Goal: Information Seeking & Learning: Find contact information

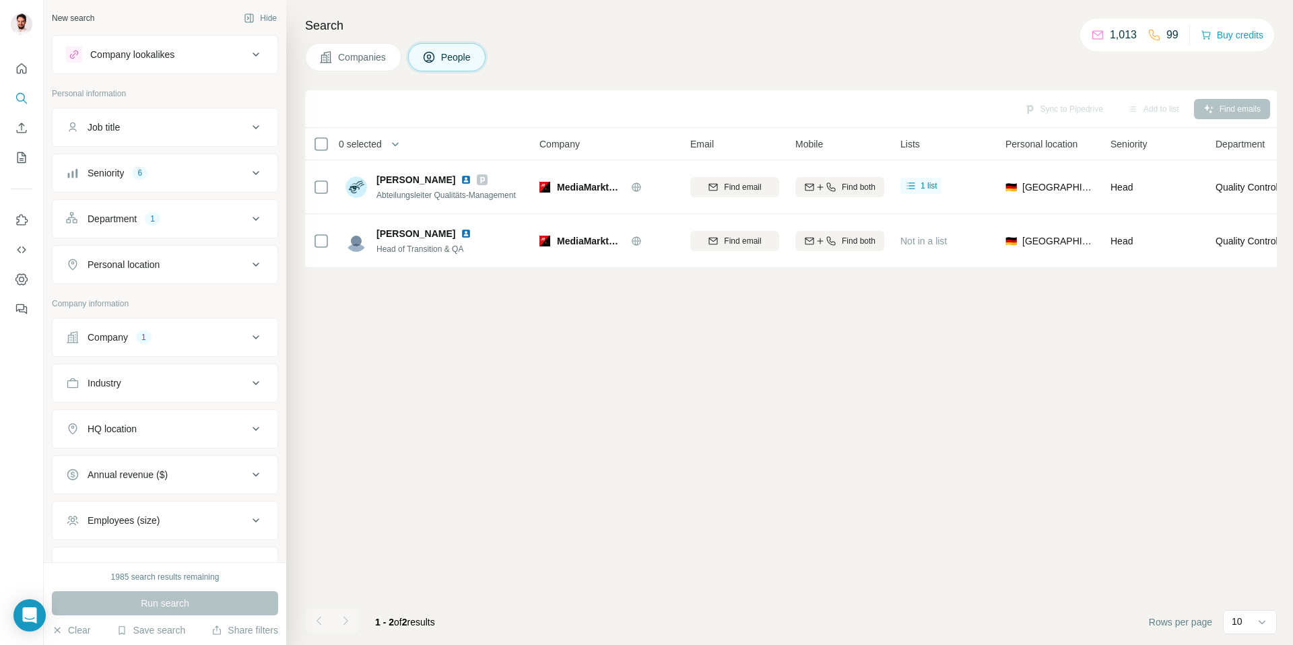
click at [127, 331] on div "Company" at bounding box center [108, 337] width 40 height 13
click at [144, 422] on icon "button" at bounding box center [144, 425] width 11 height 11
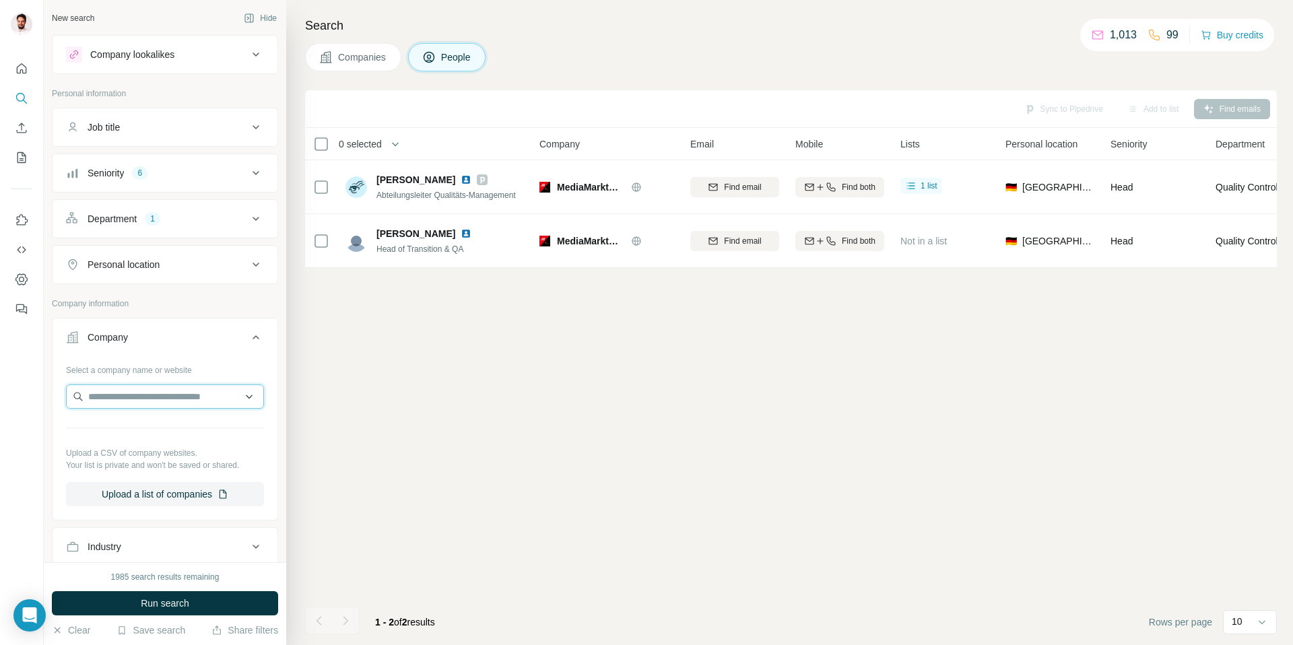
click at [140, 395] on input "text" at bounding box center [165, 397] width 198 height 24
type input "**********"
click at [188, 437] on p "[DOMAIN_NAME]" at bounding box center [152, 440] width 97 height 12
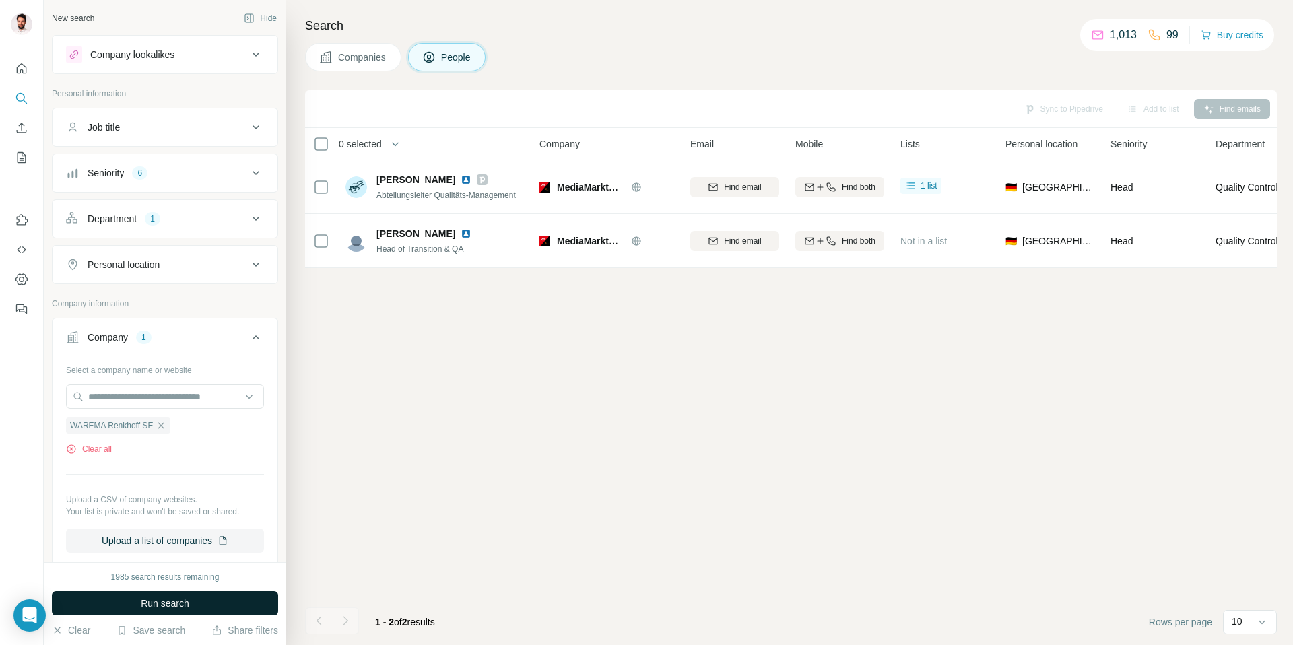
click at [180, 612] on button "Run search" at bounding box center [165, 603] width 226 height 24
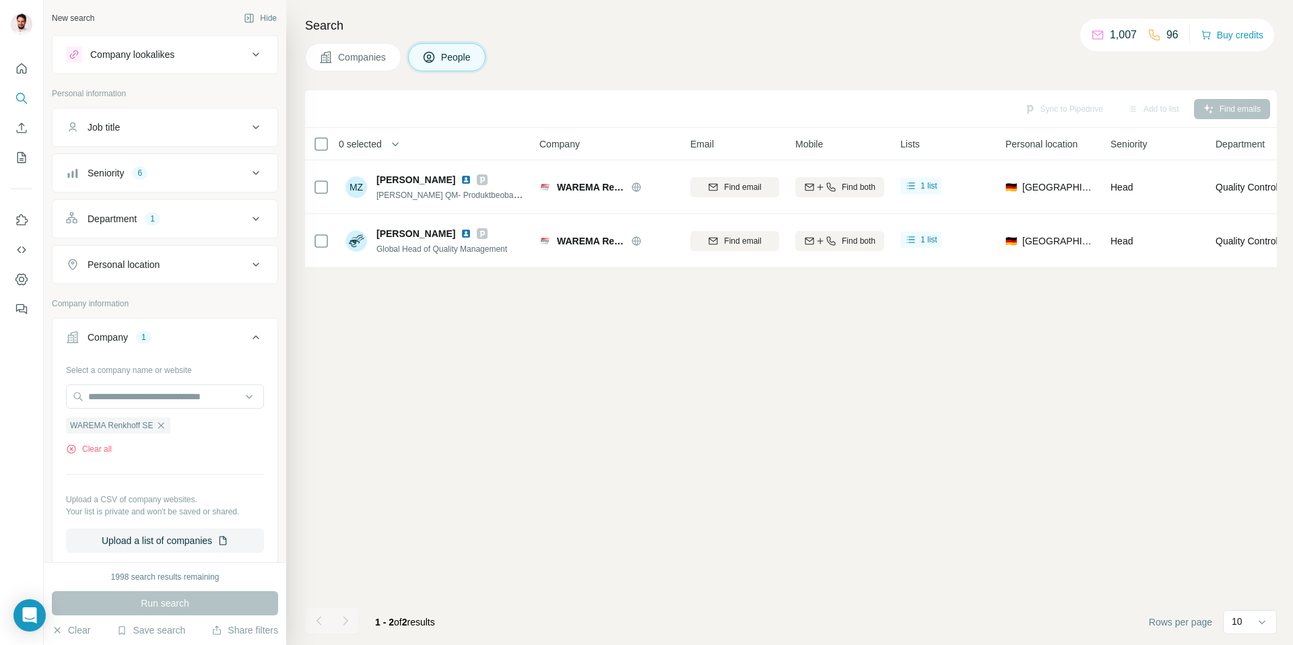
click at [186, 171] on div "Seniority 6" at bounding box center [157, 172] width 182 height 13
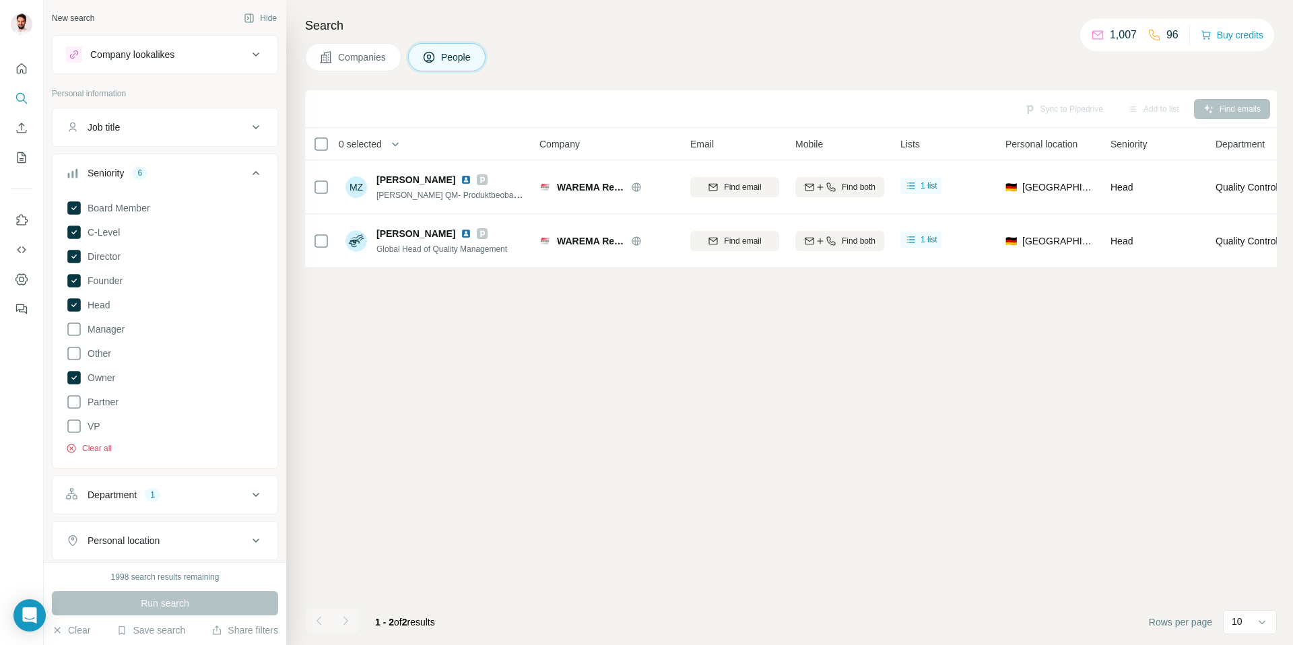
click at [94, 451] on button "Clear all" at bounding box center [89, 448] width 46 height 12
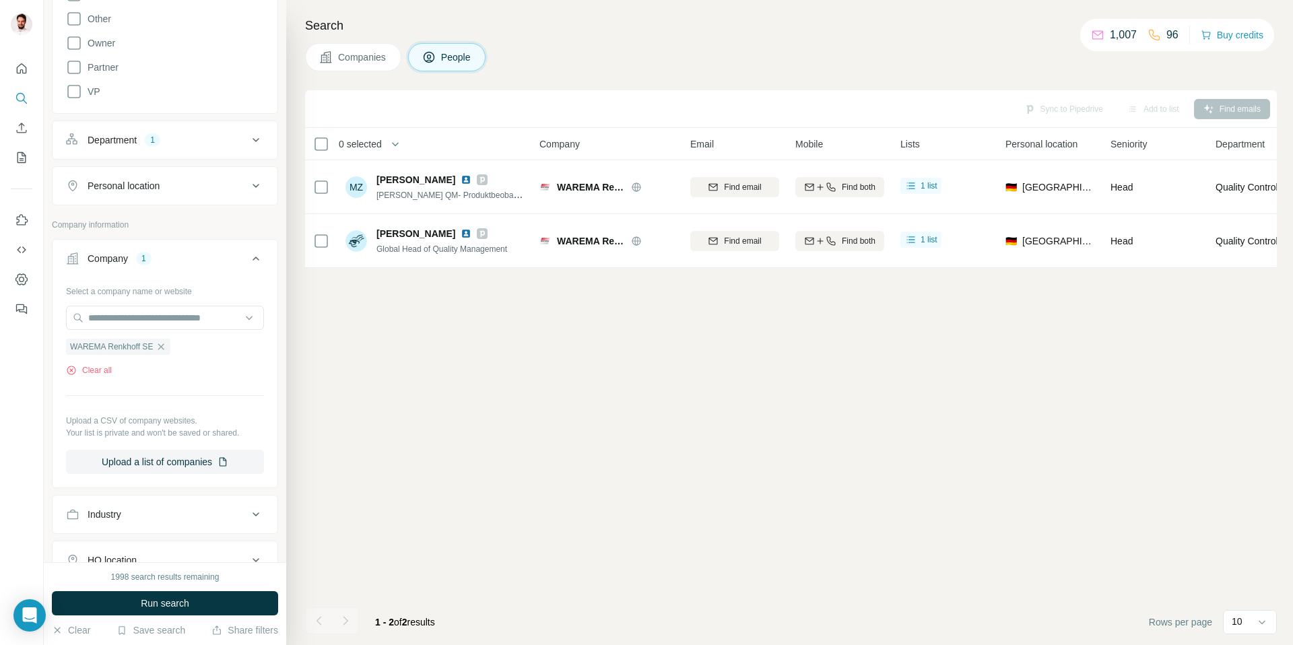
scroll to position [280, 0]
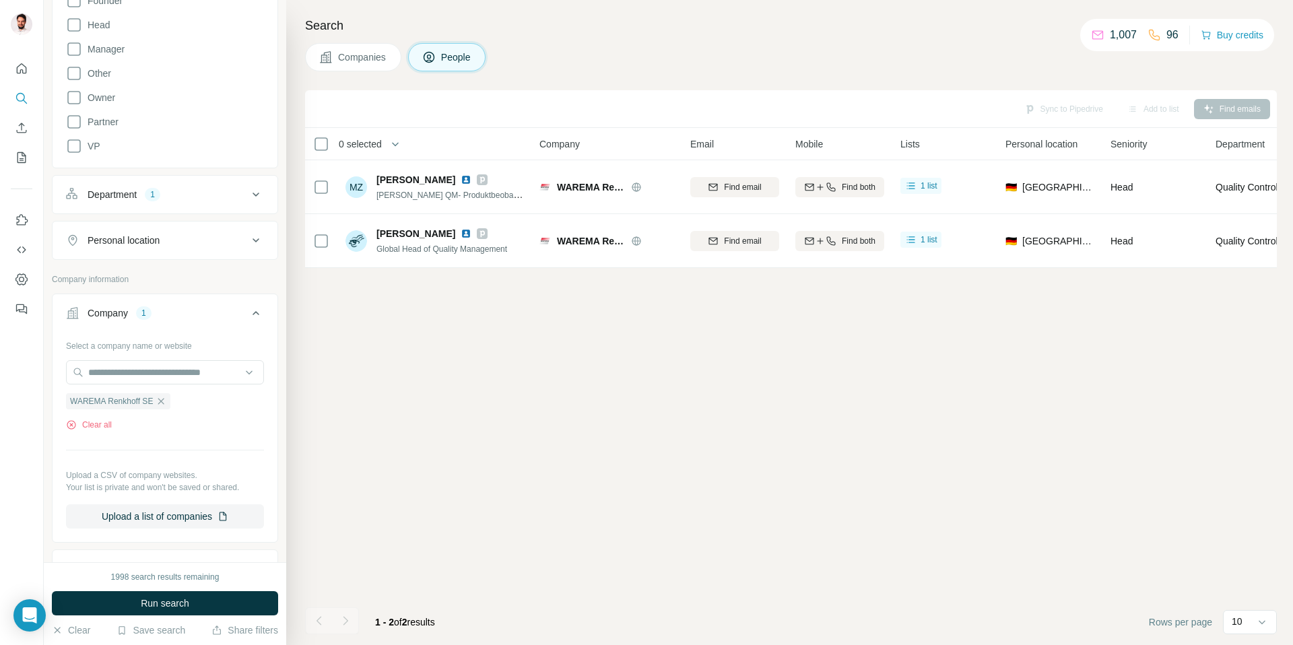
click at [100, 189] on div "Department" at bounding box center [112, 194] width 49 height 13
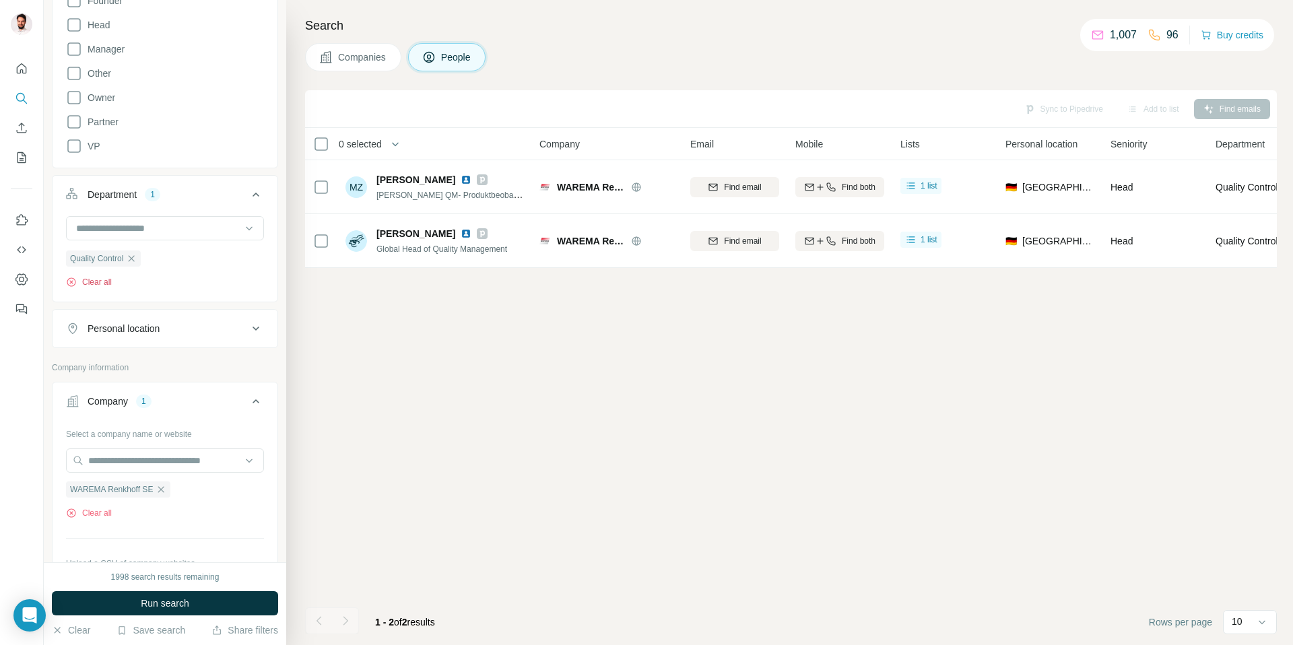
click at [88, 281] on button "Clear all" at bounding box center [89, 282] width 46 height 12
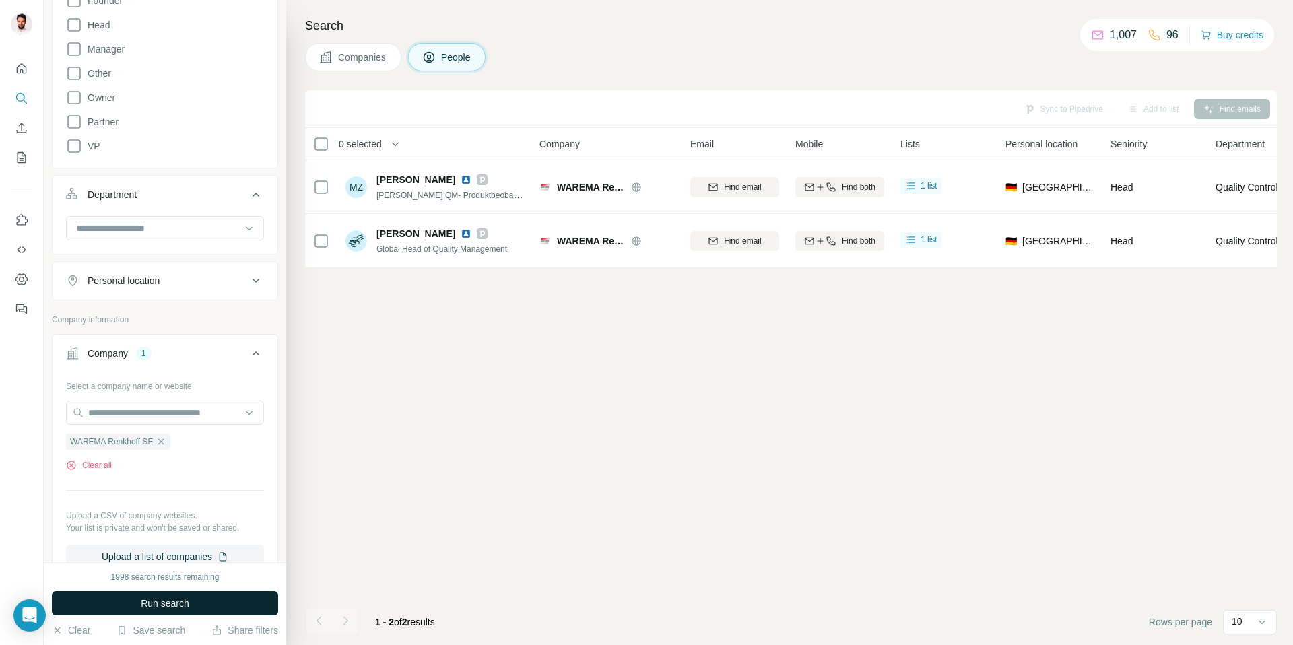
click at [203, 597] on button "Run search" at bounding box center [165, 603] width 226 height 24
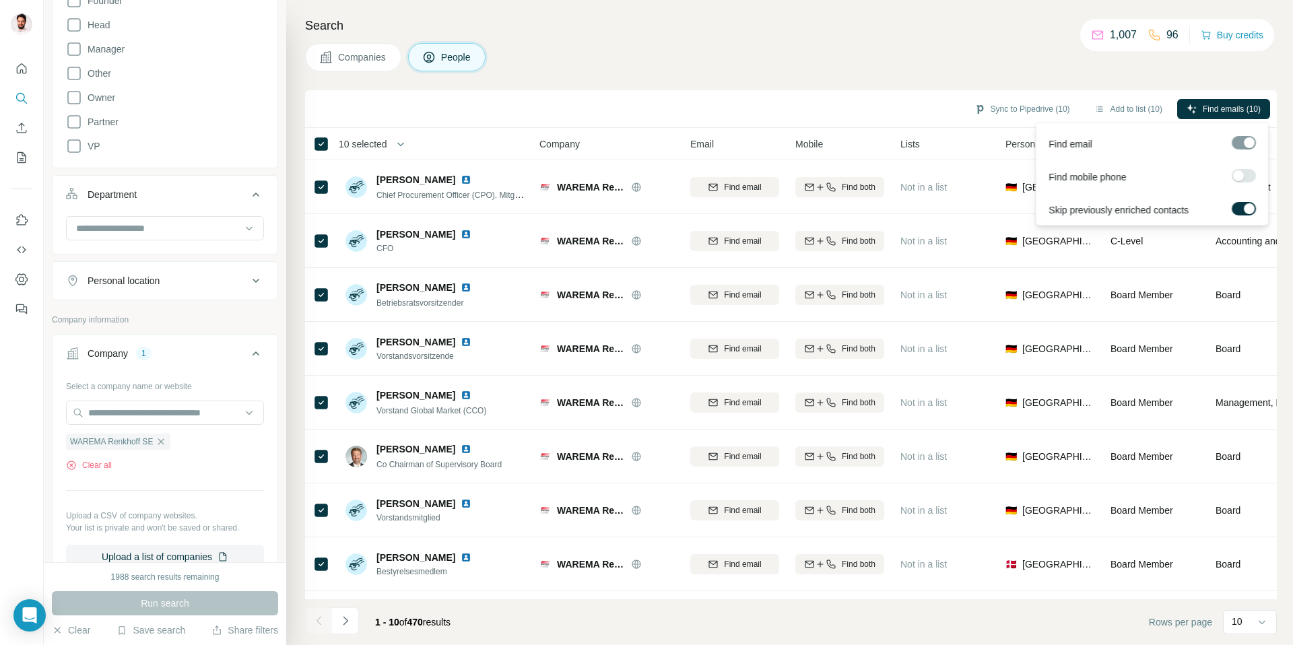
click at [1244, 144] on div at bounding box center [1244, 142] width 24 height 13
click at [1245, 178] on label at bounding box center [1244, 175] width 24 height 13
click at [1245, 174] on div at bounding box center [1249, 175] width 11 height 11
click at [1236, 106] on span "Find emails (10)" at bounding box center [1232, 109] width 58 height 12
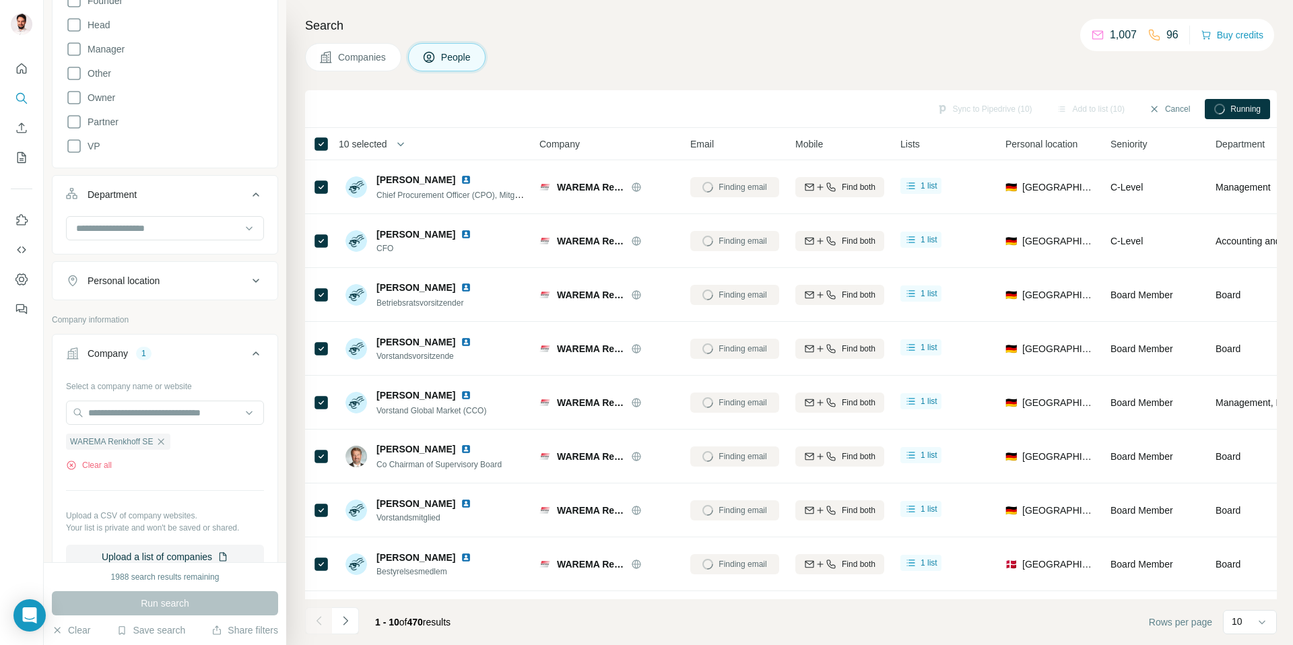
scroll to position [280, 0]
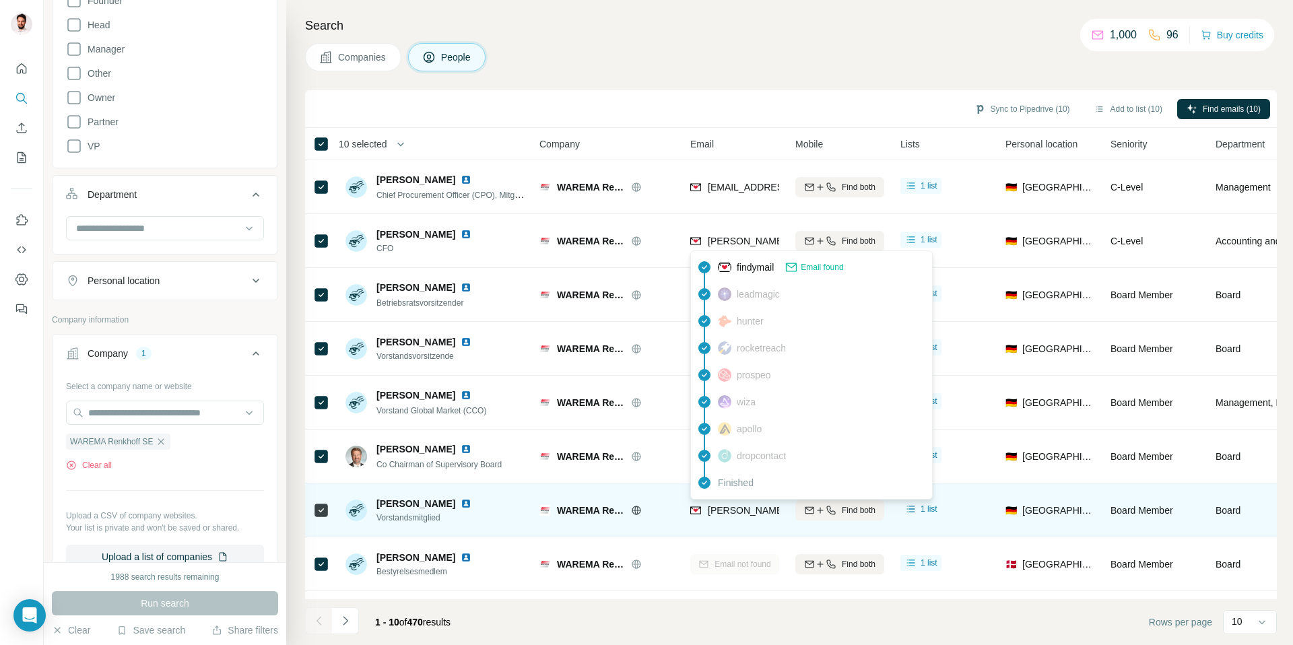
click at [723, 513] on span "[PERSON_NAME][EMAIL_ADDRESS][PERSON_NAME][DOMAIN_NAME]" at bounding box center [865, 510] width 315 height 11
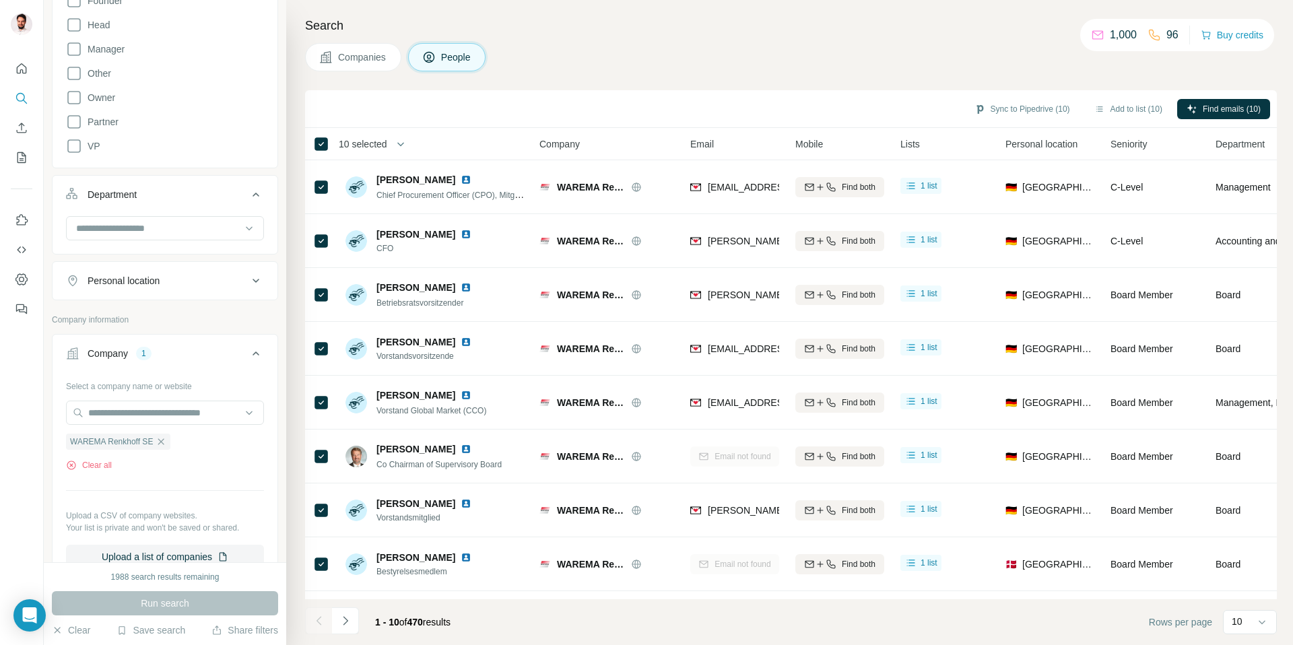
click at [892, 51] on div "Companies People" at bounding box center [791, 57] width 972 height 28
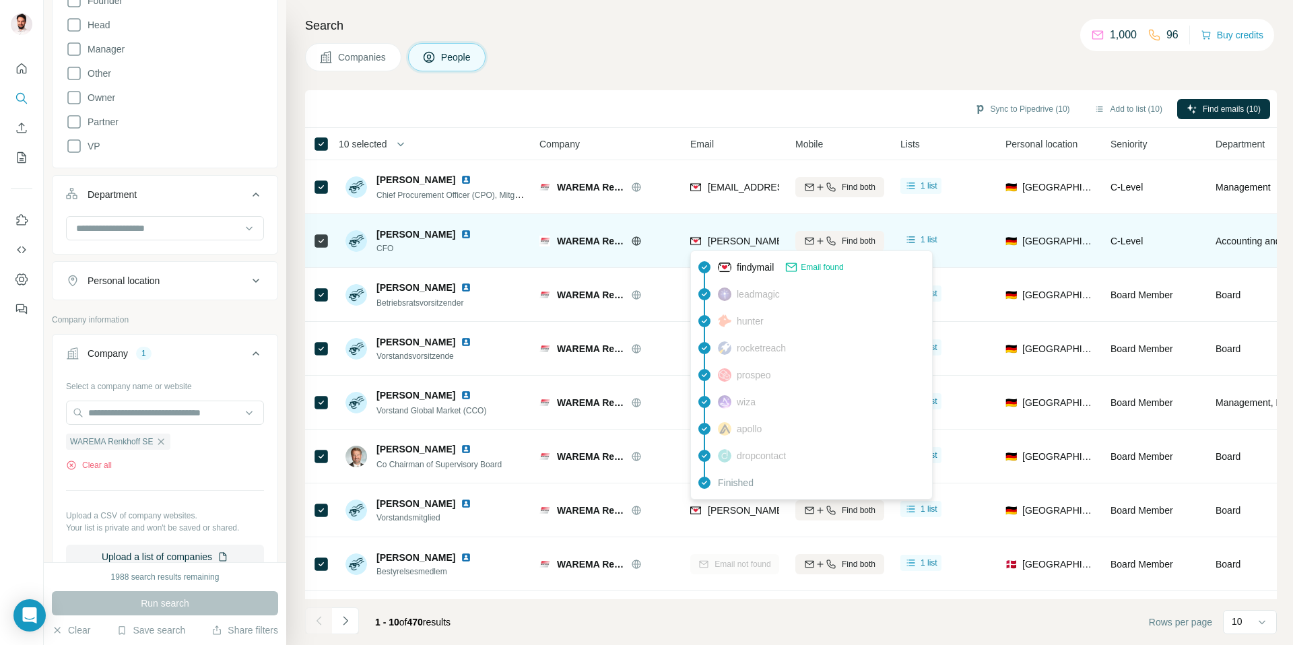
click at [739, 237] on span "[PERSON_NAME][EMAIL_ADDRESS][PERSON_NAME][DOMAIN_NAME]" at bounding box center [865, 241] width 315 height 11
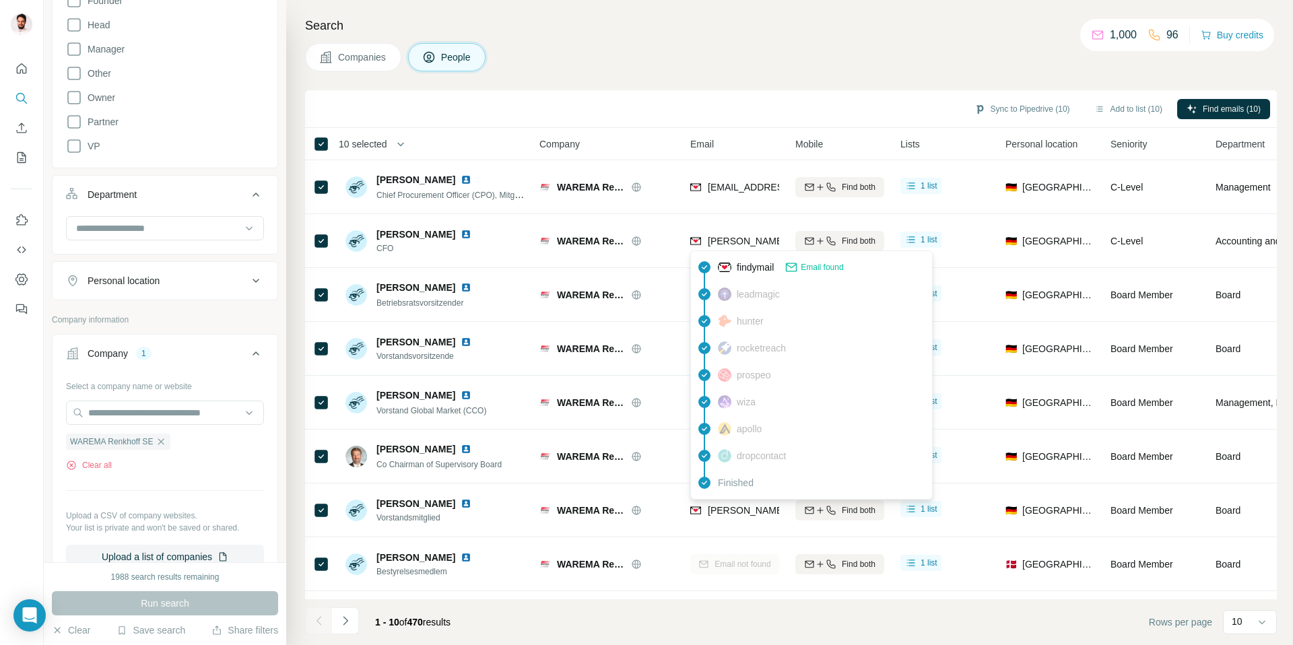
click at [607, 92] on div "Sync to Pipedrive (10) Add to list (10) Find emails (10)" at bounding box center [791, 109] width 972 height 38
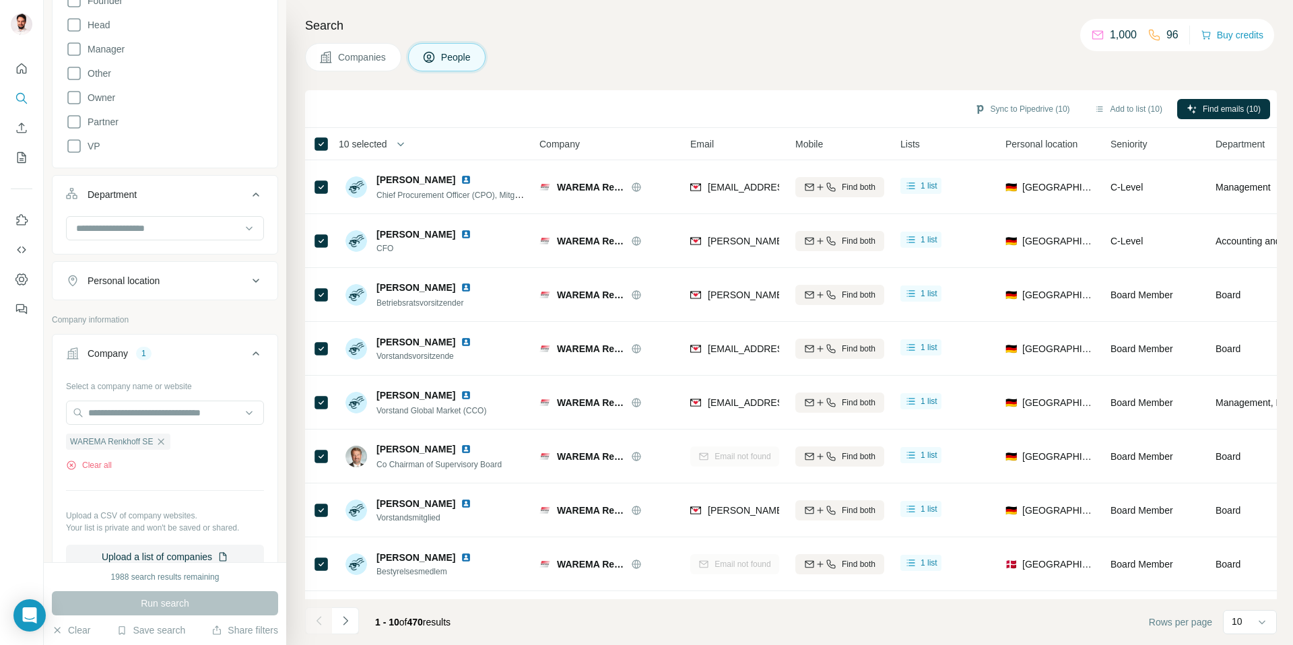
click at [661, 66] on div "Companies People" at bounding box center [791, 57] width 972 height 28
click at [161, 441] on icon "button" at bounding box center [161, 441] width 6 height 6
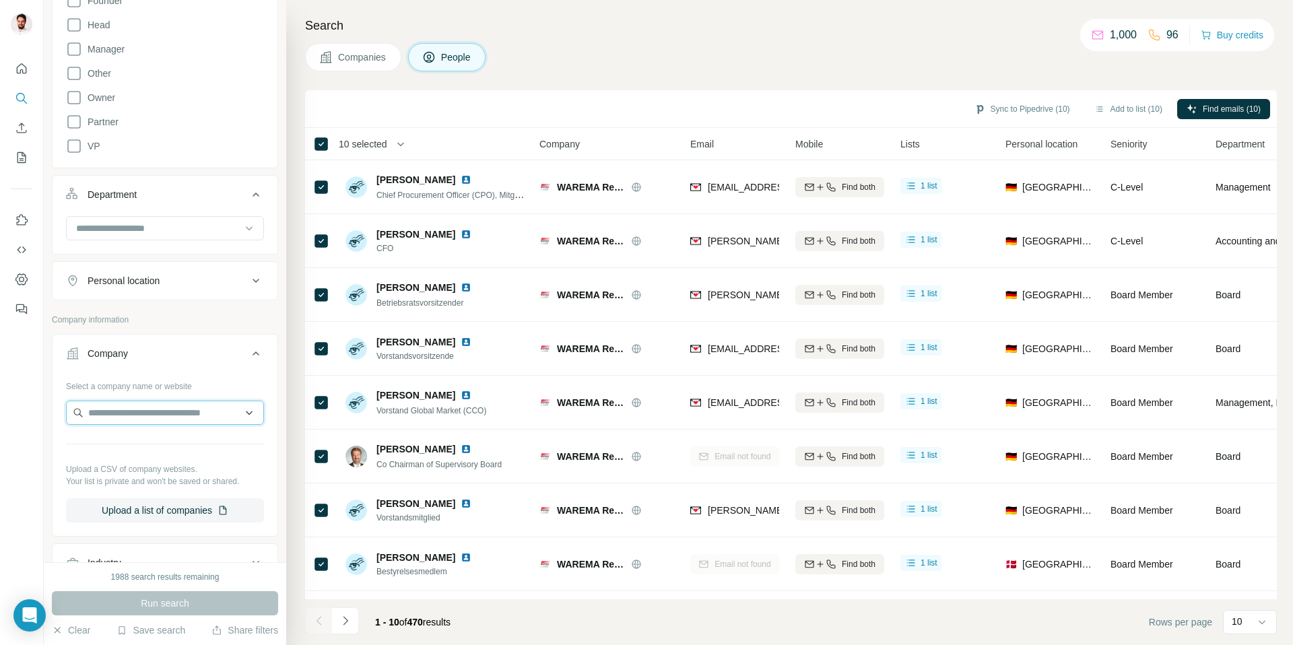
click at [162, 414] on input "text" at bounding box center [165, 413] width 198 height 24
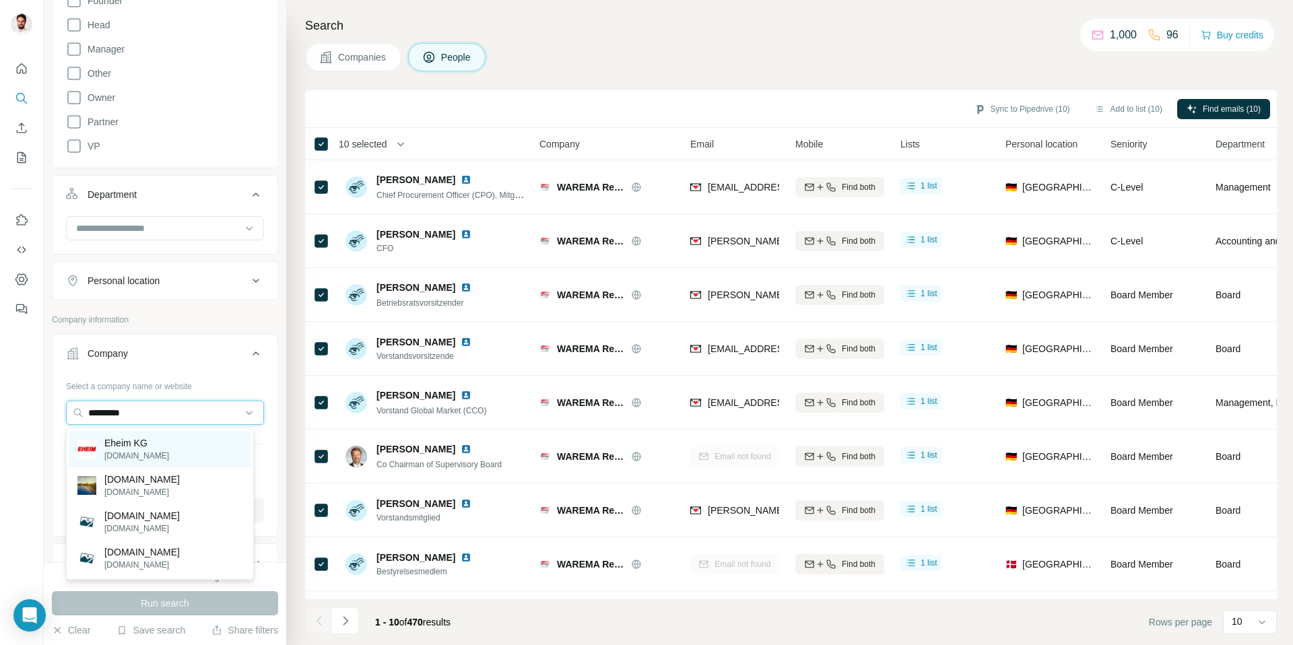
type input "*********"
click at [135, 451] on p "[DOMAIN_NAME]" at bounding box center [136, 456] width 65 height 12
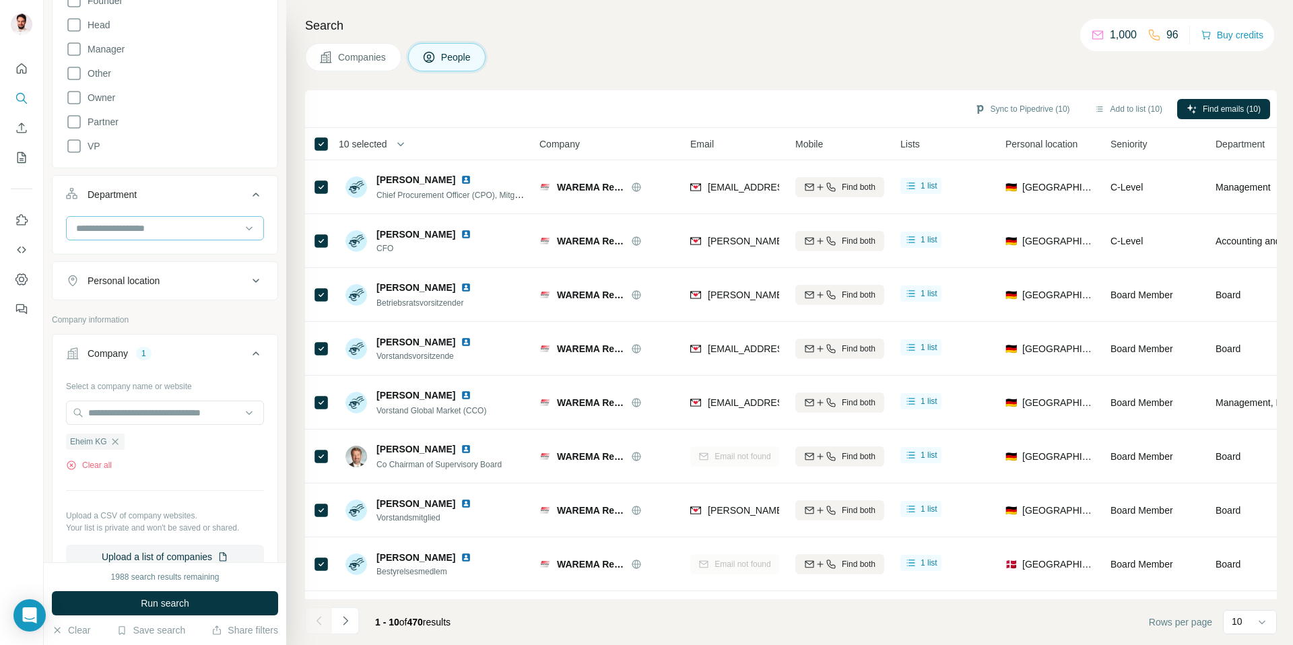
click at [126, 239] on div at bounding box center [158, 228] width 166 height 23
type input "*"
click at [131, 261] on p "Quality Control" at bounding box center [108, 258] width 63 height 13
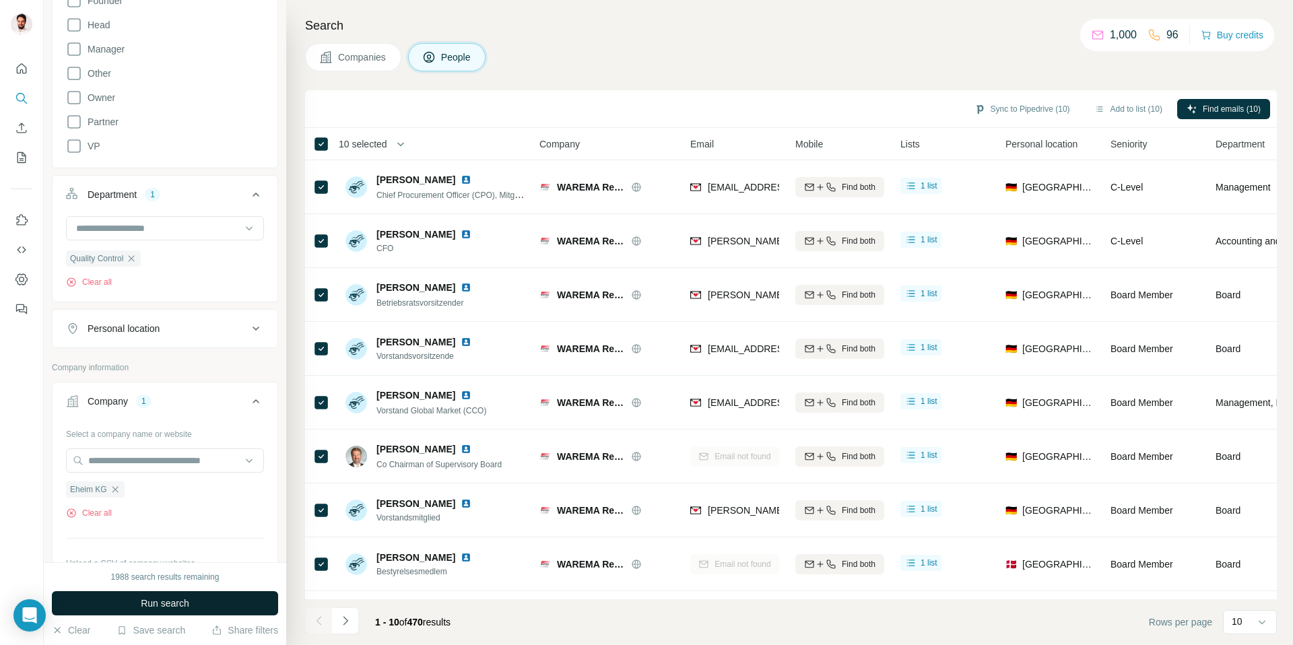
click at [177, 601] on span "Run search" at bounding box center [165, 603] width 48 height 13
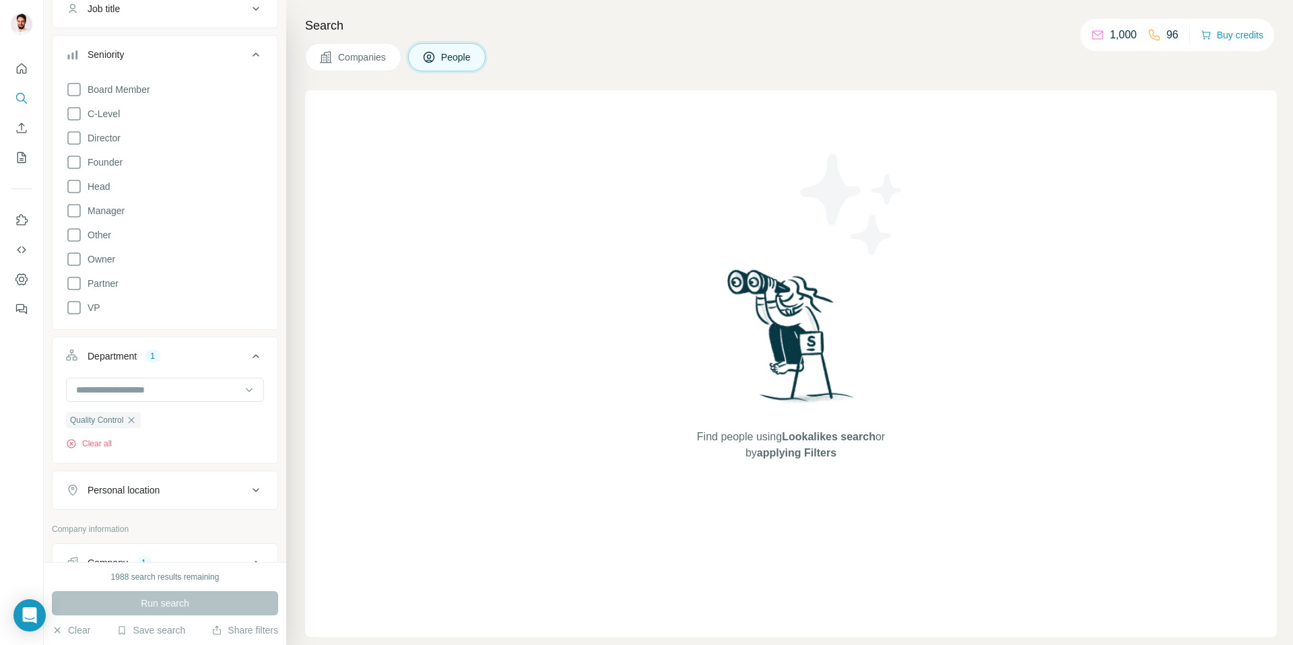
scroll to position [116, 0]
click at [142, 610] on div "Run search" at bounding box center [165, 603] width 226 height 24
click at [132, 424] on icon "button" at bounding box center [131, 423] width 11 height 11
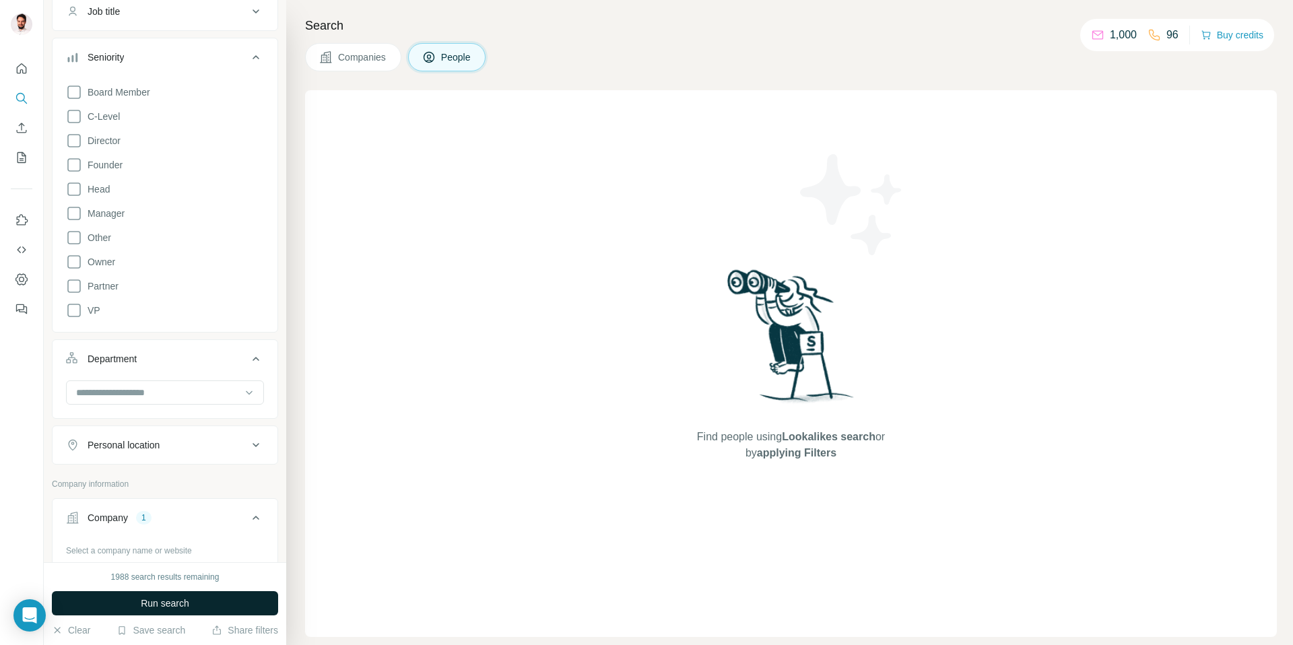
click at [162, 603] on span "Run search" at bounding box center [165, 603] width 48 height 13
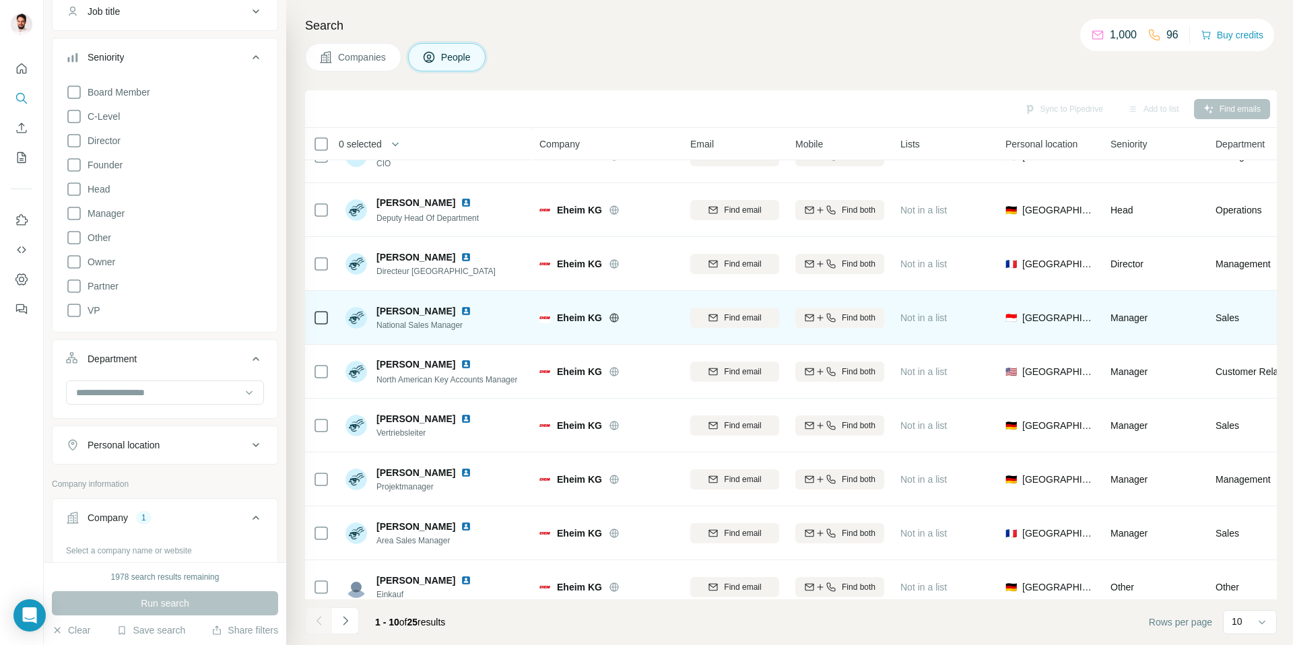
scroll to position [107, 0]
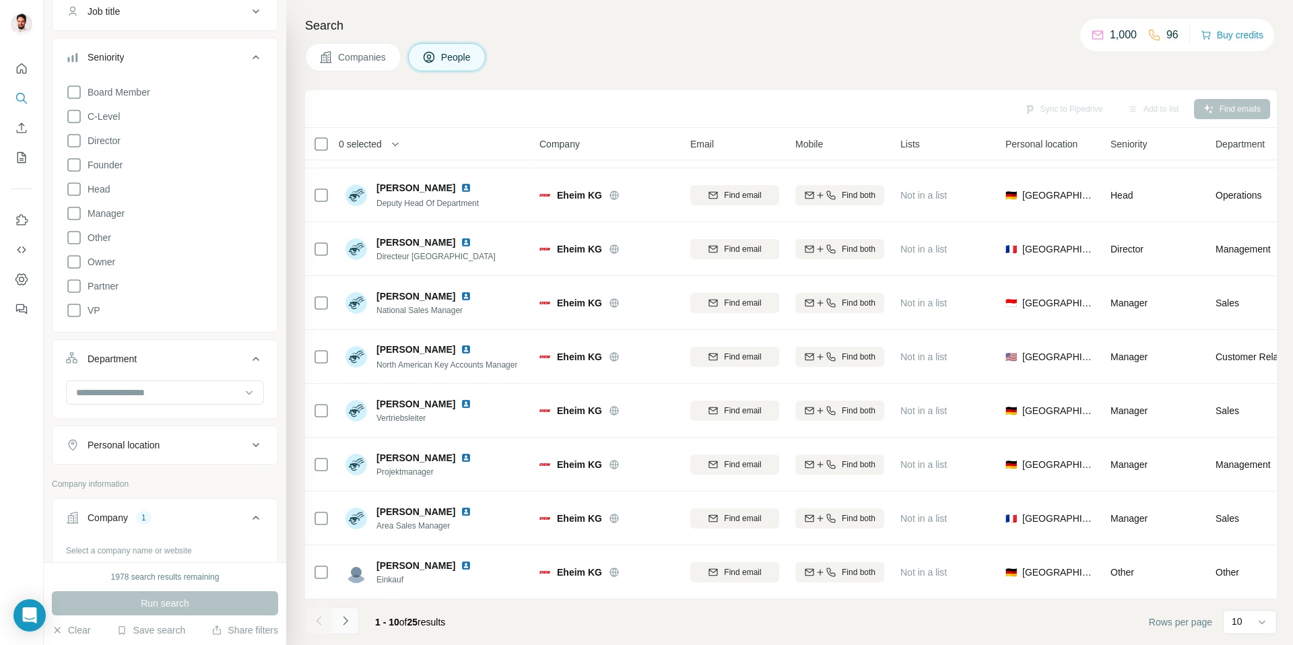
click at [349, 622] on icon "Navigate to next page" at bounding box center [345, 620] width 13 height 13
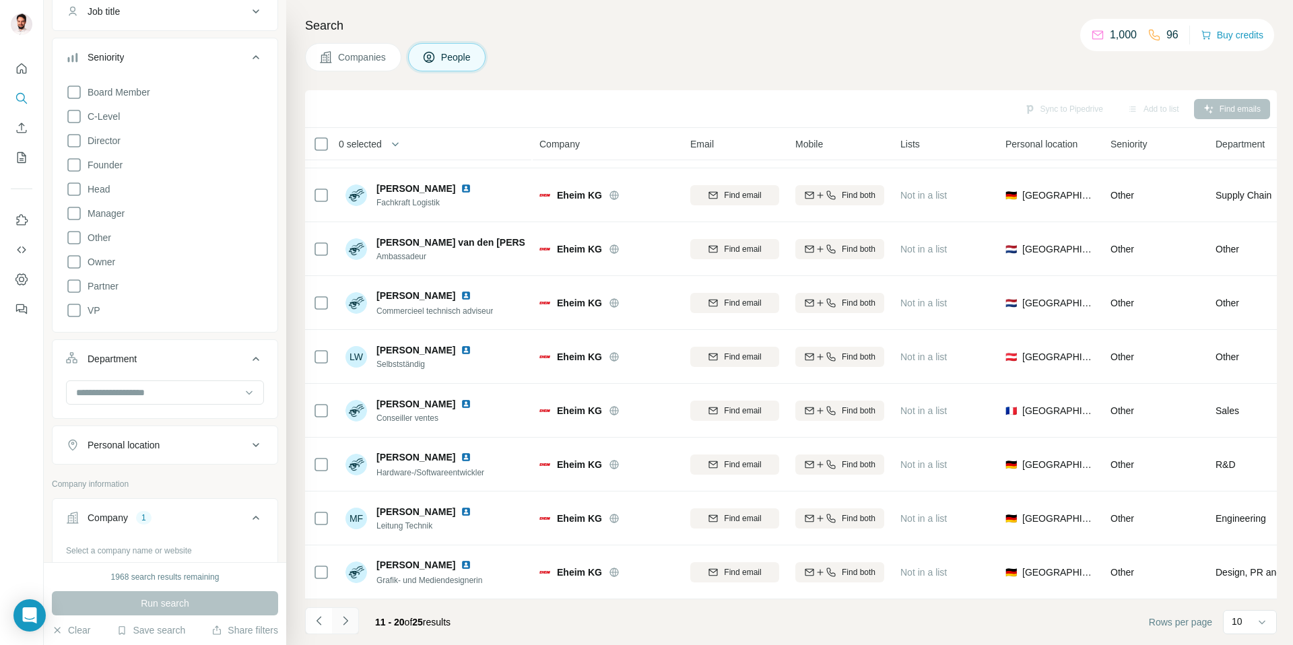
click at [346, 622] on icon "Navigate to next page" at bounding box center [345, 620] width 5 height 9
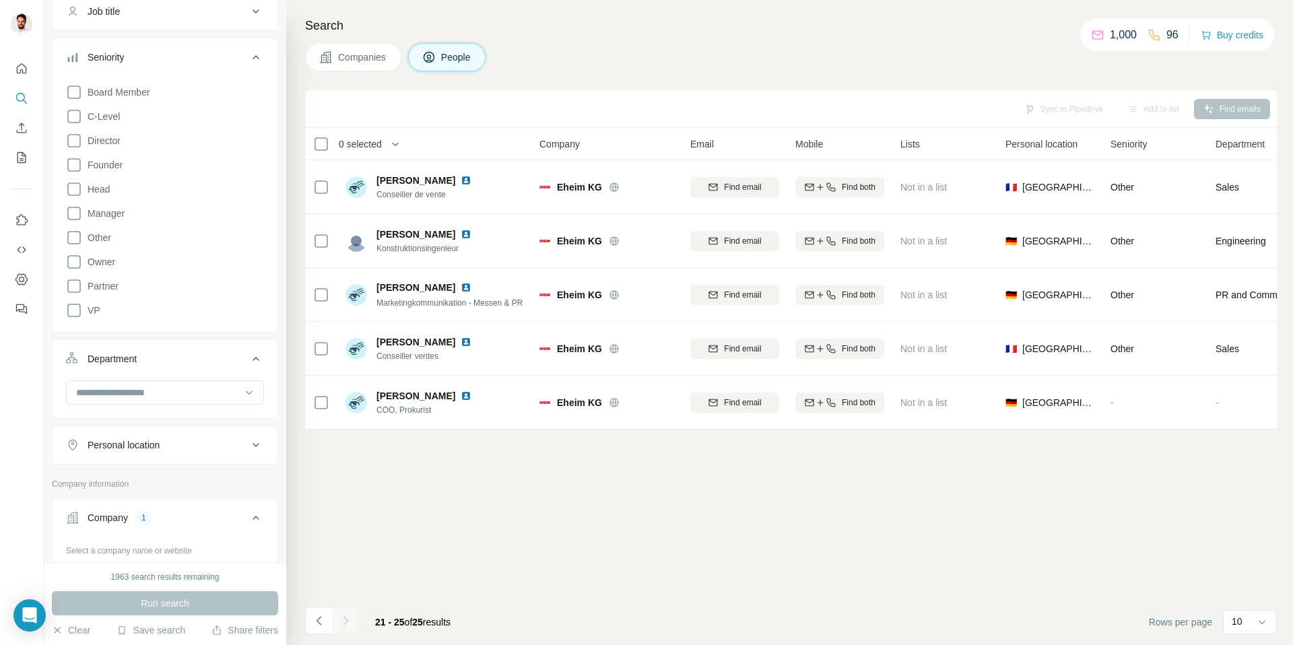
scroll to position [0, 0]
click at [319, 619] on icon "Navigate to previous page" at bounding box center [318, 620] width 13 height 13
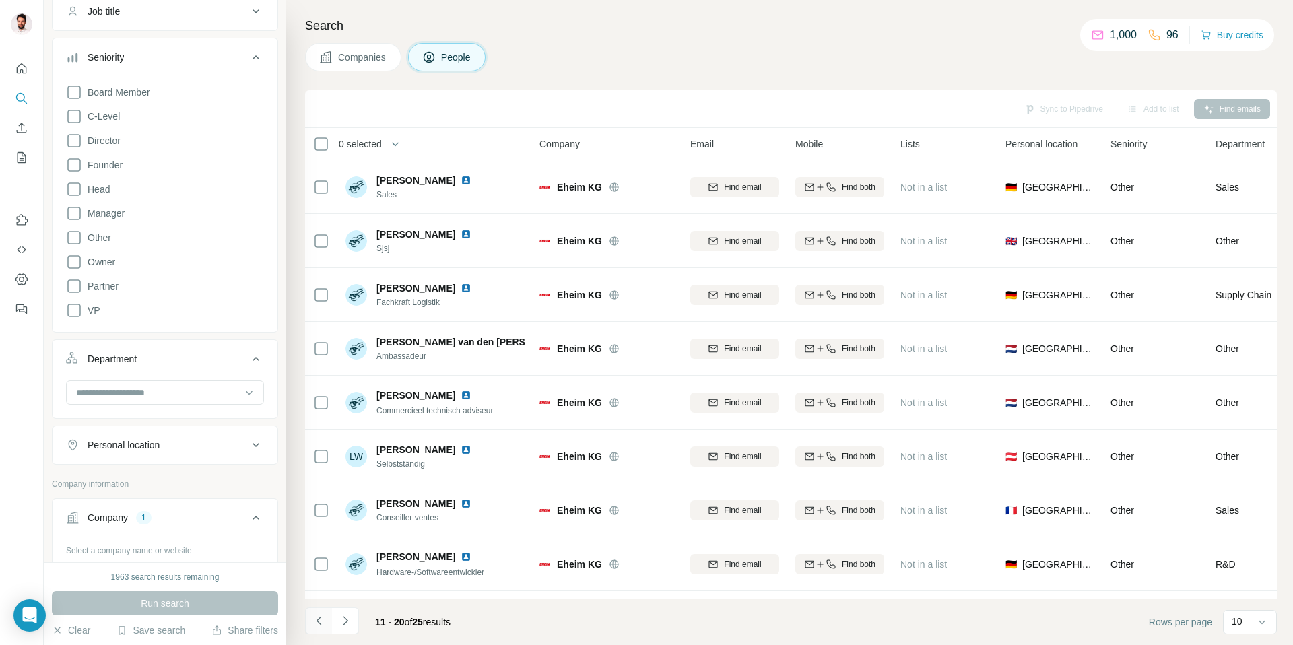
click at [319, 619] on icon "Navigate to previous page" at bounding box center [318, 620] width 13 height 13
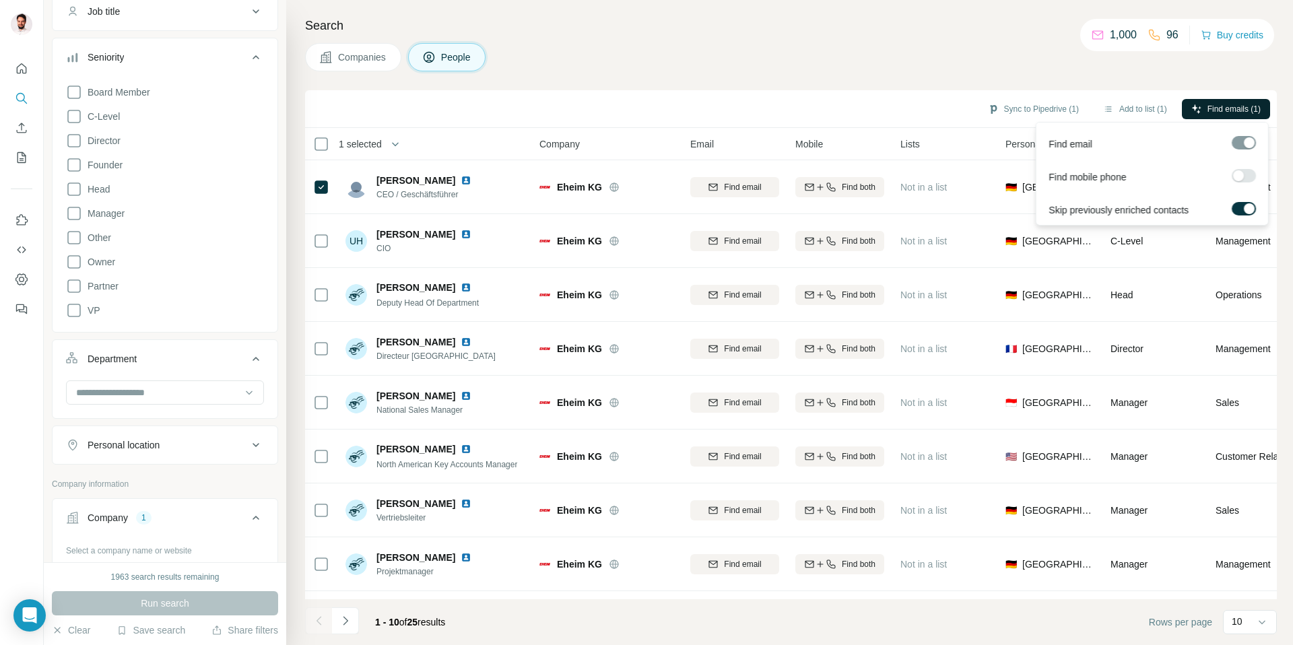
click at [1198, 108] on icon "button" at bounding box center [1196, 109] width 11 height 11
click at [1017, 105] on button "Sync to Pipedrive (1)" at bounding box center [1034, 109] width 110 height 20
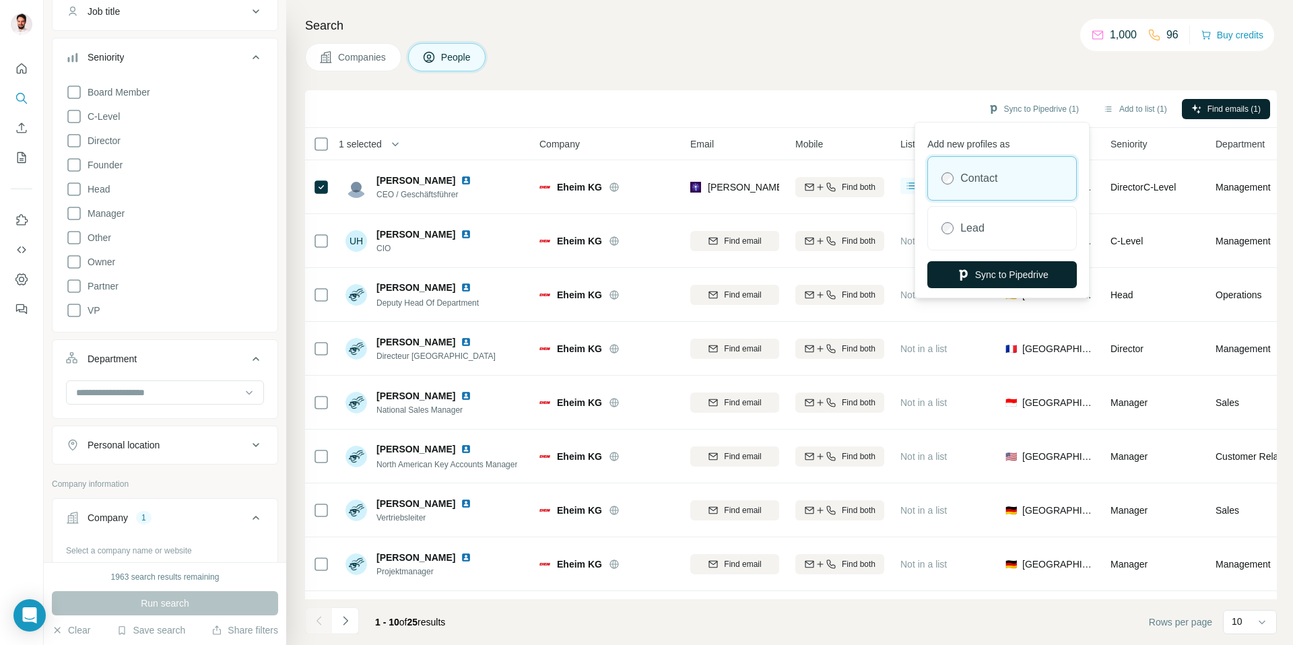
click at [999, 277] on button "Sync to Pipedrive" at bounding box center [1002, 274] width 150 height 27
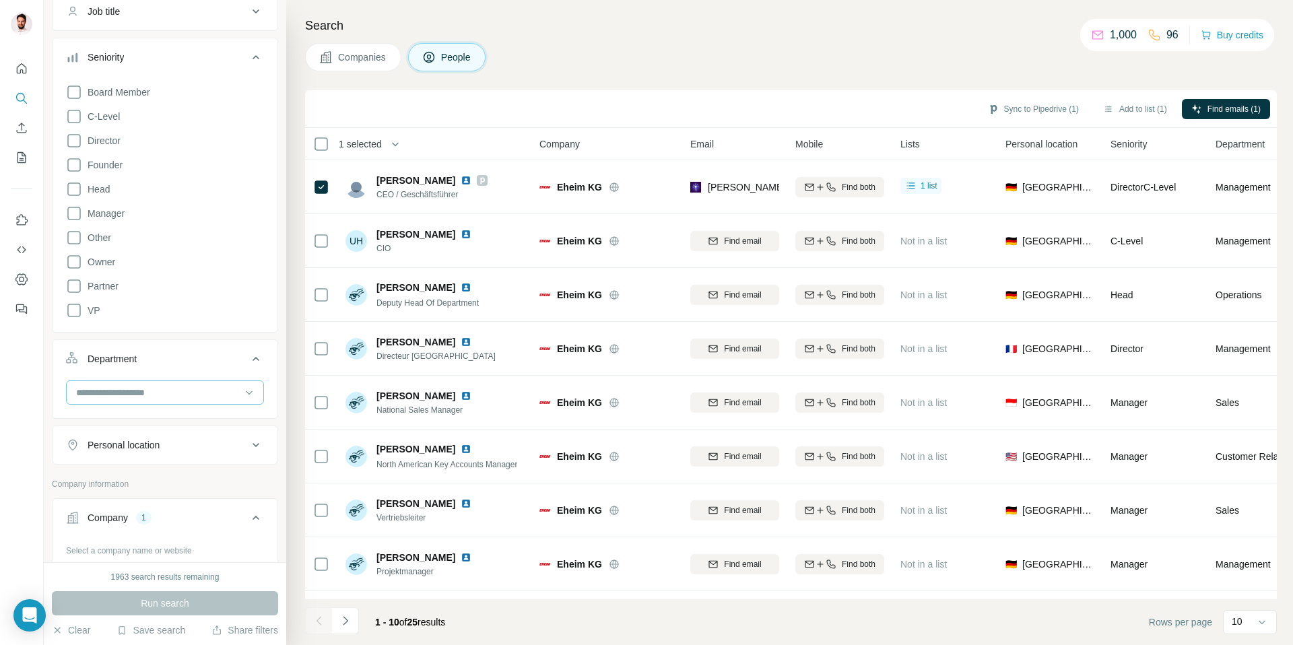
click at [138, 396] on input at bounding box center [158, 392] width 166 height 15
click at [20, 447] on div at bounding box center [22, 322] width 44 height 645
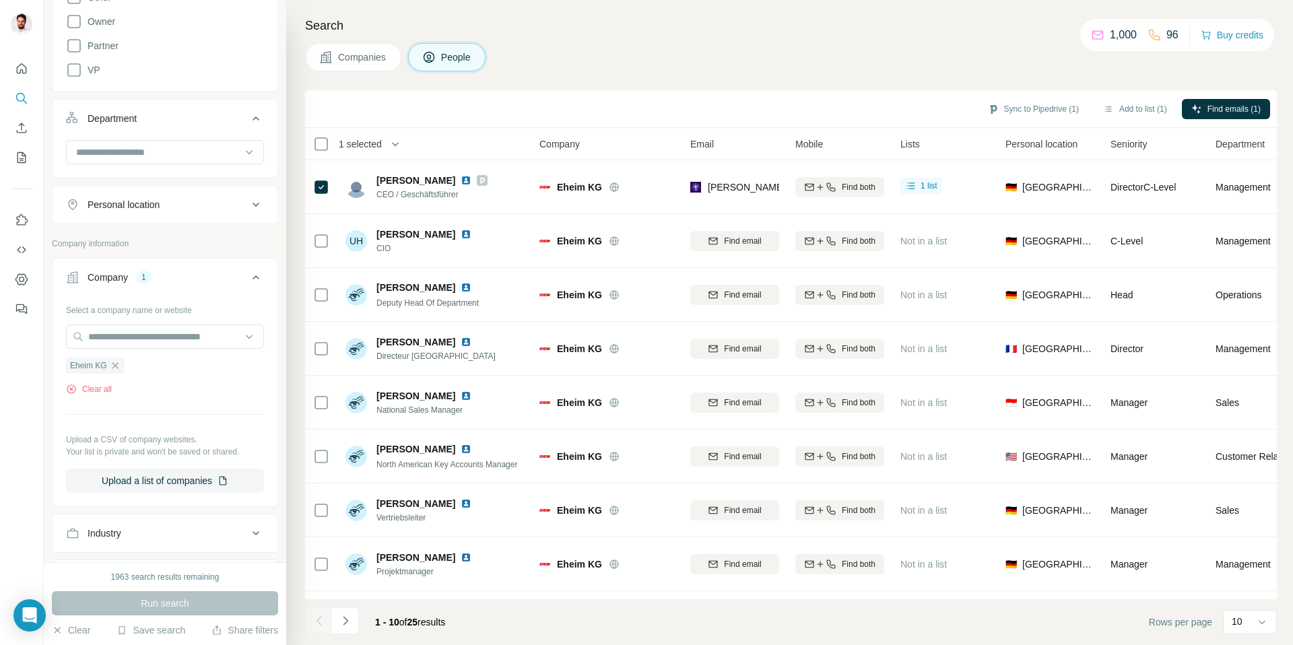
scroll to position [448, 0]
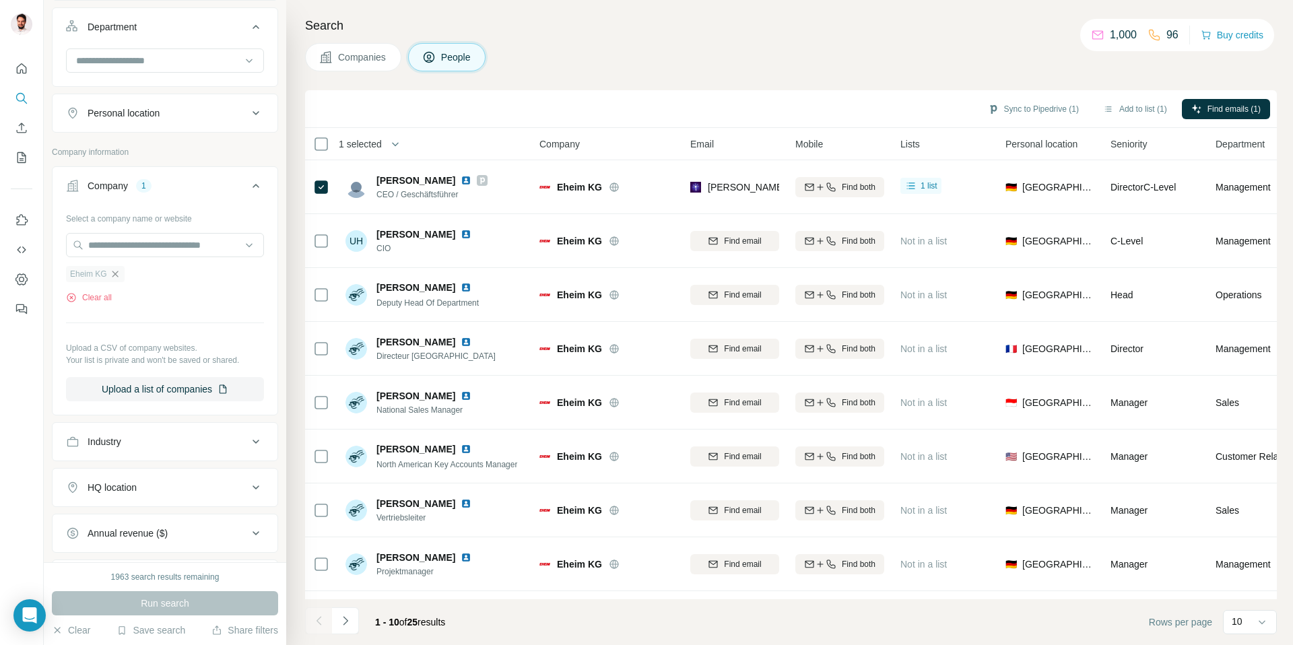
click at [117, 273] on icon "button" at bounding box center [115, 274] width 11 height 11
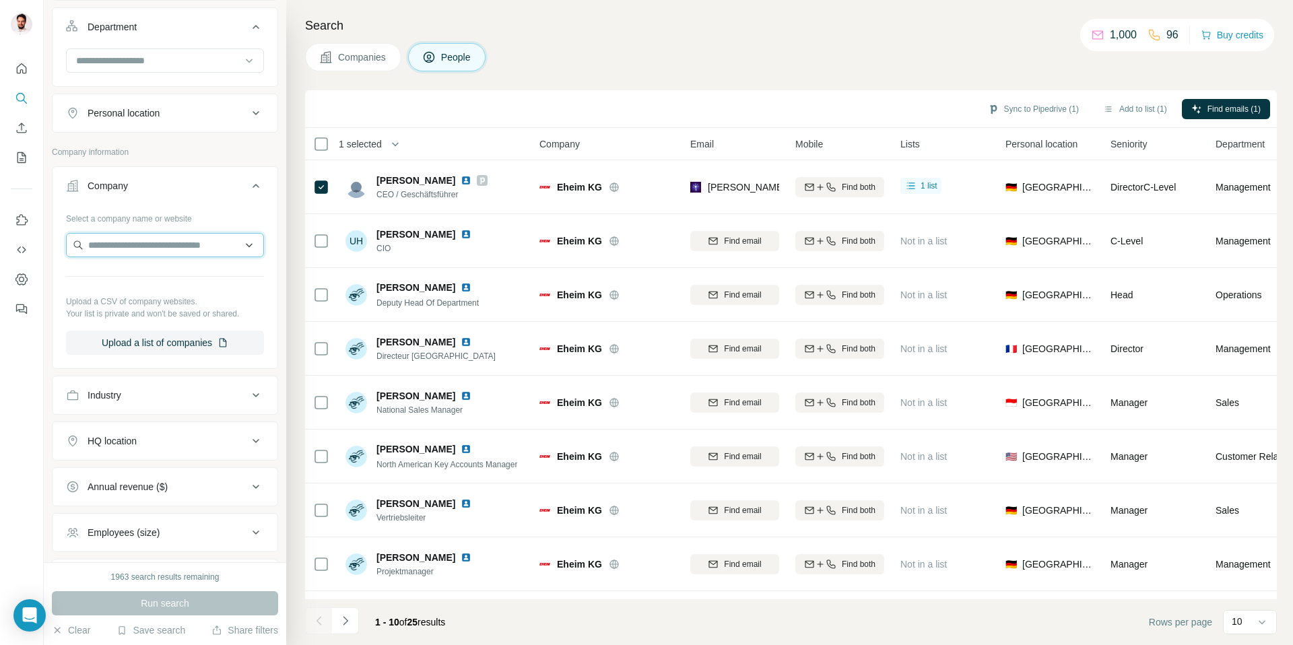
click at [141, 244] on input "text" at bounding box center [165, 245] width 198 height 24
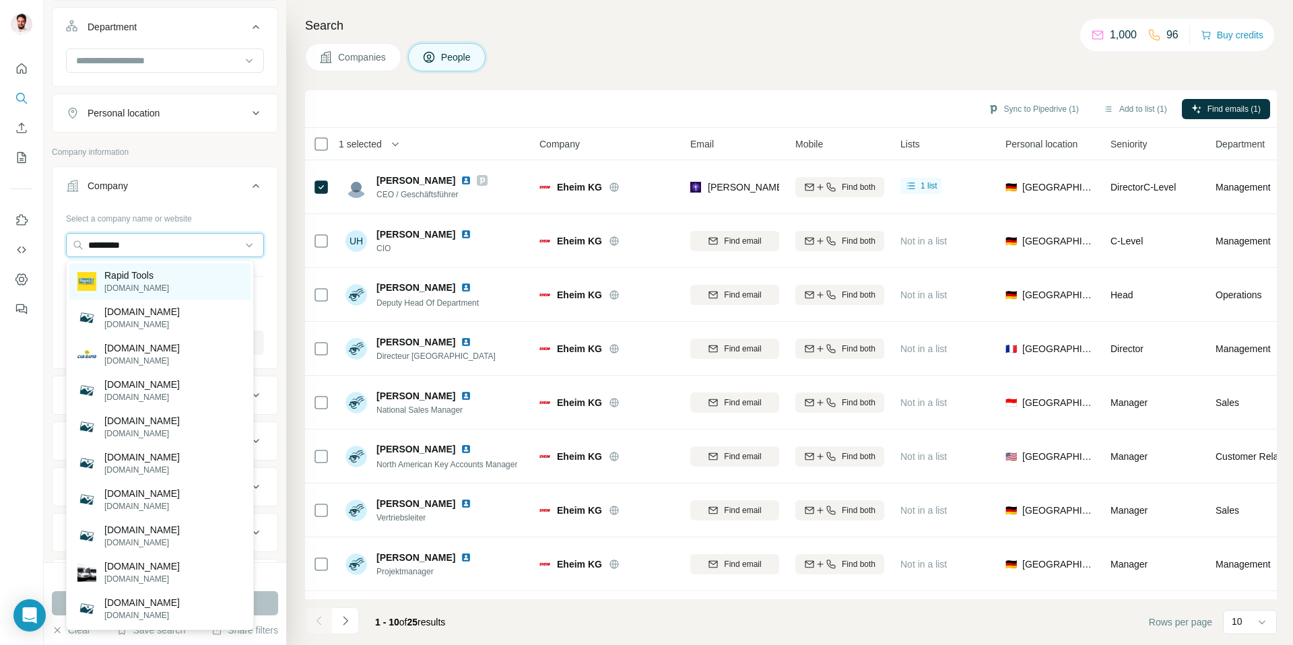
type input "*********"
click at [164, 273] on div "Rapid Tools [DOMAIN_NAME]" at bounding box center [159, 281] width 181 height 36
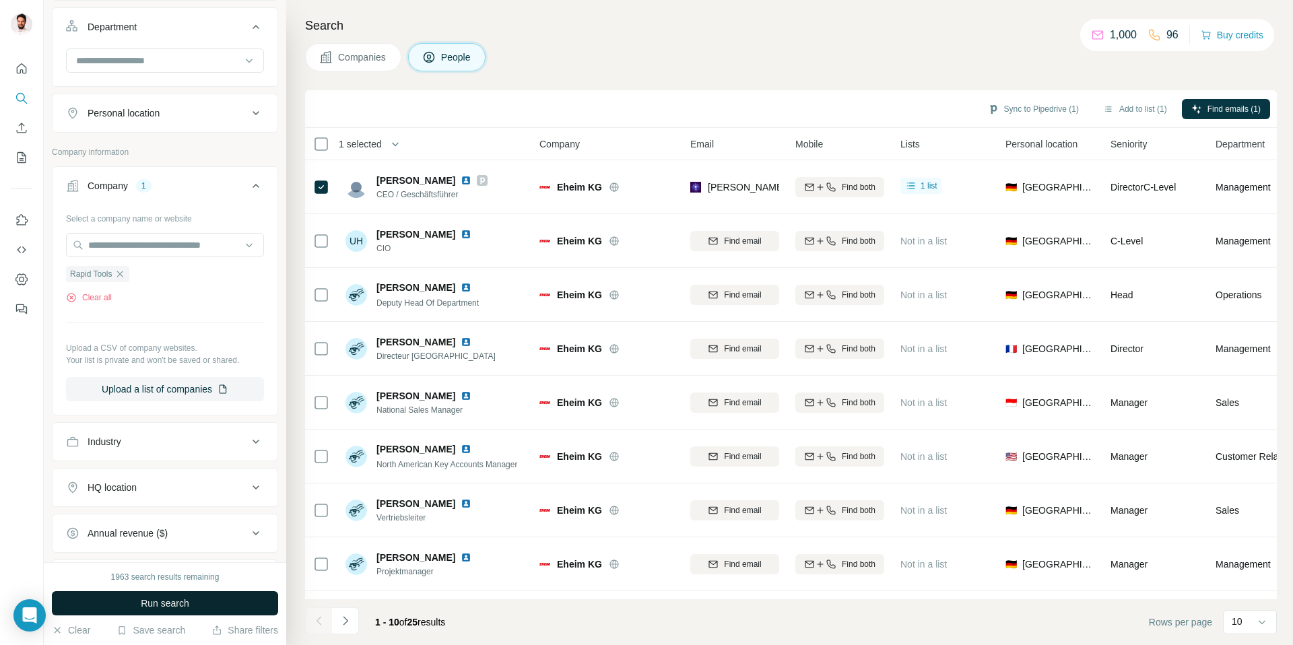
click at [187, 607] on span "Run search" at bounding box center [165, 603] width 48 height 13
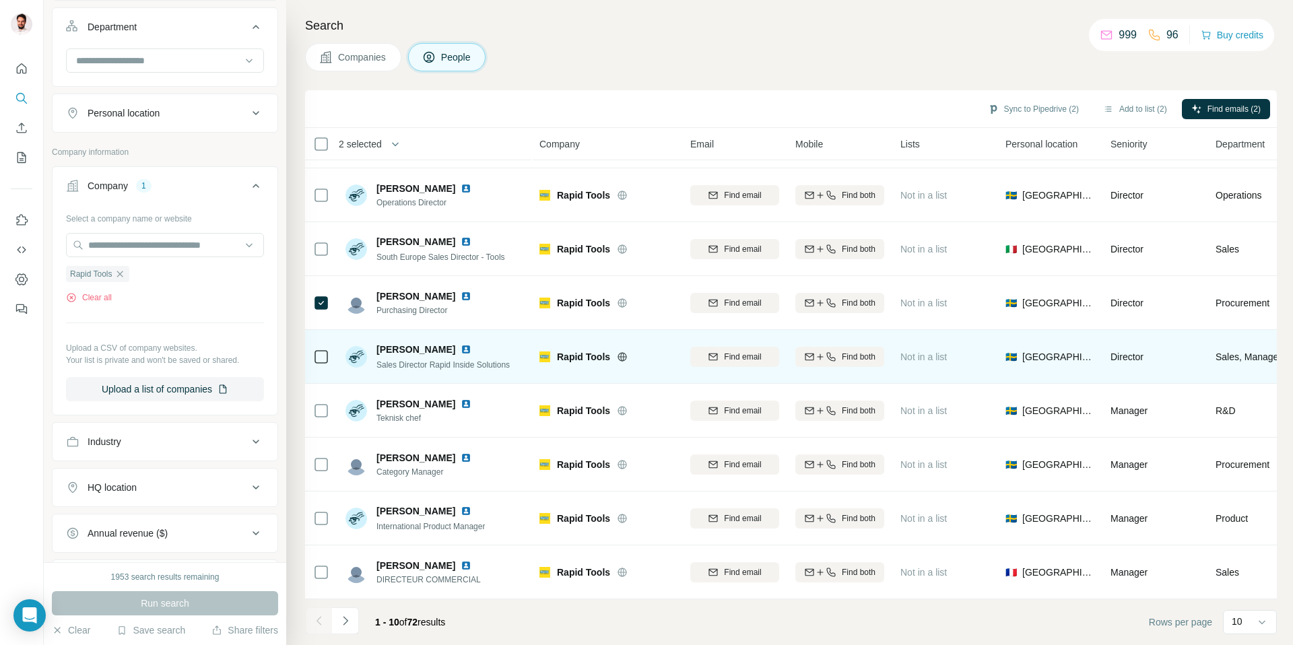
scroll to position [107, 0]
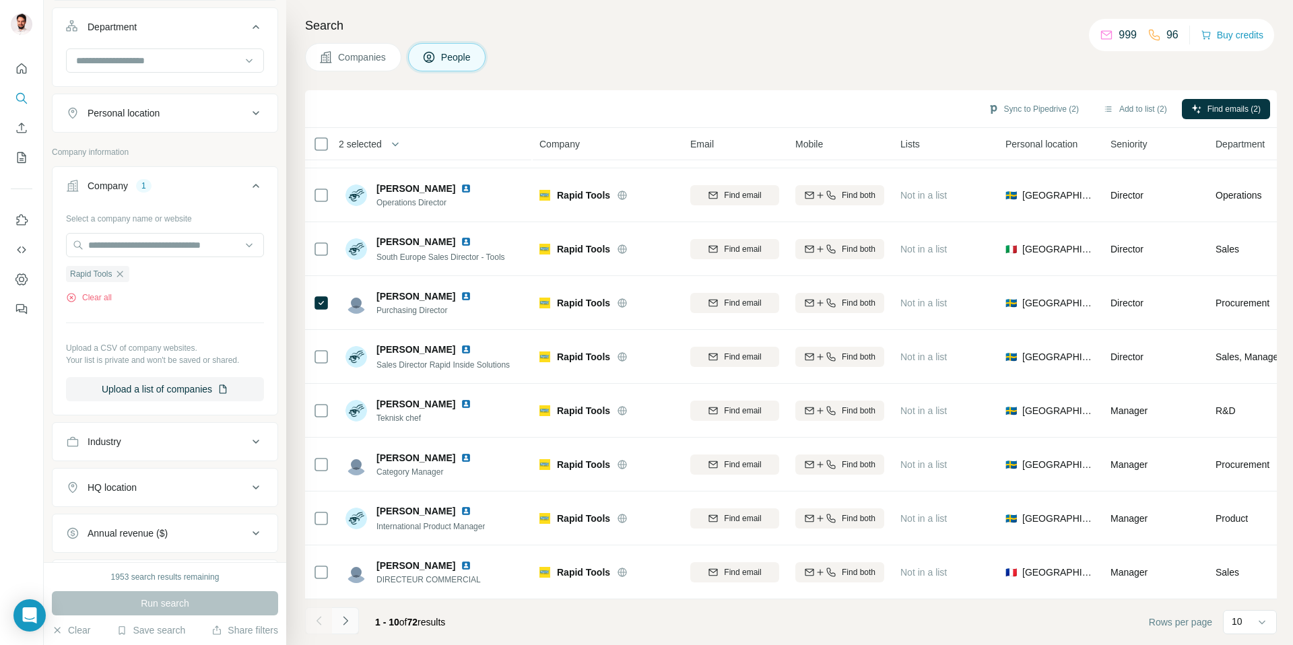
click at [347, 624] on icon "Navigate to next page" at bounding box center [345, 620] width 13 height 13
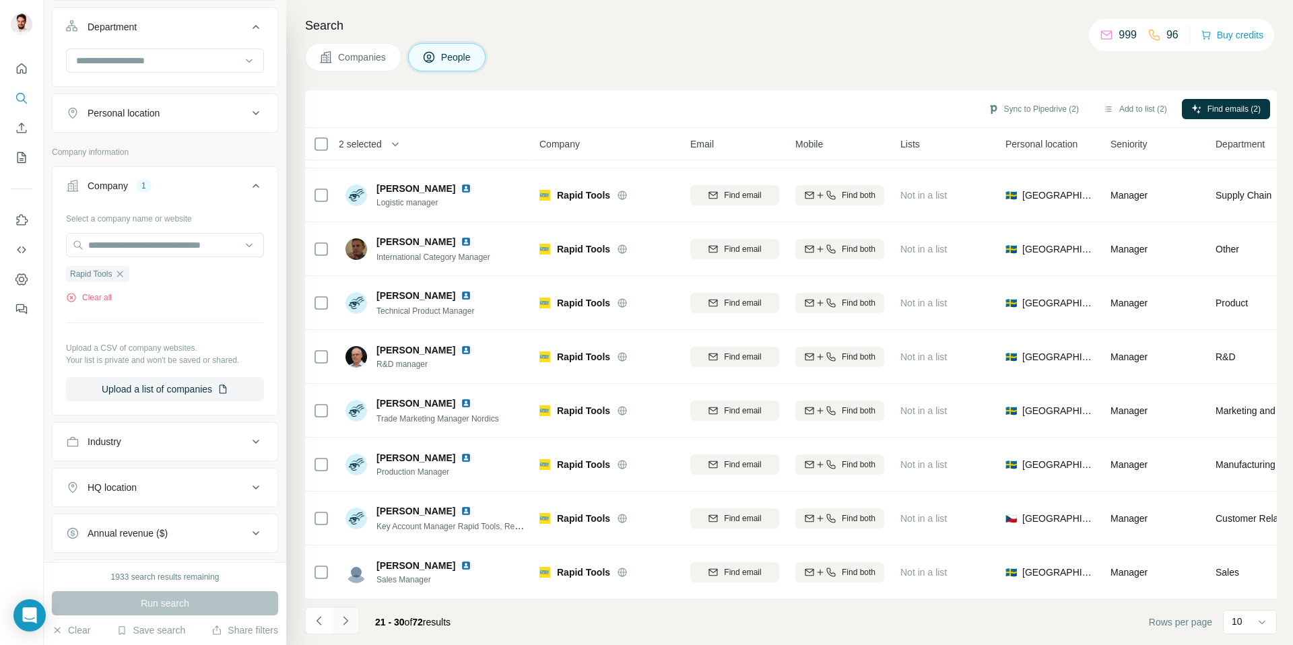
click at [347, 624] on icon "Navigate to next page" at bounding box center [345, 620] width 13 height 13
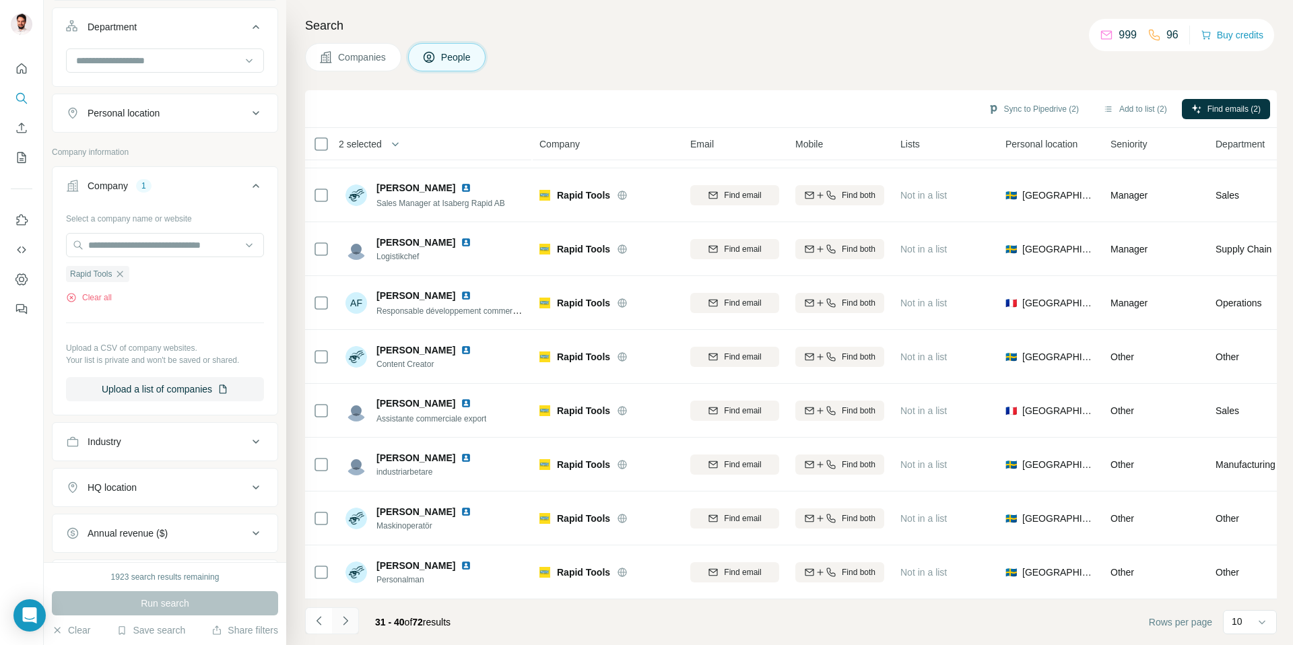
click at [347, 624] on icon "Navigate to next page" at bounding box center [345, 620] width 13 height 13
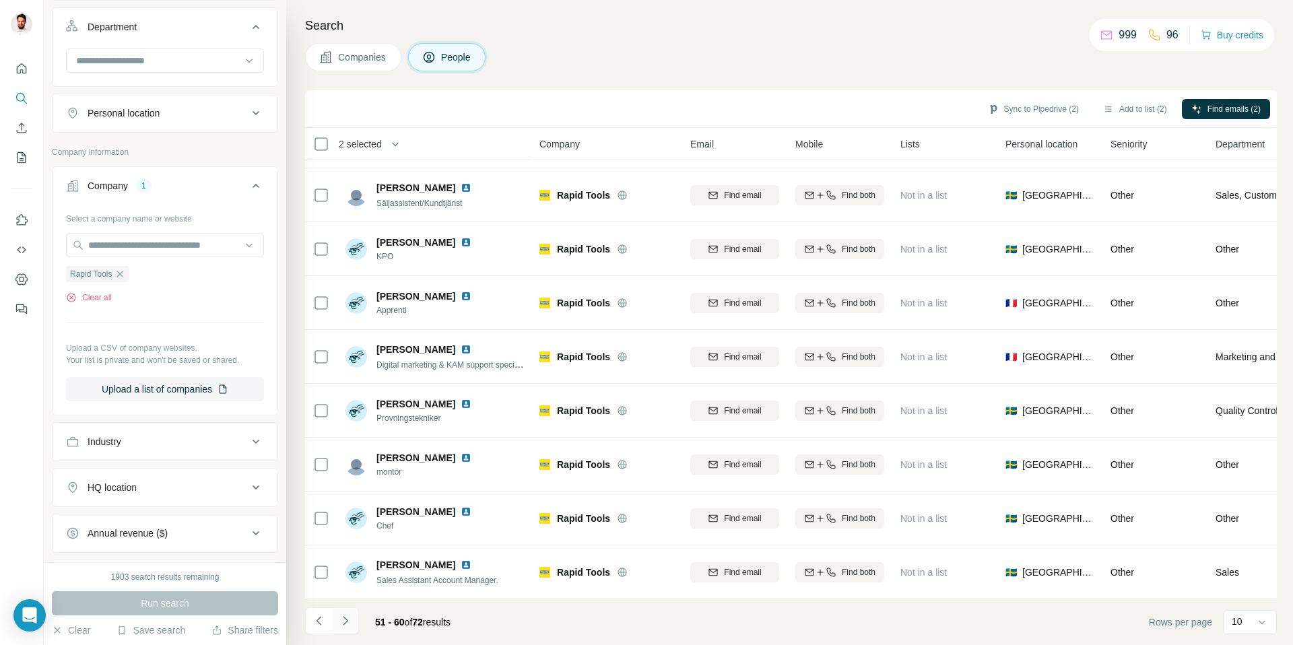
click at [347, 624] on icon "Navigate to next page" at bounding box center [345, 620] width 13 height 13
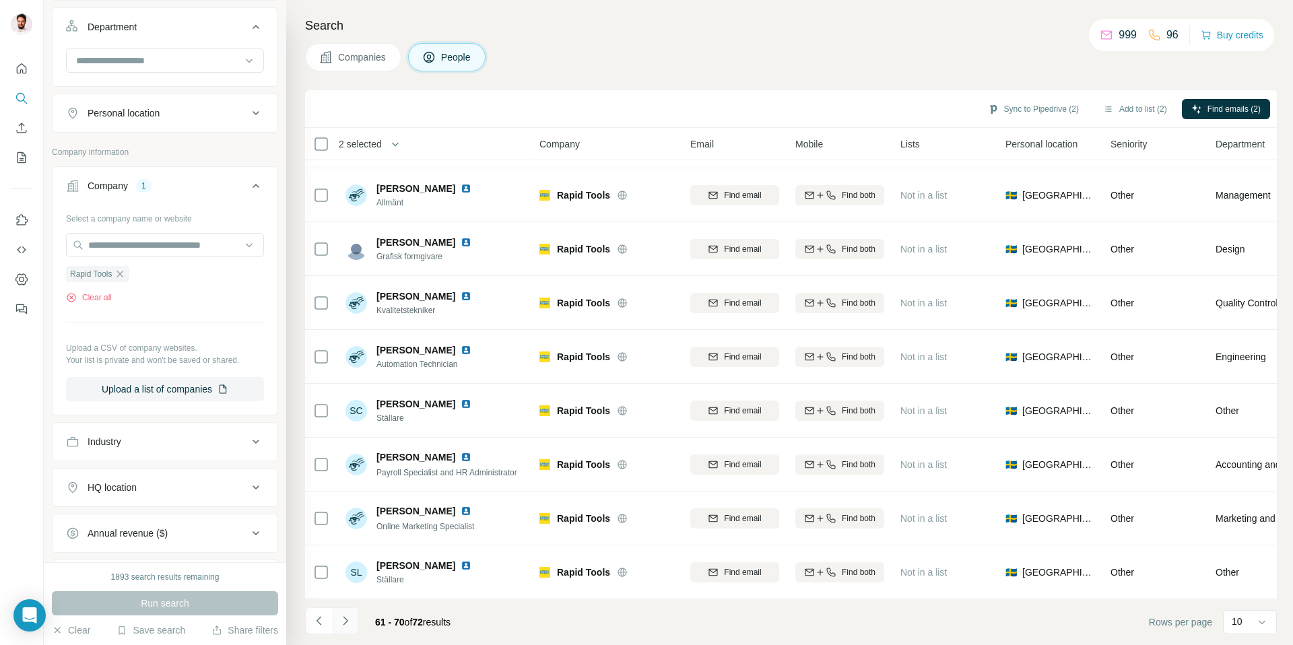
click at [347, 624] on icon "Navigate to next page" at bounding box center [345, 620] width 13 height 13
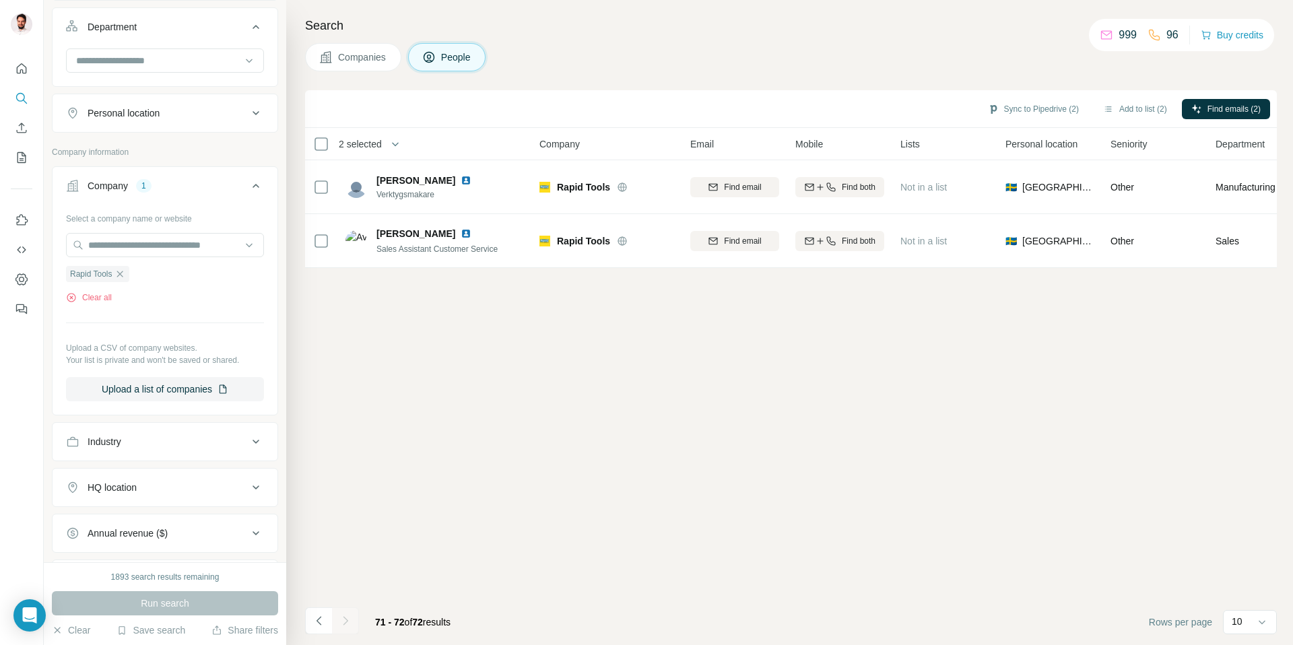
scroll to position [0, 0]
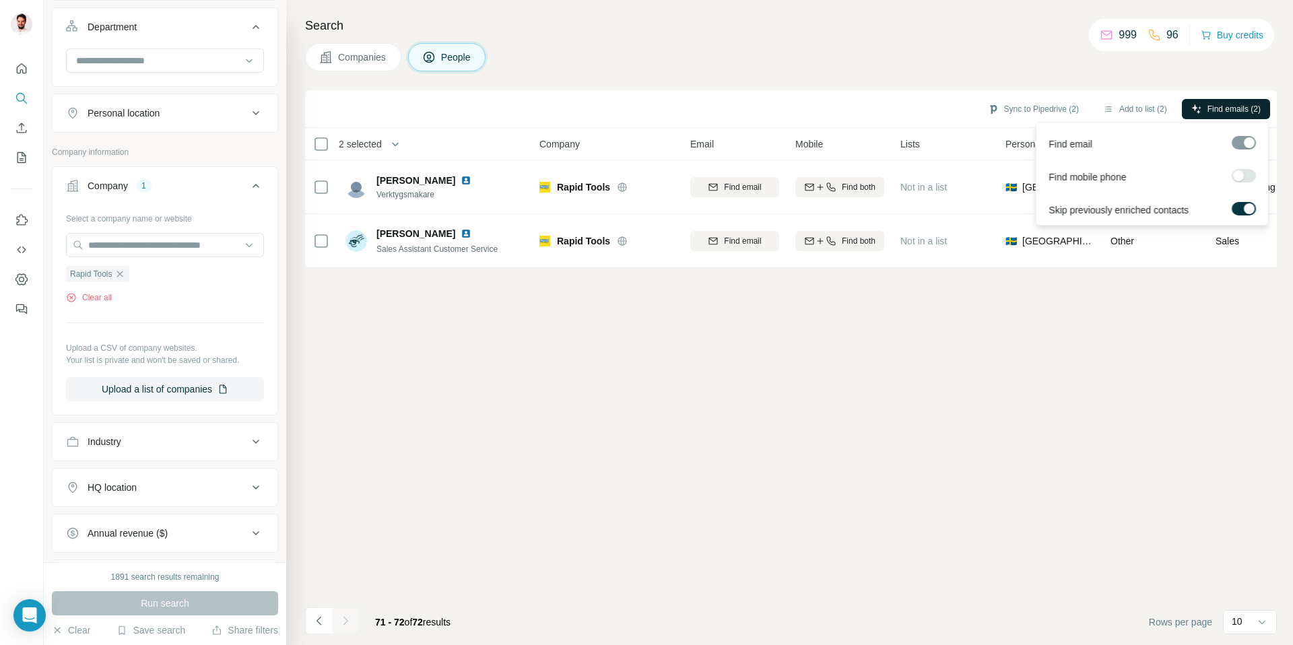
click at [1212, 112] on span "Find emails (2)" at bounding box center [1234, 109] width 53 height 12
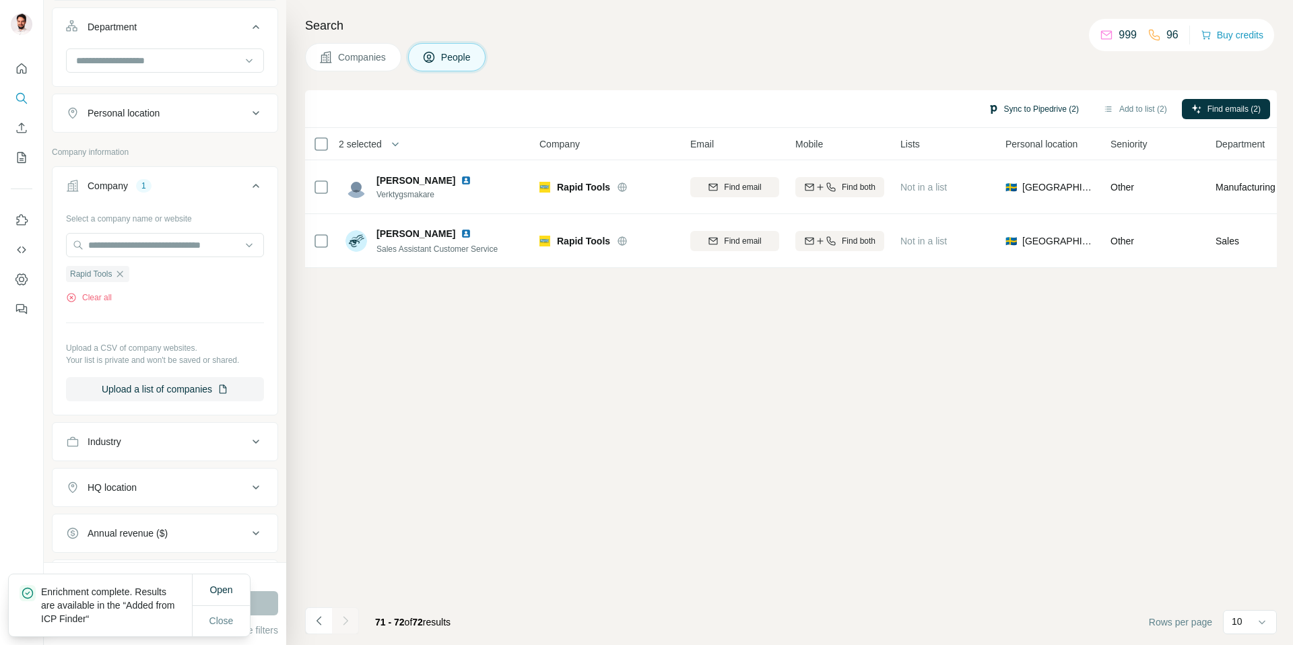
click at [1013, 102] on button "Sync to Pipedrive (2)" at bounding box center [1034, 109] width 110 height 20
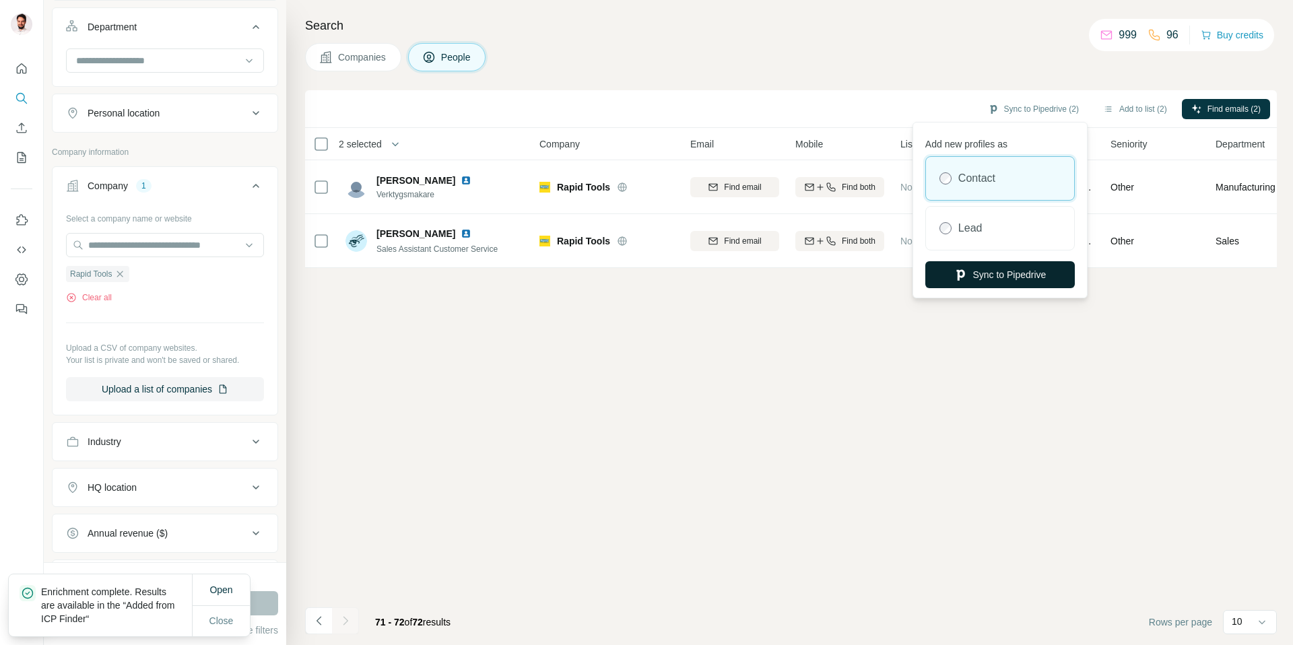
click at [991, 283] on button "Sync to Pipedrive" at bounding box center [1000, 274] width 150 height 27
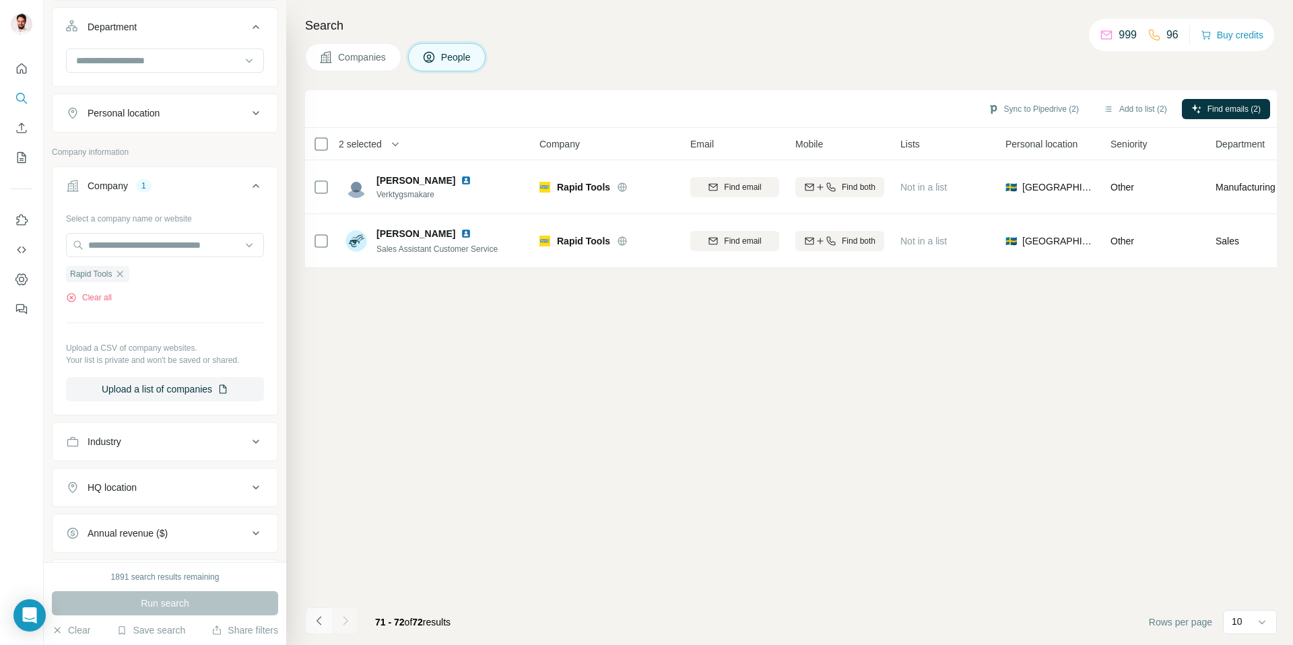
click at [312, 620] on icon "Navigate to previous page" at bounding box center [318, 620] width 13 height 13
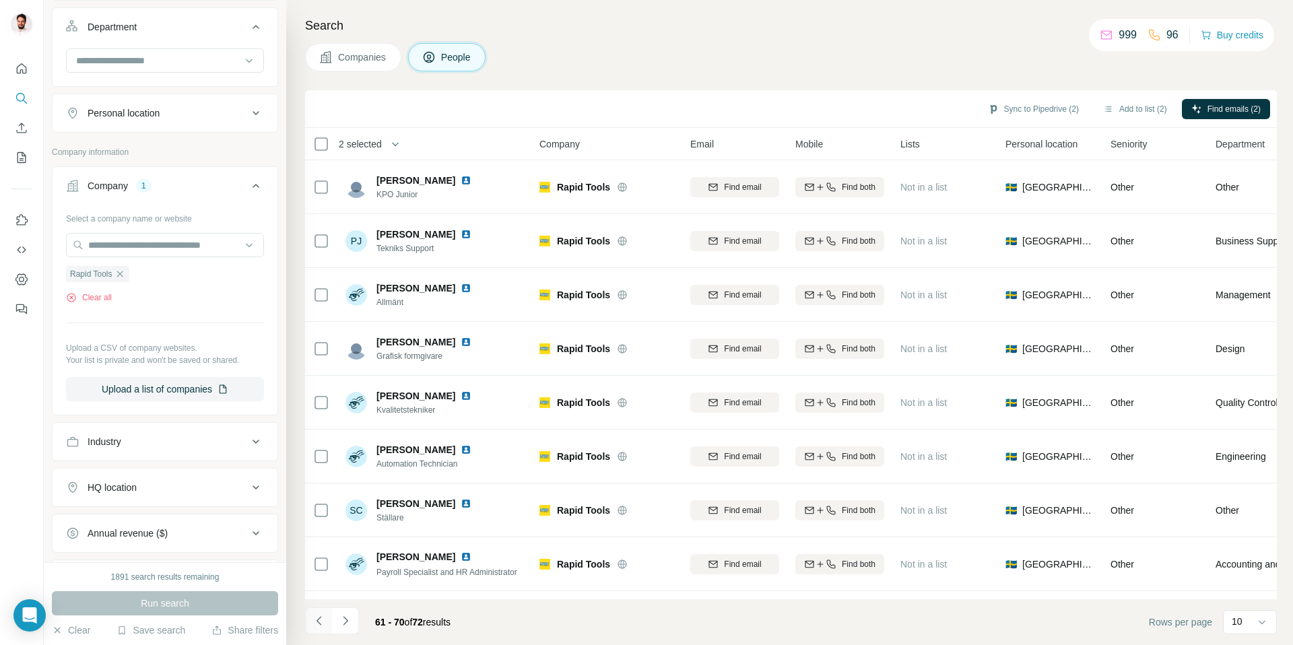
click at [312, 620] on icon "Navigate to previous page" at bounding box center [318, 620] width 13 height 13
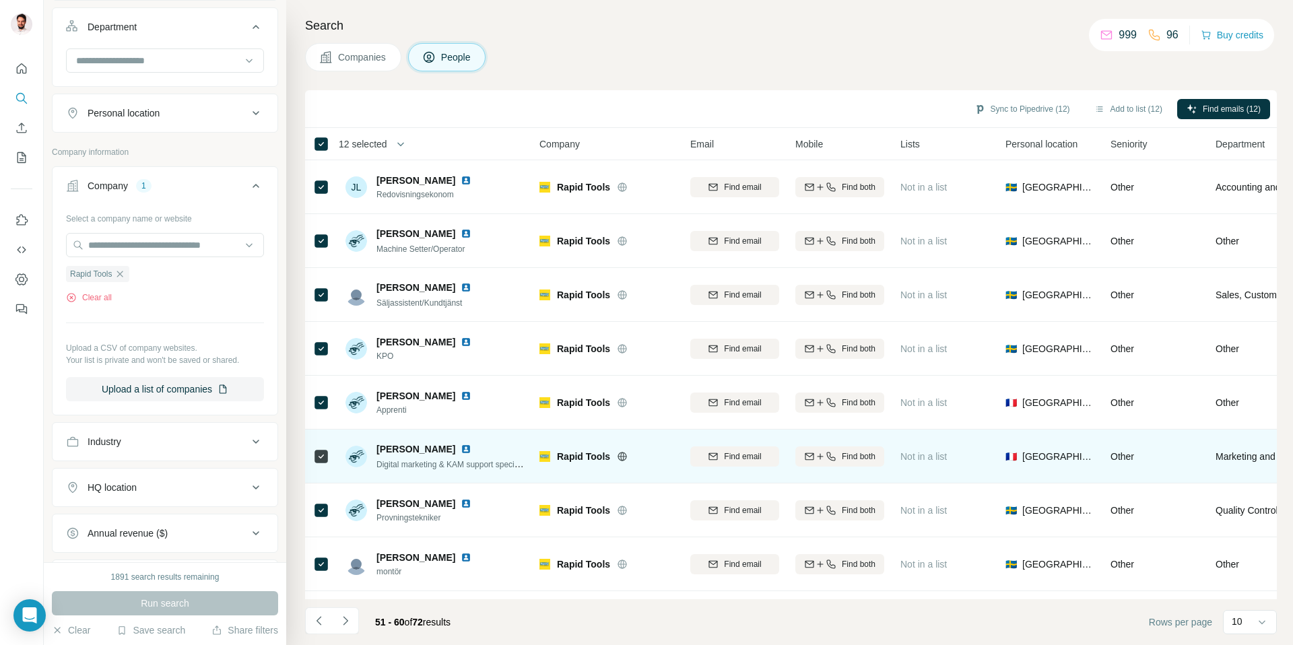
click at [350, 623] on icon "Navigate to next page" at bounding box center [345, 620] width 13 height 13
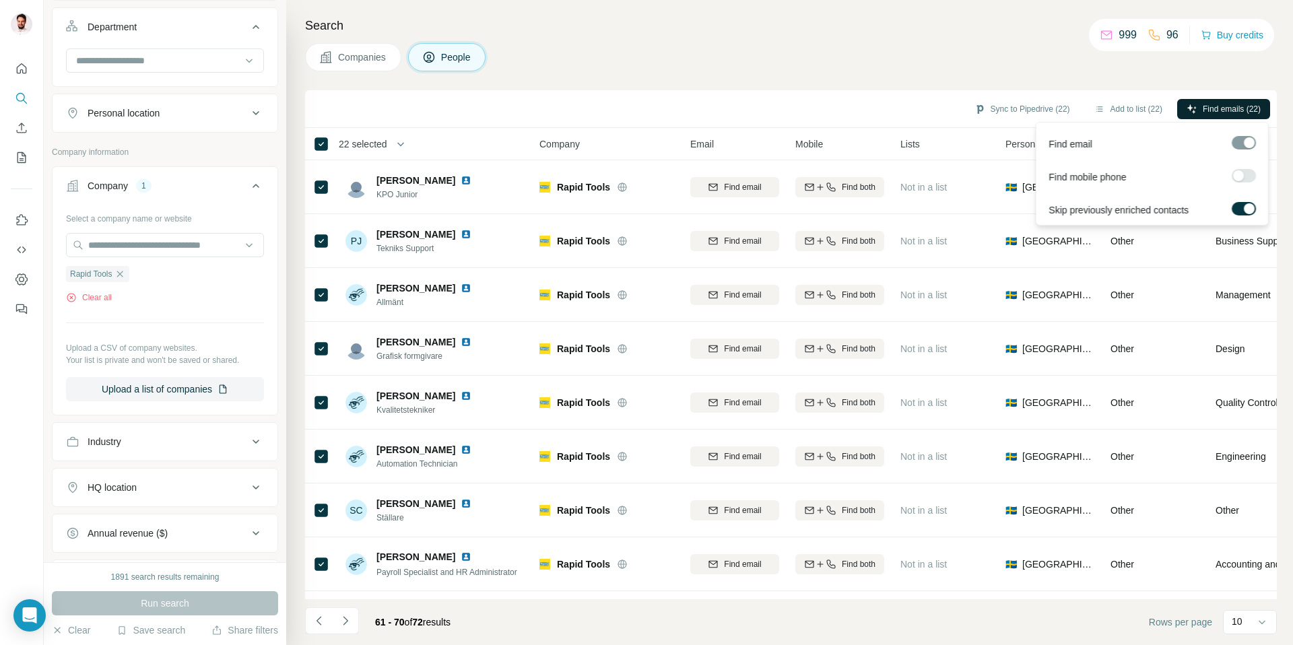
click at [1232, 102] on button "Find emails (22)" at bounding box center [1223, 109] width 93 height 20
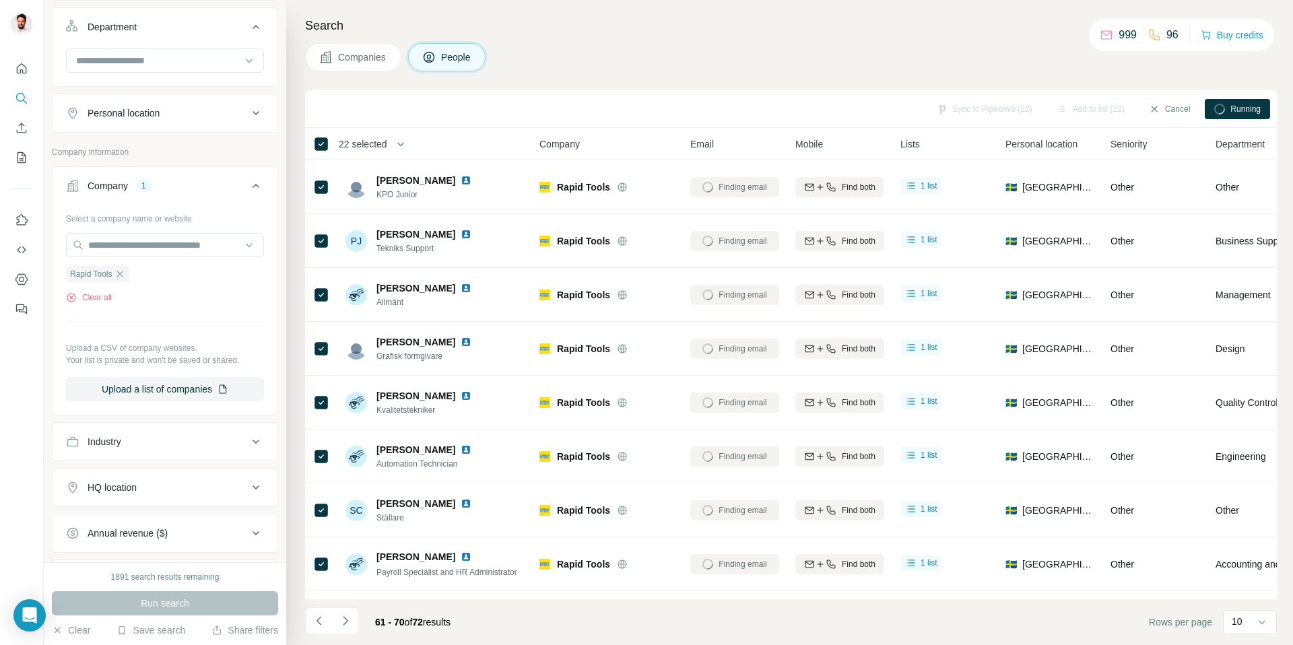
click at [622, 48] on div "Companies People" at bounding box center [791, 57] width 972 height 28
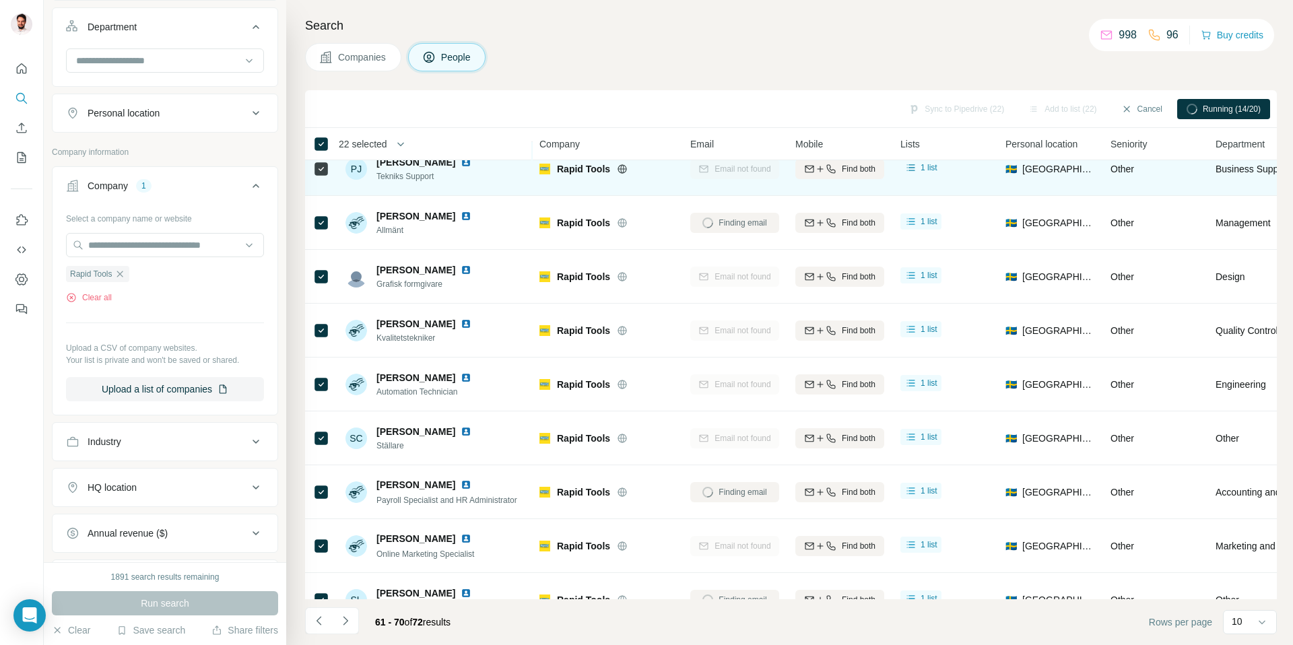
scroll to position [107, 0]
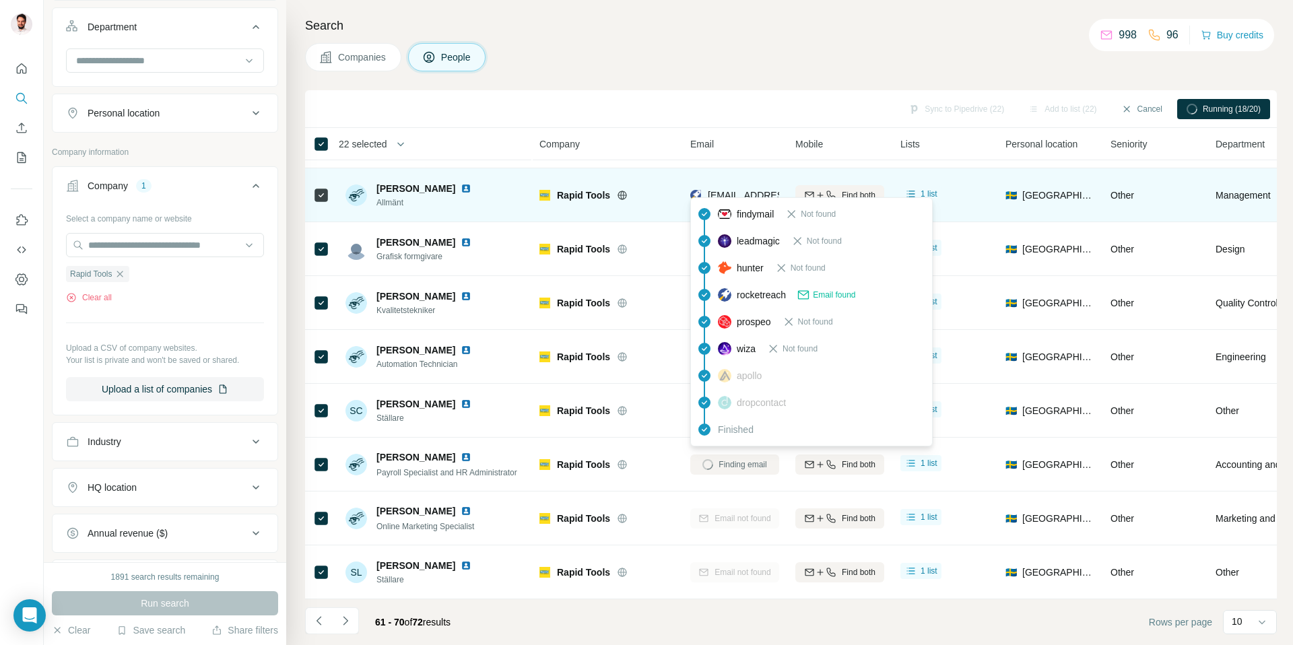
click at [762, 190] on span "[EMAIL_ADDRESS][DOMAIN_NAME]" at bounding box center [788, 195] width 160 height 11
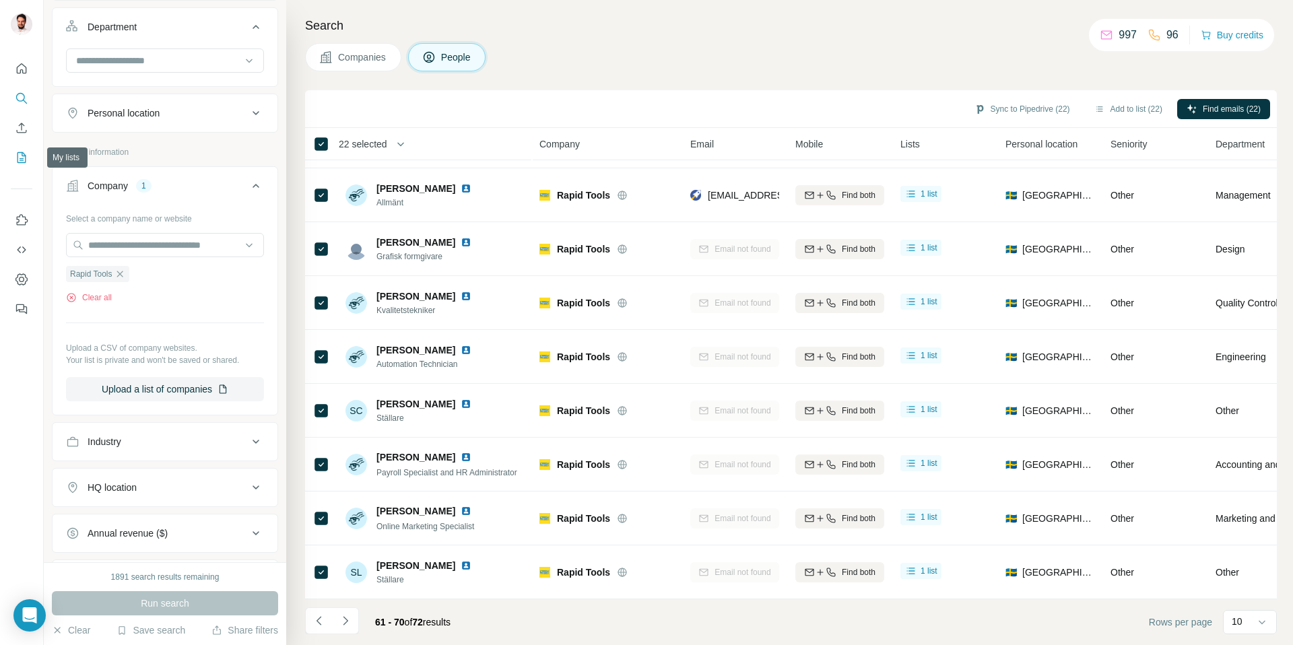
click at [21, 156] on icon "My lists" at bounding box center [21, 157] width 13 height 13
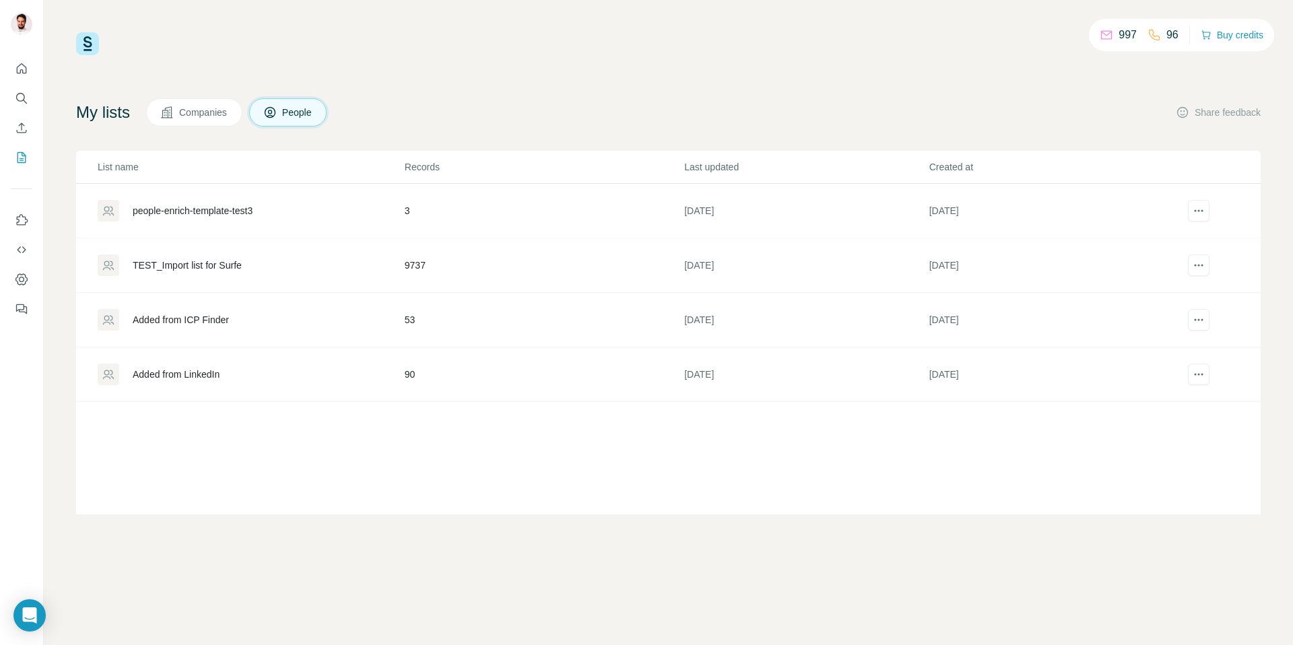
click at [189, 316] on div "Added from ICP Finder" at bounding box center [181, 319] width 96 height 13
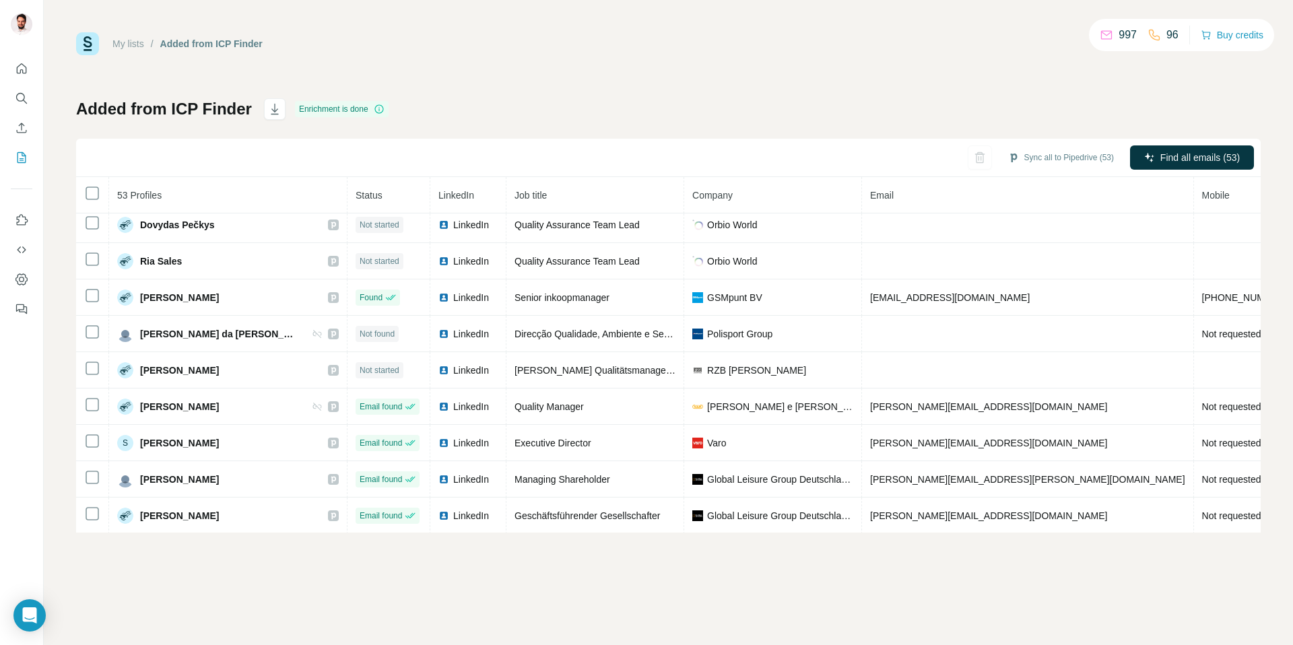
scroll to position [1616, 0]
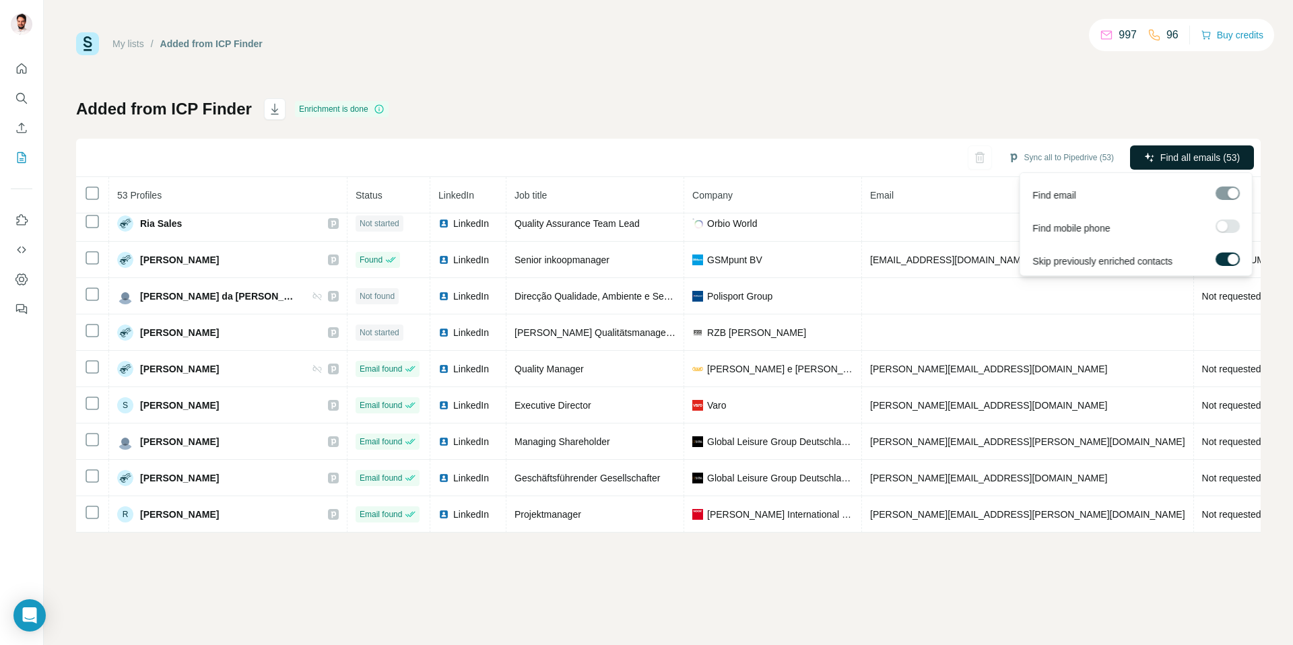
click at [1185, 166] on button "Find all emails (53)" at bounding box center [1192, 157] width 124 height 24
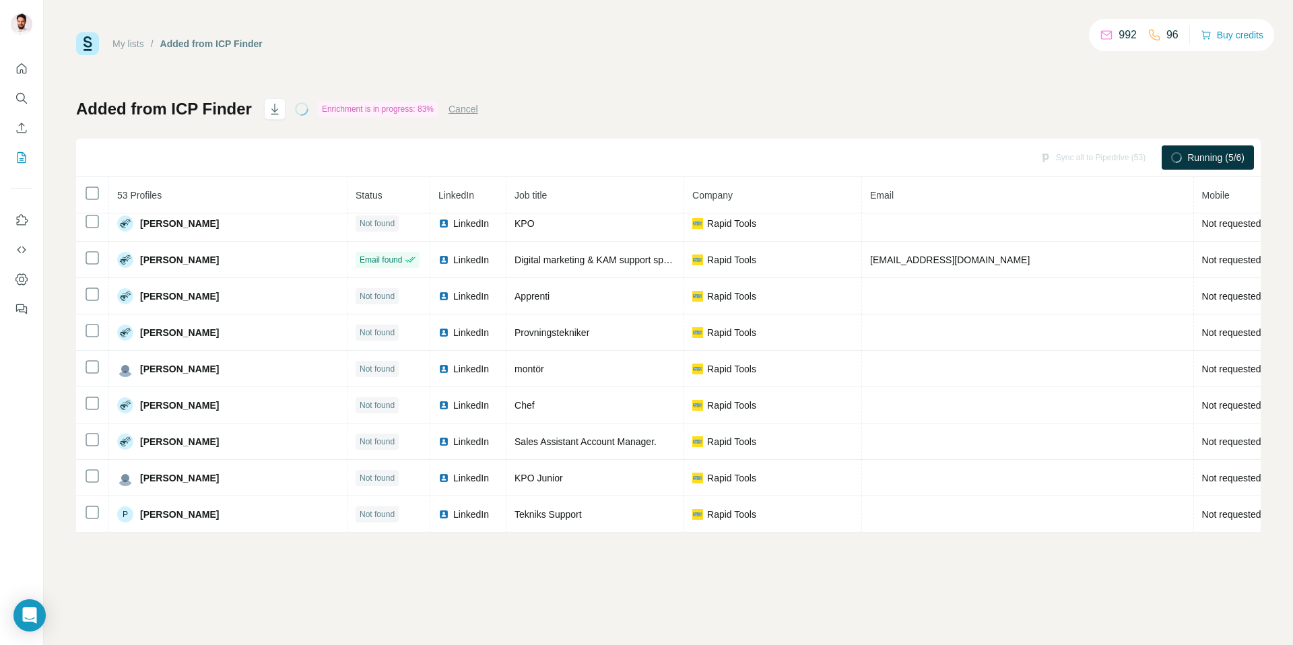
scroll to position [0, 0]
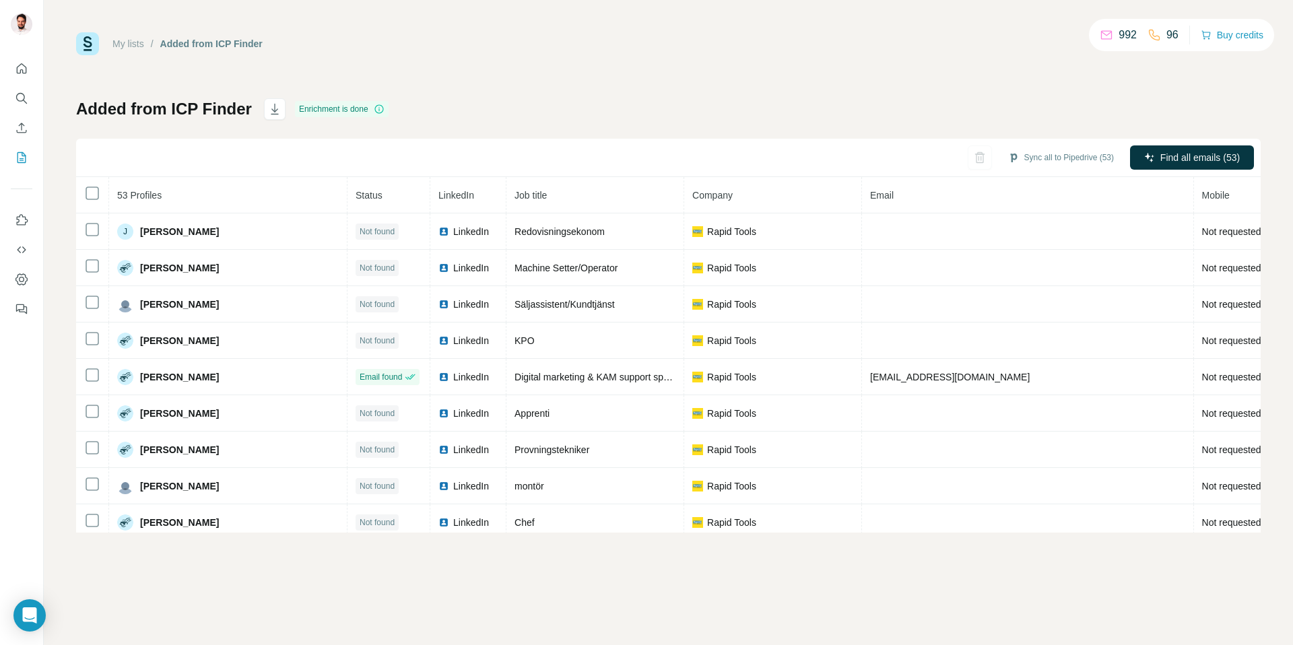
click at [635, 61] on div "My lists / Added from ICP Finder 992 96 Buy credits Added from ICP Finder Enric…" at bounding box center [668, 282] width 1185 height 500
click at [22, 100] on icon "Search" at bounding box center [21, 98] width 13 height 13
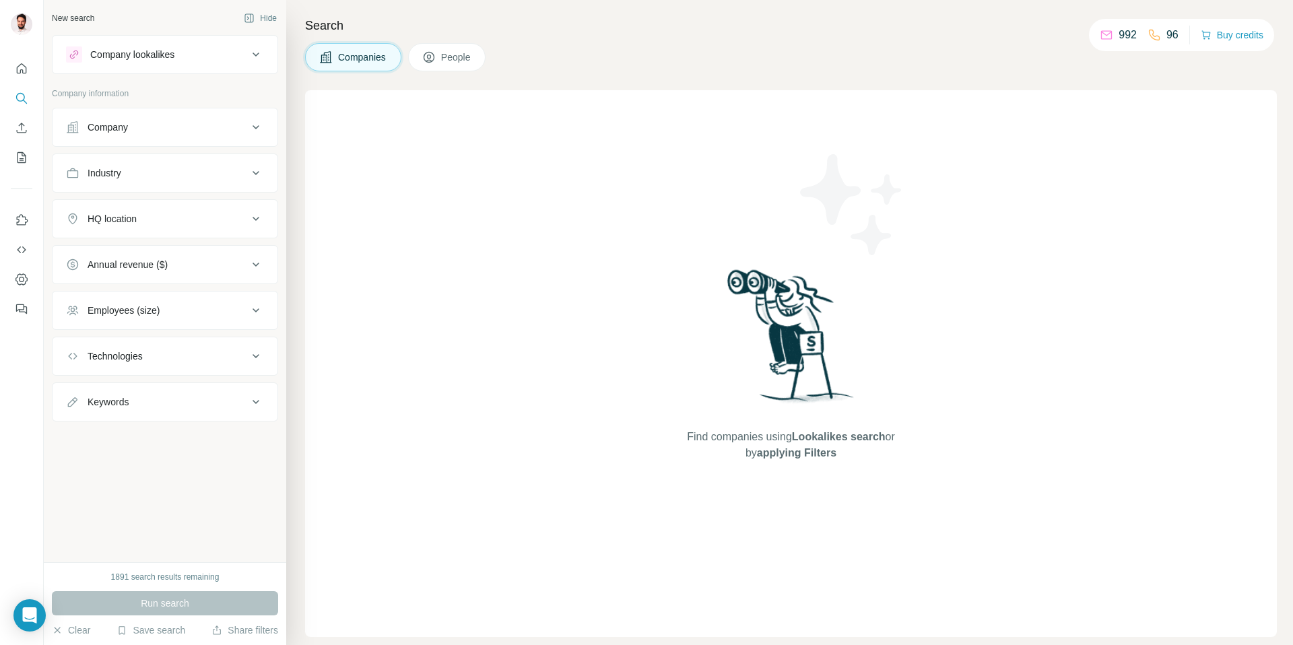
click at [150, 124] on div "Company" at bounding box center [157, 127] width 182 height 13
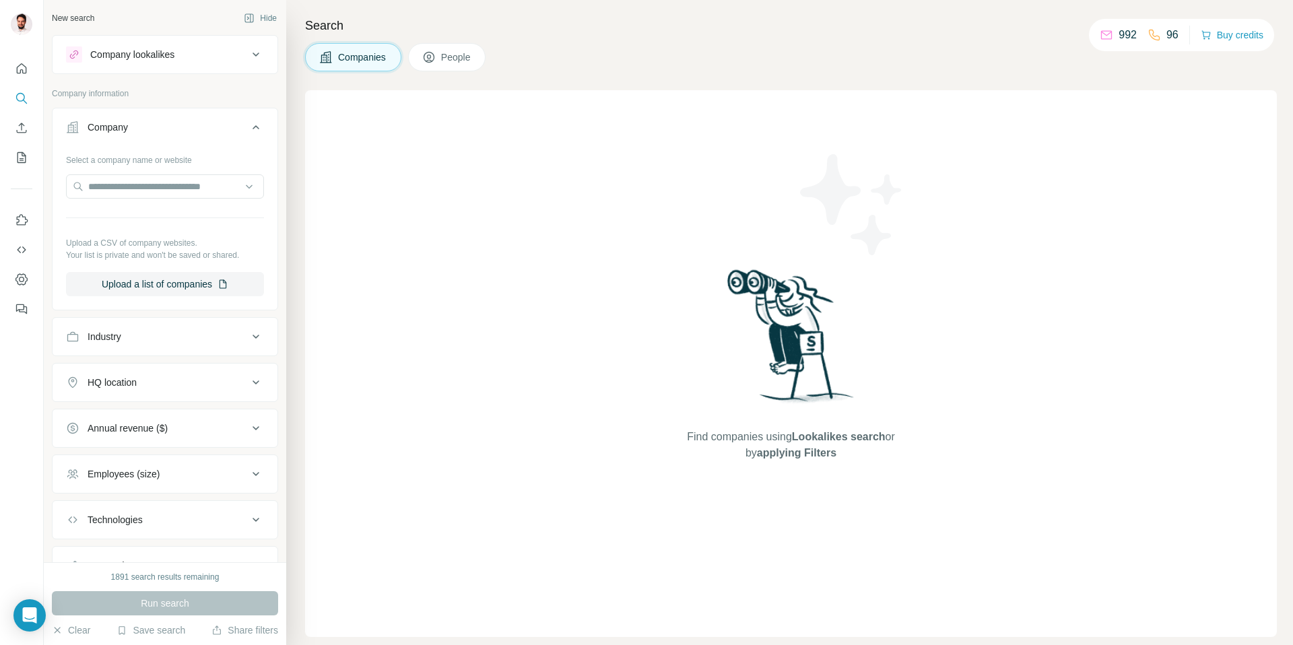
click at [118, 173] on div "Select a company name or website Upload a CSV of company websites. Your list is…" at bounding box center [165, 222] width 198 height 147
click at [121, 191] on input "text" at bounding box center [165, 186] width 198 height 24
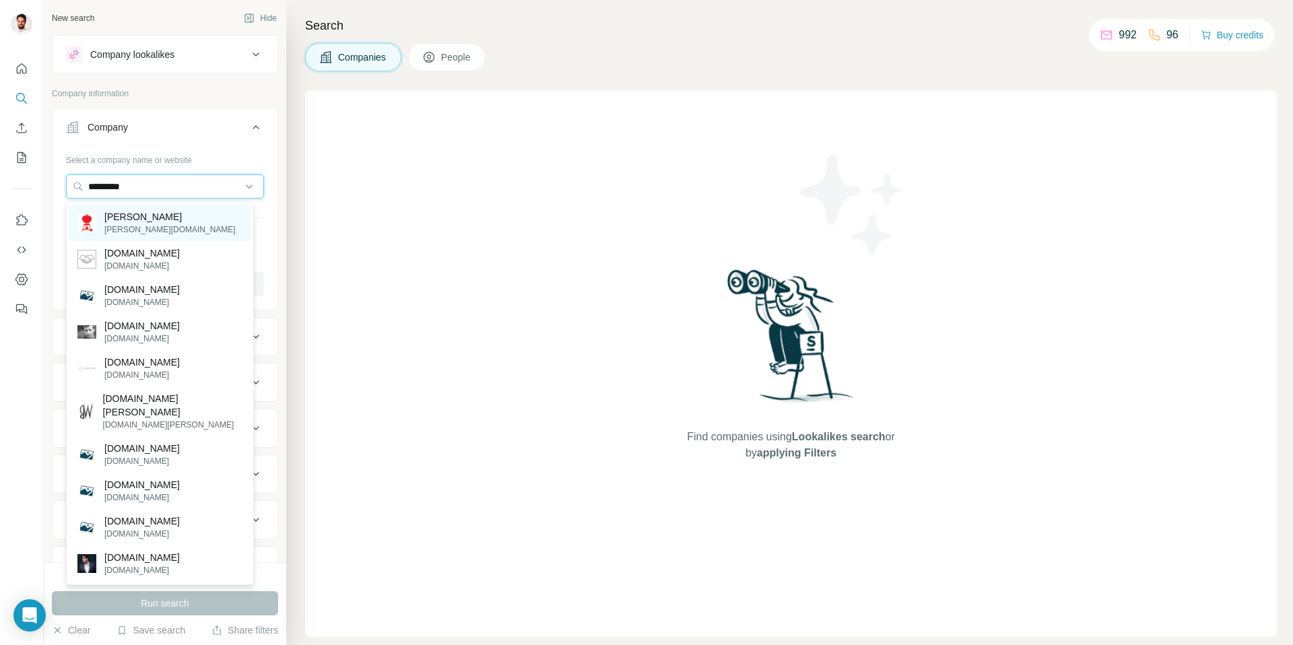
type input "*********"
click at [114, 227] on p "[PERSON_NAME][DOMAIN_NAME]" at bounding box center [169, 230] width 131 height 12
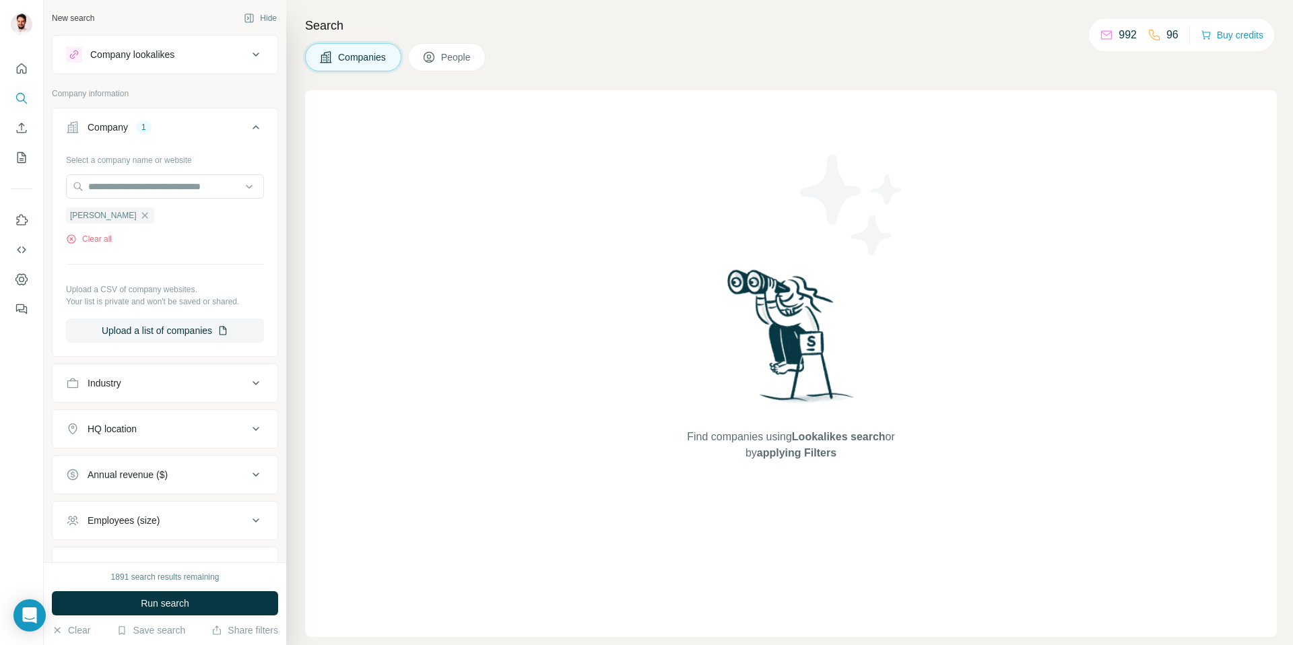
click at [457, 47] on button "People" at bounding box center [447, 57] width 78 height 28
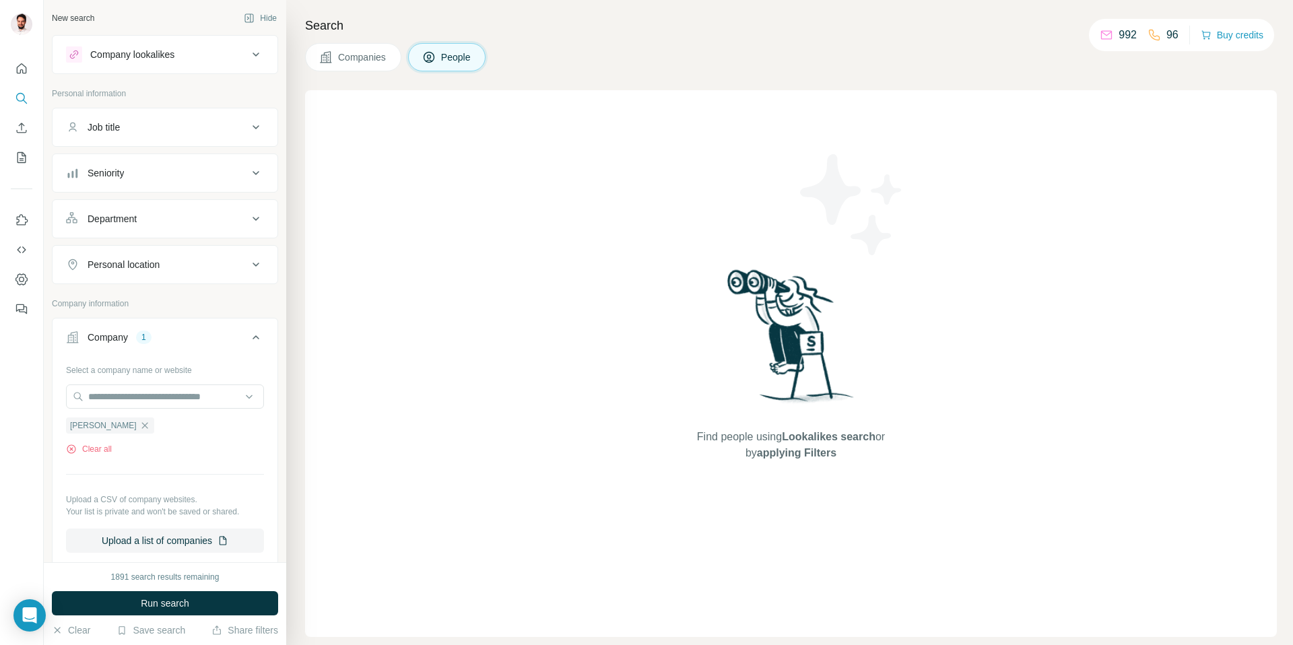
click at [193, 213] on div "Department" at bounding box center [157, 218] width 182 height 13
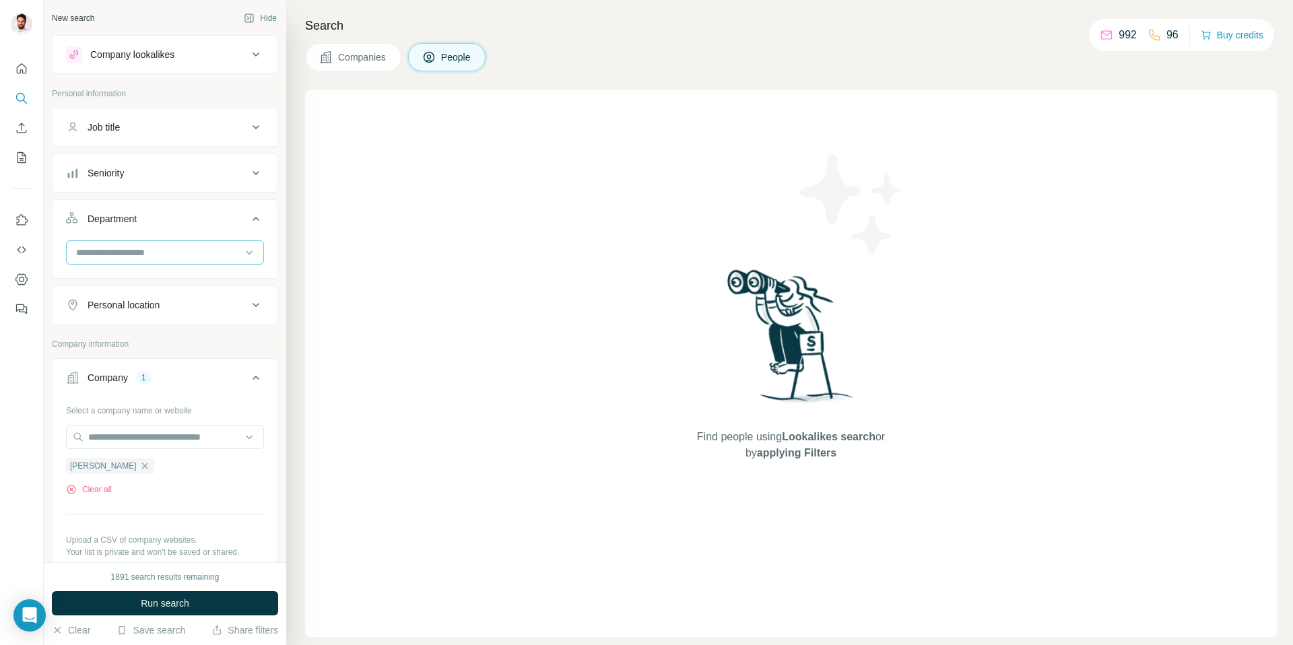
click at [154, 257] on input at bounding box center [158, 252] width 166 height 15
type input "*"
click at [141, 274] on div "Quality Control" at bounding box center [159, 283] width 181 height 24
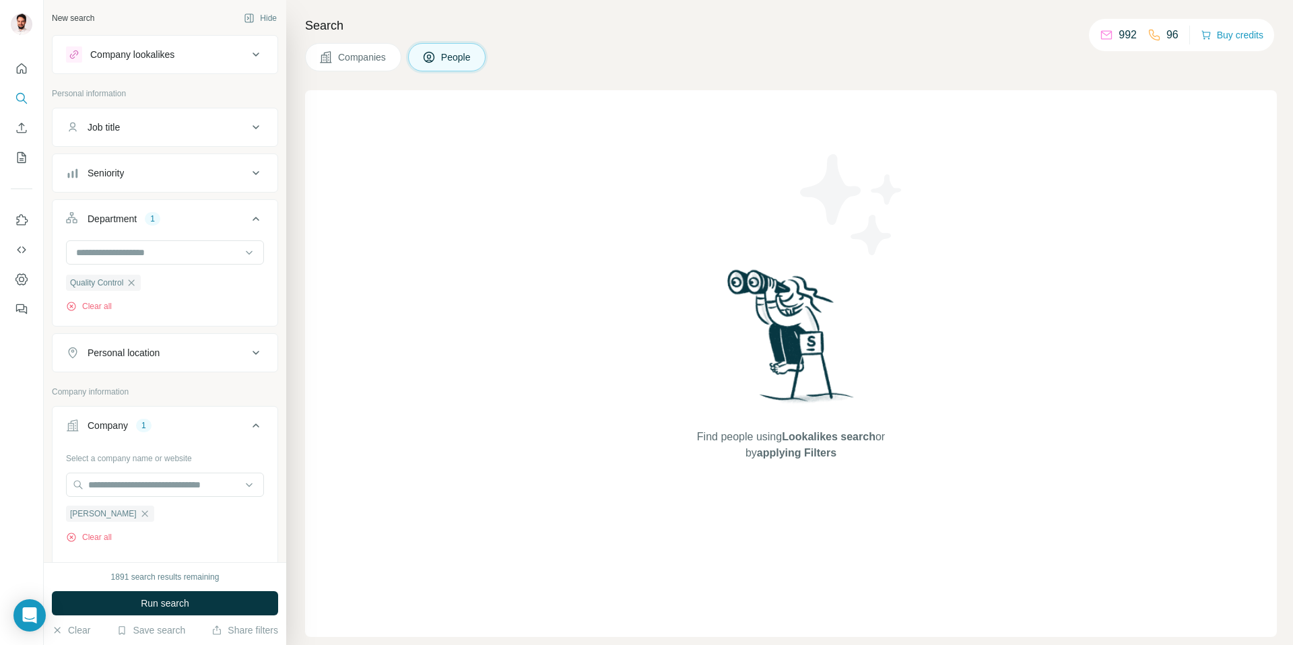
click at [124, 168] on div "Seniority" at bounding box center [106, 172] width 36 height 13
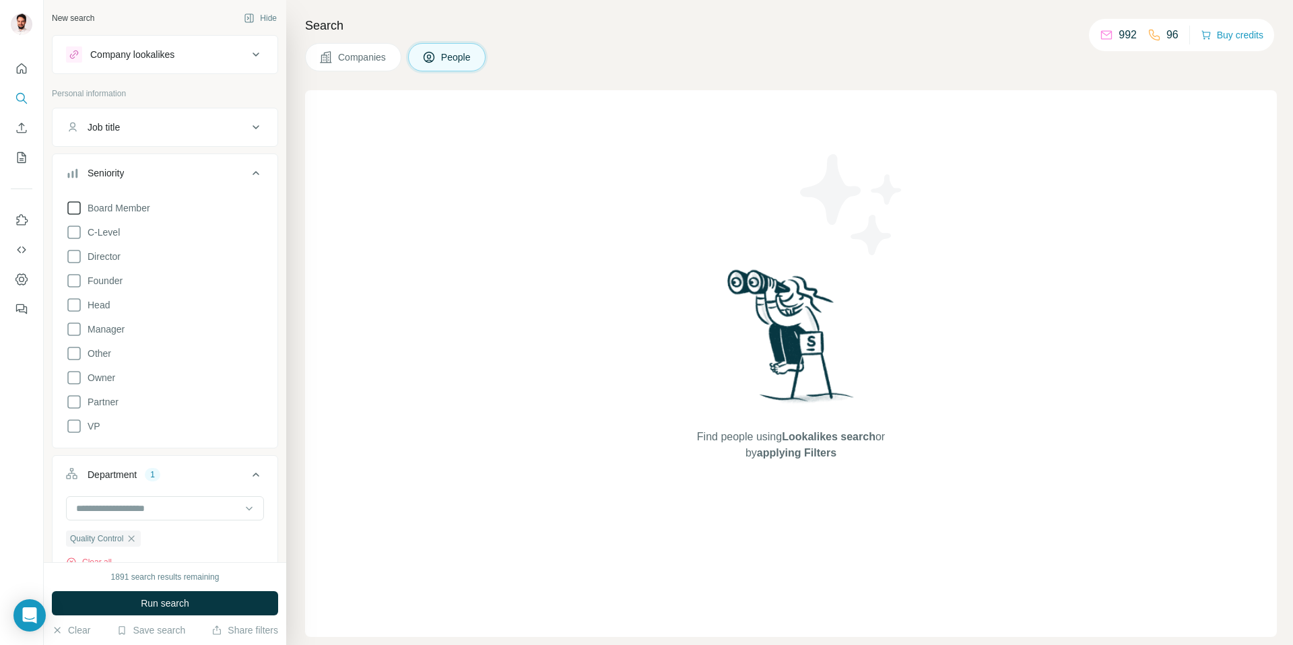
click at [119, 210] on span "Board Member" at bounding box center [116, 207] width 68 height 13
click at [112, 228] on span "C-Level" at bounding box center [101, 232] width 38 height 13
click at [104, 257] on span "Director" at bounding box center [101, 256] width 38 height 13
click at [100, 300] on span "Head" at bounding box center [96, 304] width 28 height 13
click at [102, 283] on span "Founder" at bounding box center [102, 280] width 40 height 13
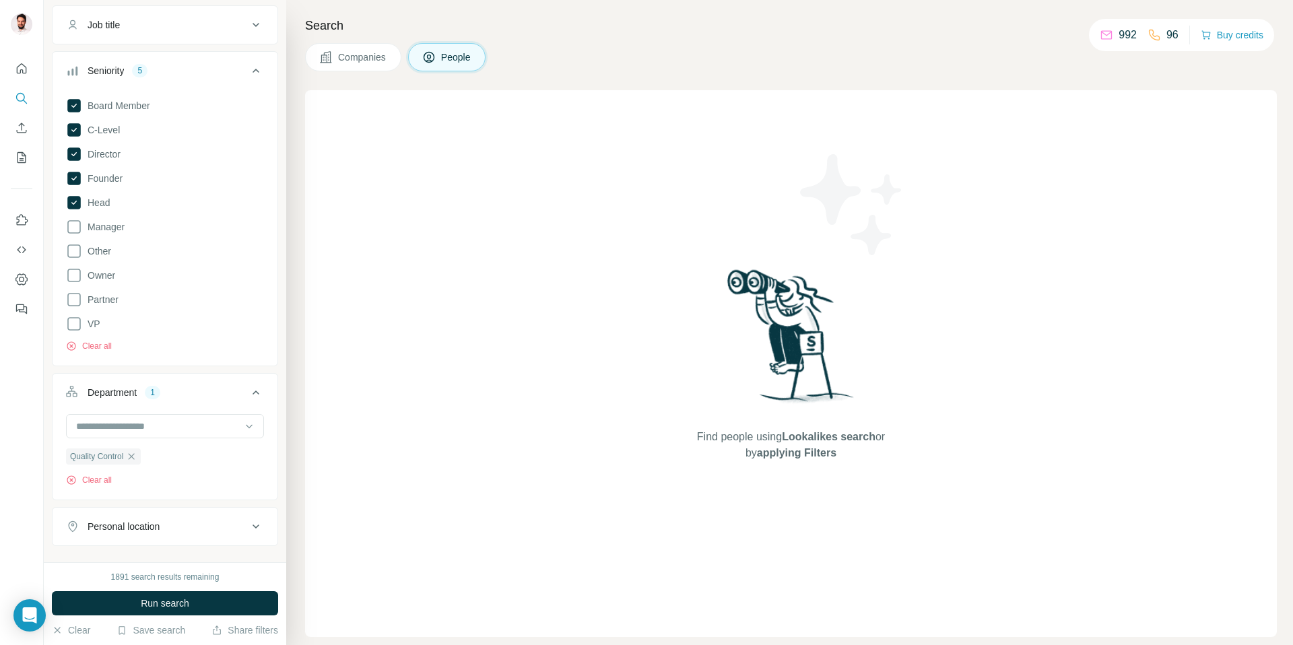
scroll to position [122, 0]
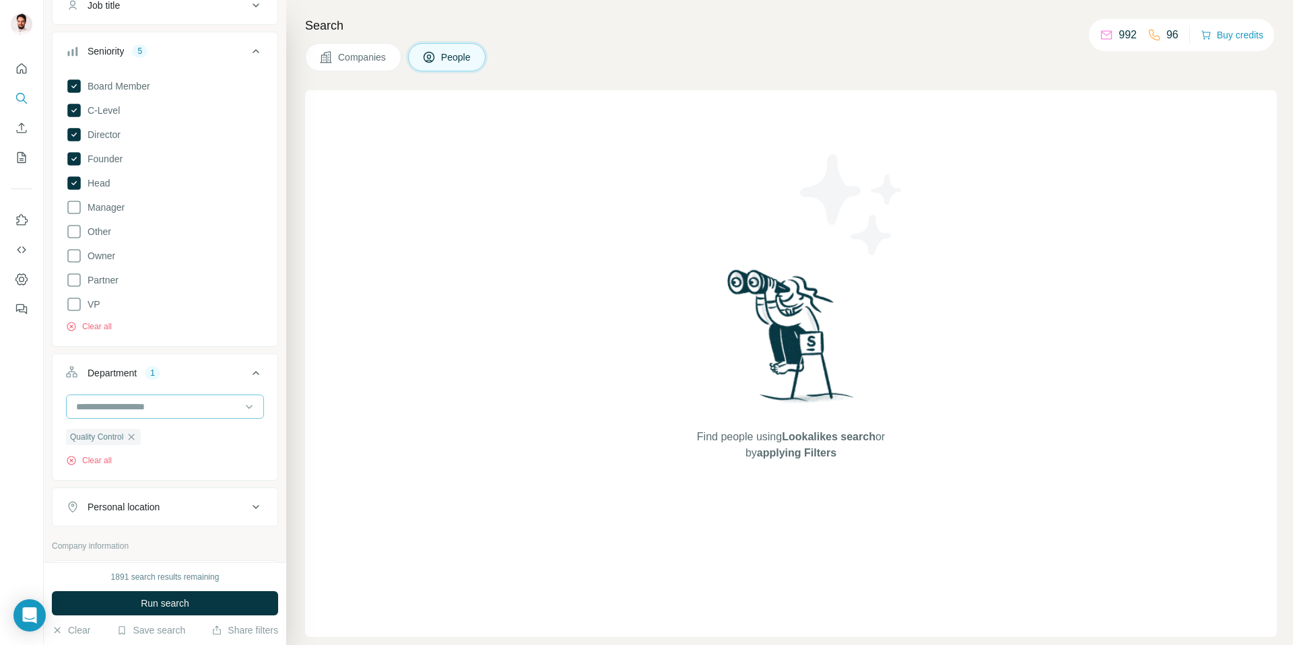
click at [139, 404] on input at bounding box center [158, 406] width 166 height 15
type input "***"
click at [156, 433] on div "Legal" at bounding box center [159, 436] width 165 height 13
click at [176, 602] on span "Run search" at bounding box center [165, 603] width 48 height 13
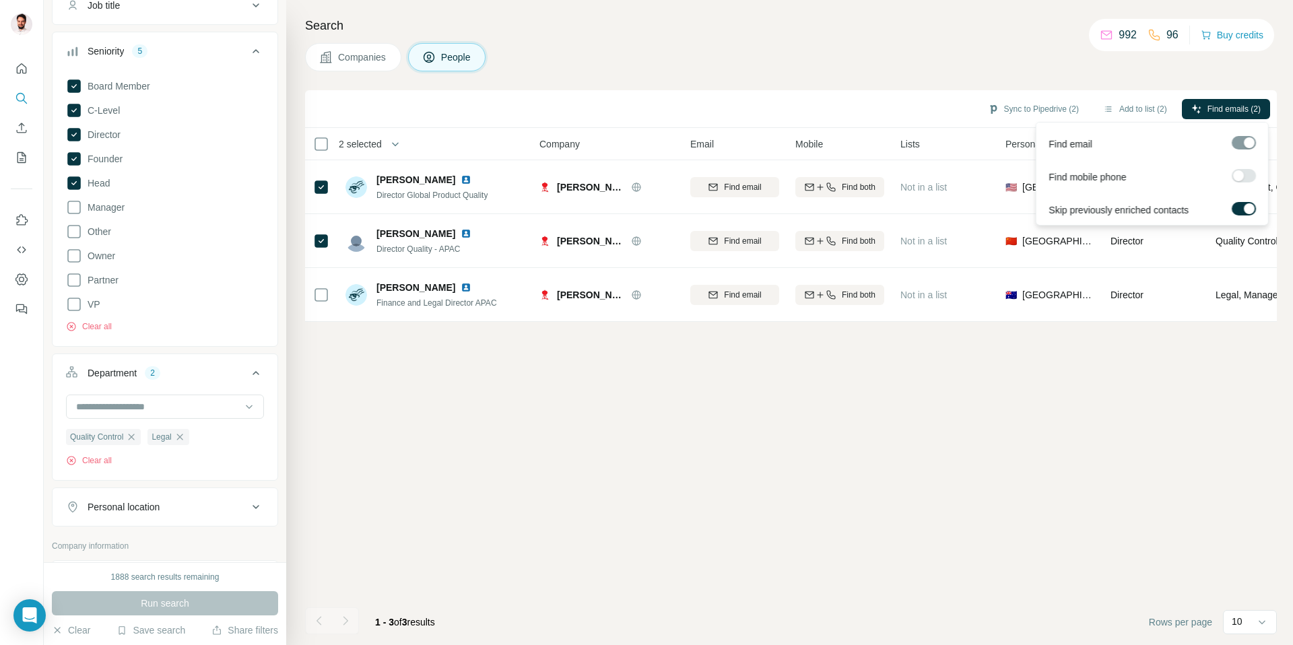
click at [1249, 178] on label at bounding box center [1244, 175] width 24 height 13
click at [1230, 105] on span "Find emails & mobiles (2)" at bounding box center [1215, 109] width 91 height 12
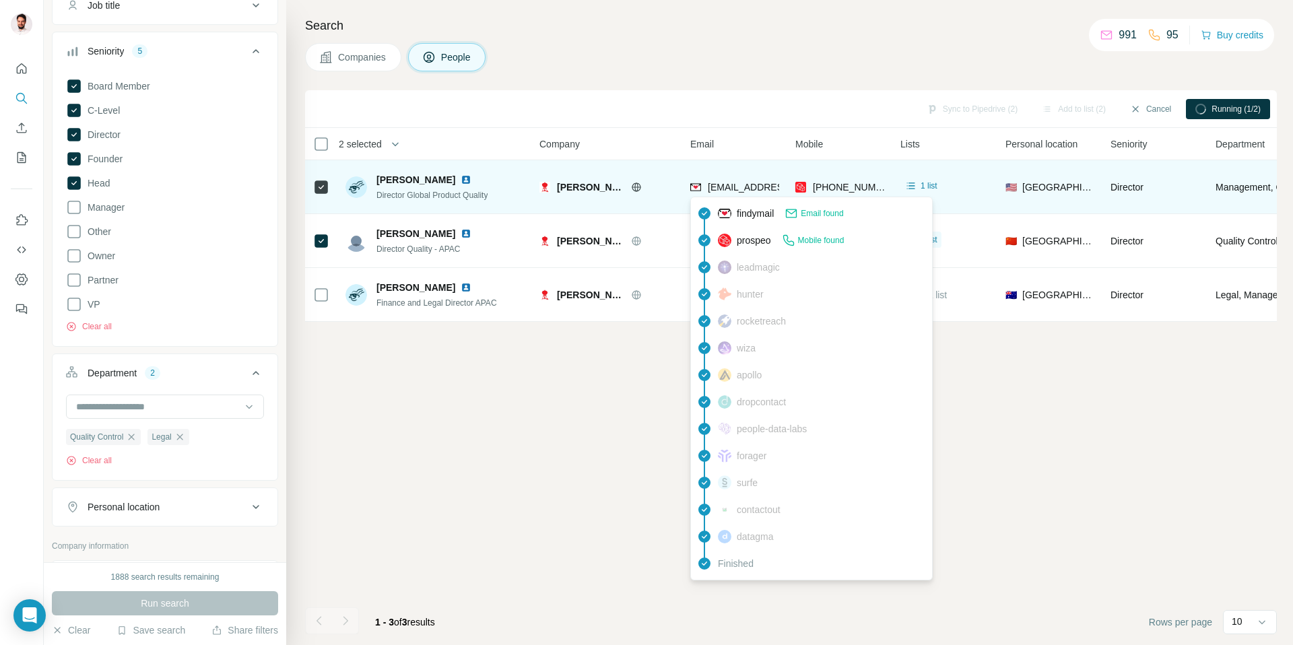
click at [739, 186] on span "[EMAIL_ADDRESS][PERSON_NAME][DOMAIN_NAME]" at bounding box center [826, 187] width 237 height 11
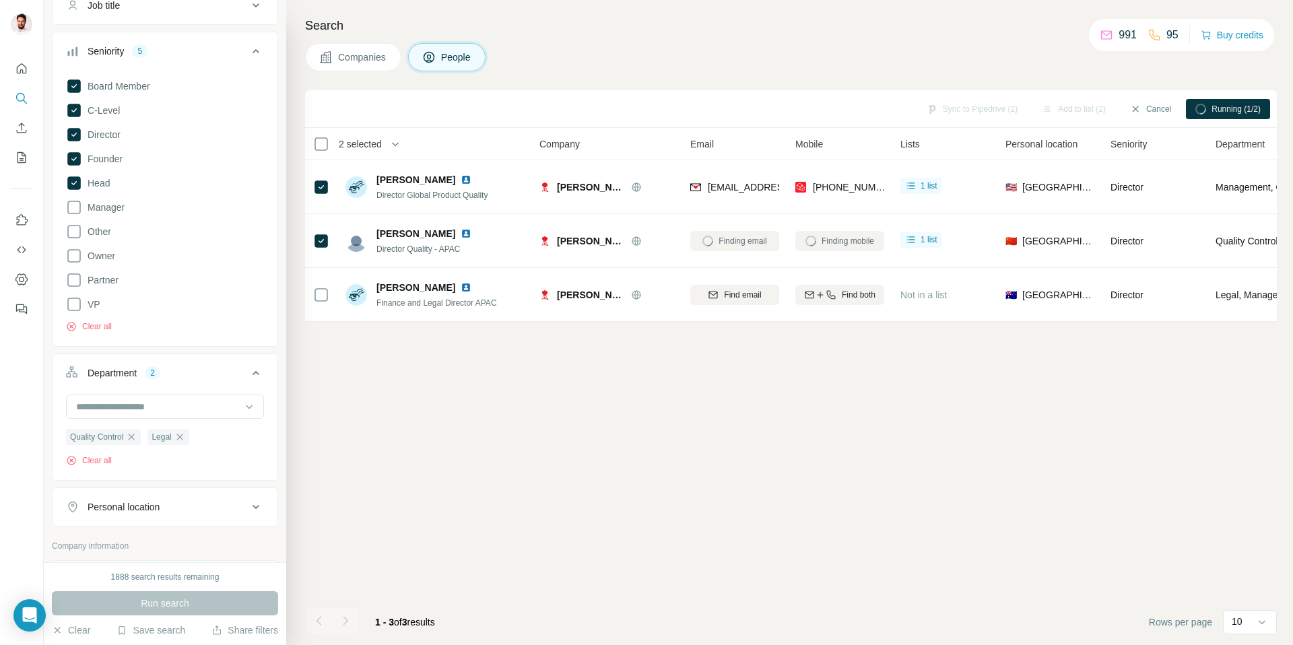
click at [607, 57] on div "Companies People" at bounding box center [791, 57] width 972 height 28
click at [183, 436] on icon "button" at bounding box center [179, 437] width 6 height 6
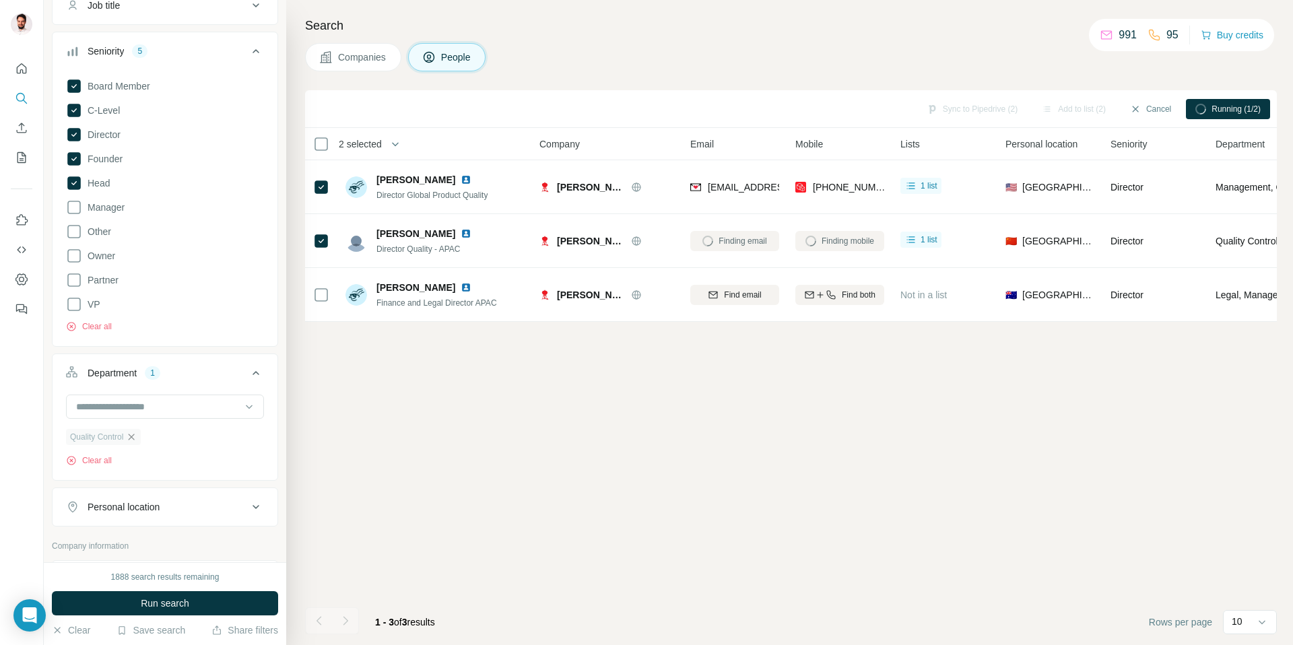
click at [135, 438] on icon "button" at bounding box center [132, 437] width 6 height 6
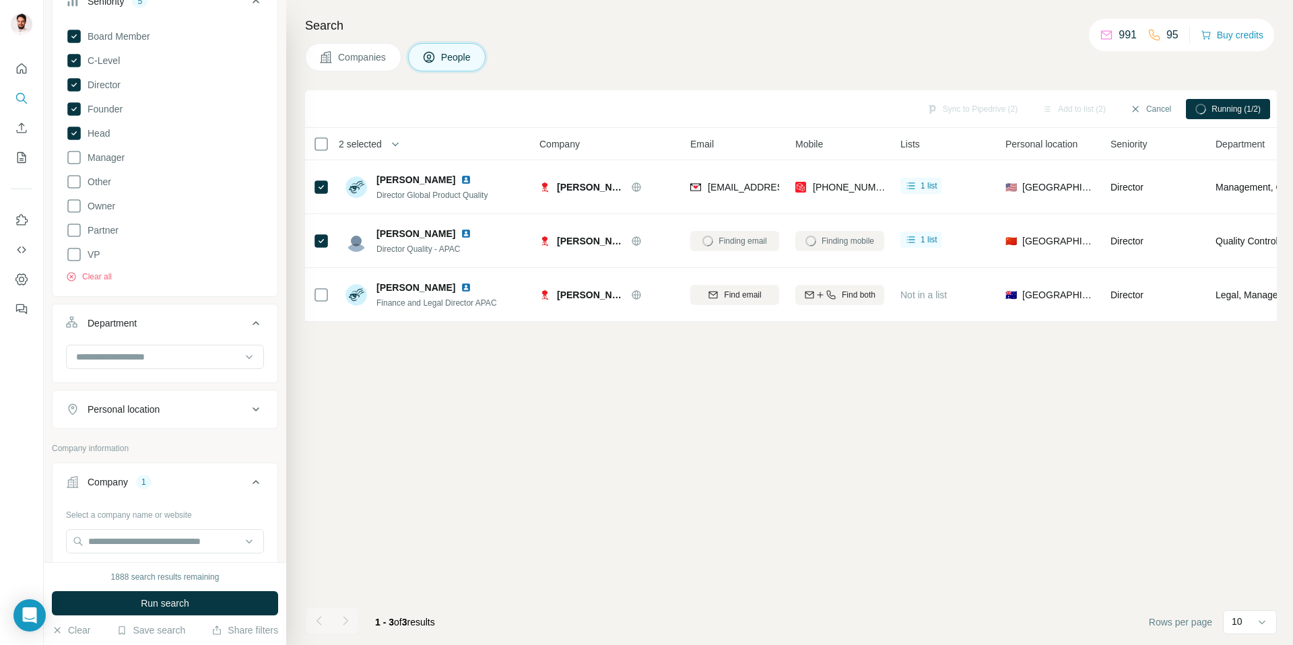
scroll to position [18, 0]
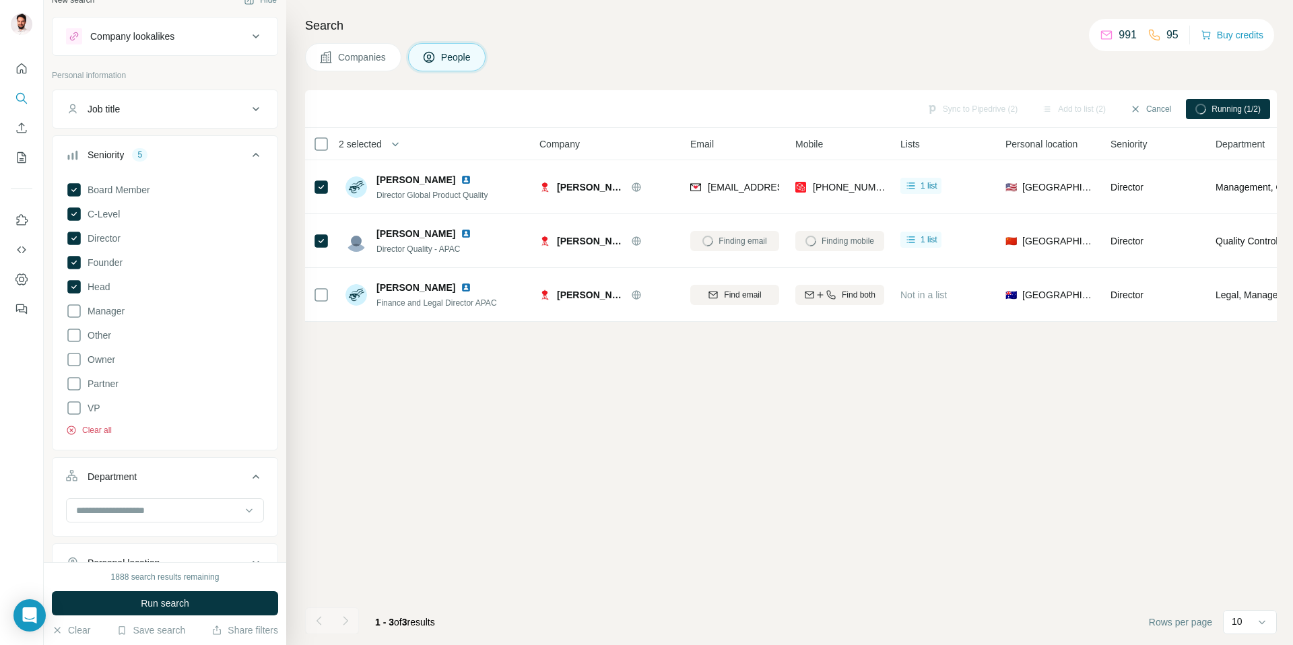
click at [98, 433] on button "Clear all" at bounding box center [89, 430] width 46 height 12
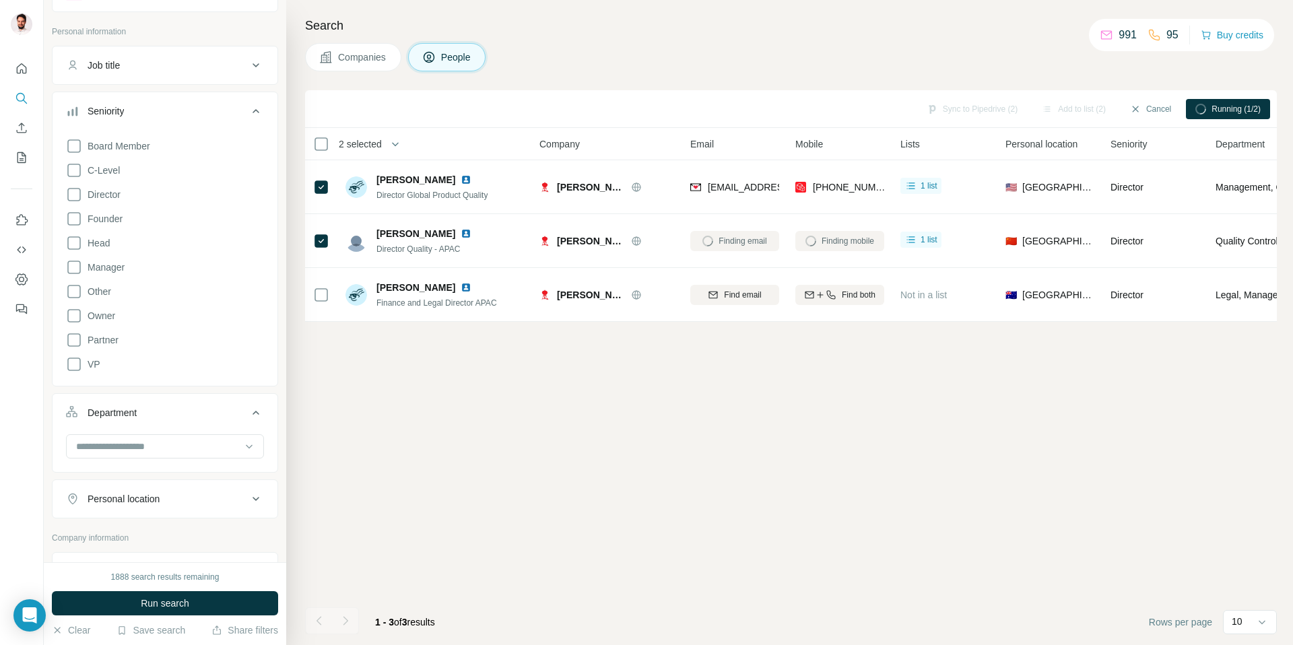
scroll to position [189, 0]
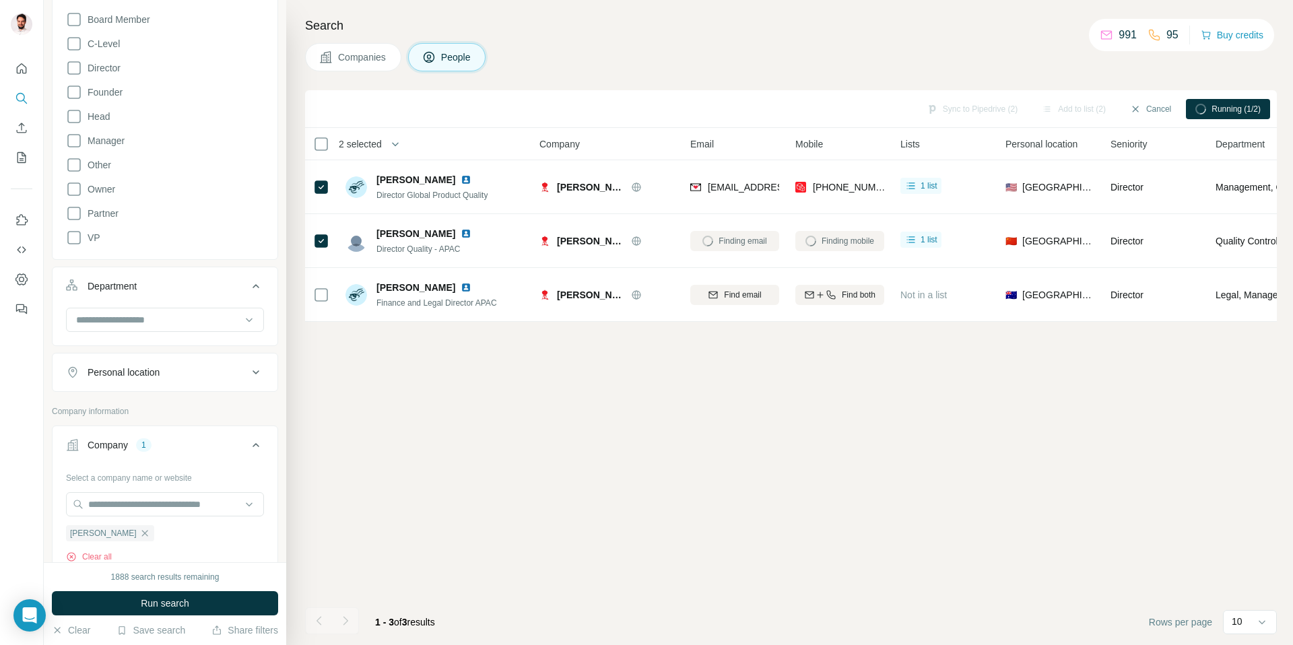
click at [138, 378] on div "Personal location" at bounding box center [124, 372] width 72 height 13
click at [134, 404] on input "text" at bounding box center [165, 406] width 198 height 24
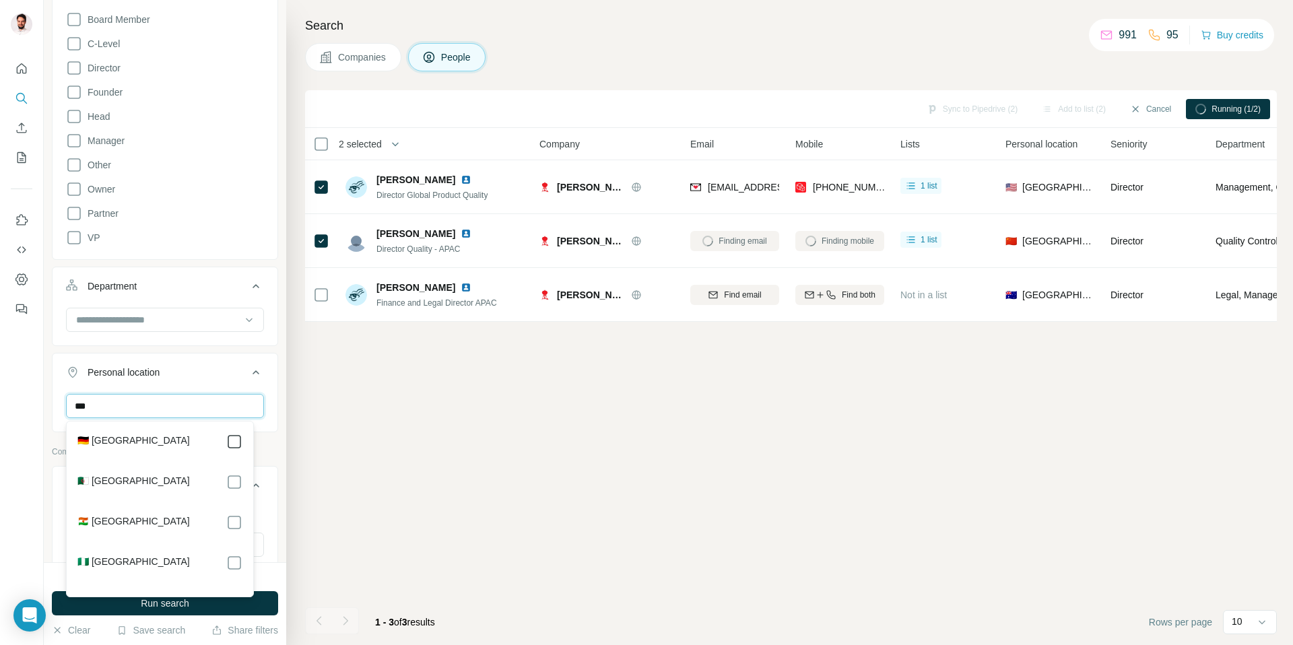
type input "***"
click at [419, 451] on div "Sync to Pipedrive (2) Add to list (2) Cancel Running (1/2) 2 selected People Co…" at bounding box center [791, 367] width 972 height 555
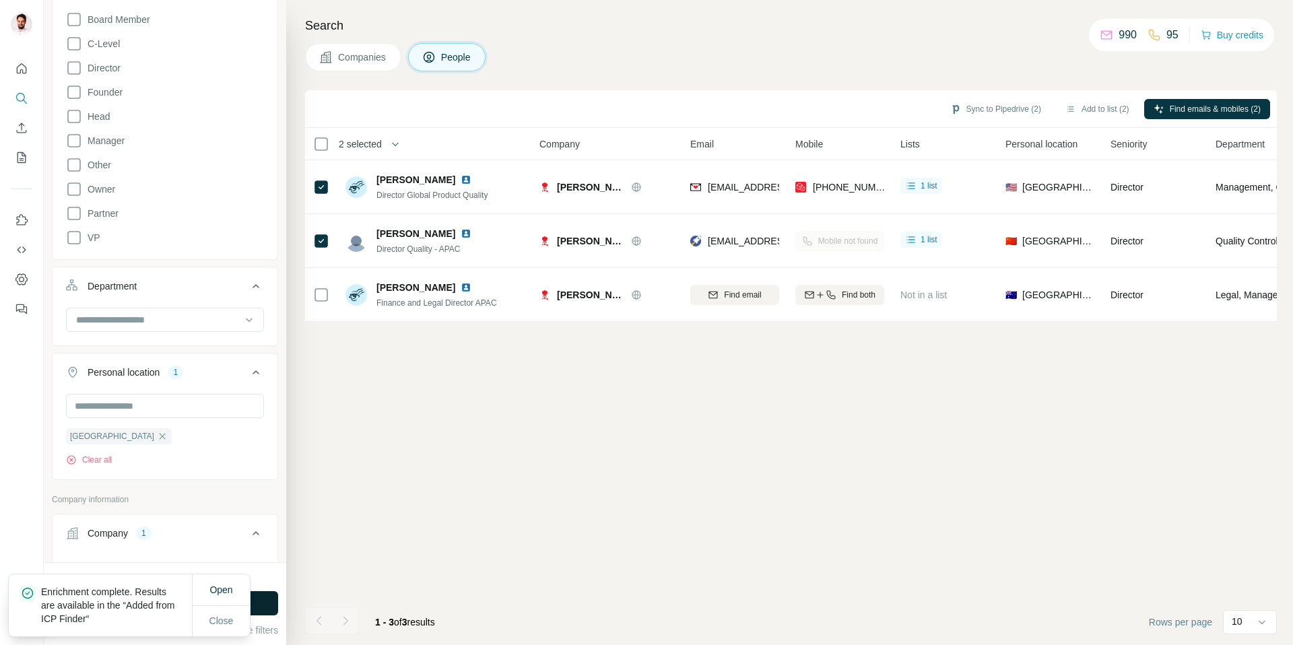
click at [255, 605] on button "Run search" at bounding box center [165, 603] width 226 height 24
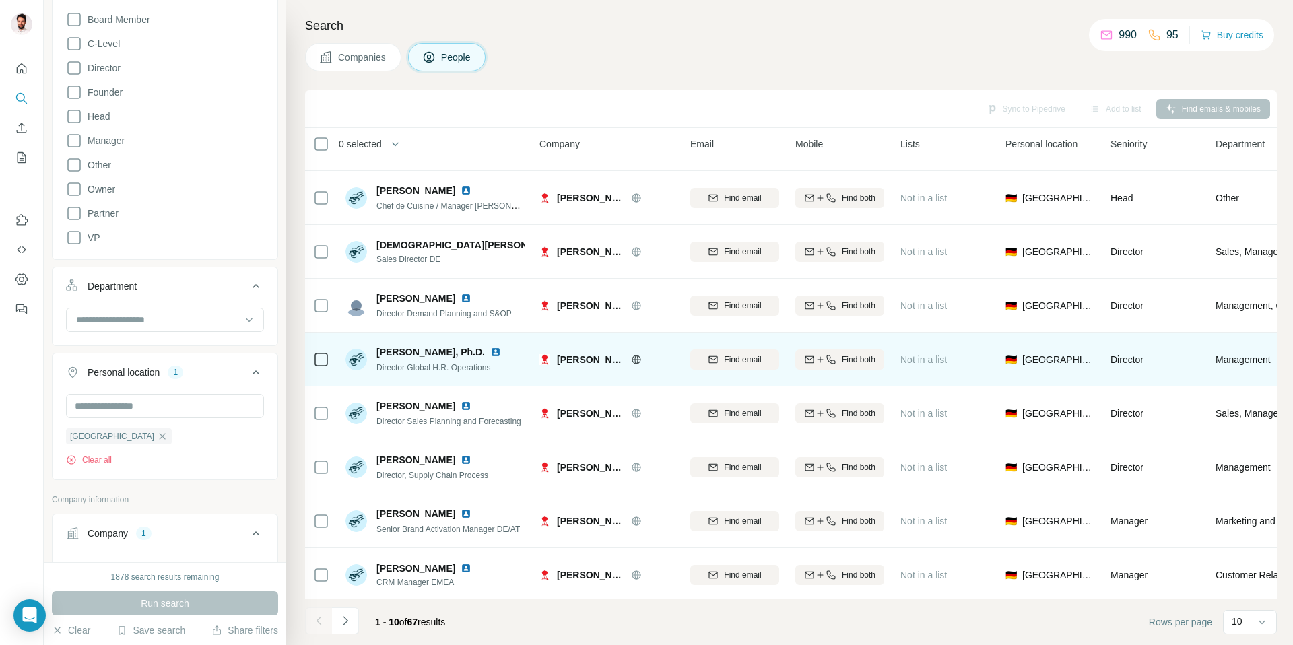
scroll to position [107, 0]
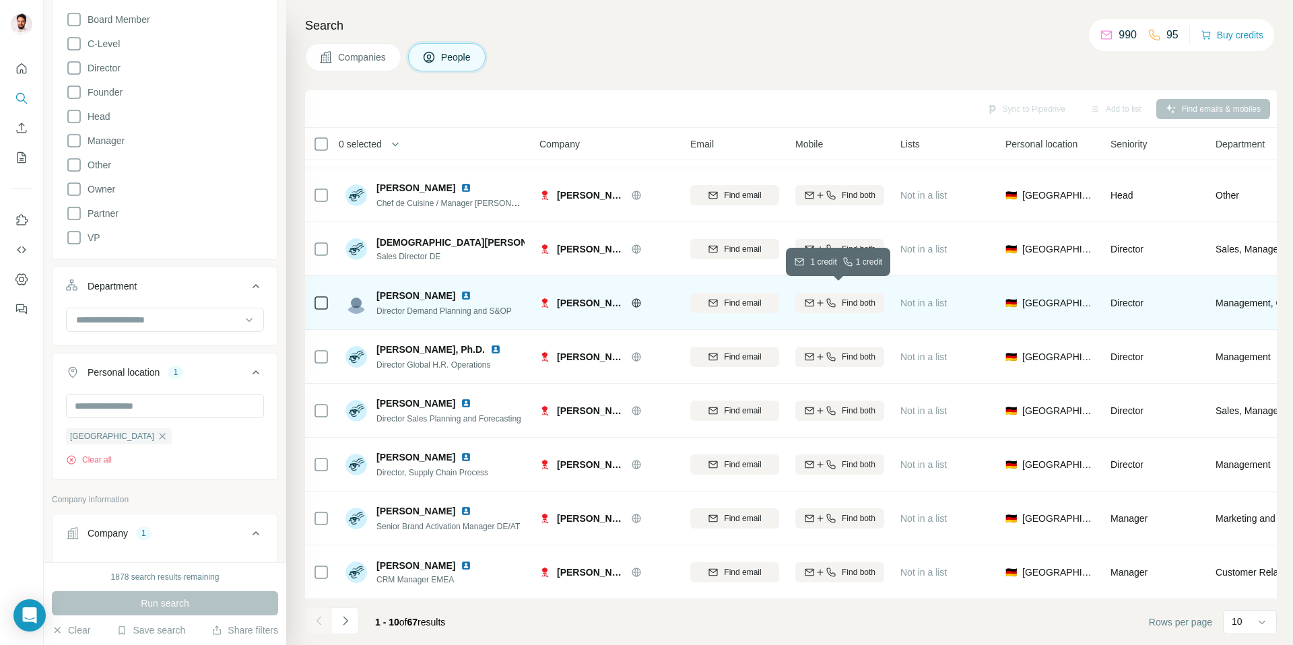
click at [822, 298] on icon "button" at bounding box center [820, 303] width 11 height 11
click at [352, 627] on button "Navigate to next page" at bounding box center [345, 620] width 27 height 27
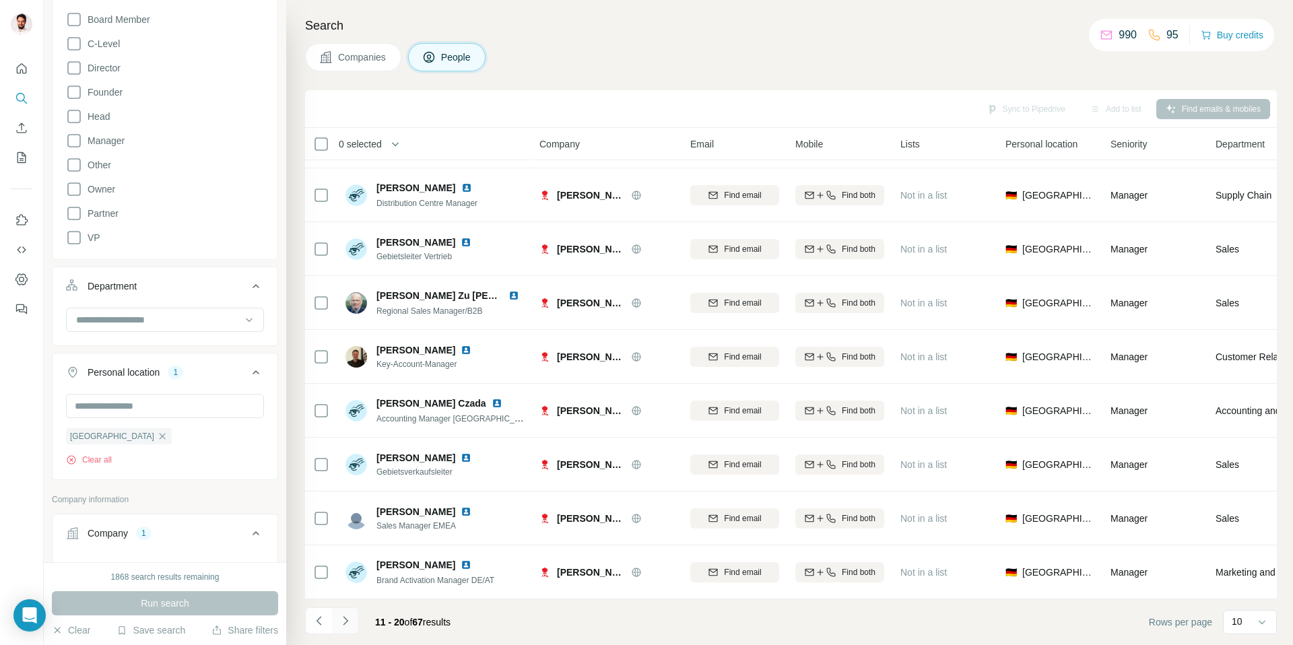
click at [350, 622] on icon "Navigate to next page" at bounding box center [345, 620] width 13 height 13
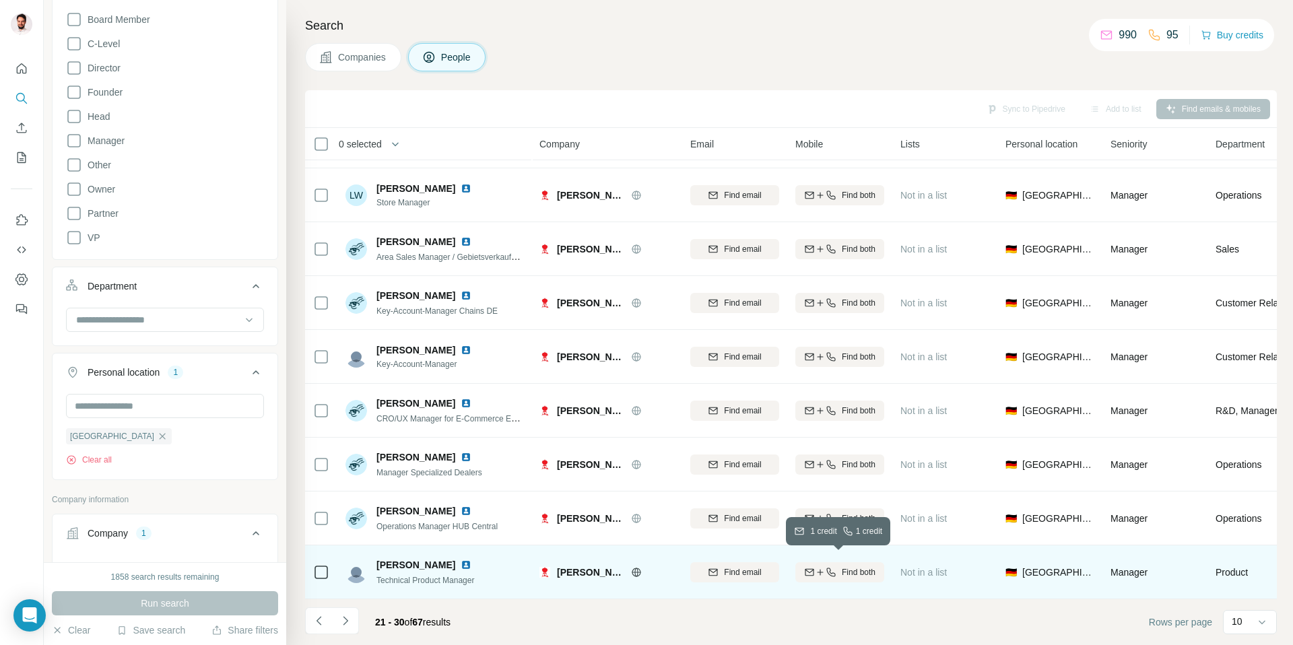
click at [838, 571] on button "Find both" at bounding box center [839, 572] width 89 height 20
click at [346, 622] on icon "Navigate to next page" at bounding box center [345, 620] width 13 height 13
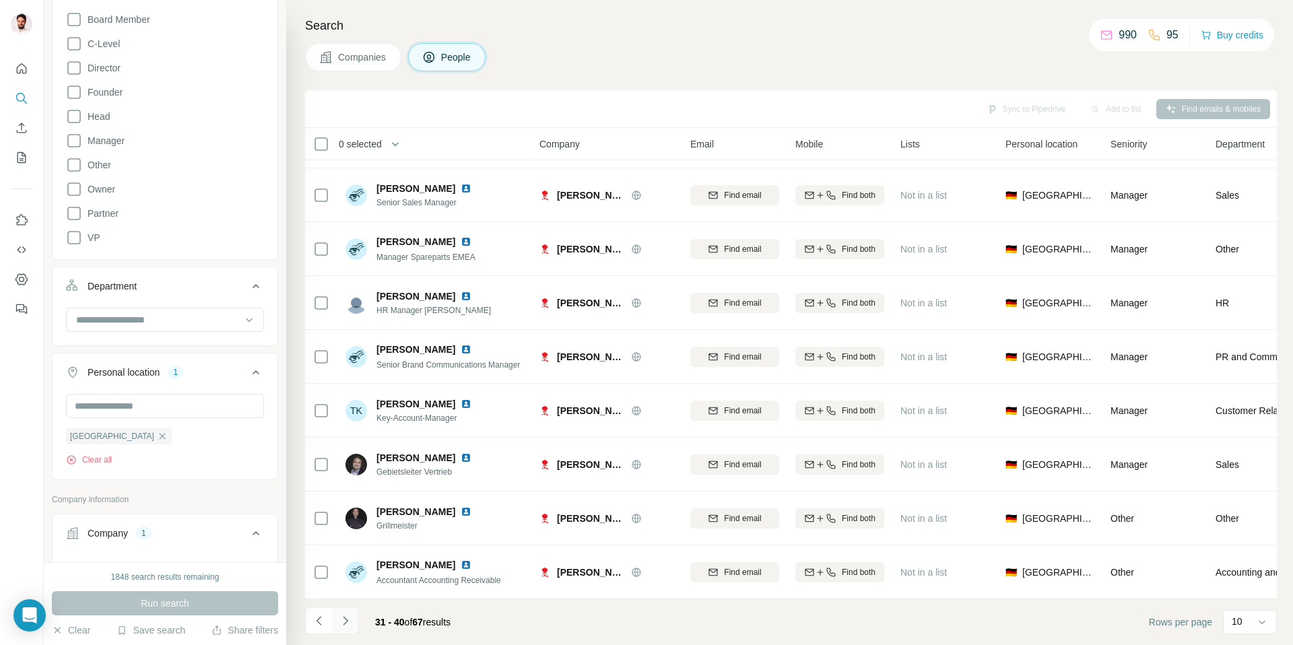
click at [346, 622] on icon "Navigate to next page" at bounding box center [345, 620] width 13 height 13
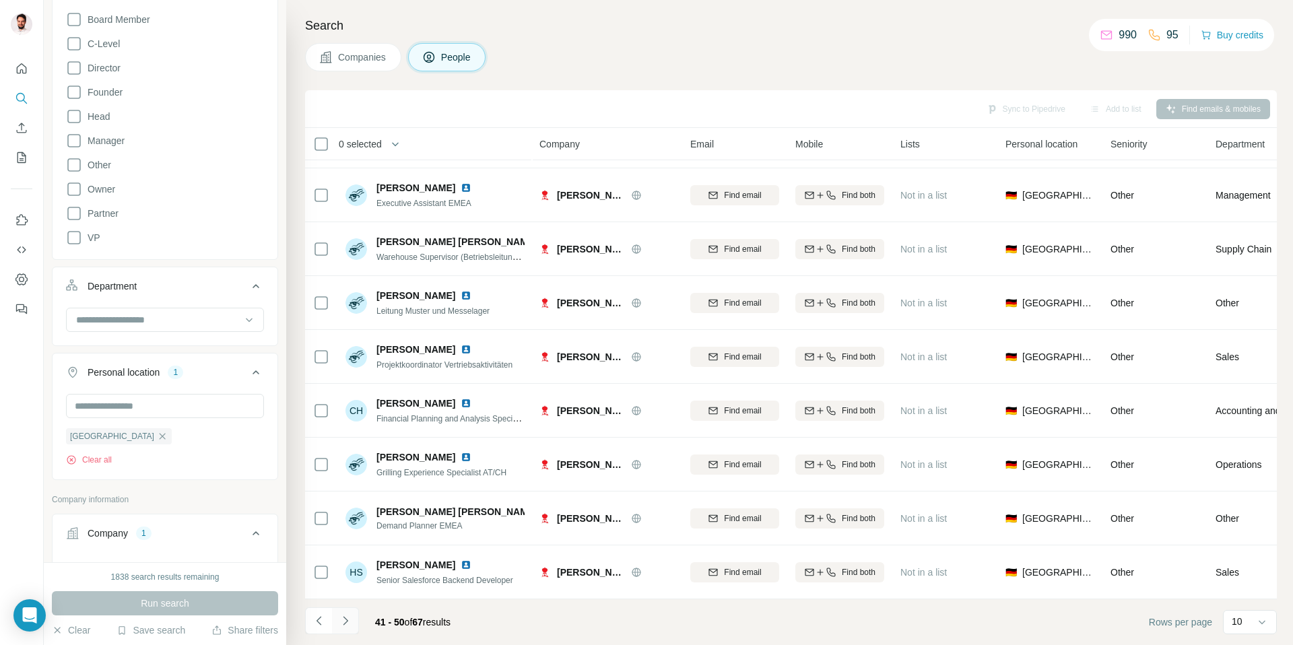
click at [346, 622] on icon "Navigate to next page" at bounding box center [345, 620] width 13 height 13
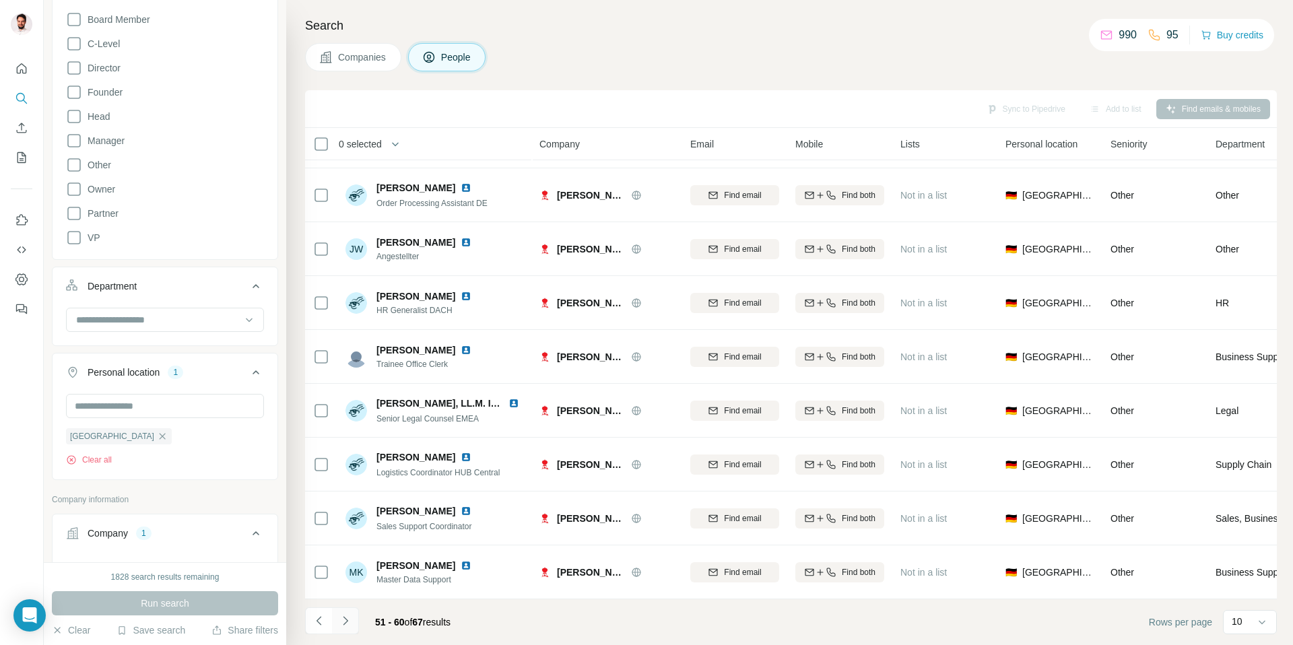
click at [345, 623] on icon "Navigate to next page" at bounding box center [345, 620] width 13 height 13
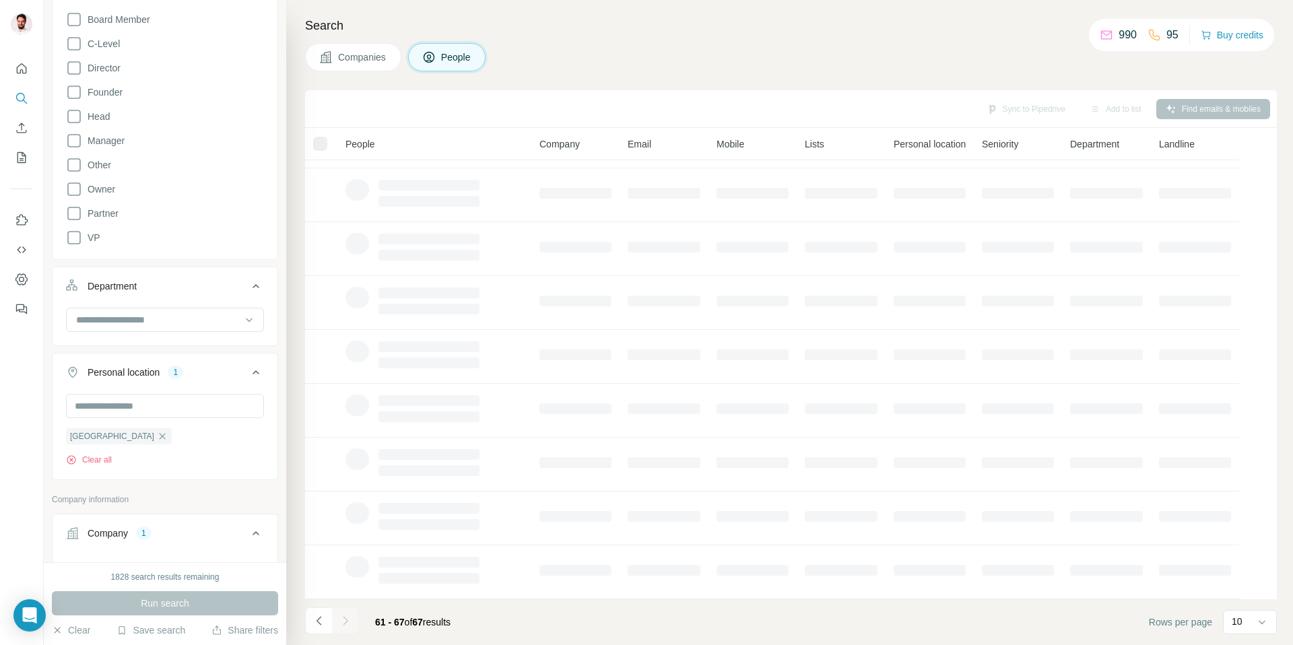
scroll to position [0, 0]
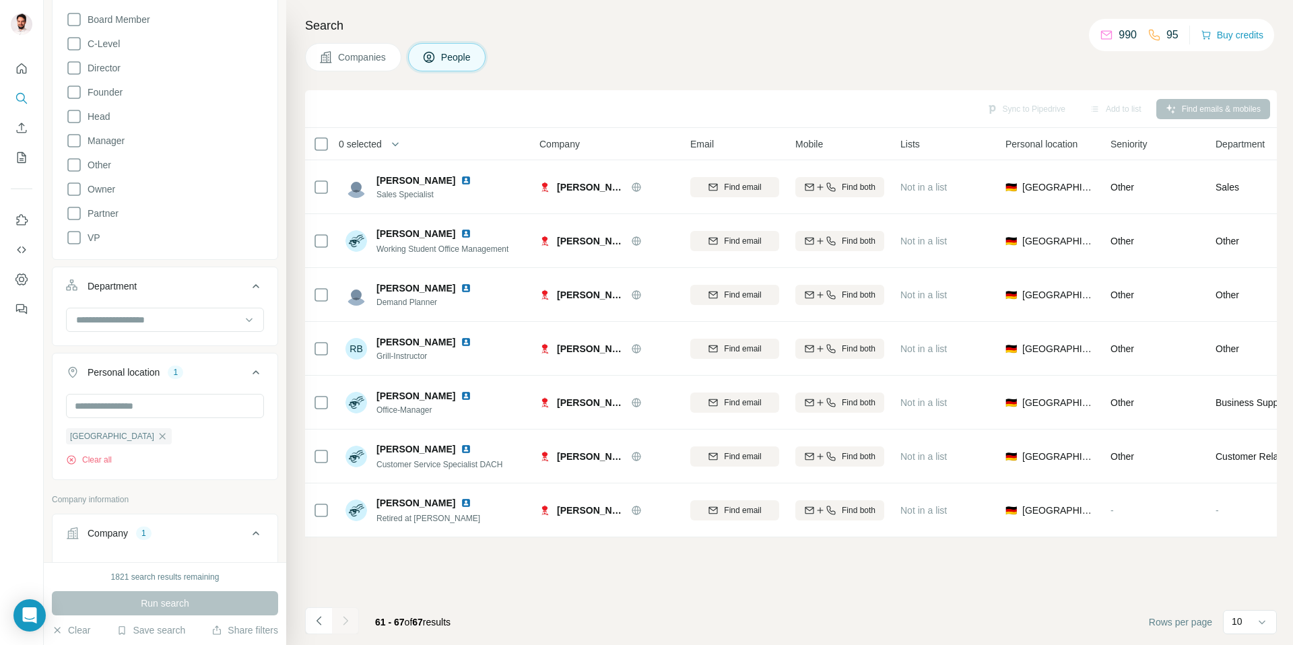
click at [345, 623] on div at bounding box center [345, 620] width 27 height 27
click at [314, 624] on icon "Navigate to previous page" at bounding box center [318, 620] width 13 height 13
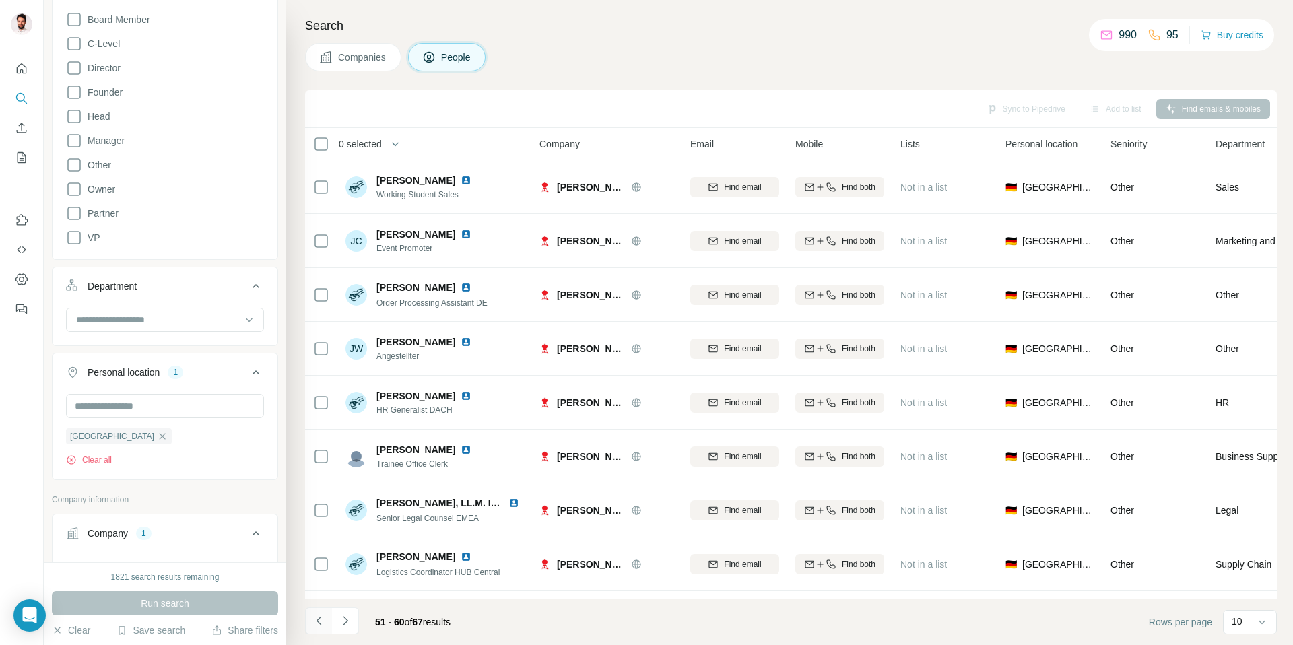
click at [314, 624] on icon "Navigate to previous page" at bounding box center [318, 620] width 13 height 13
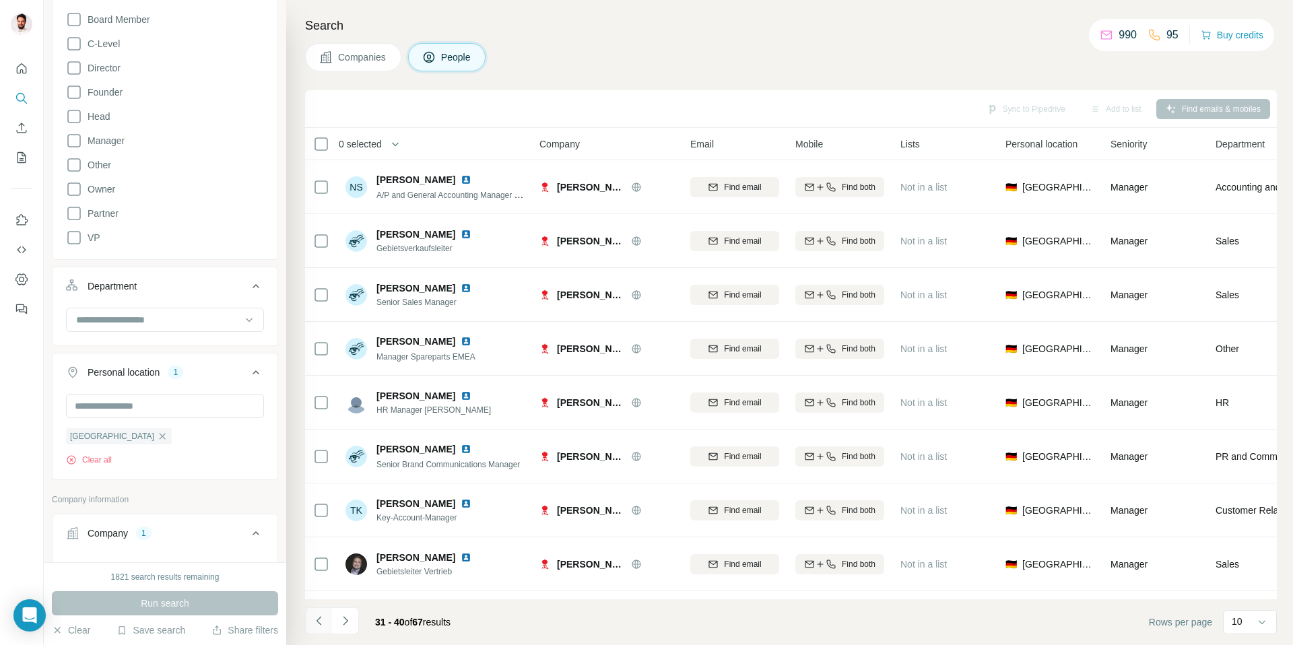
click at [314, 624] on icon "Navigate to previous page" at bounding box center [318, 620] width 13 height 13
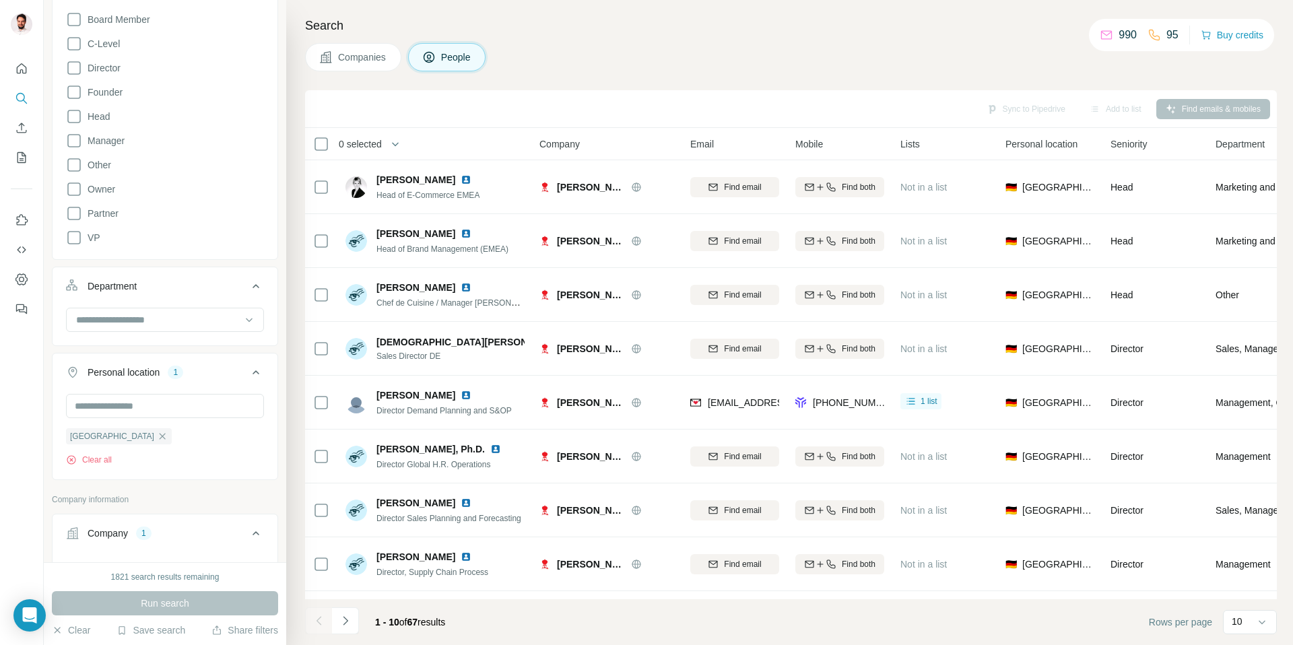
click at [314, 624] on div at bounding box center [318, 620] width 27 height 27
click at [1008, 112] on button "Sync to Pipedrive (1)" at bounding box center [996, 109] width 110 height 20
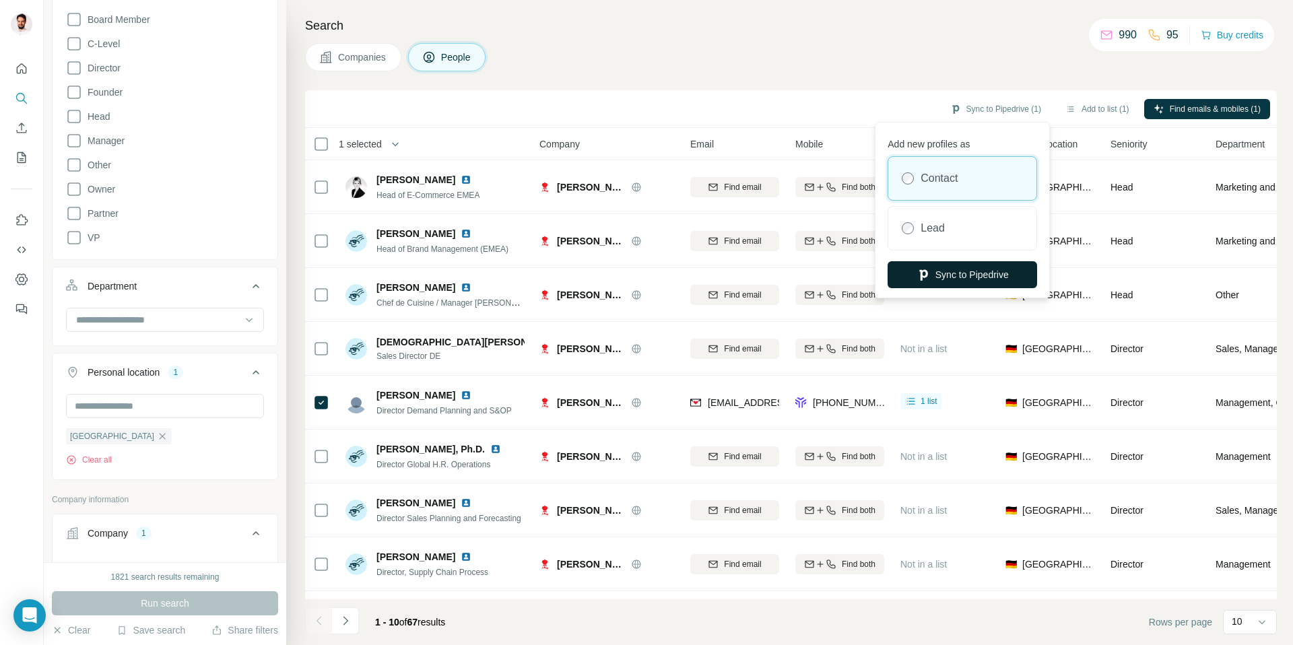
click at [979, 281] on button "Sync to Pipedrive" at bounding box center [963, 274] width 150 height 27
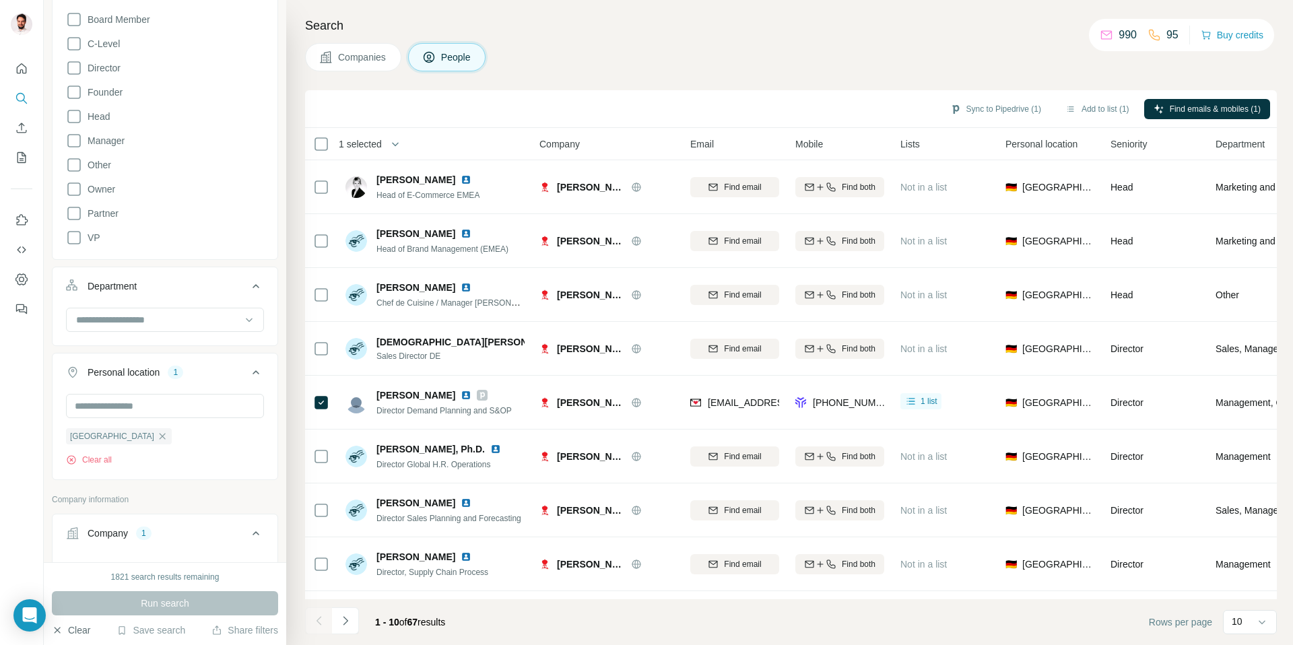
click at [75, 634] on button "Clear" at bounding box center [71, 630] width 38 height 13
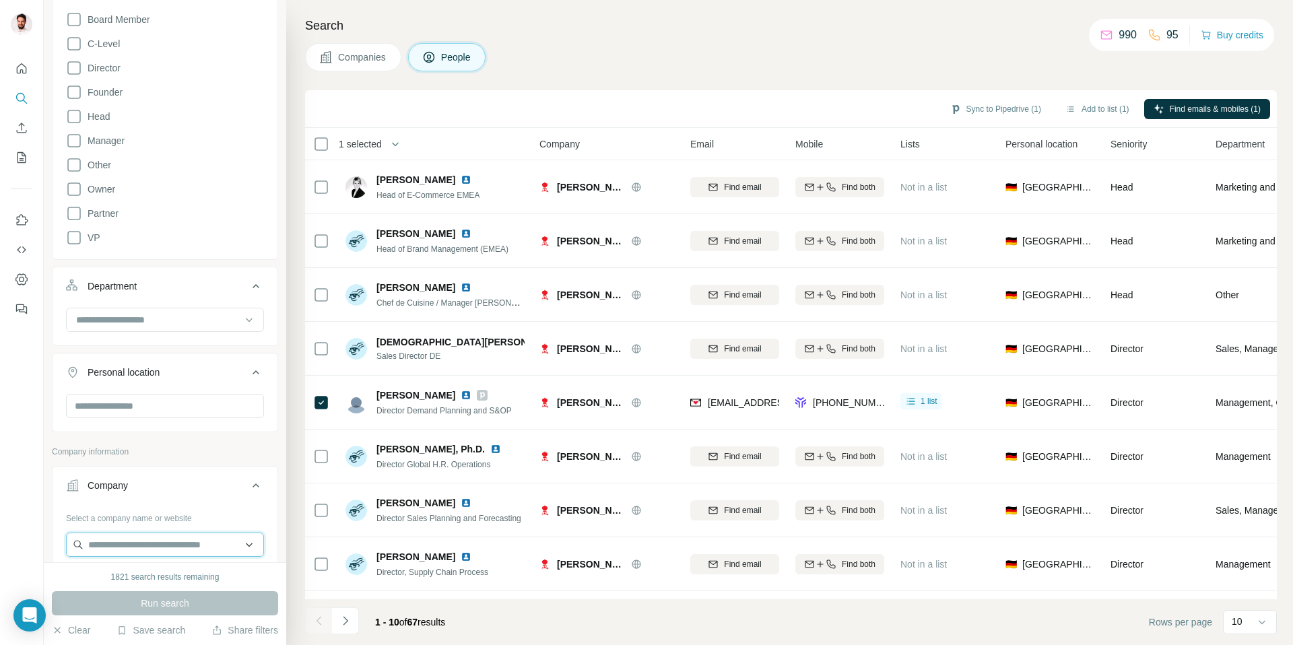
click at [131, 551] on input "text" at bounding box center [165, 545] width 198 height 24
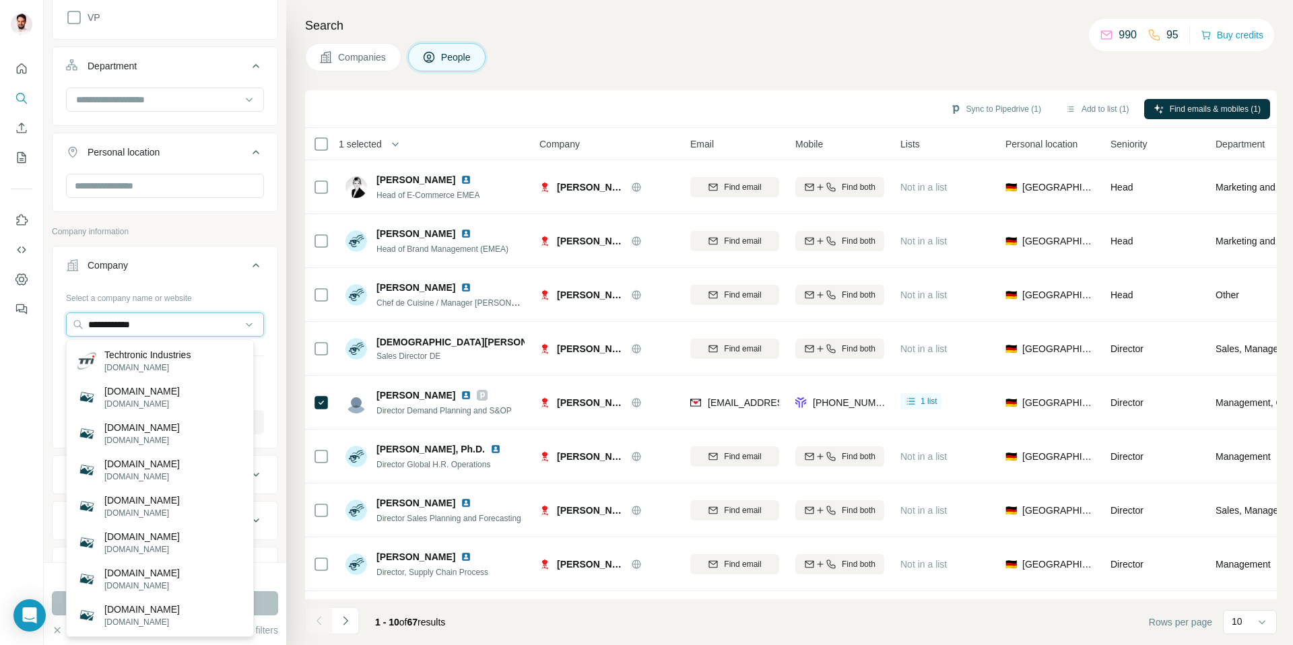
scroll to position [459, 0]
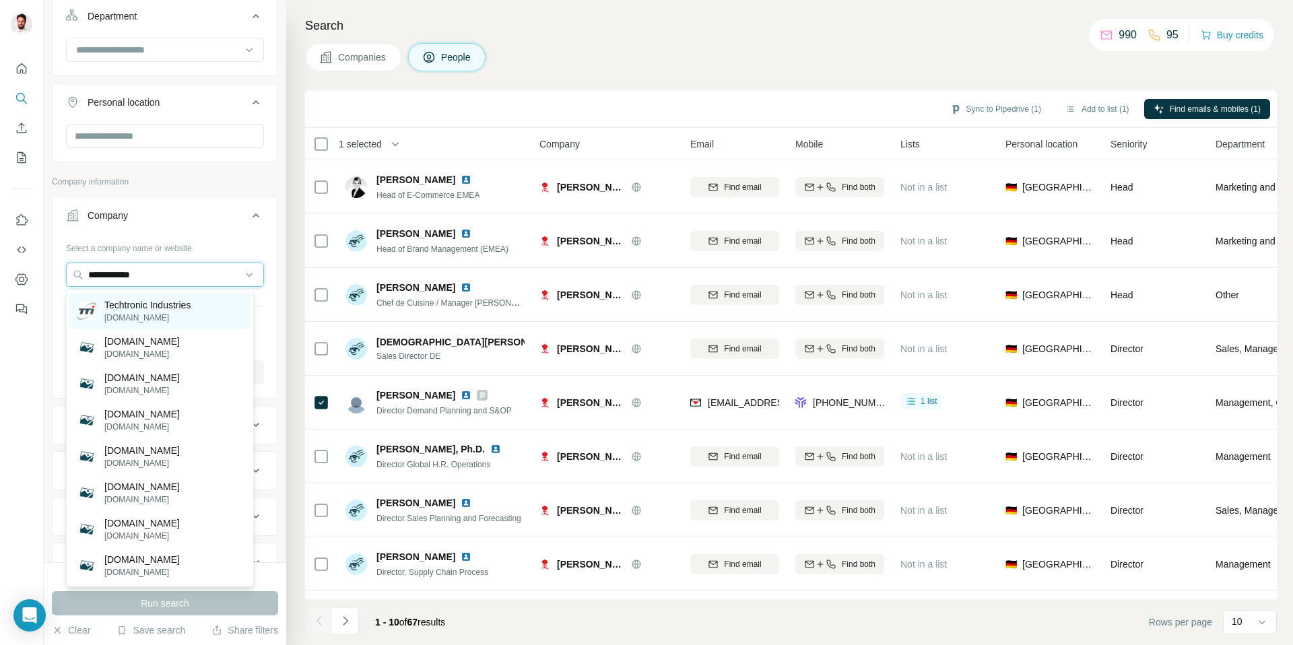
type input "**********"
click at [152, 310] on p "Techtronic Industries" at bounding box center [147, 304] width 86 height 13
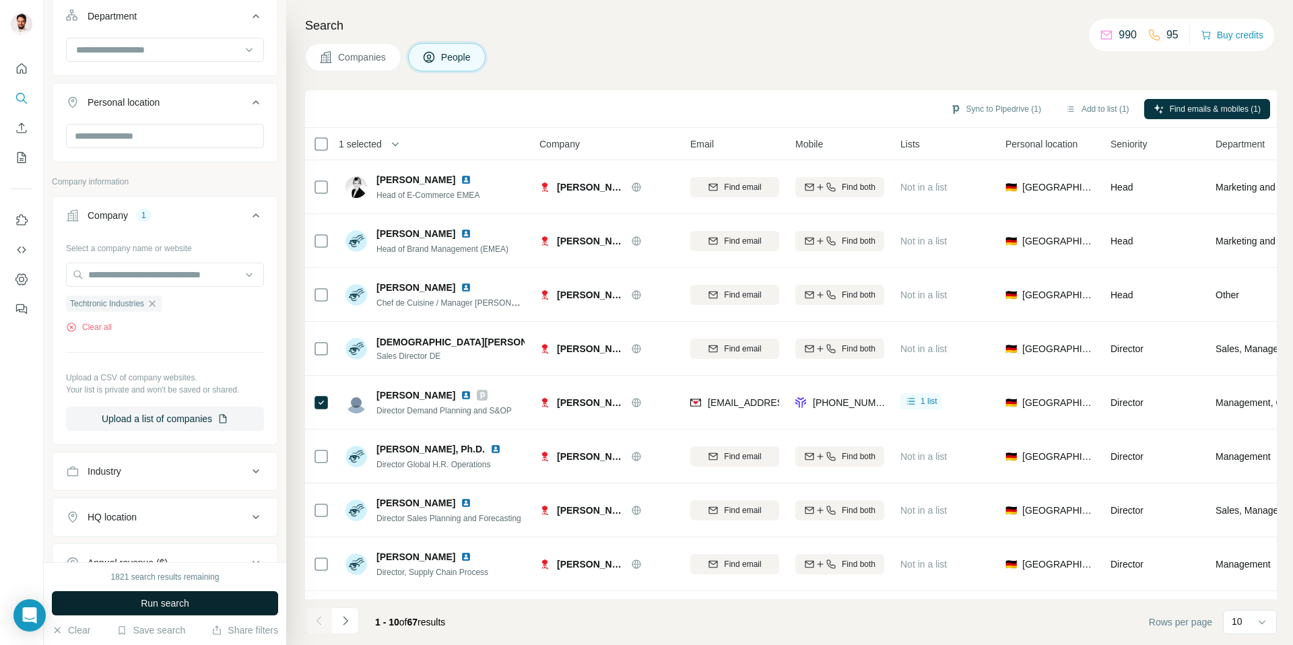
click at [160, 607] on span "Run search" at bounding box center [165, 603] width 48 height 13
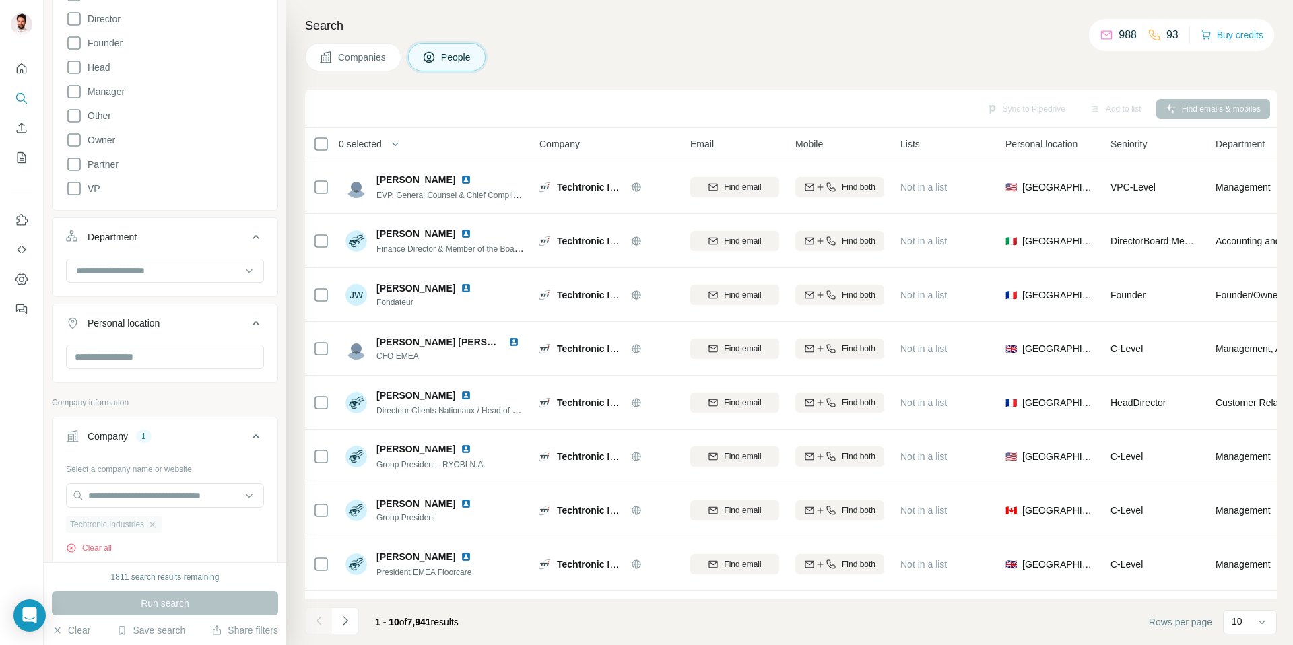
scroll to position [237, 0]
click at [141, 277] on input at bounding box center [158, 271] width 166 height 15
type input "*"
click at [117, 315] on div "Quality Control" at bounding box center [160, 301] width 188 height 31
click at [127, 274] on input at bounding box center [158, 271] width 166 height 15
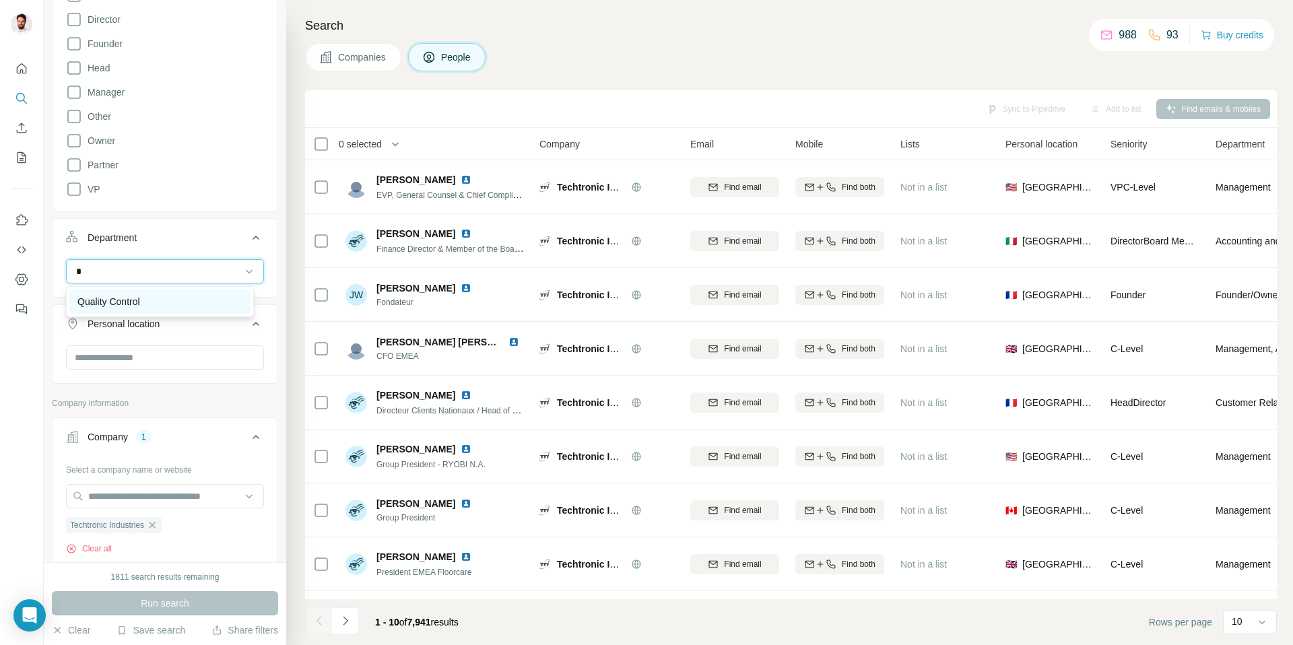
type input "*"
click at [122, 299] on p "Quality Control" at bounding box center [108, 301] width 63 height 13
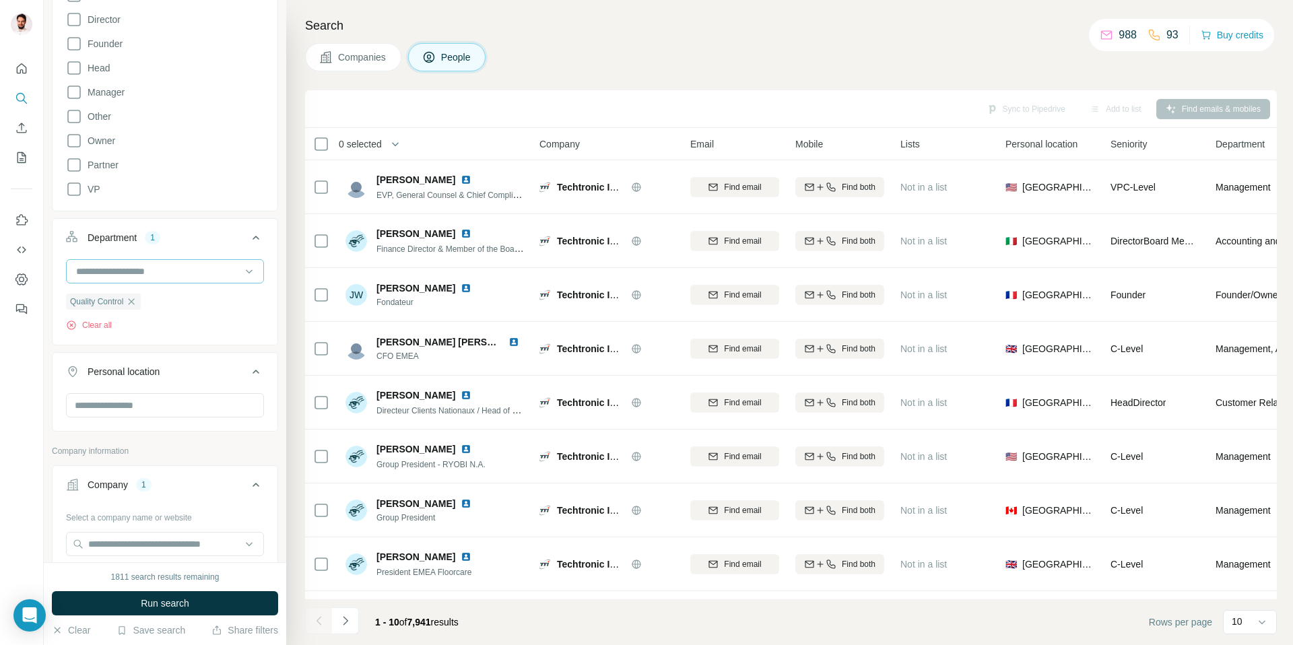
click at [178, 277] on input at bounding box center [158, 271] width 166 height 15
type input "***"
click at [146, 294] on div "Legal" at bounding box center [159, 302] width 181 height 24
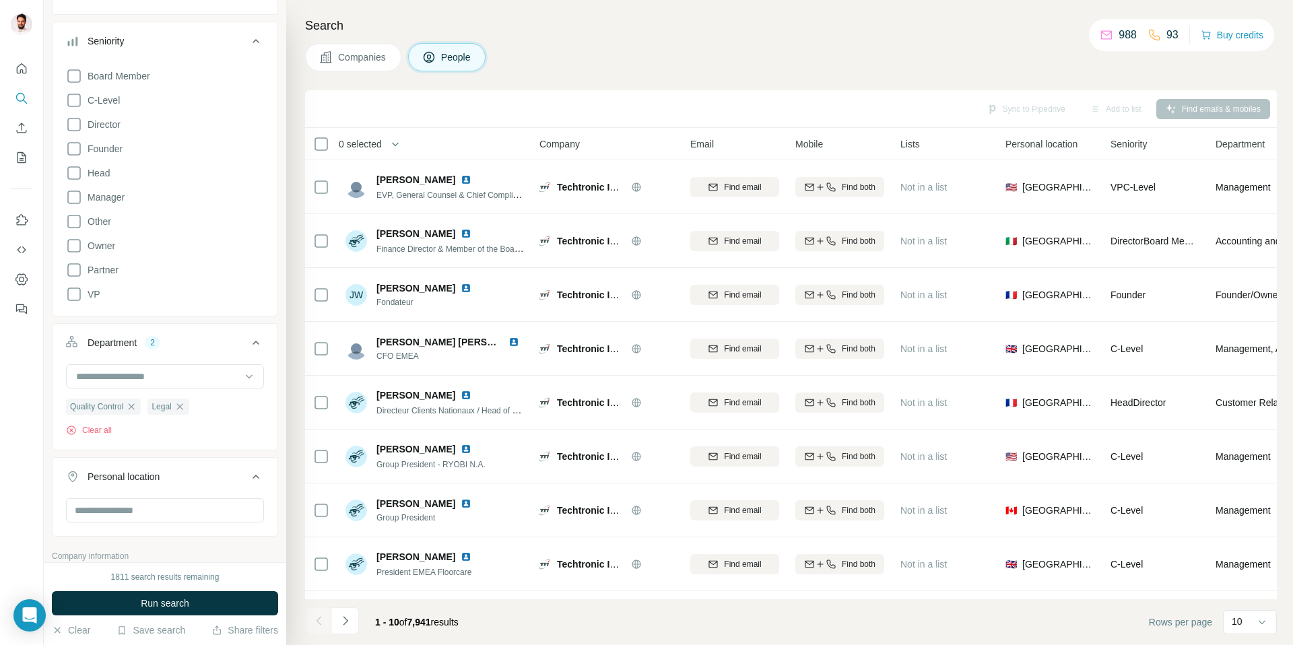
scroll to position [73, 0]
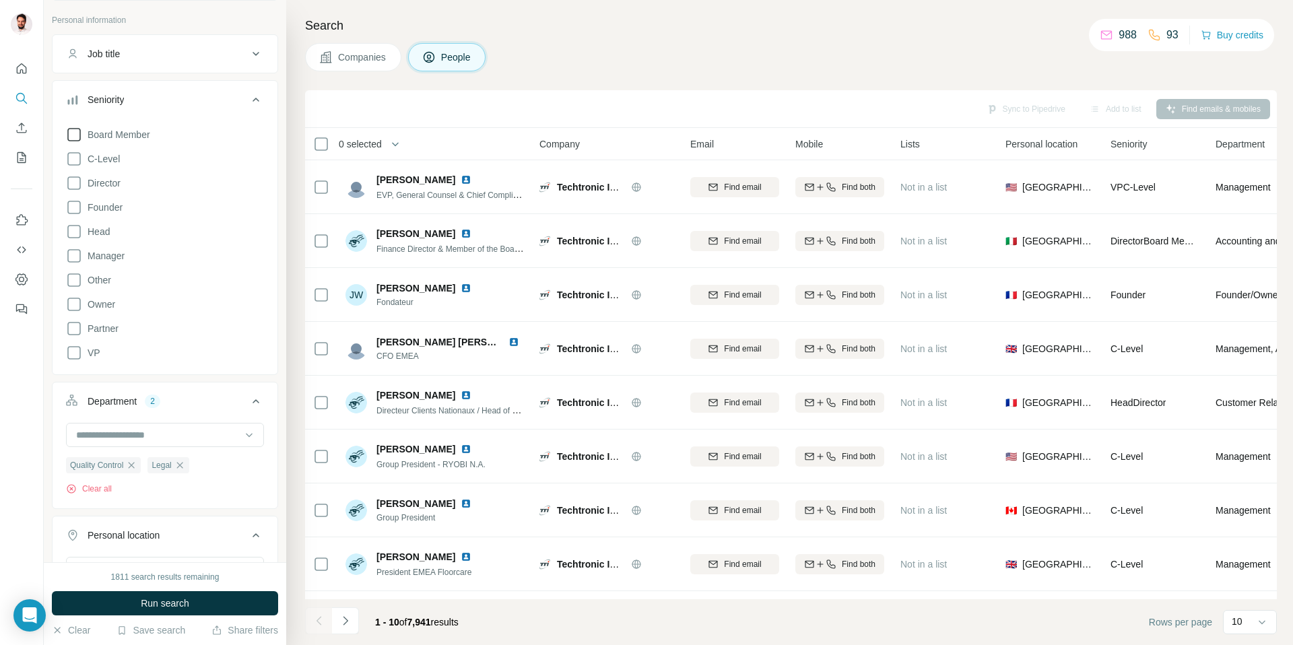
click at [74, 133] on icon at bounding box center [74, 135] width 16 height 16
click at [76, 156] on icon at bounding box center [74, 159] width 16 height 16
click at [73, 183] on icon at bounding box center [74, 183] width 16 height 16
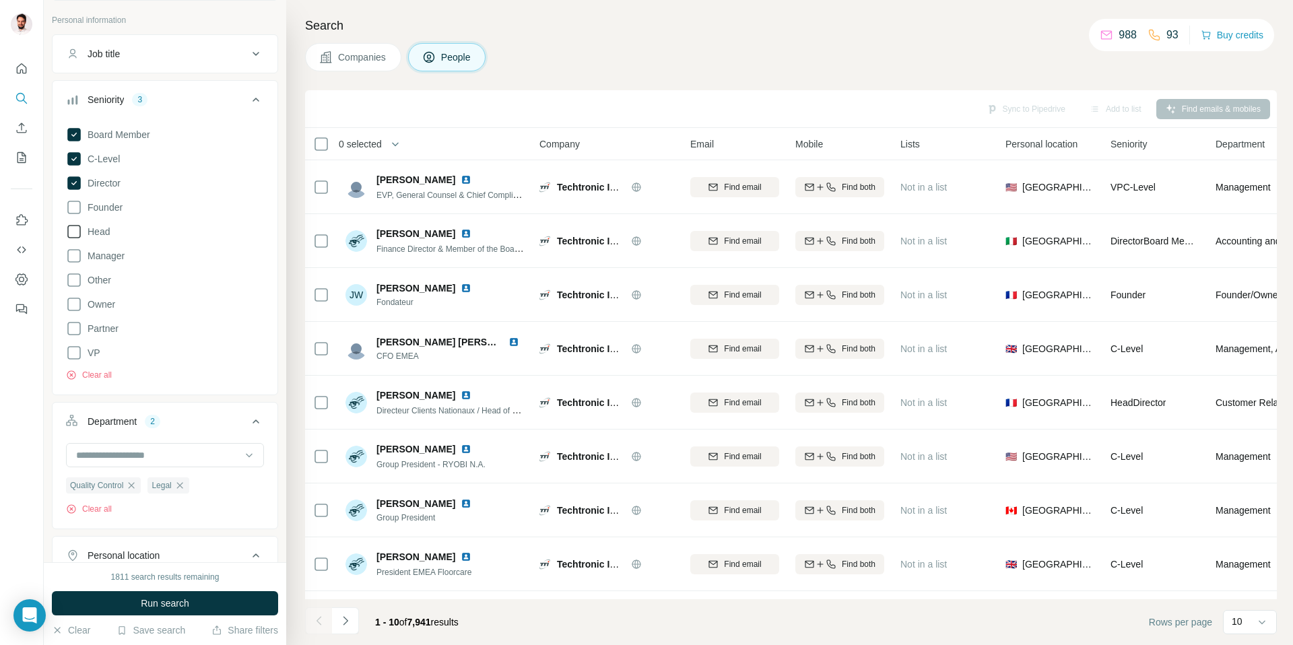
click at [75, 234] on icon at bounding box center [74, 232] width 16 height 16
click at [73, 214] on icon at bounding box center [74, 207] width 16 height 16
click at [145, 601] on span "Run search" at bounding box center [165, 603] width 48 height 13
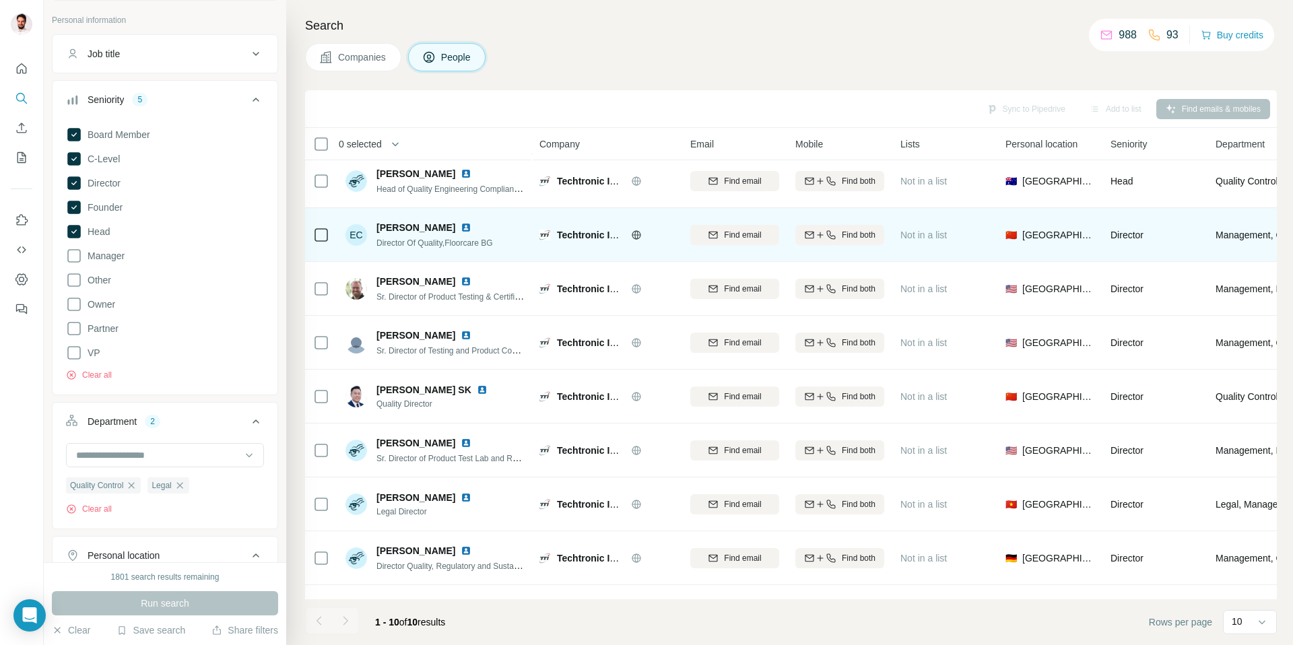
scroll to position [107, 0]
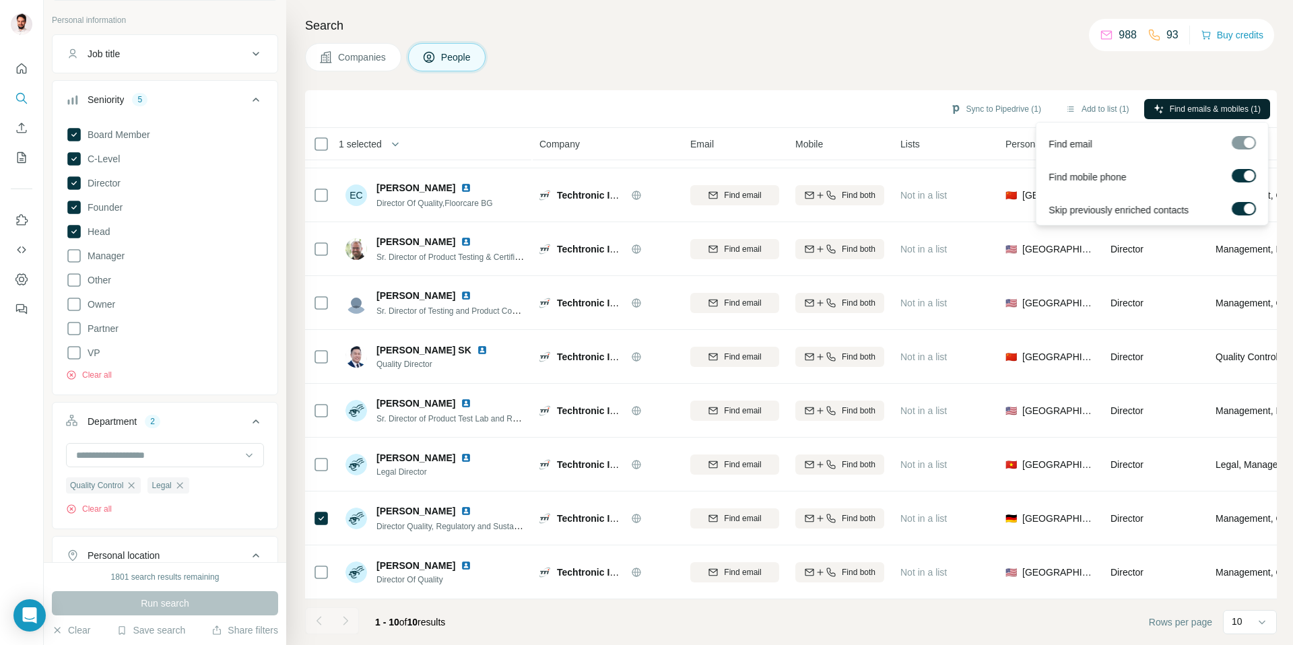
click at [1201, 106] on span "Find emails & mobiles (1)" at bounding box center [1215, 109] width 91 height 12
click at [987, 104] on button "Sync to Pipedrive (1)" at bounding box center [996, 109] width 110 height 20
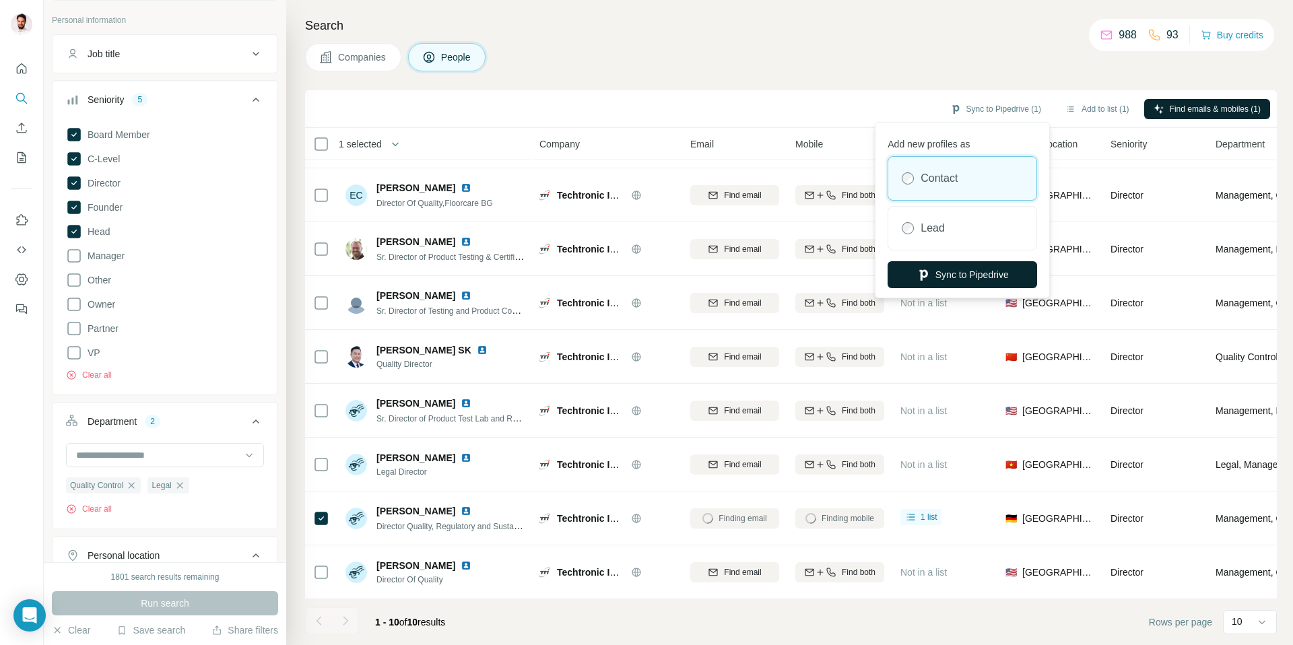
click at [953, 277] on button "Sync to Pipedrive" at bounding box center [963, 274] width 150 height 27
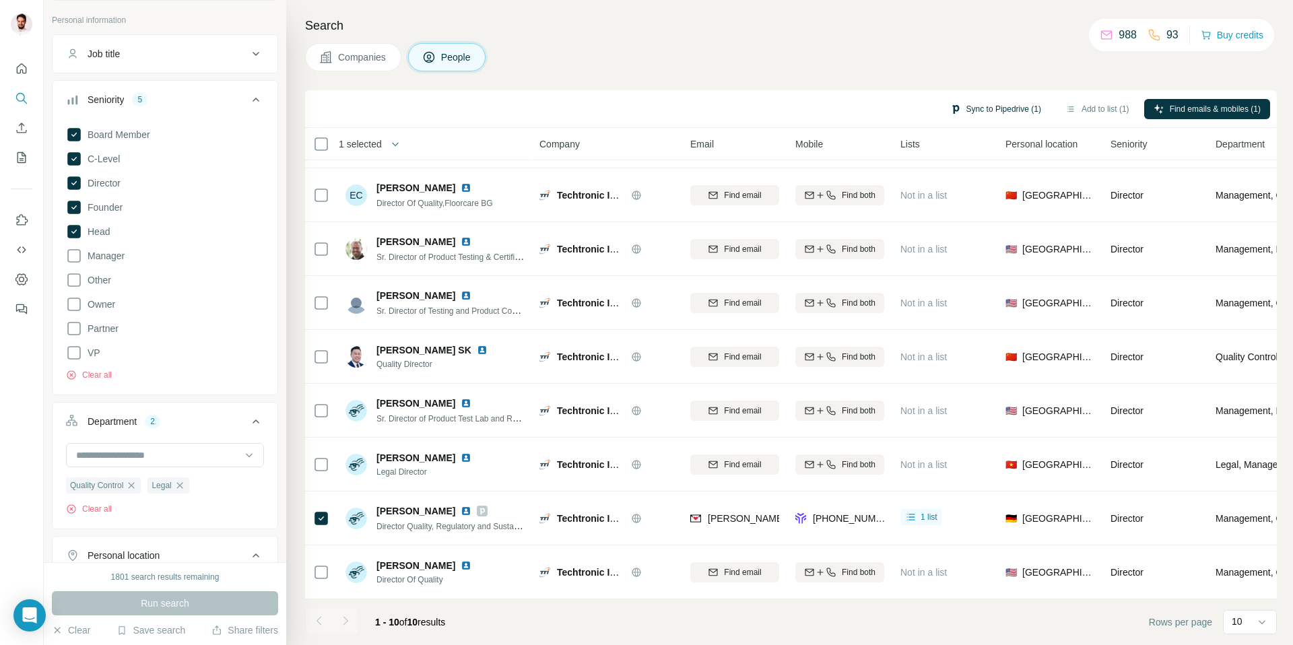
click at [970, 105] on button "Sync to Pipedrive (1)" at bounding box center [996, 109] width 110 height 20
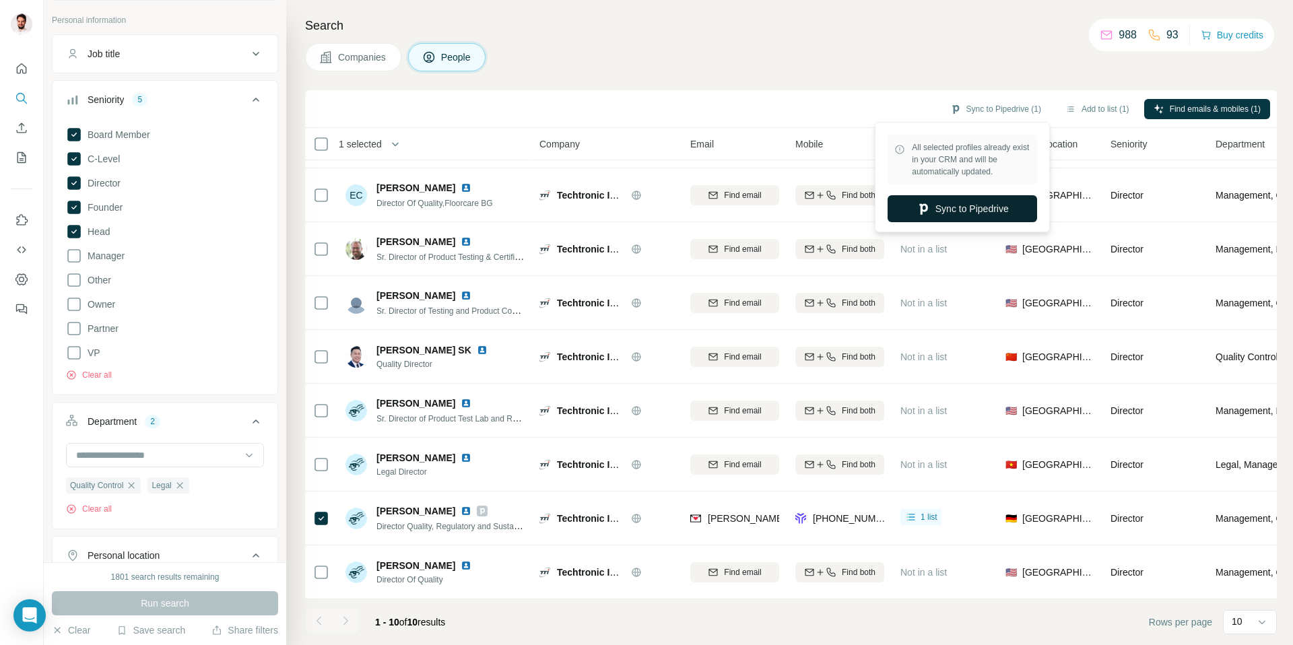
click at [962, 205] on button "Sync to Pipedrive" at bounding box center [963, 208] width 150 height 27
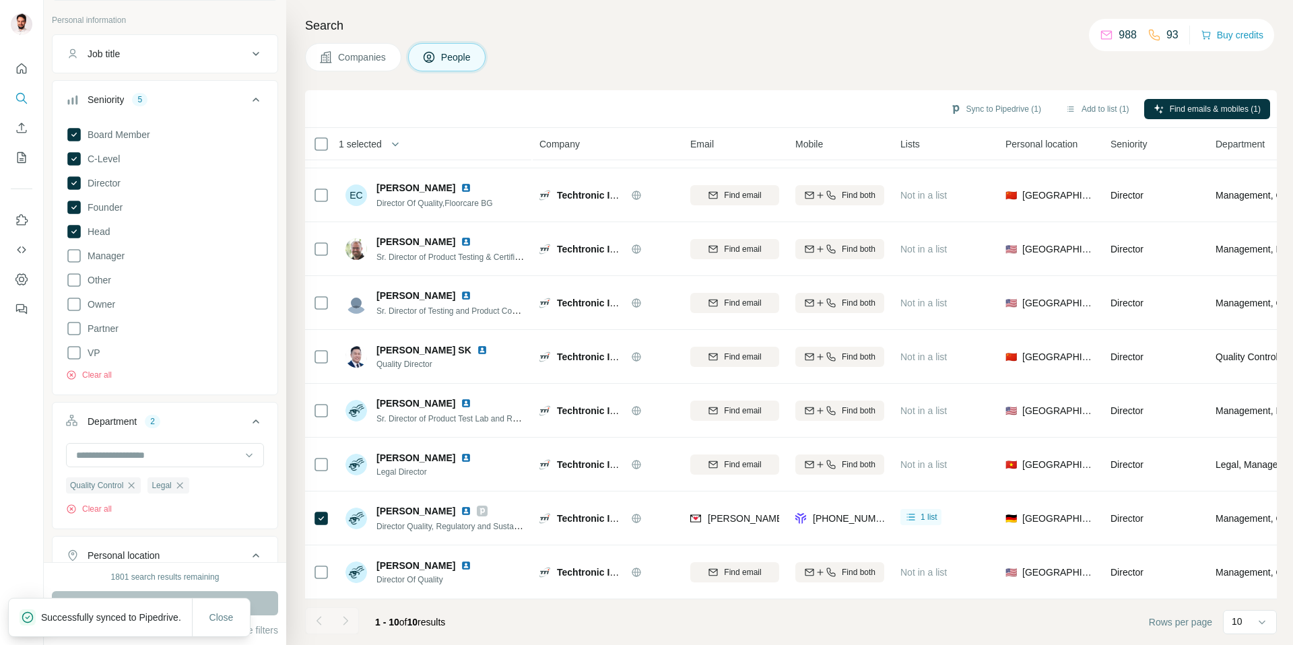
click at [183, 485] on icon "button" at bounding box center [179, 485] width 6 height 6
click at [135, 485] on icon "button" at bounding box center [132, 485] width 6 height 6
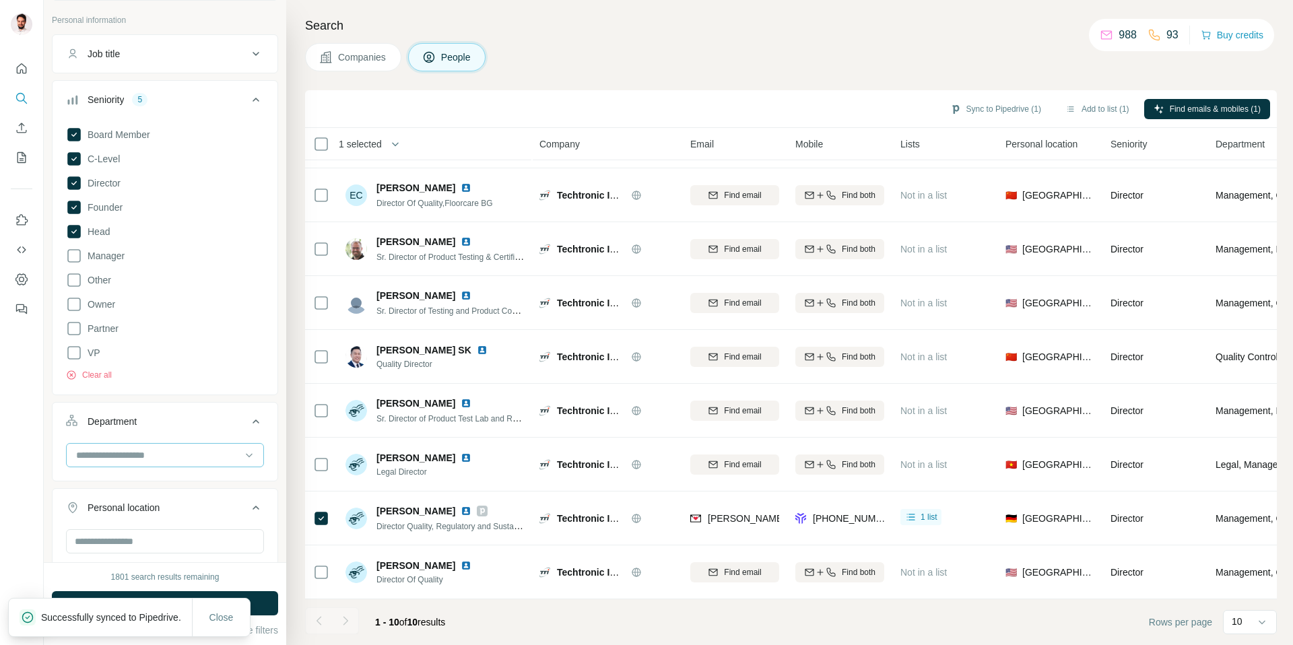
click at [145, 451] on input at bounding box center [158, 455] width 166 height 15
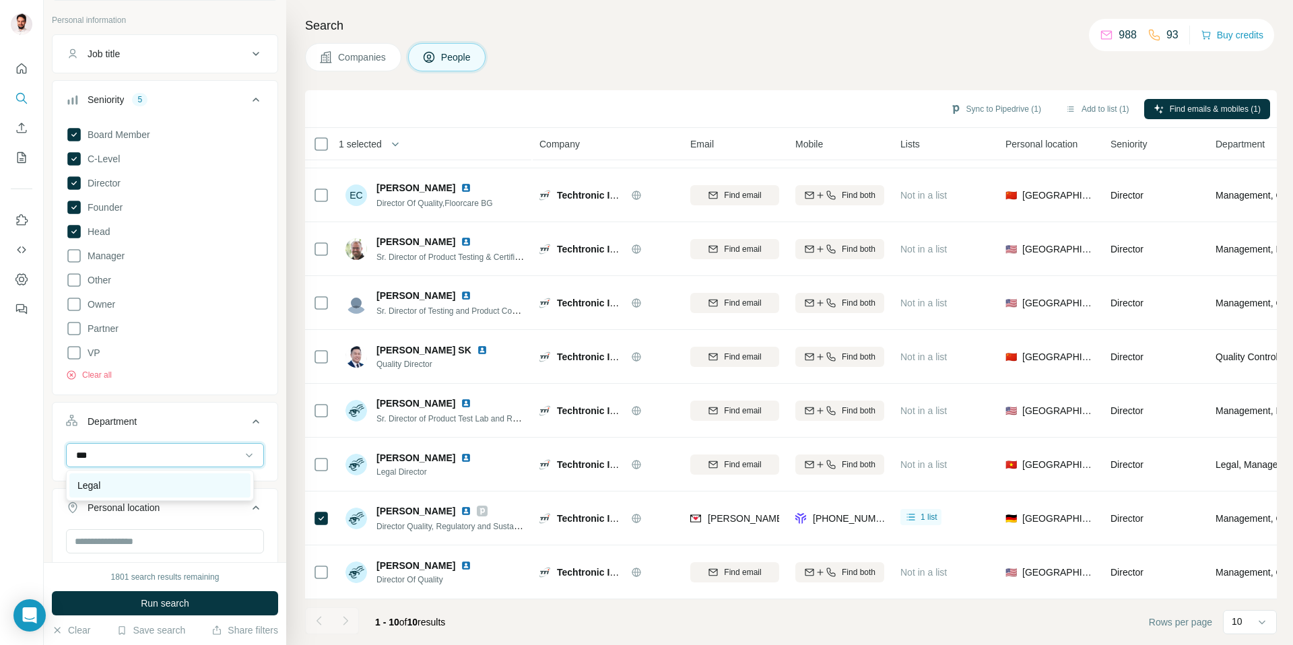
type input "***"
click at [74, 482] on div "Legal" at bounding box center [159, 485] width 181 height 24
click at [189, 451] on input at bounding box center [158, 455] width 166 height 15
type input "*"
click at [147, 479] on div "Quality Control" at bounding box center [159, 485] width 165 height 13
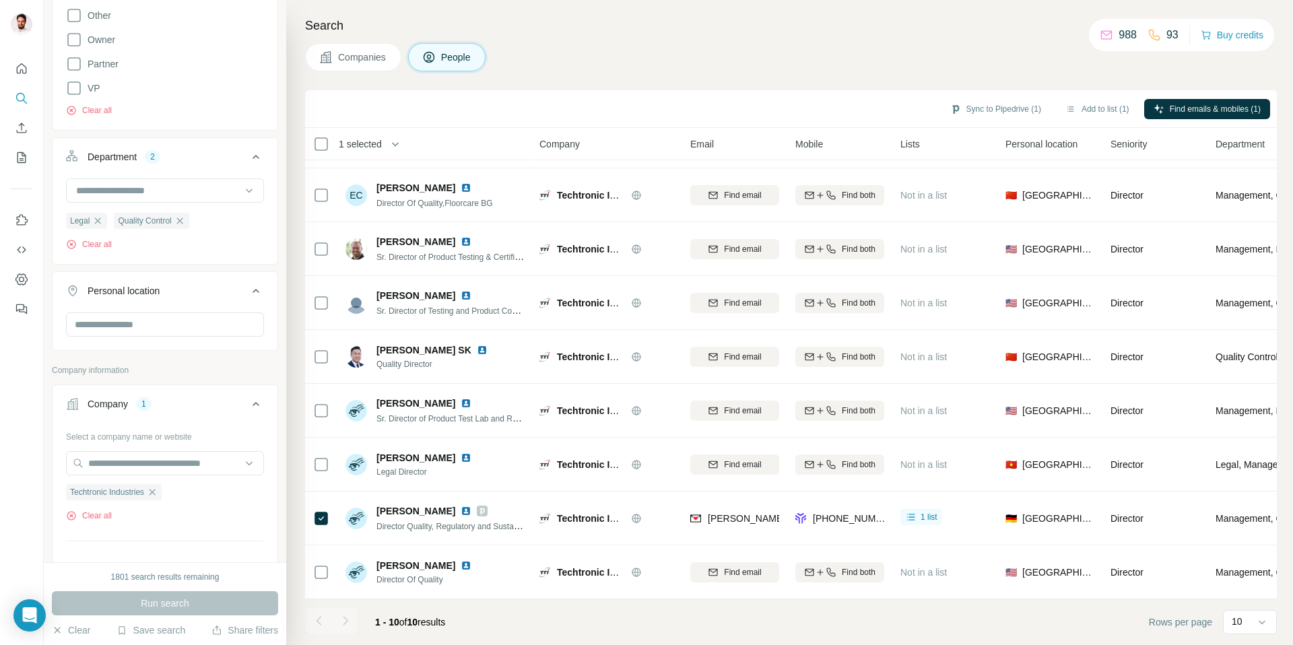
scroll to position [352, 0]
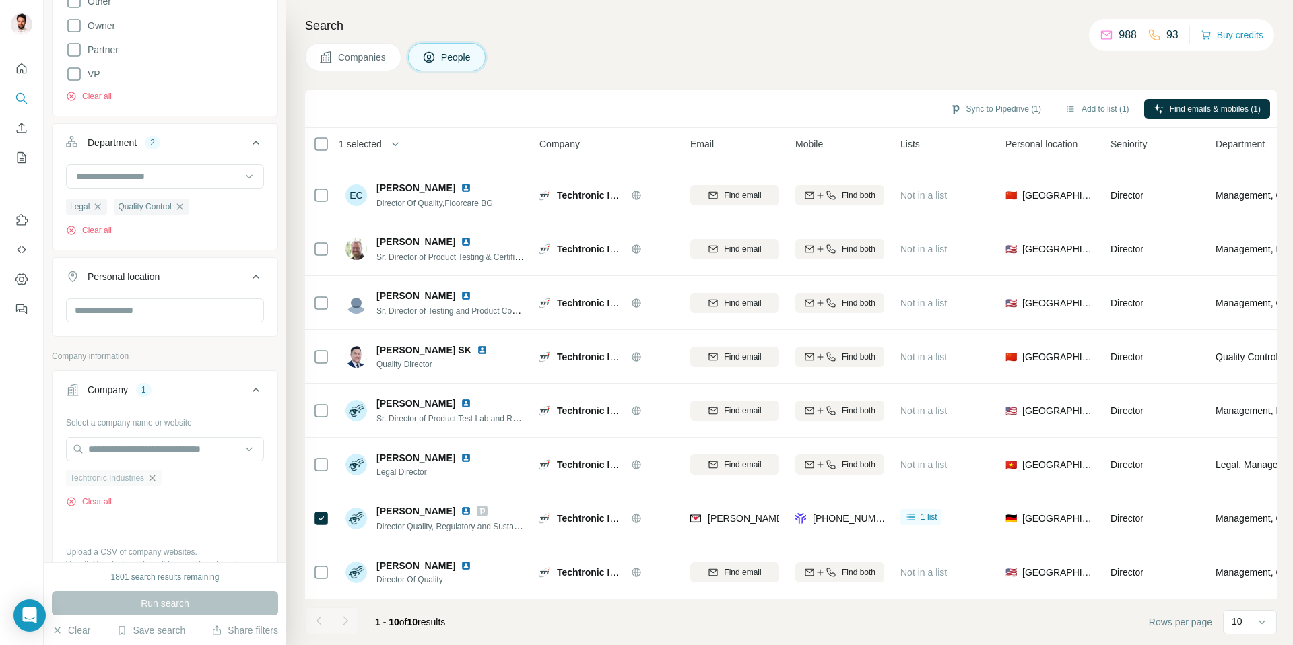
click at [156, 480] on icon "button" at bounding box center [153, 478] width 6 height 6
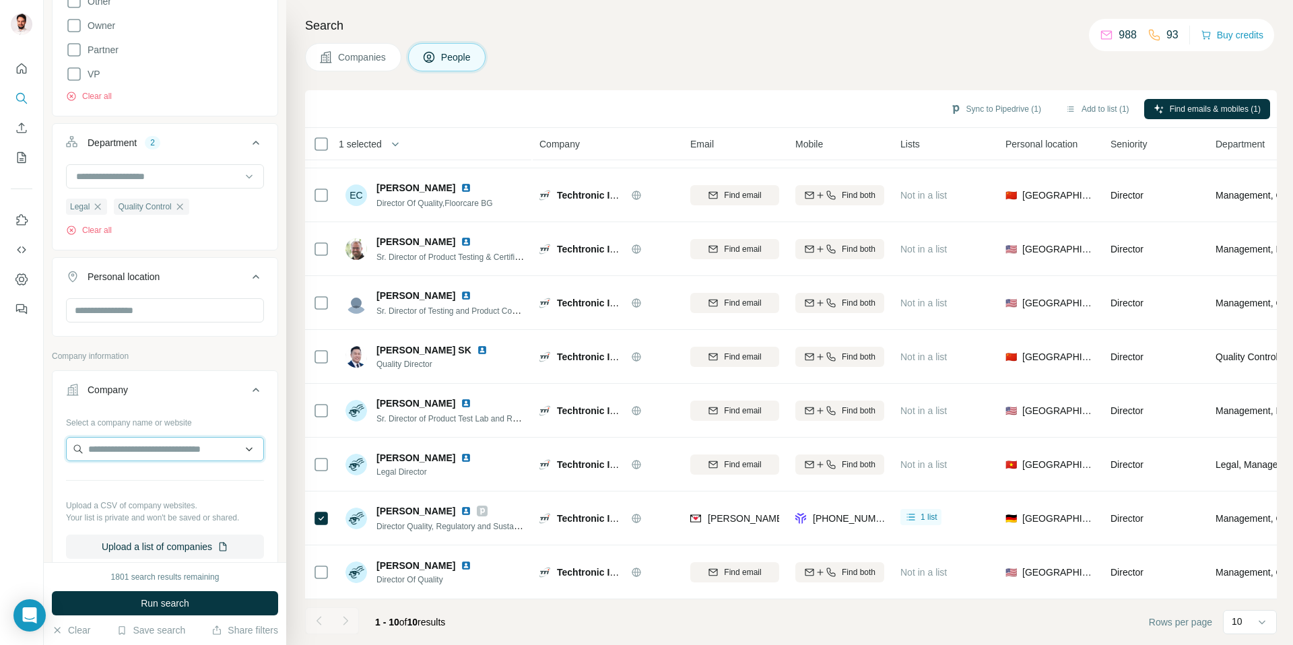
click at [156, 456] on input "text" at bounding box center [165, 449] width 198 height 24
paste input "**********"
type input "**********"
click at [126, 482] on p "TFA Dostmann KG" at bounding box center [143, 479] width 79 height 13
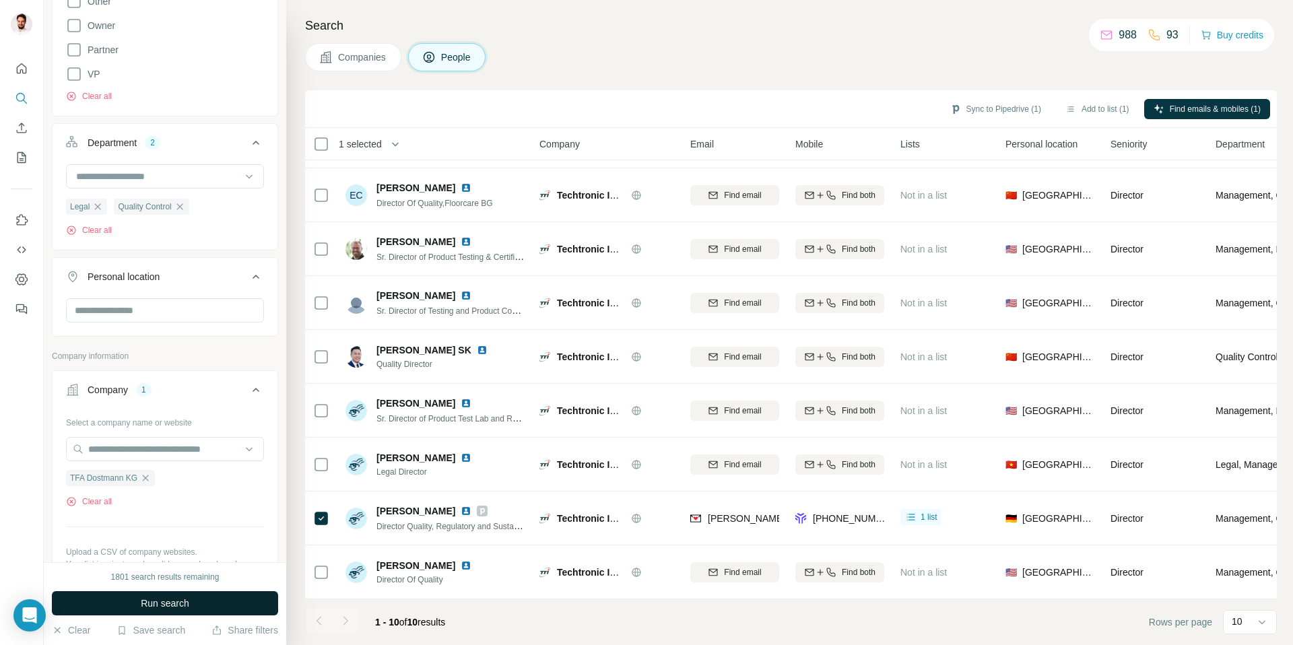
click at [172, 607] on span "Run search" at bounding box center [165, 603] width 48 height 13
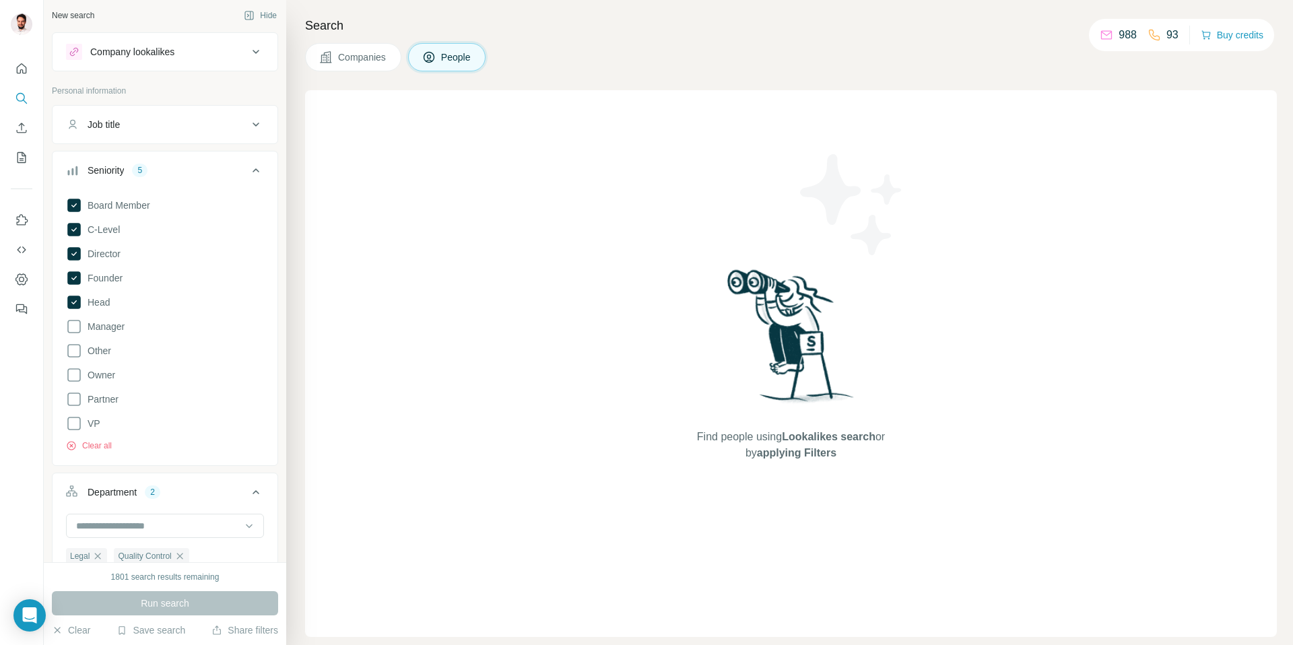
scroll to position [19, 0]
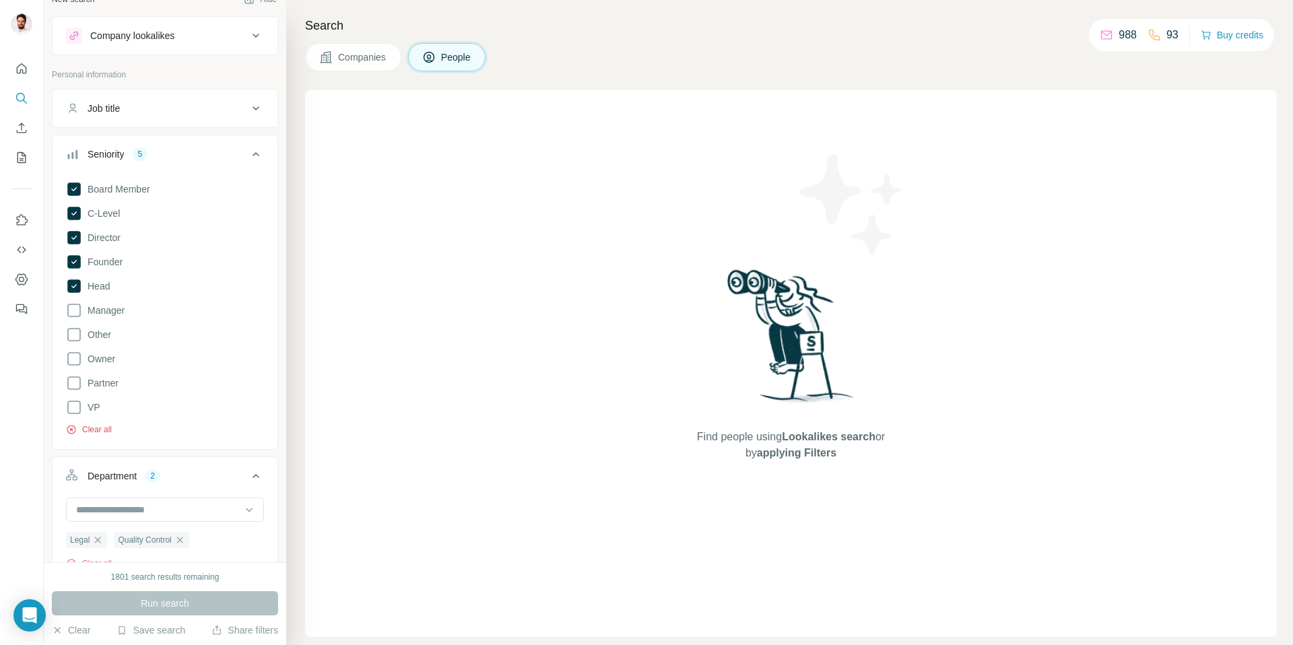
click at [84, 428] on button "Clear all" at bounding box center [89, 430] width 46 height 12
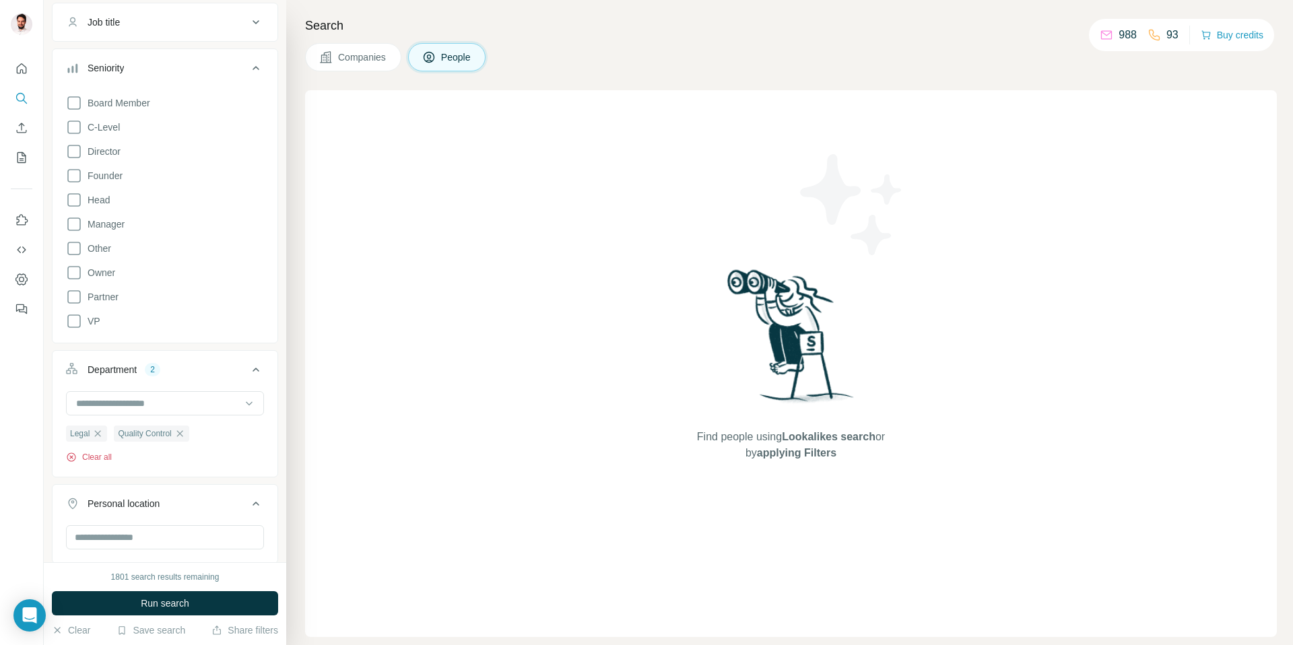
scroll to position [112, 0]
click at [91, 453] on button "Clear all" at bounding box center [89, 450] width 46 height 12
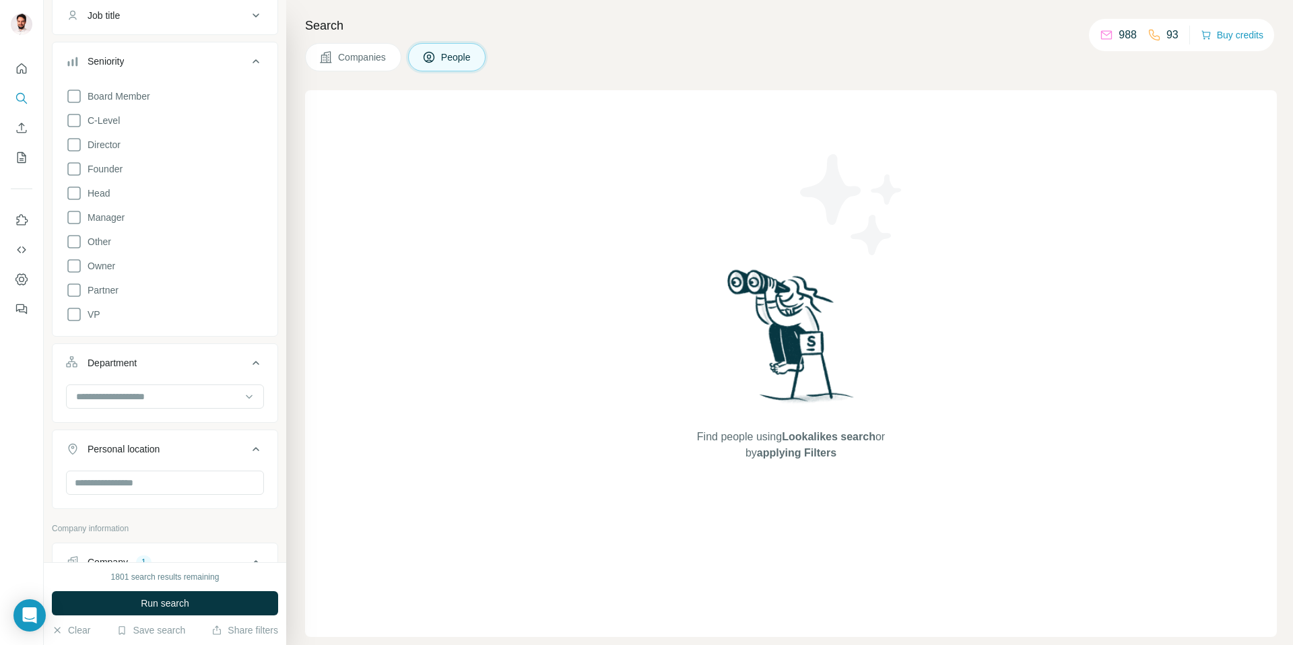
click at [164, 609] on span "Run search" at bounding box center [165, 603] width 48 height 13
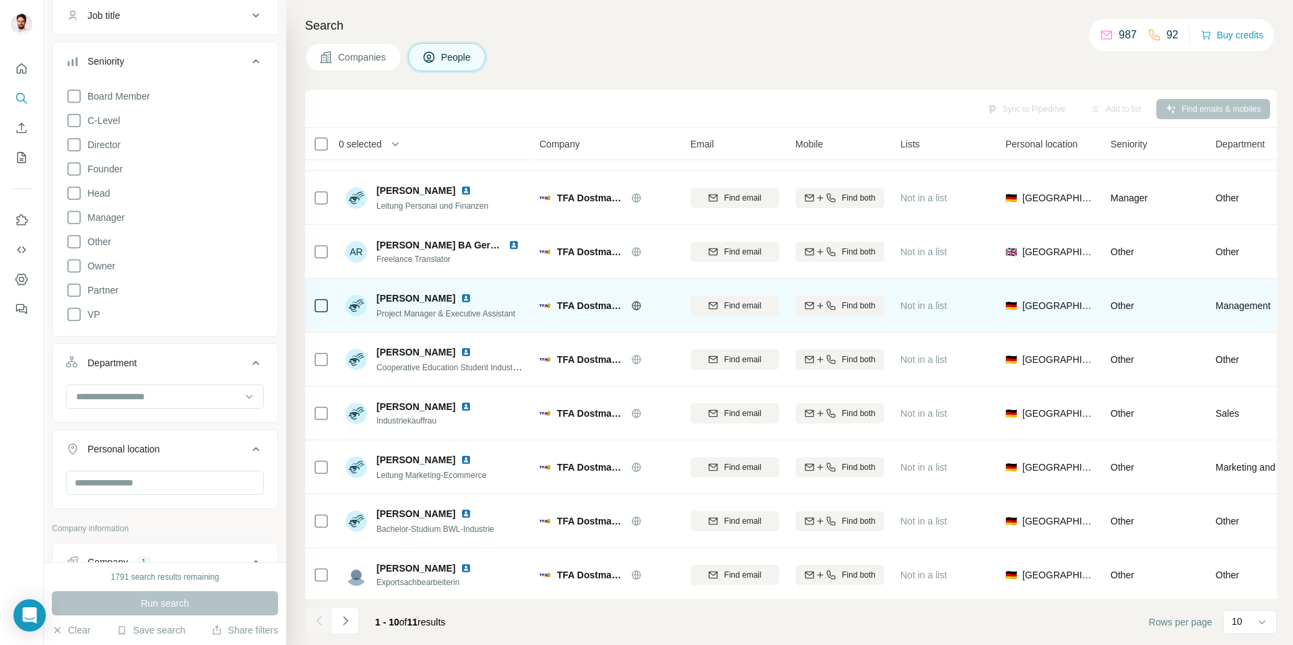
scroll to position [107, 0]
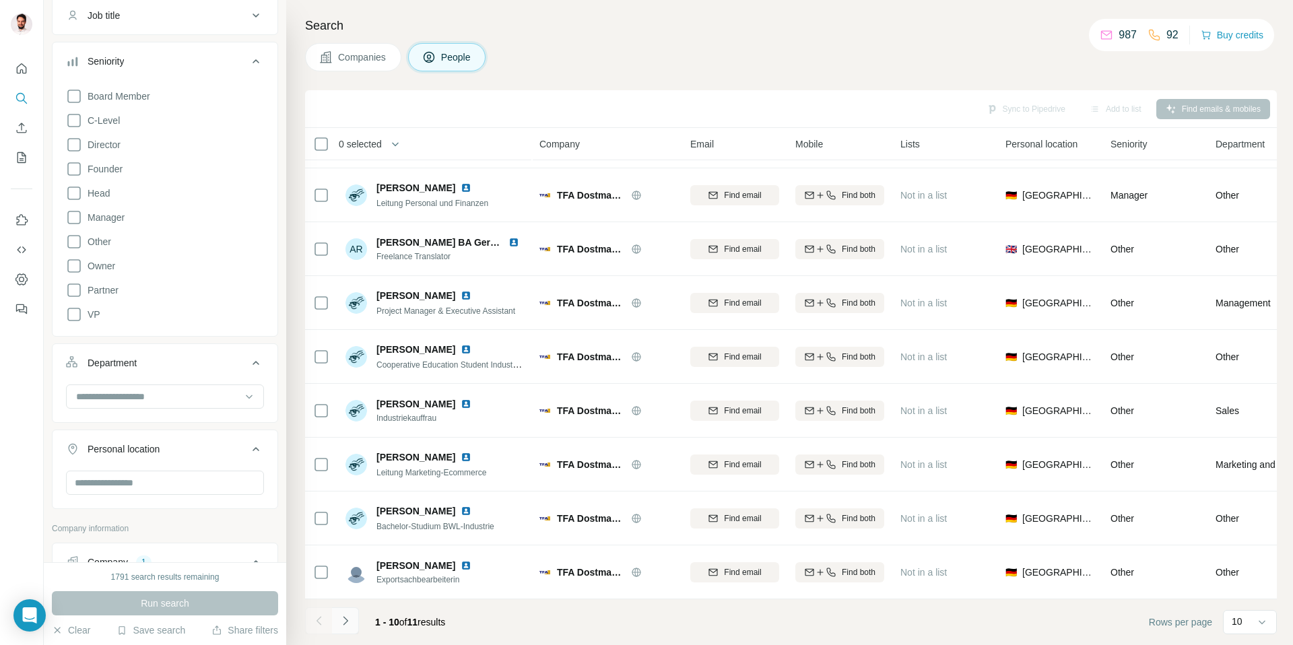
click at [350, 624] on icon "Navigate to next page" at bounding box center [345, 620] width 13 height 13
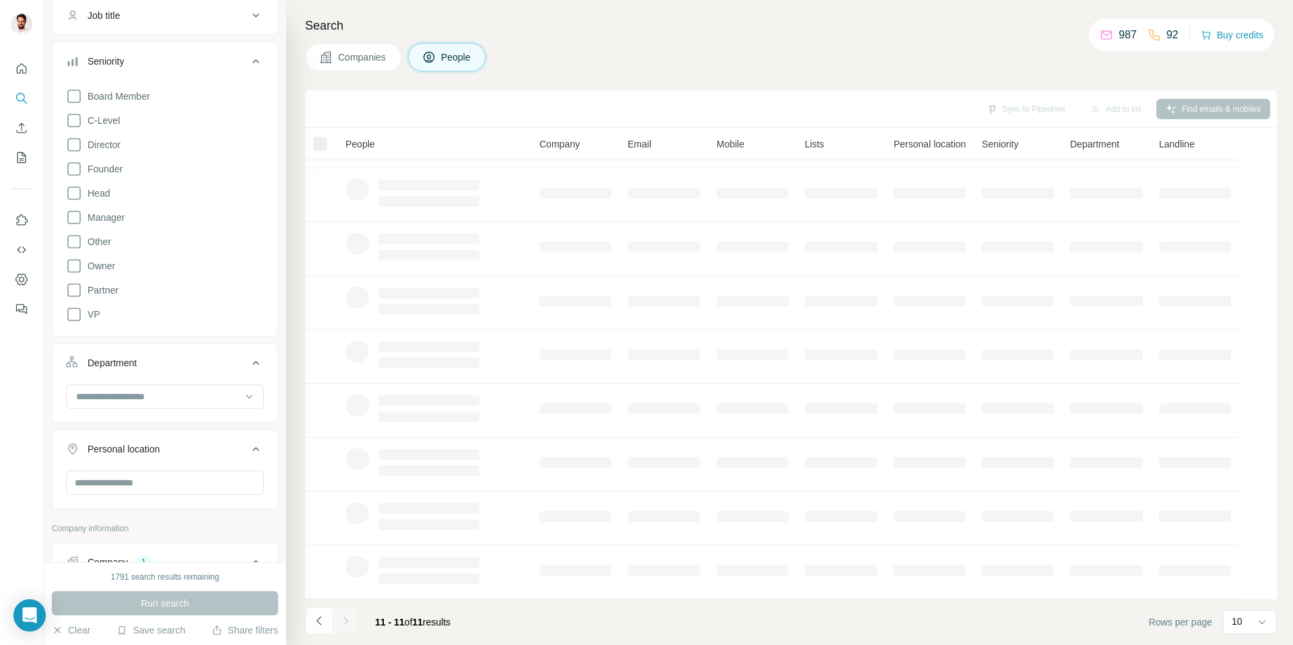
scroll to position [0, 0]
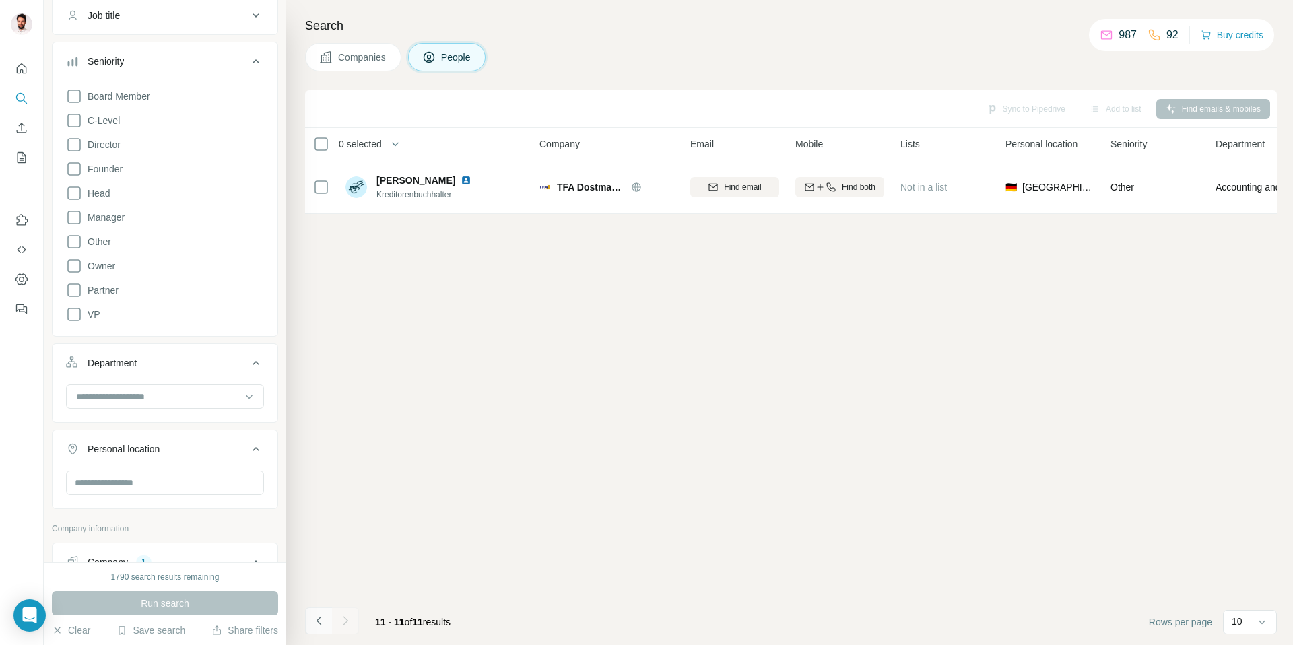
click at [321, 620] on icon "Navigate to previous page" at bounding box center [318, 620] width 13 height 13
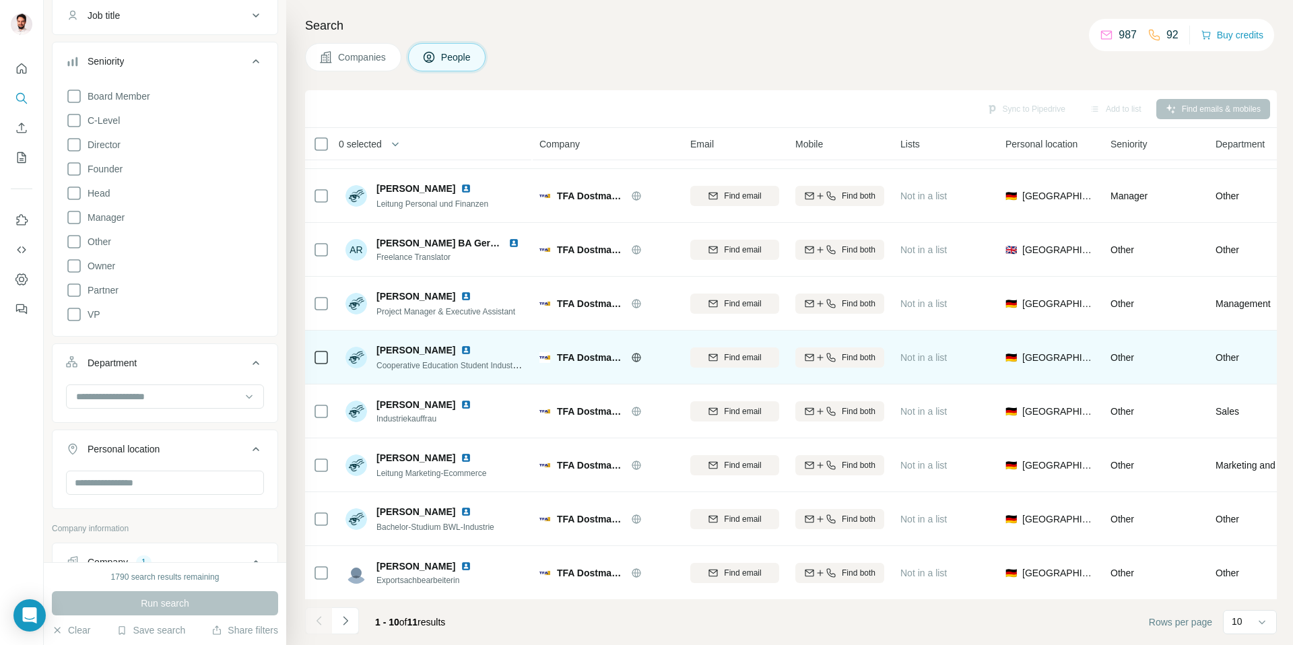
scroll to position [107, 0]
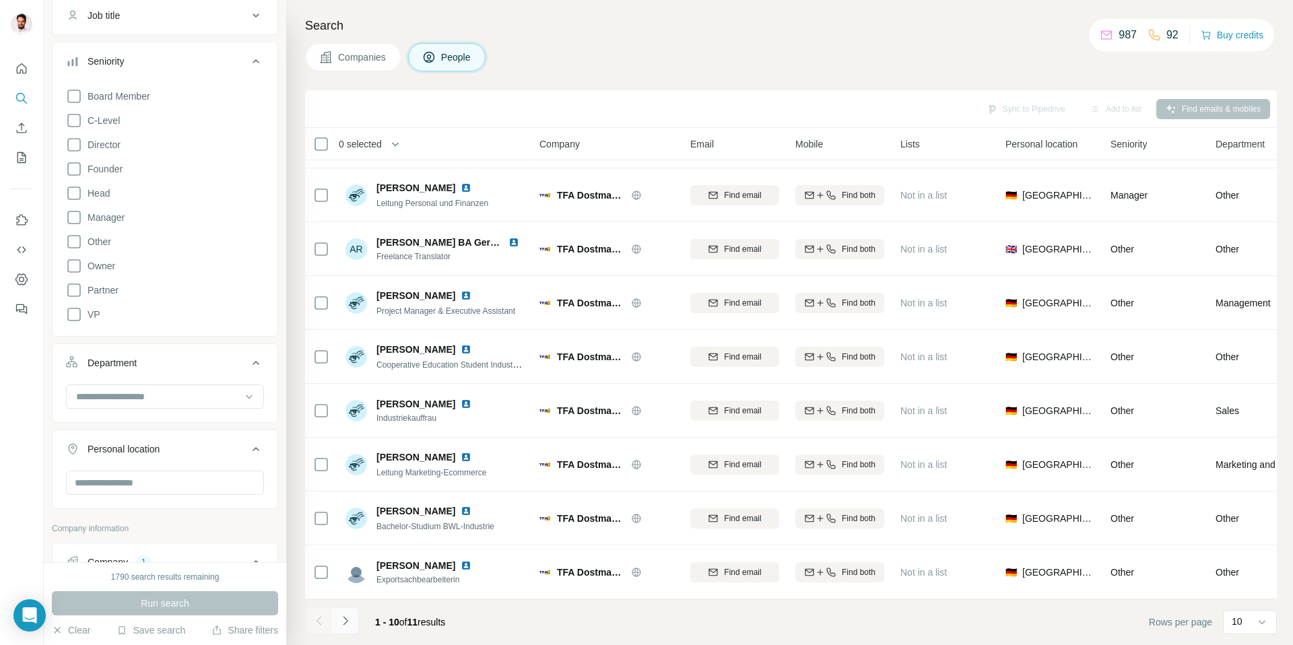
click at [351, 624] on icon "Navigate to next page" at bounding box center [345, 620] width 13 height 13
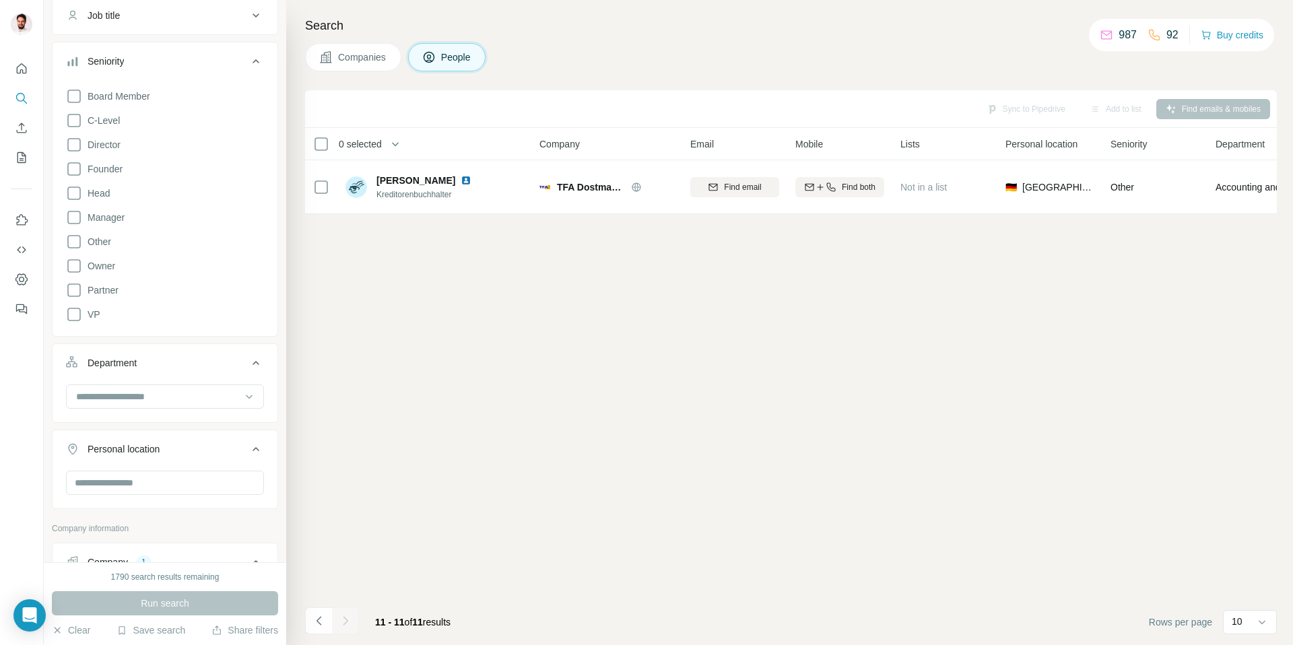
scroll to position [0, 0]
click at [325, 622] on icon "Navigate to previous page" at bounding box center [318, 620] width 13 height 13
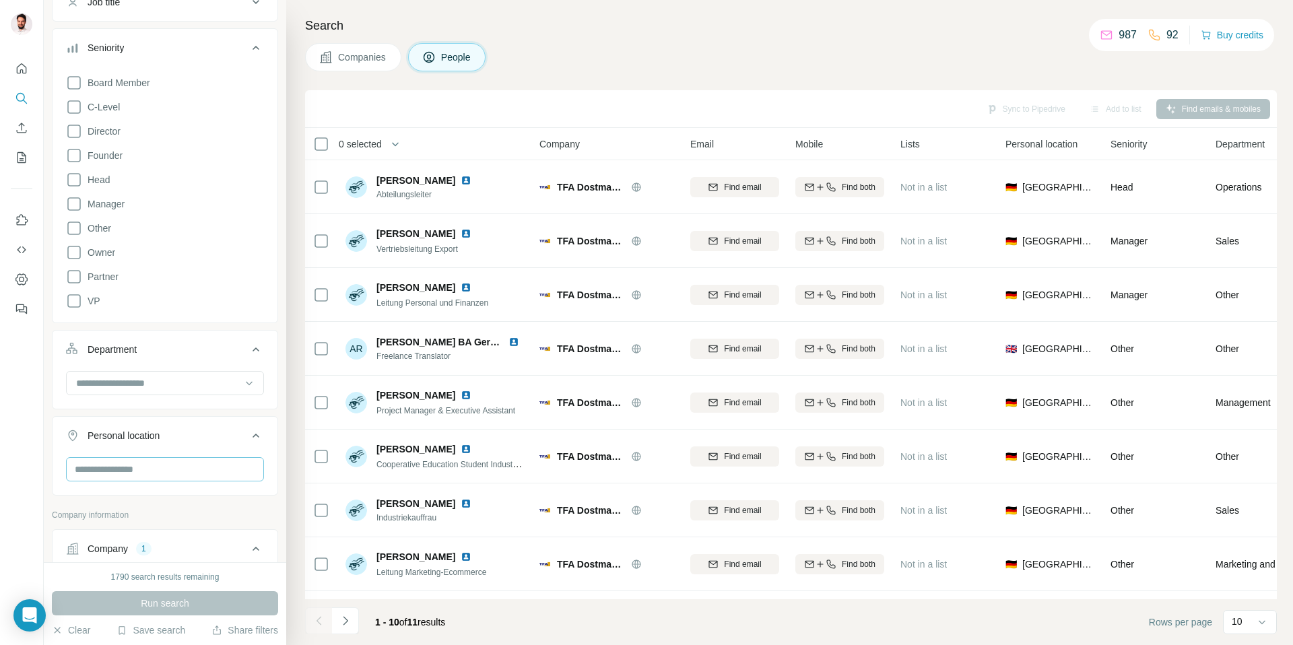
scroll to position [297, 0]
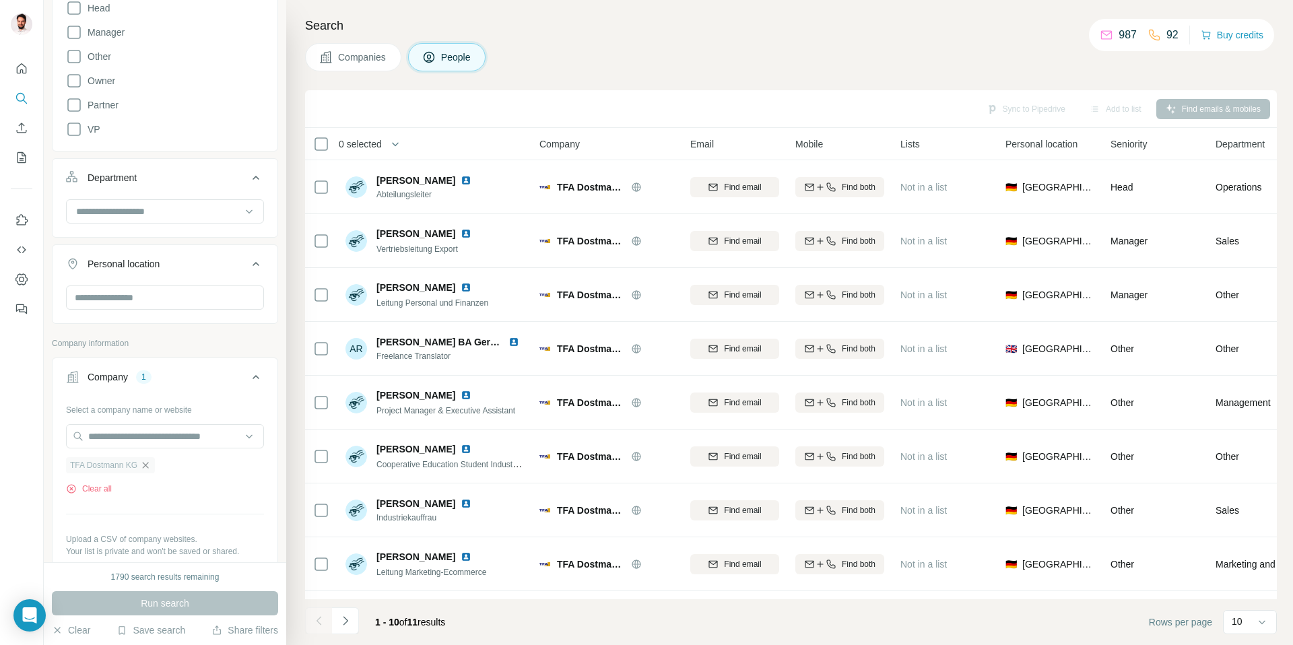
click at [149, 465] on icon "button" at bounding box center [145, 465] width 11 height 11
click at [142, 441] on input "text" at bounding box center [165, 436] width 198 height 24
type input "********"
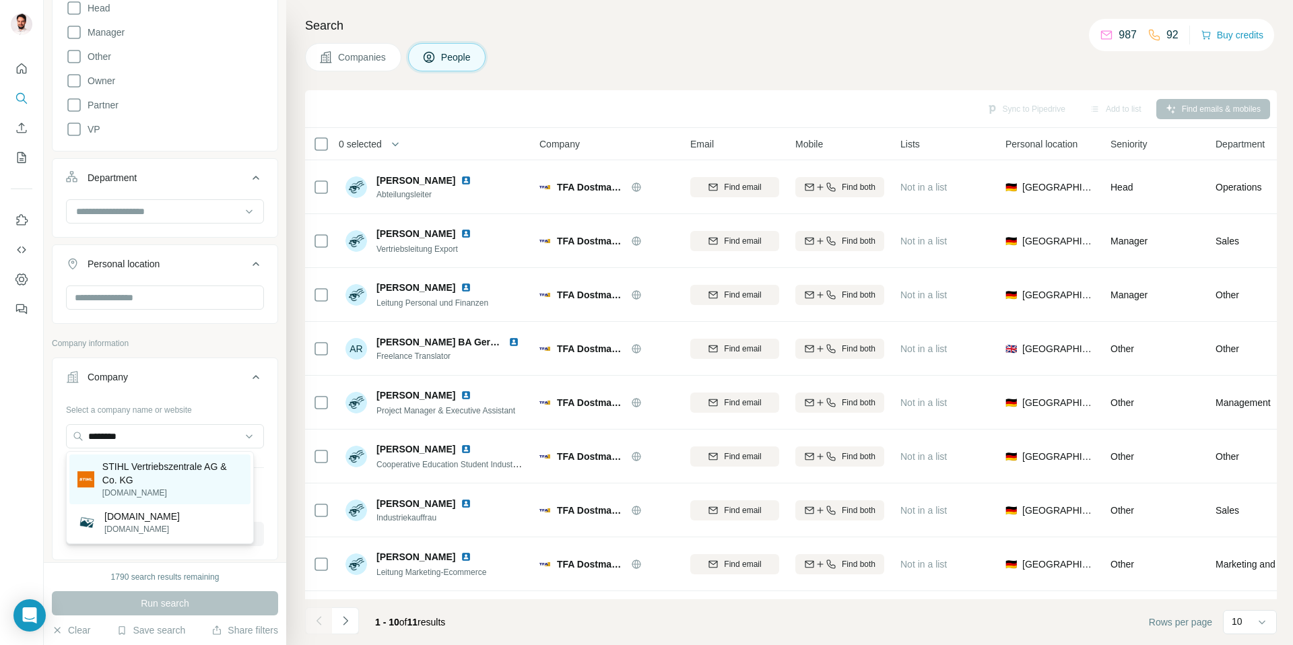
click at [155, 471] on p "STIHL Vertriebszentrale AG & Co. KG" at bounding box center [172, 473] width 140 height 27
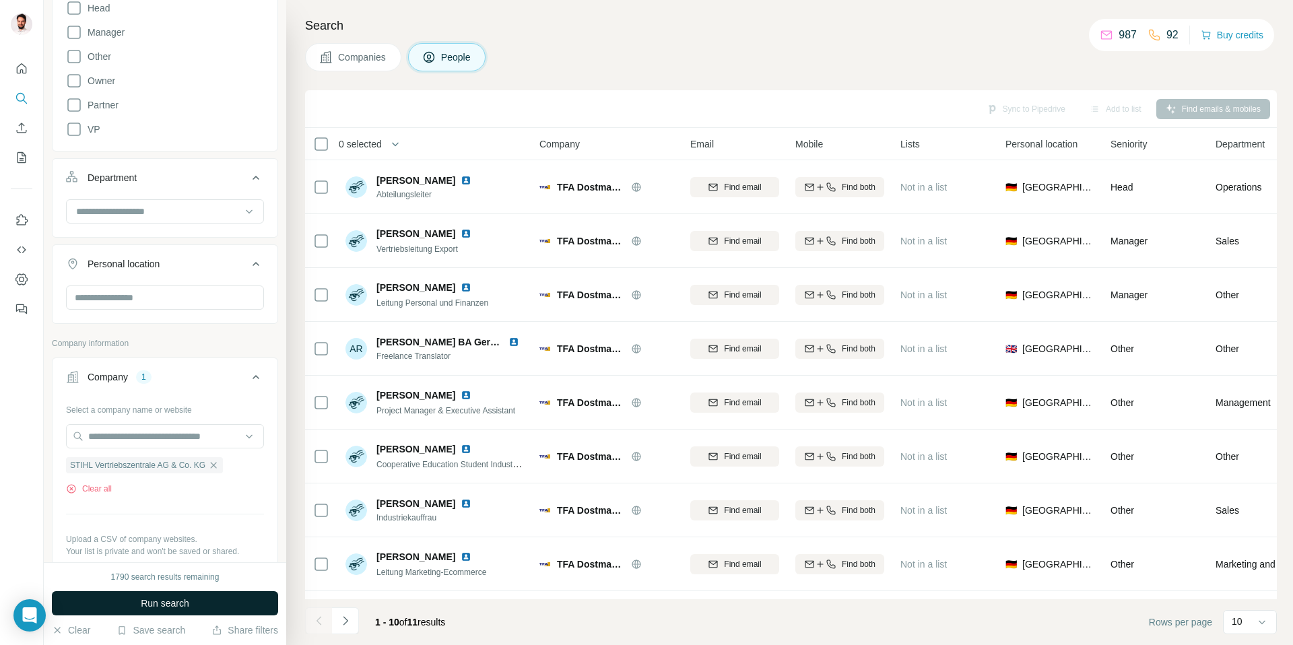
click at [192, 598] on button "Run search" at bounding box center [165, 603] width 226 height 24
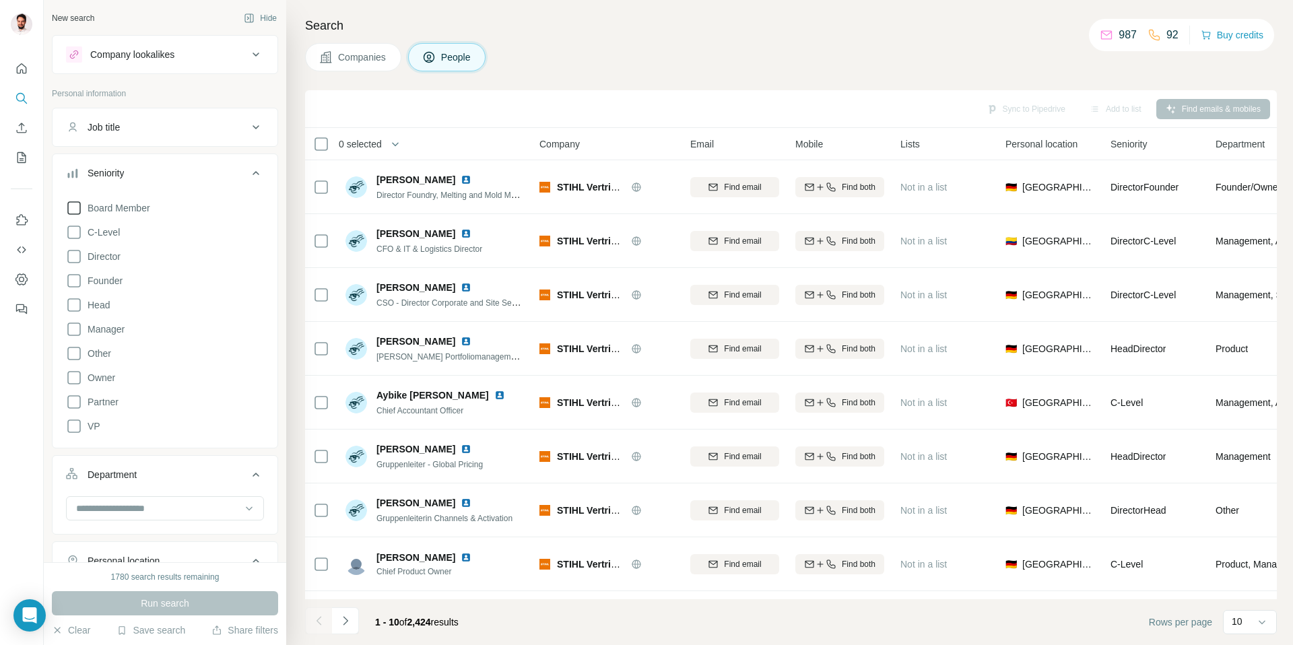
click at [136, 211] on span "Board Member" at bounding box center [116, 207] width 68 height 13
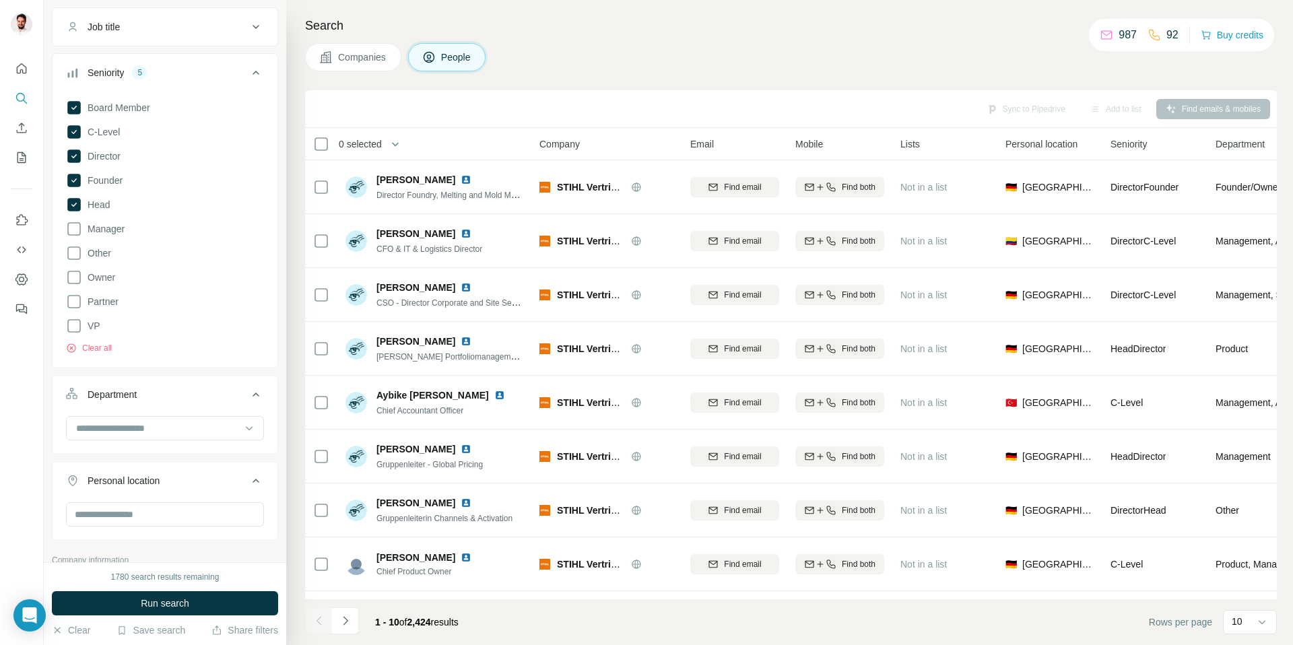
scroll to position [104, 0]
click at [172, 420] on input at bounding box center [158, 425] width 166 height 15
type input "*"
click at [161, 449] on div "Quality Control" at bounding box center [159, 455] width 165 height 13
click at [186, 427] on input at bounding box center [158, 425] width 166 height 15
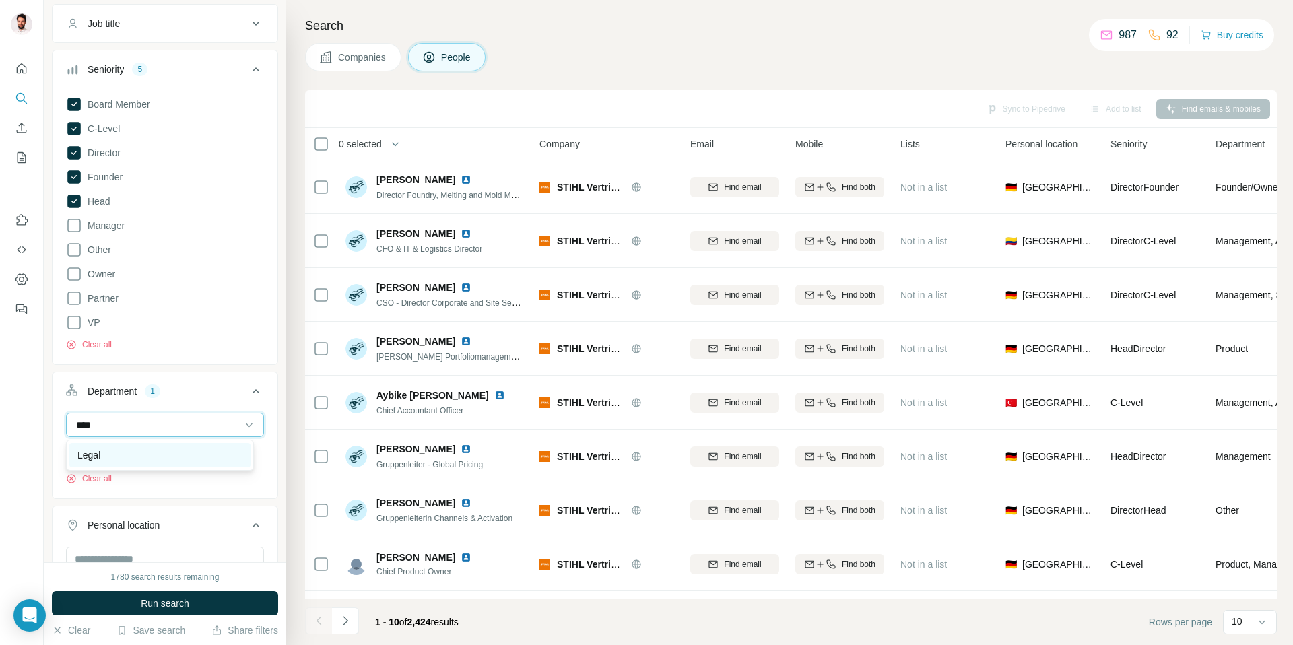
type input "****"
click at [156, 451] on div "Legal" at bounding box center [159, 455] width 165 height 13
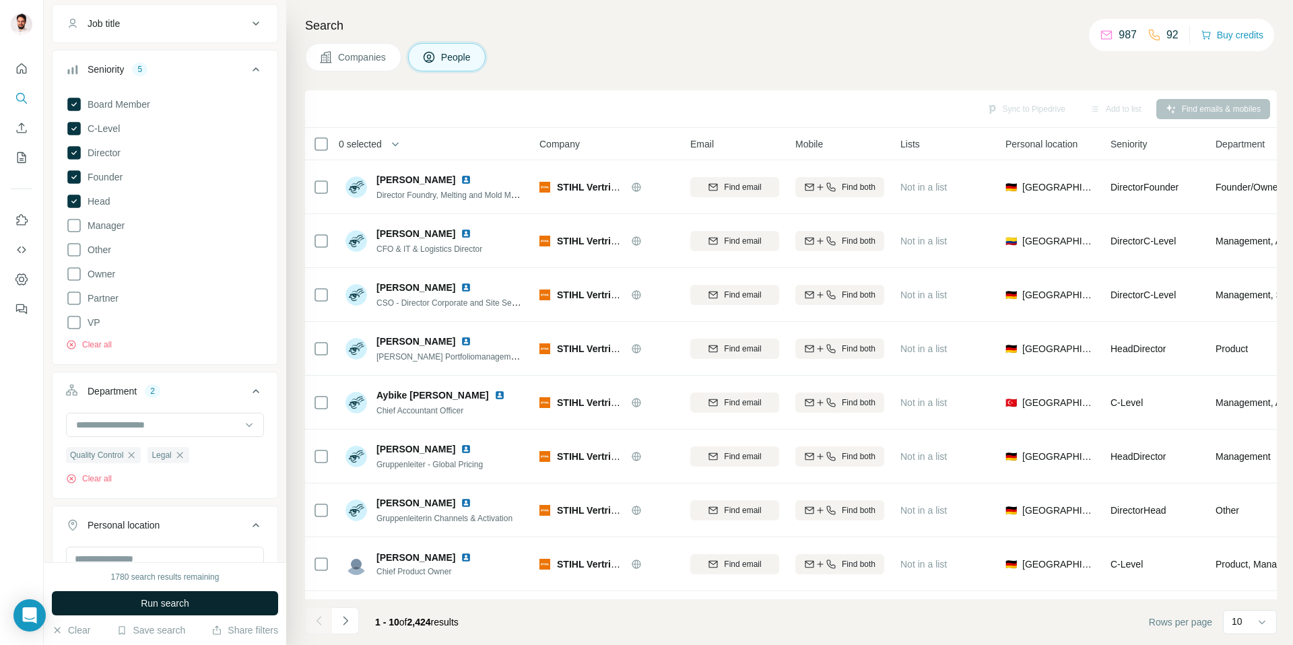
click at [161, 603] on span "Run search" at bounding box center [165, 603] width 48 height 13
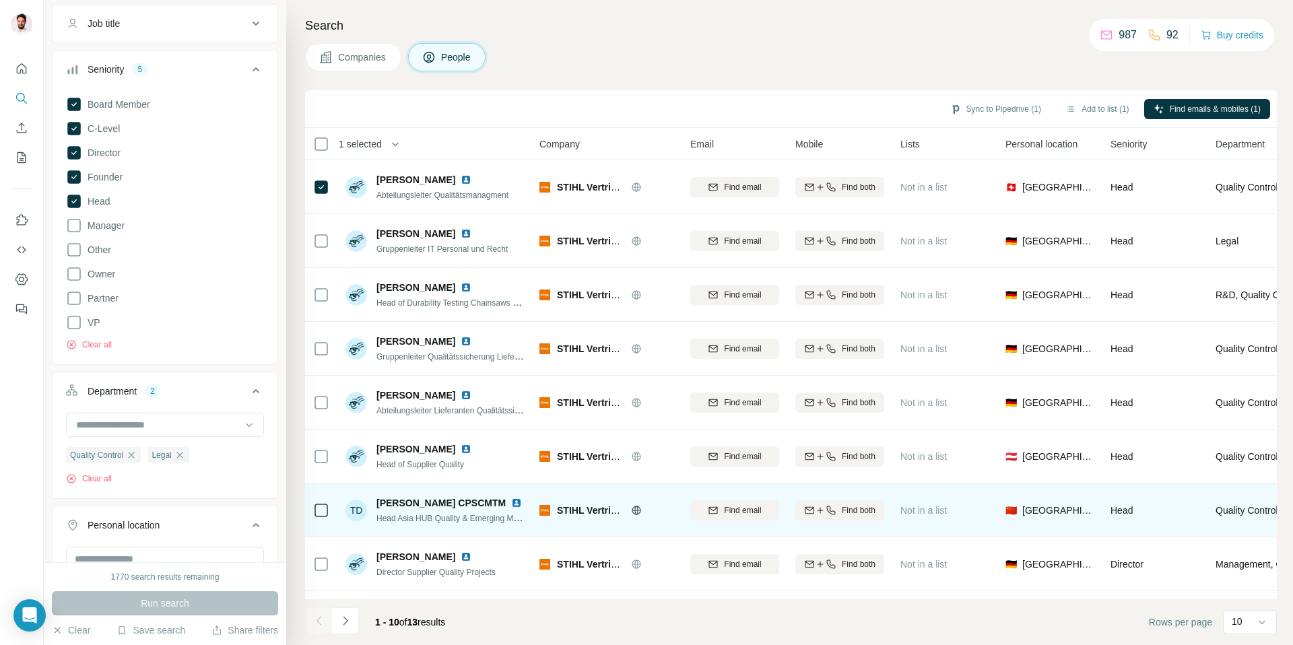
scroll to position [3, 0]
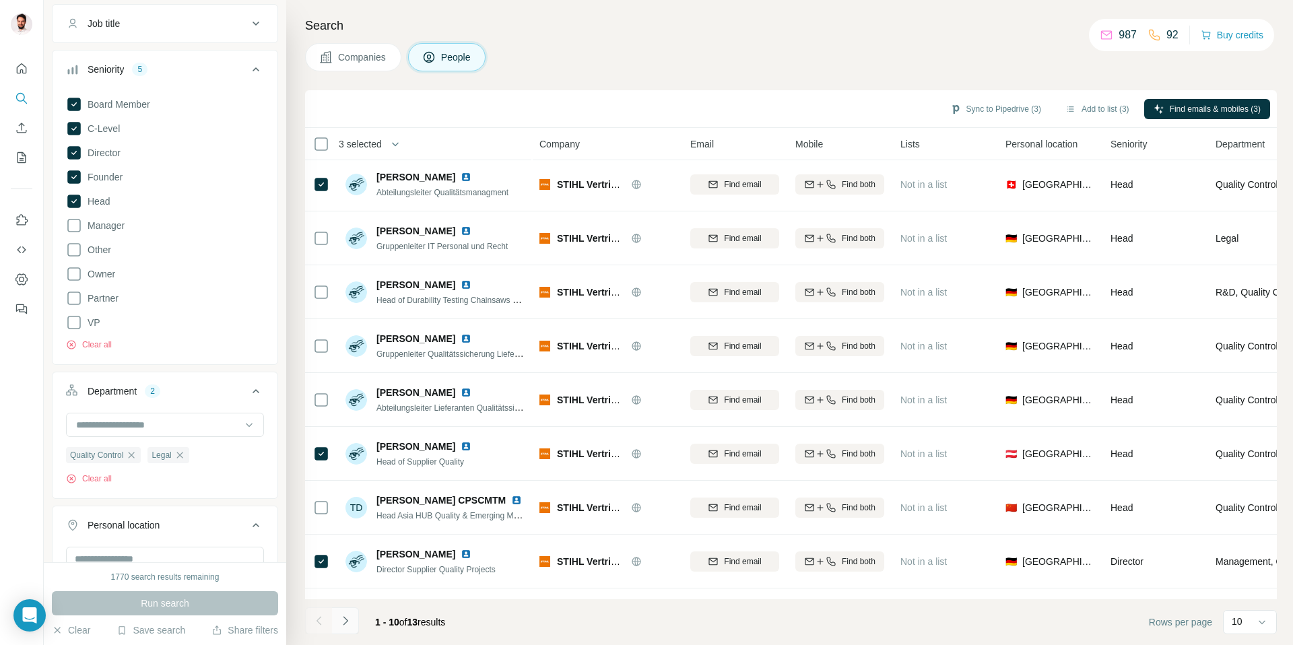
click at [346, 623] on icon "Navigate to next page" at bounding box center [345, 620] width 13 height 13
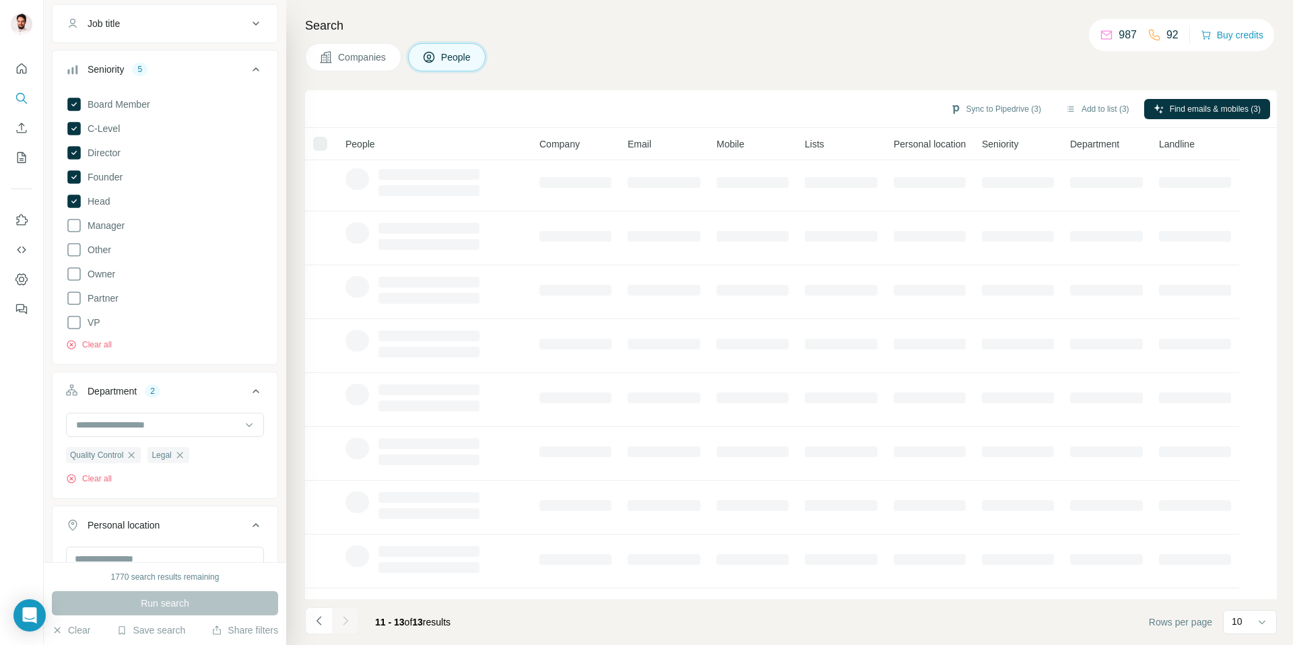
scroll to position [0, 0]
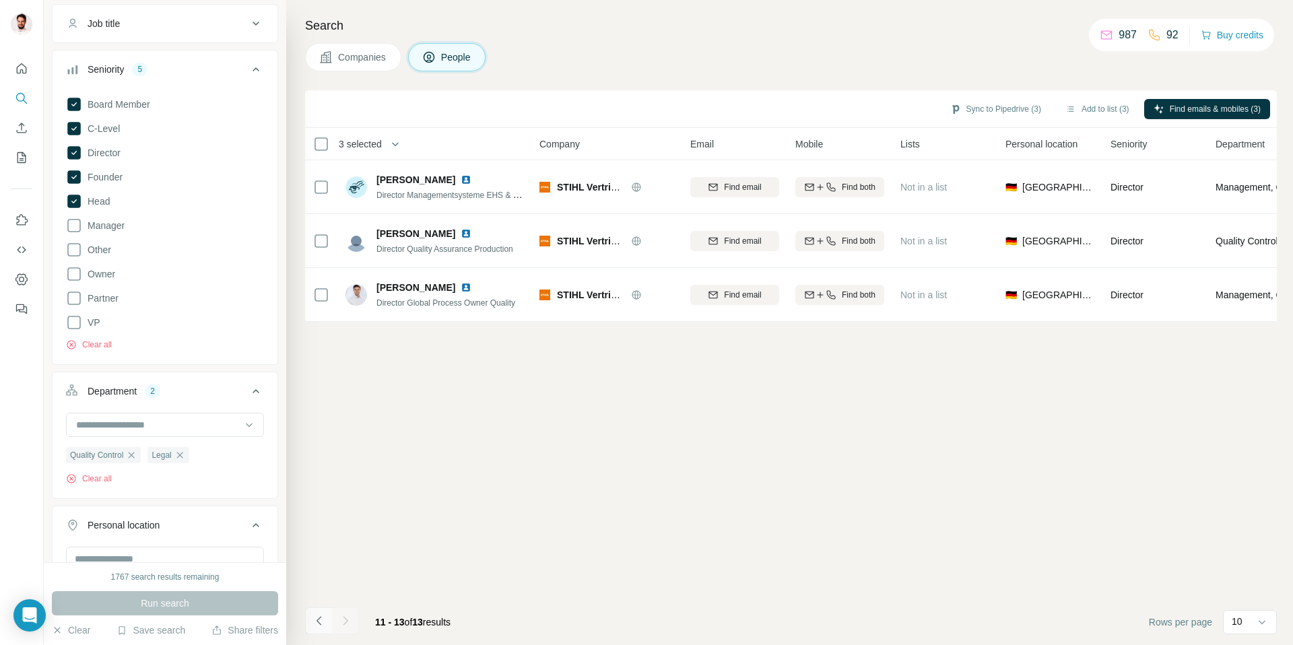
click at [314, 626] on icon "Navigate to previous page" at bounding box center [318, 620] width 13 height 13
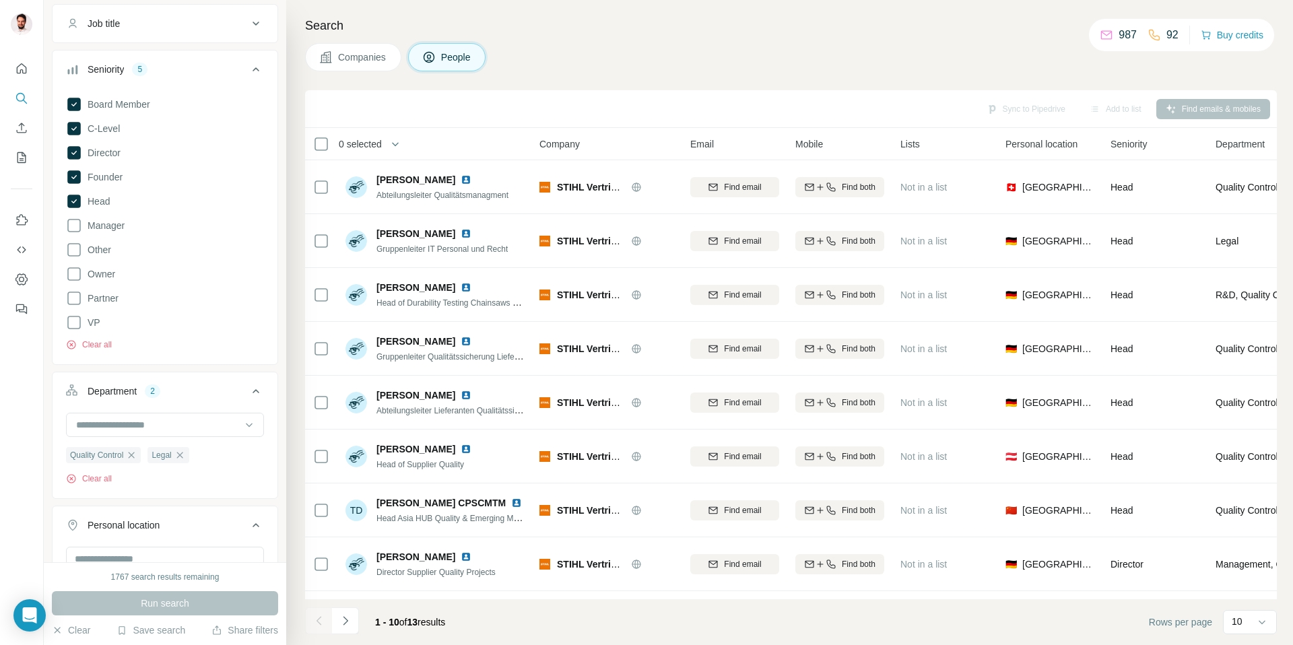
drag, startPoint x: 347, startPoint y: 624, endPoint x: 351, endPoint y: 576, distance: 48.0
click at [346, 624] on icon "Navigate to next page" at bounding box center [345, 620] width 13 height 13
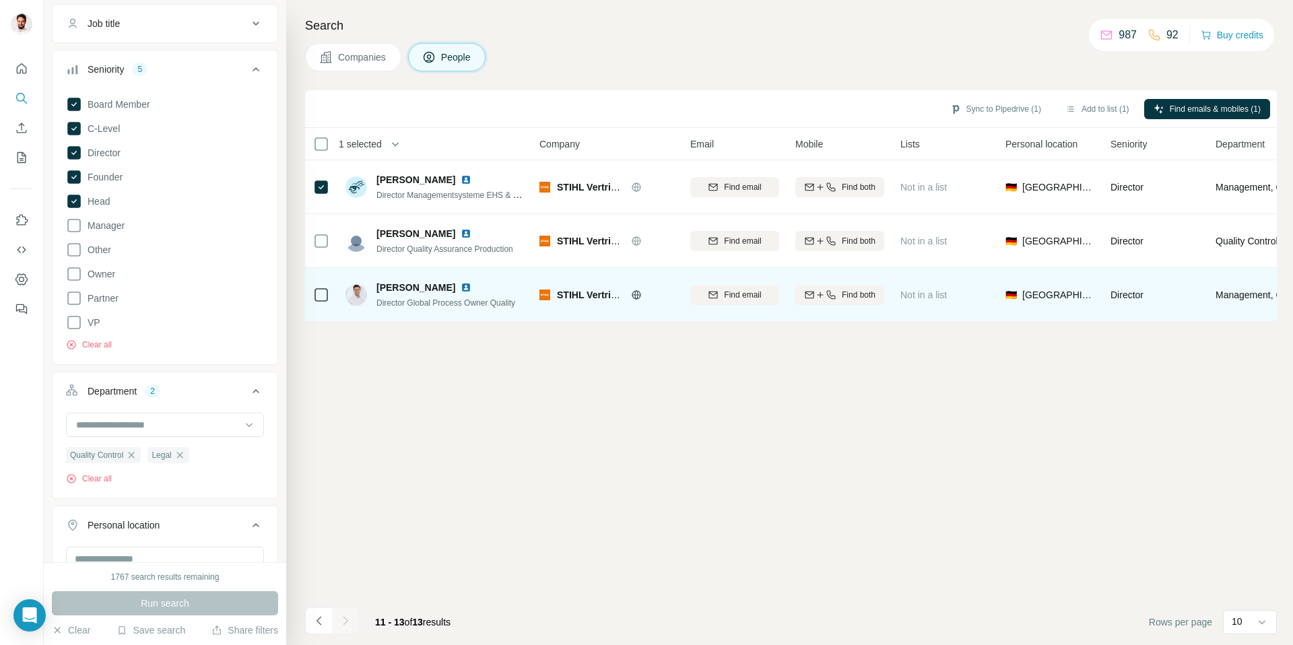
click at [323, 304] on div at bounding box center [321, 294] width 16 height 37
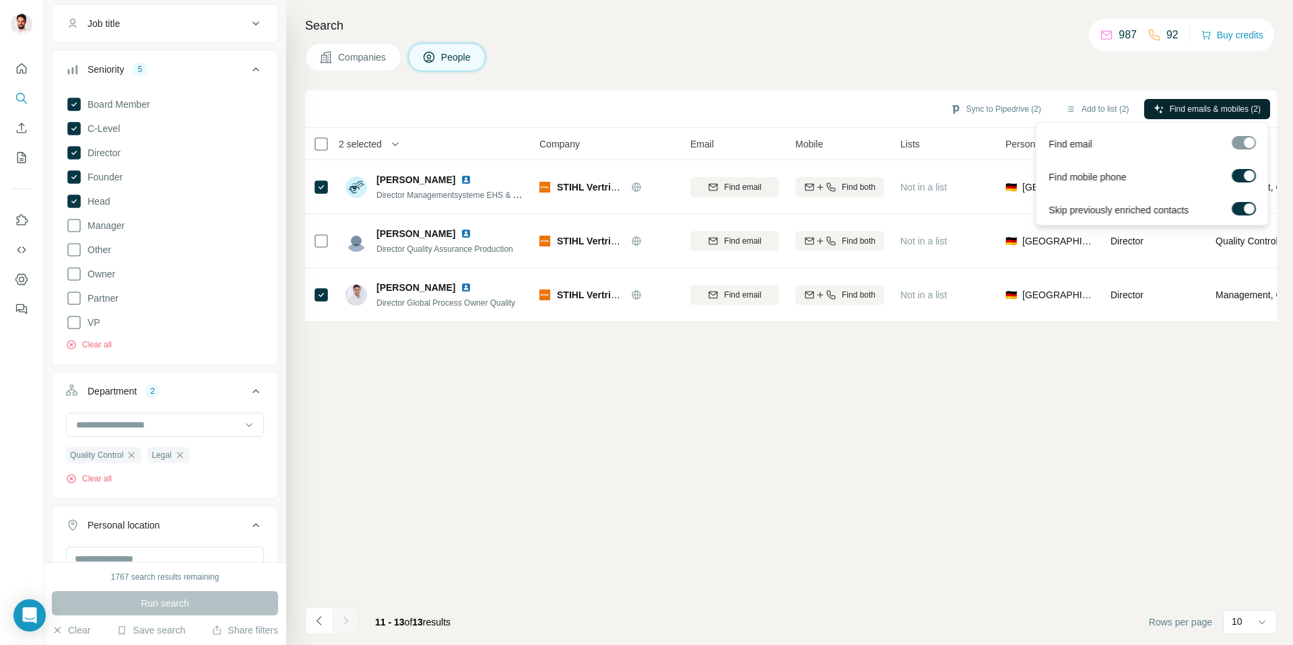
click at [1170, 104] on span "Find emails & mobiles (2)" at bounding box center [1215, 109] width 91 height 12
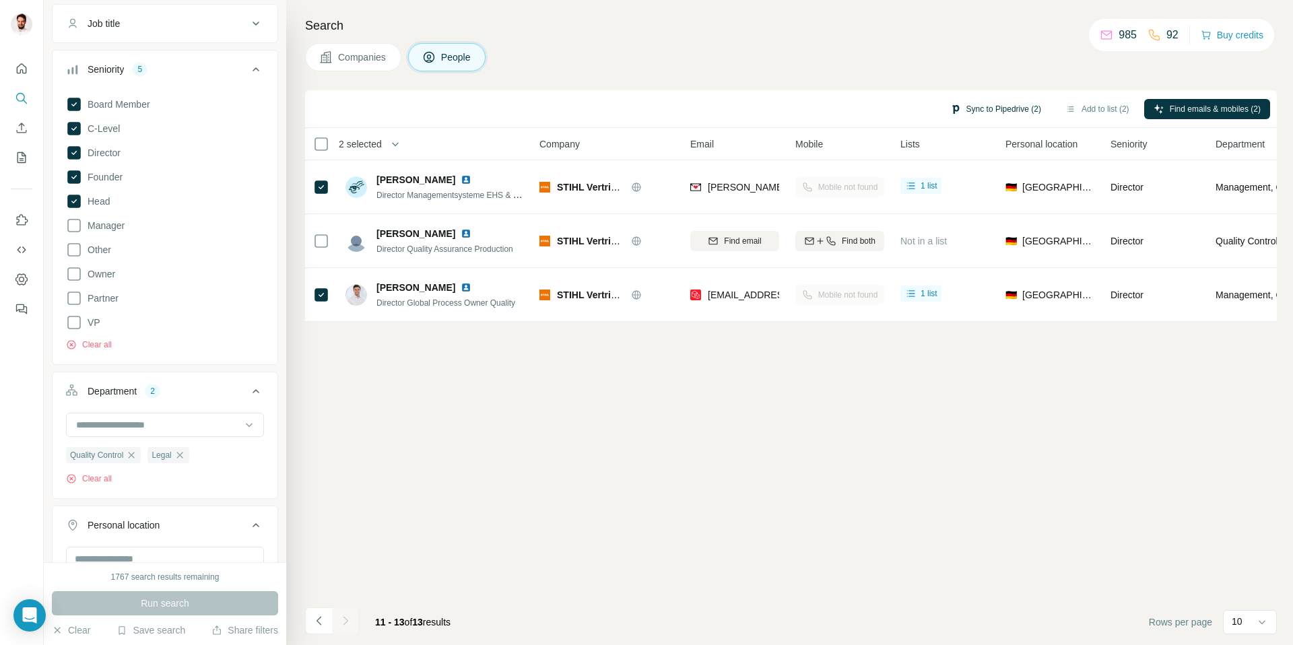
click at [958, 105] on button "Sync to Pipedrive (2)" at bounding box center [996, 109] width 110 height 20
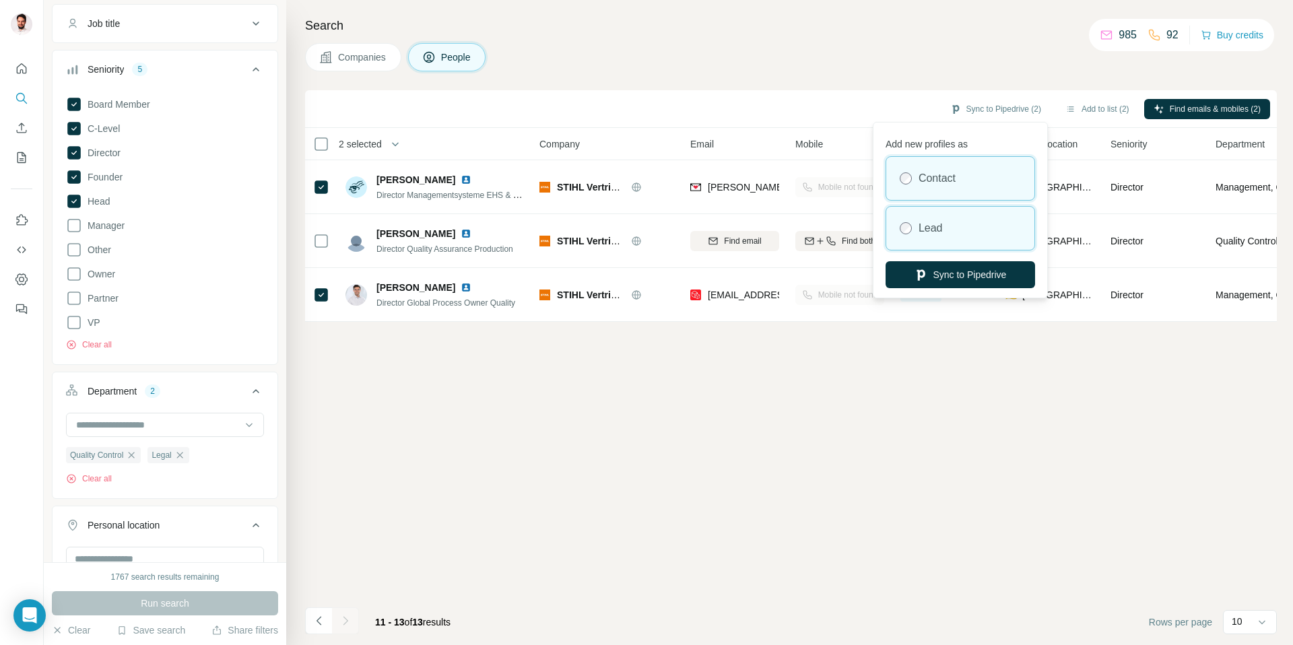
click at [917, 231] on div "Lead" at bounding box center [960, 228] width 148 height 43
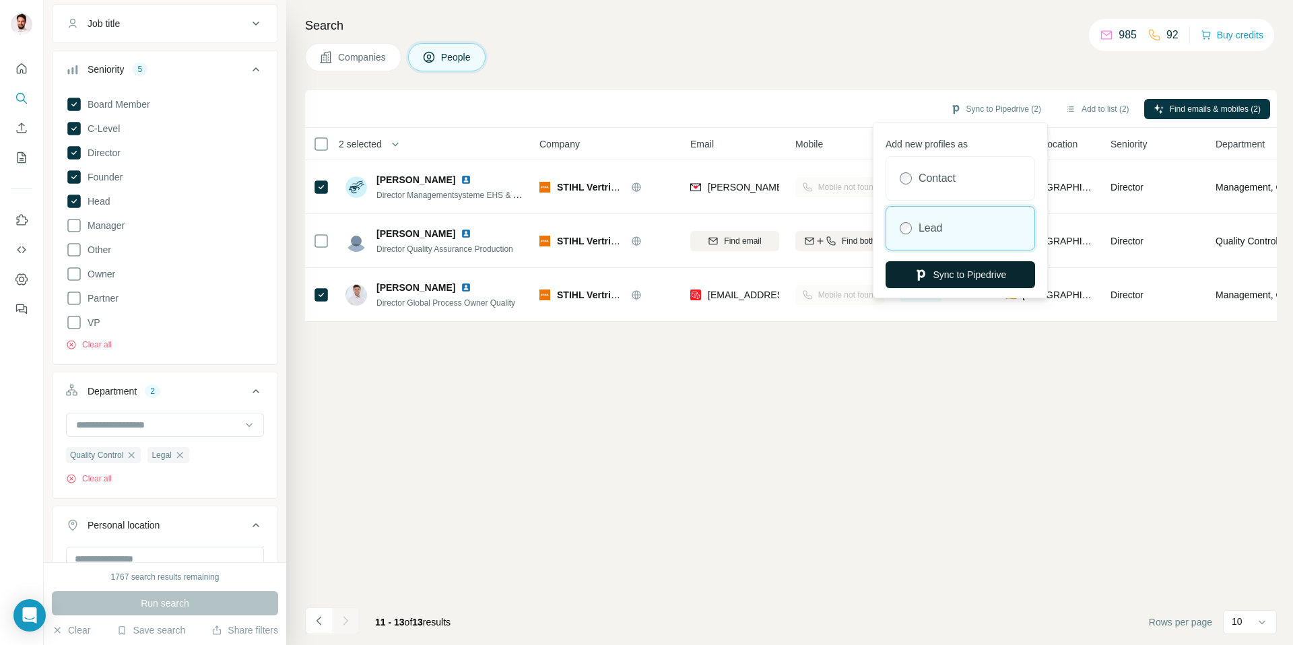
click at [921, 272] on icon "button" at bounding box center [921, 274] width 8 height 11
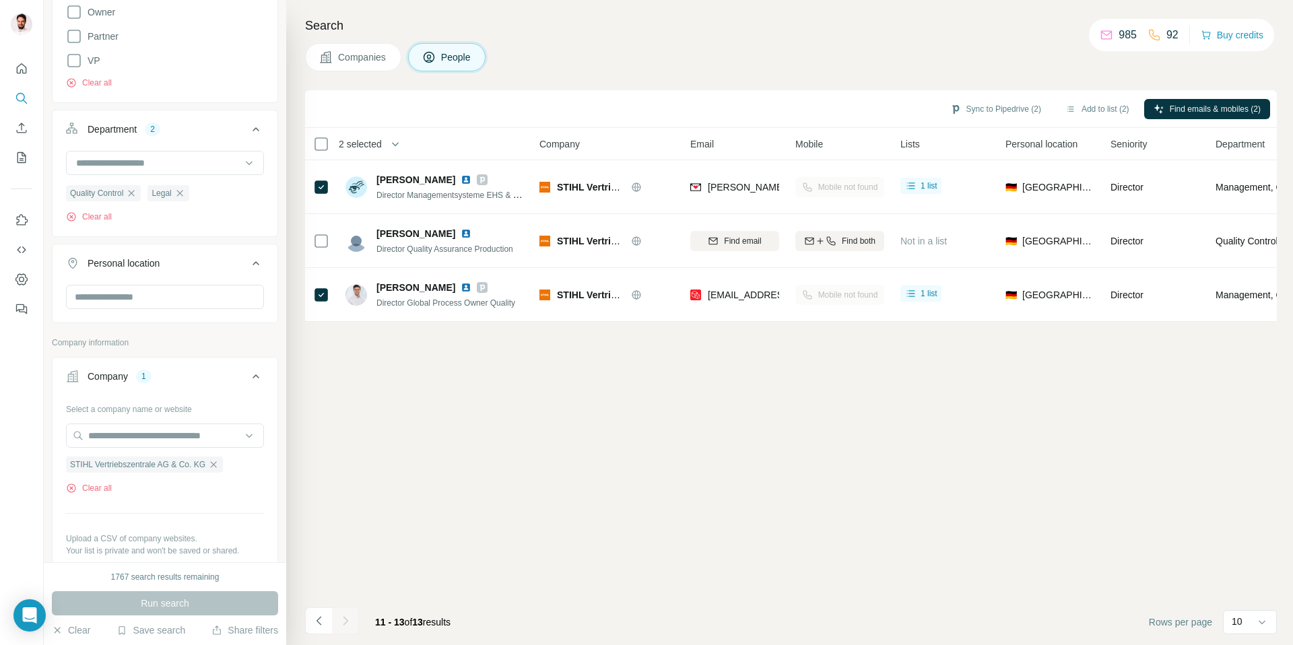
scroll to position [366, 0]
click at [219, 463] on icon "button" at bounding box center [213, 464] width 11 height 11
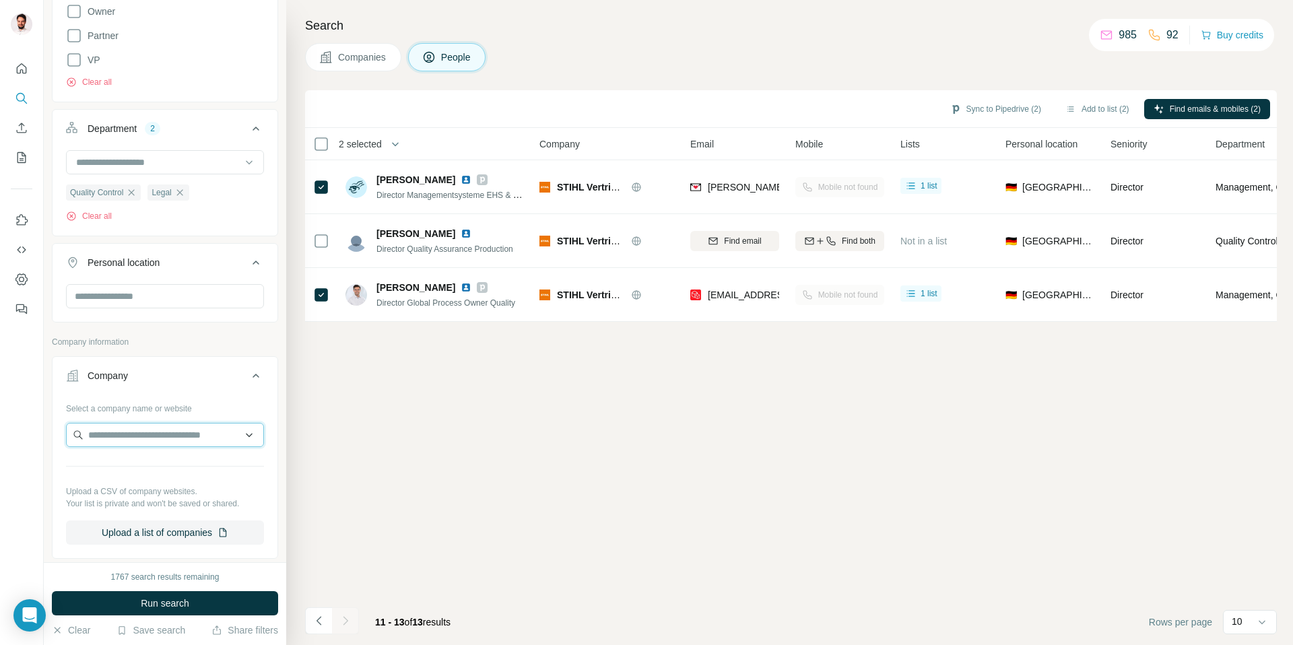
click at [195, 428] on input "text" at bounding box center [165, 435] width 198 height 24
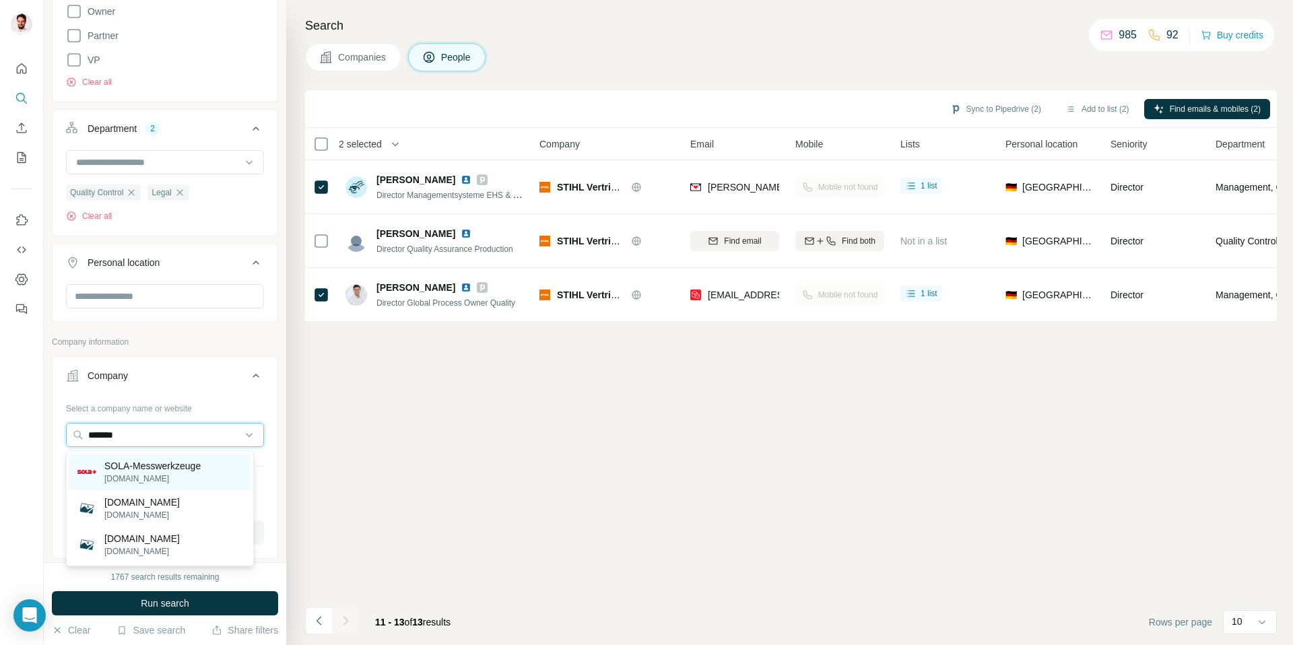
type input "*******"
click at [144, 475] on p "[DOMAIN_NAME]" at bounding box center [152, 479] width 96 height 12
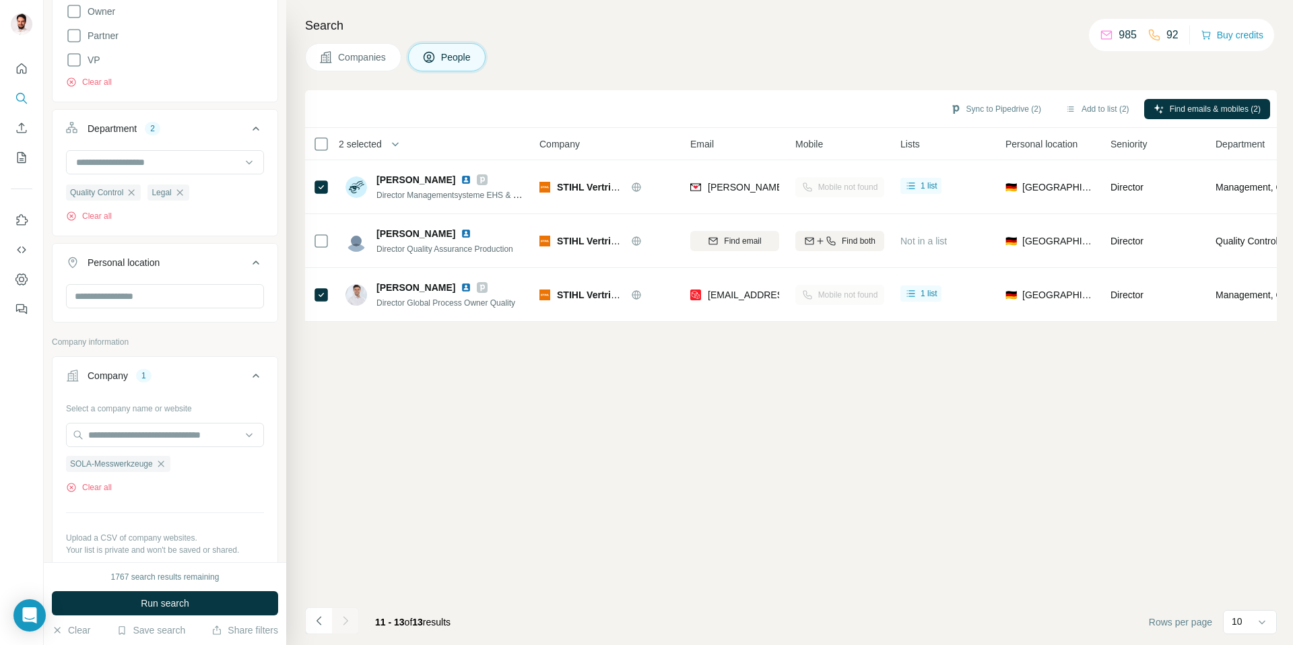
click at [181, 594] on button "Run search" at bounding box center [165, 603] width 226 height 24
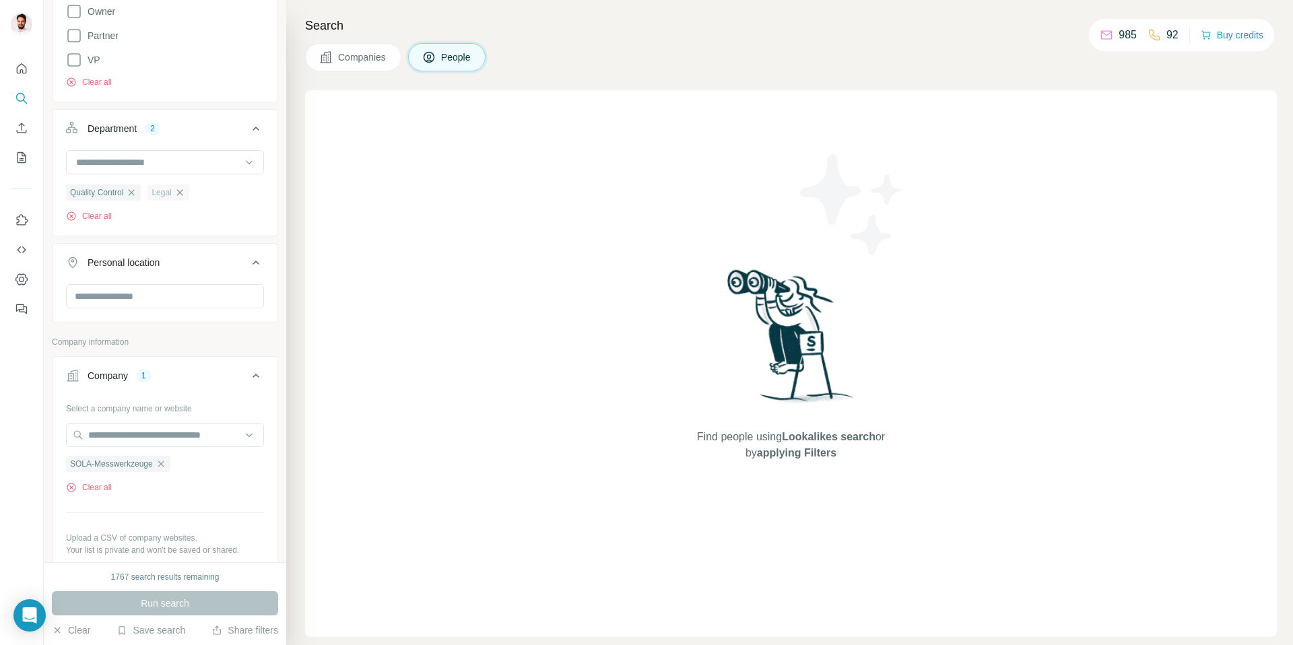
click at [183, 191] on icon "button" at bounding box center [179, 192] width 6 height 6
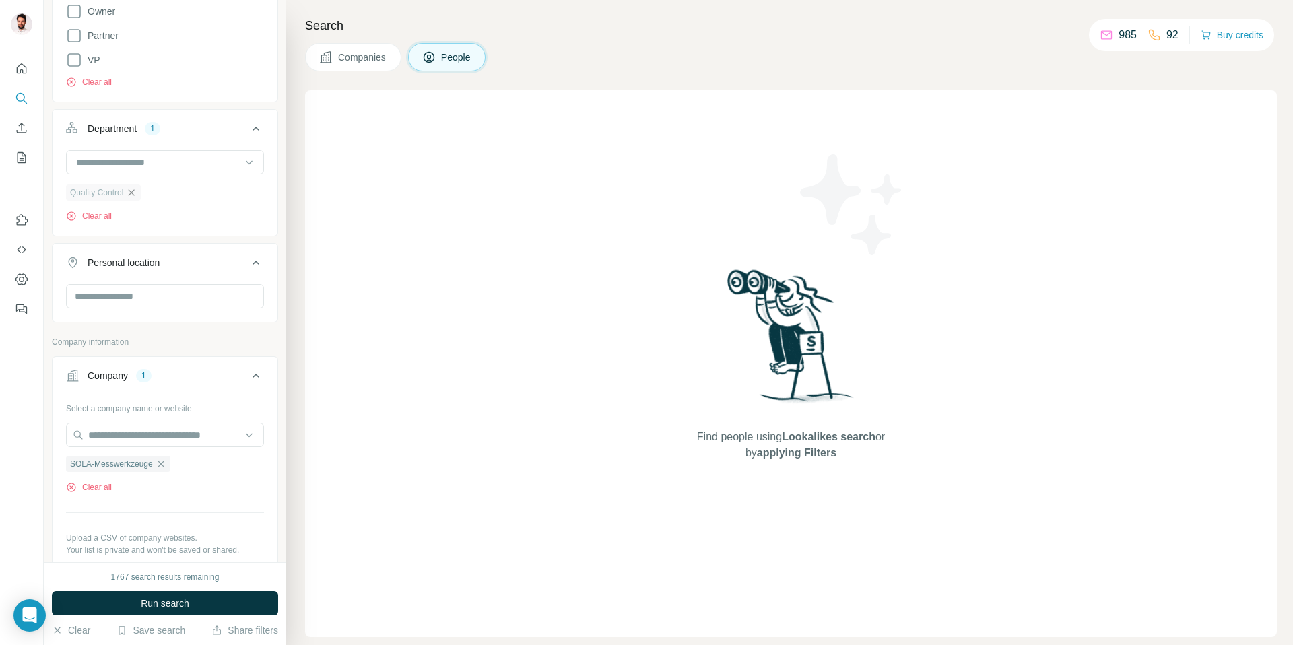
click at [135, 194] on icon "button" at bounding box center [132, 192] width 6 height 6
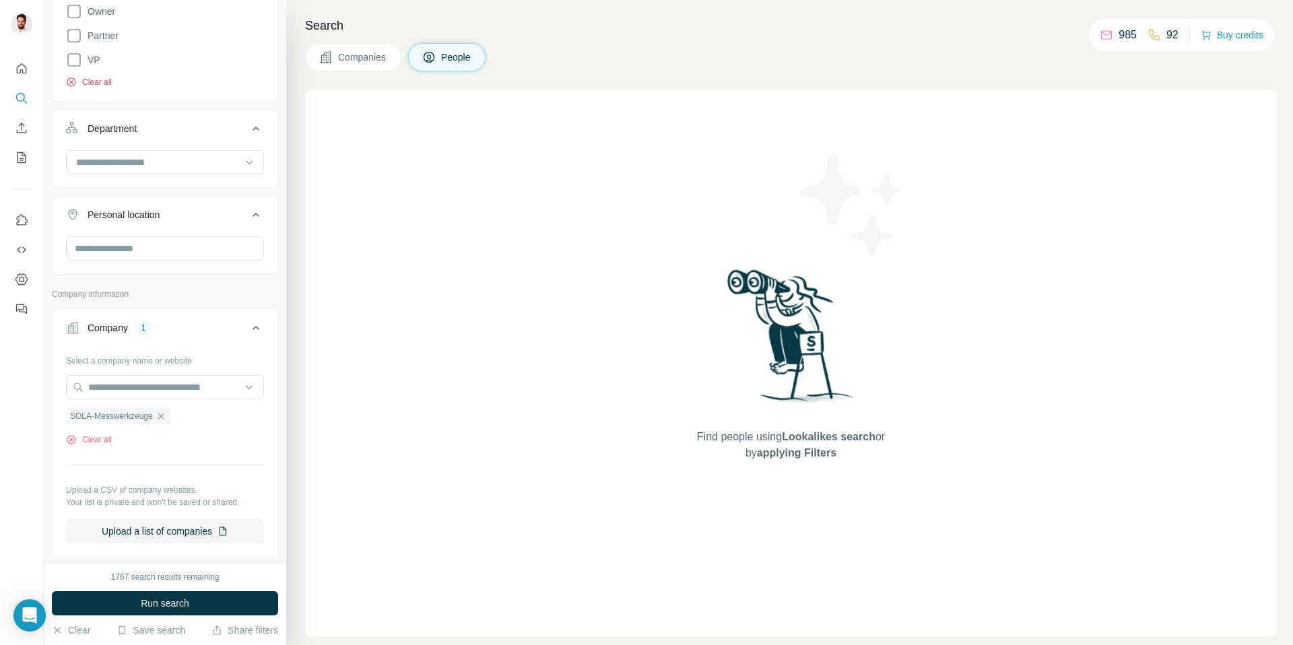
click at [109, 79] on button "Clear all" at bounding box center [89, 82] width 46 height 12
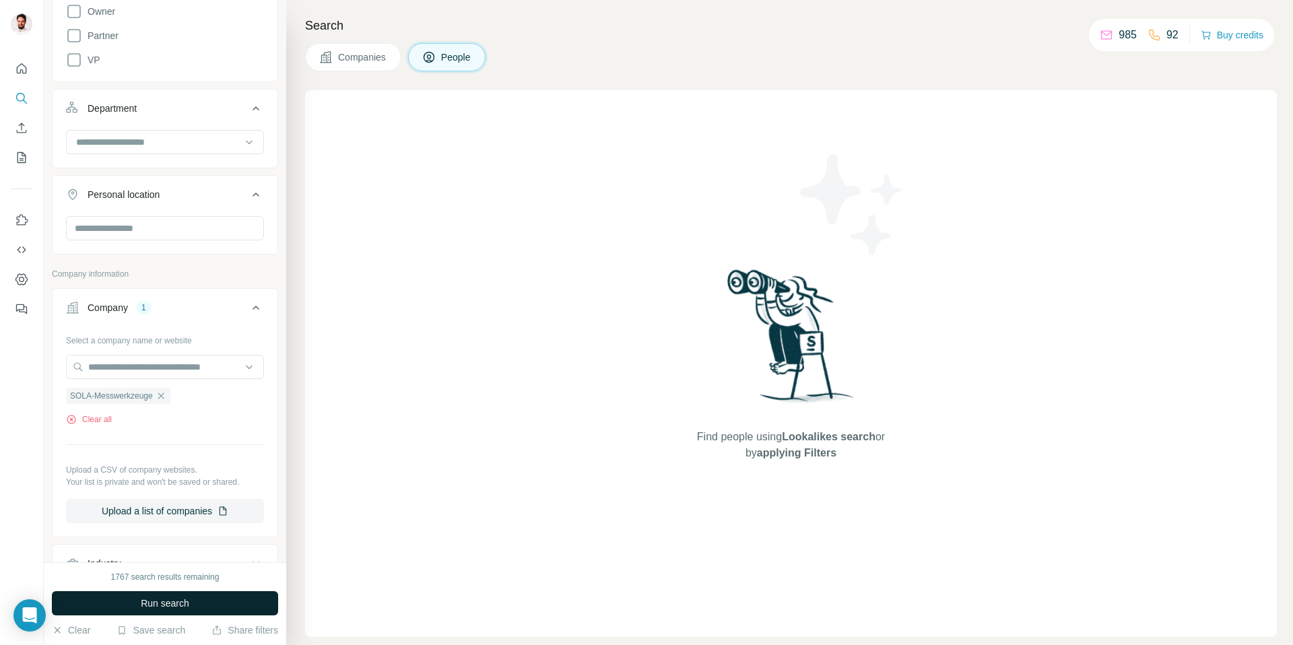
click at [183, 600] on span "Run search" at bounding box center [165, 603] width 48 height 13
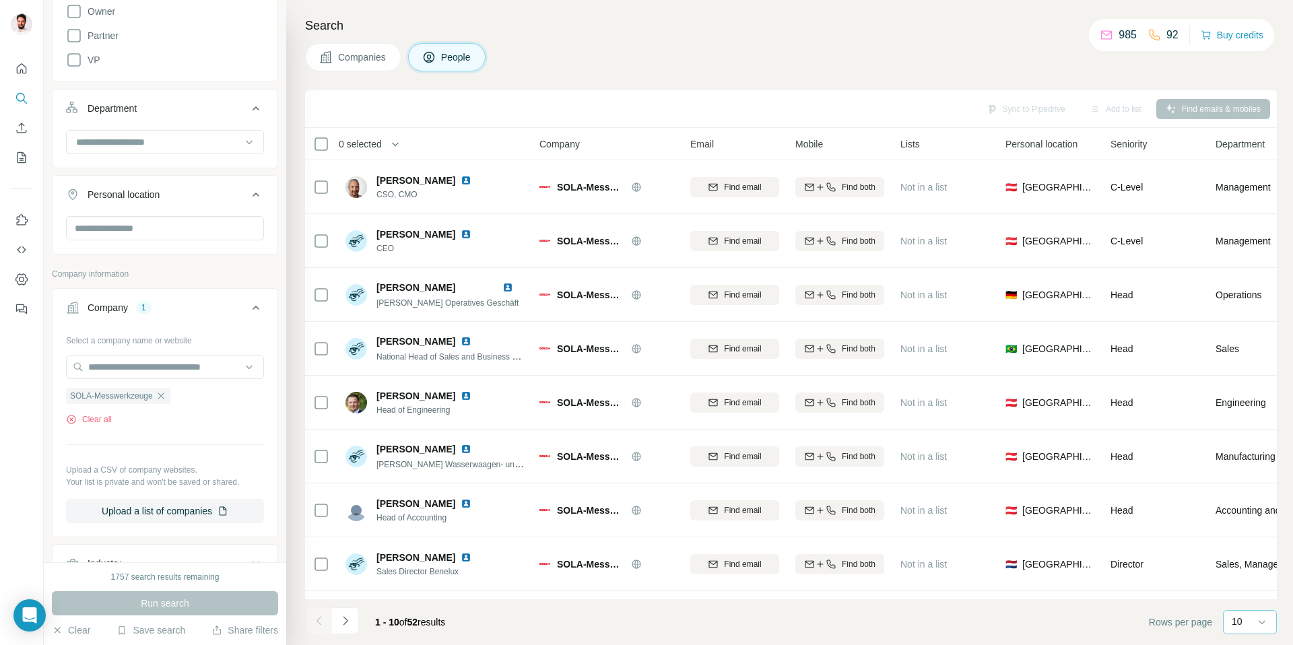
click at [1232, 623] on p "10" at bounding box center [1237, 621] width 11 height 13
click at [1238, 522] on p "60" at bounding box center [1239, 519] width 11 height 13
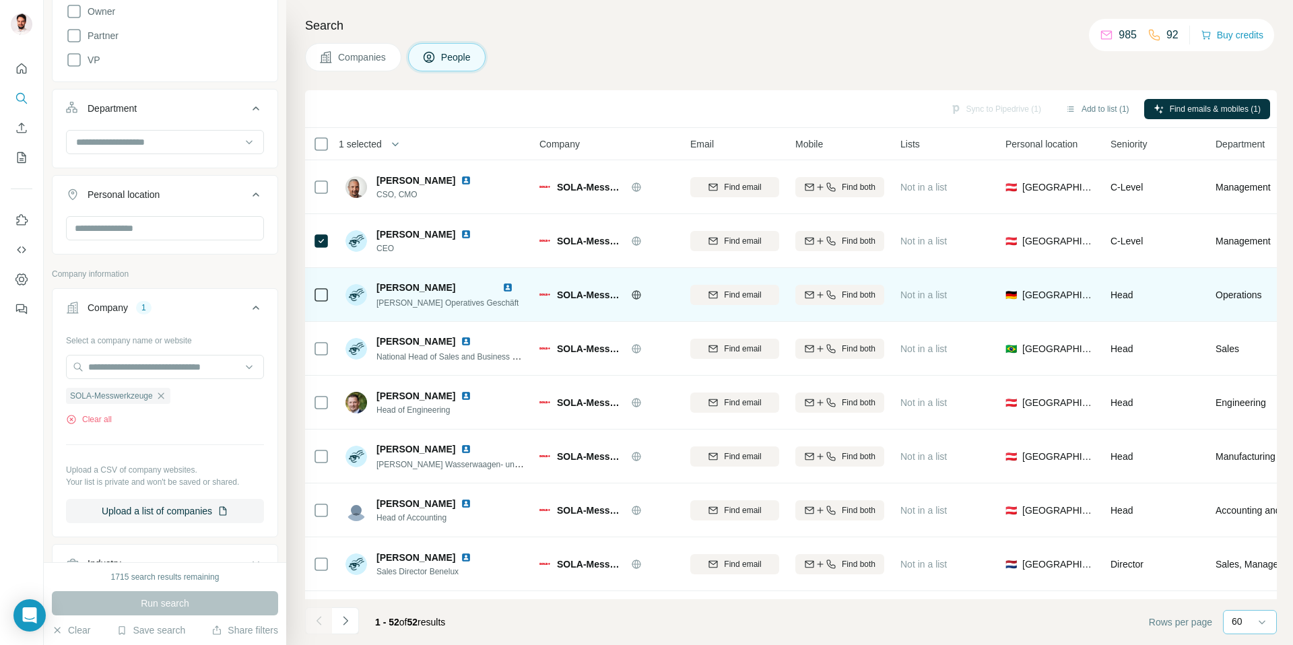
click at [328, 294] on icon at bounding box center [321, 295] width 16 height 16
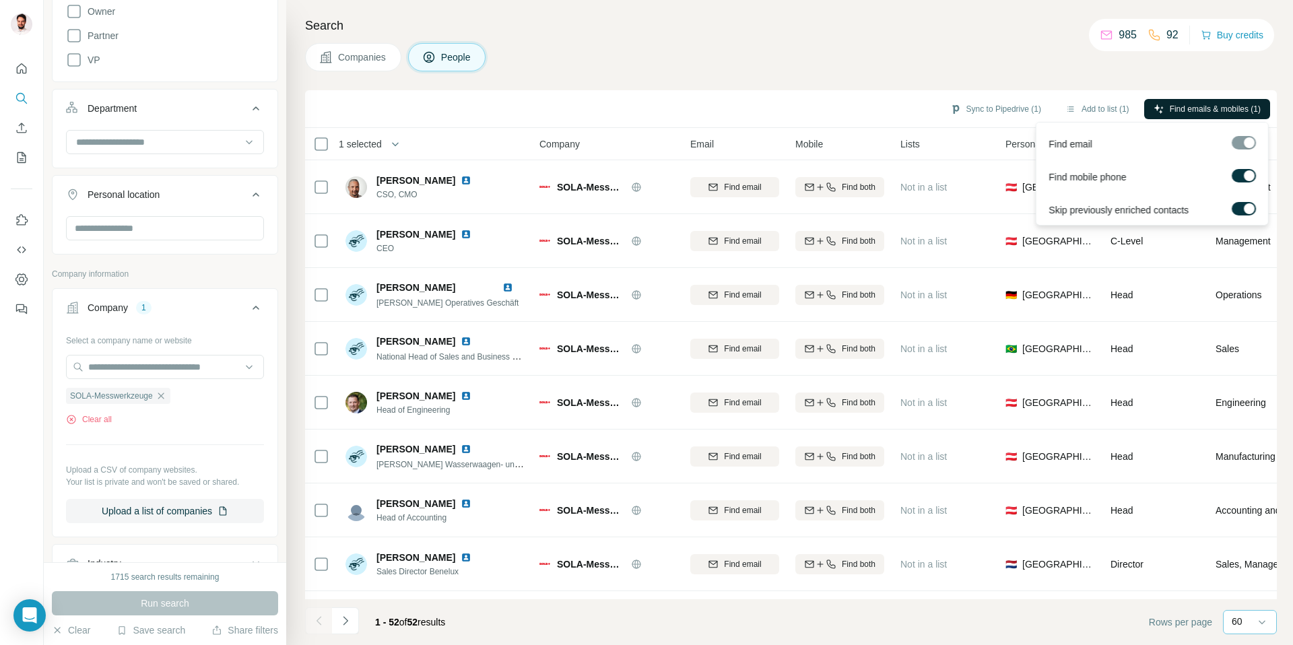
click at [1216, 108] on span "Find emails & mobiles (1)" at bounding box center [1215, 109] width 91 height 12
click at [896, 25] on h4 "Search" at bounding box center [791, 25] width 972 height 19
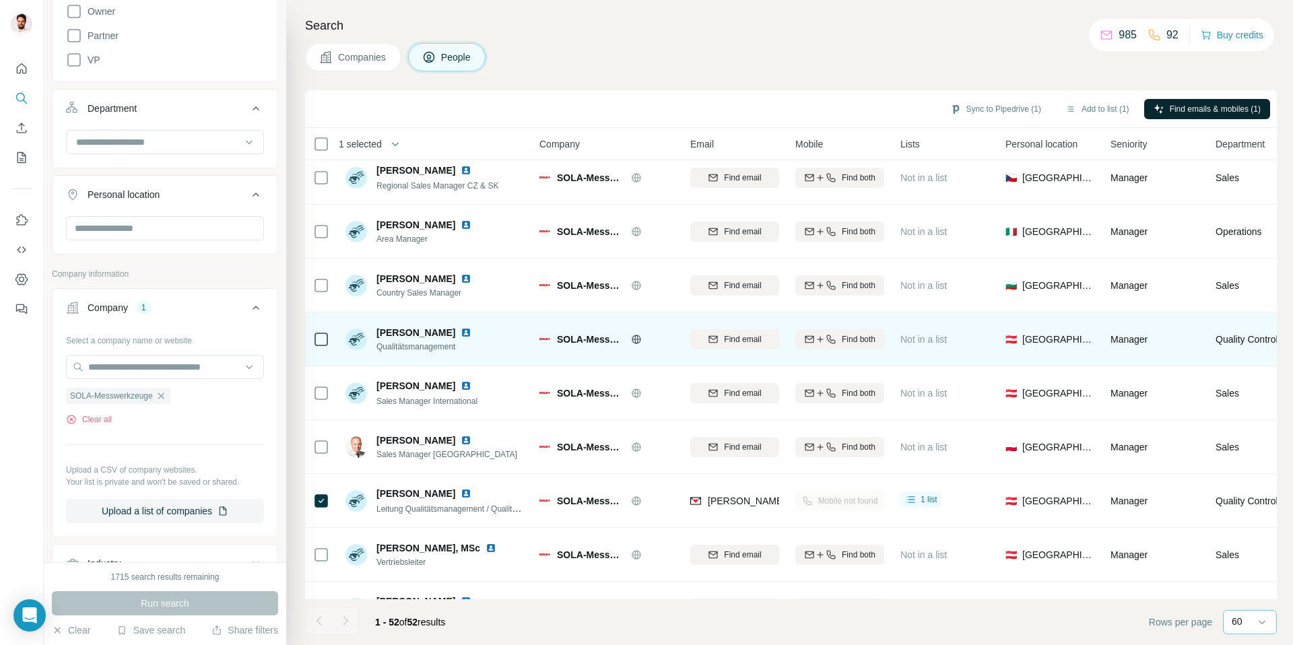
scroll to position [1312, 0]
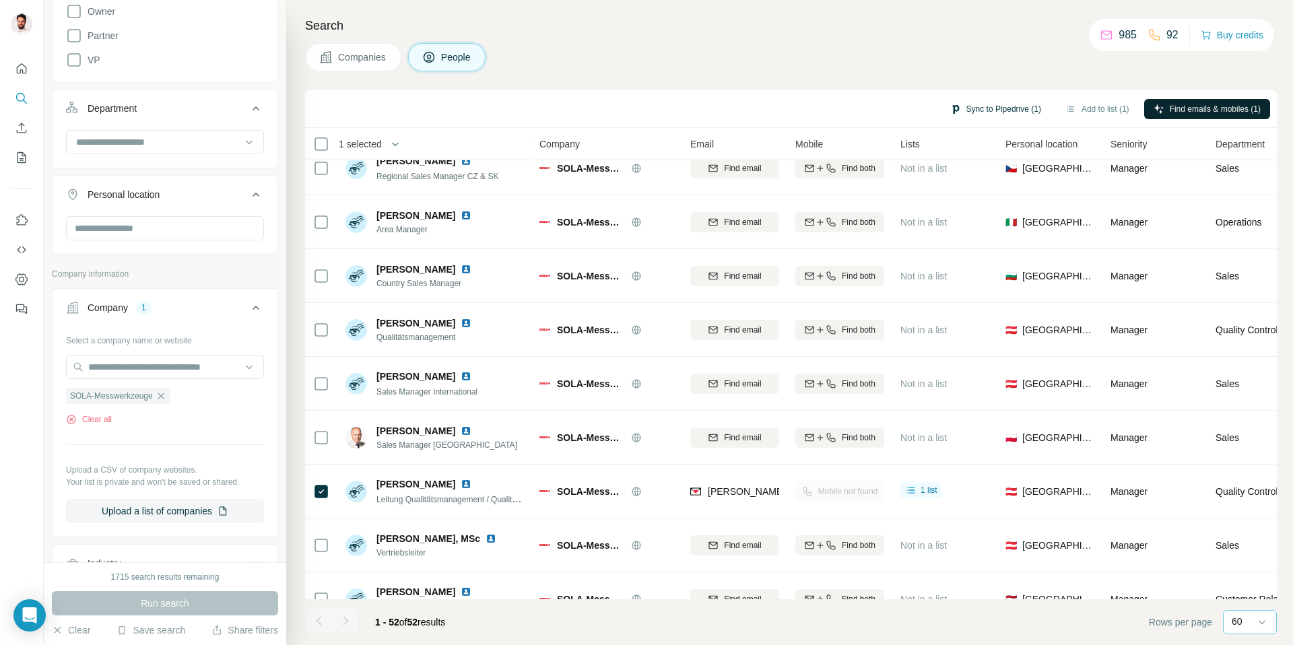
click at [958, 112] on button "Sync to Pipedrive (1)" at bounding box center [996, 109] width 110 height 20
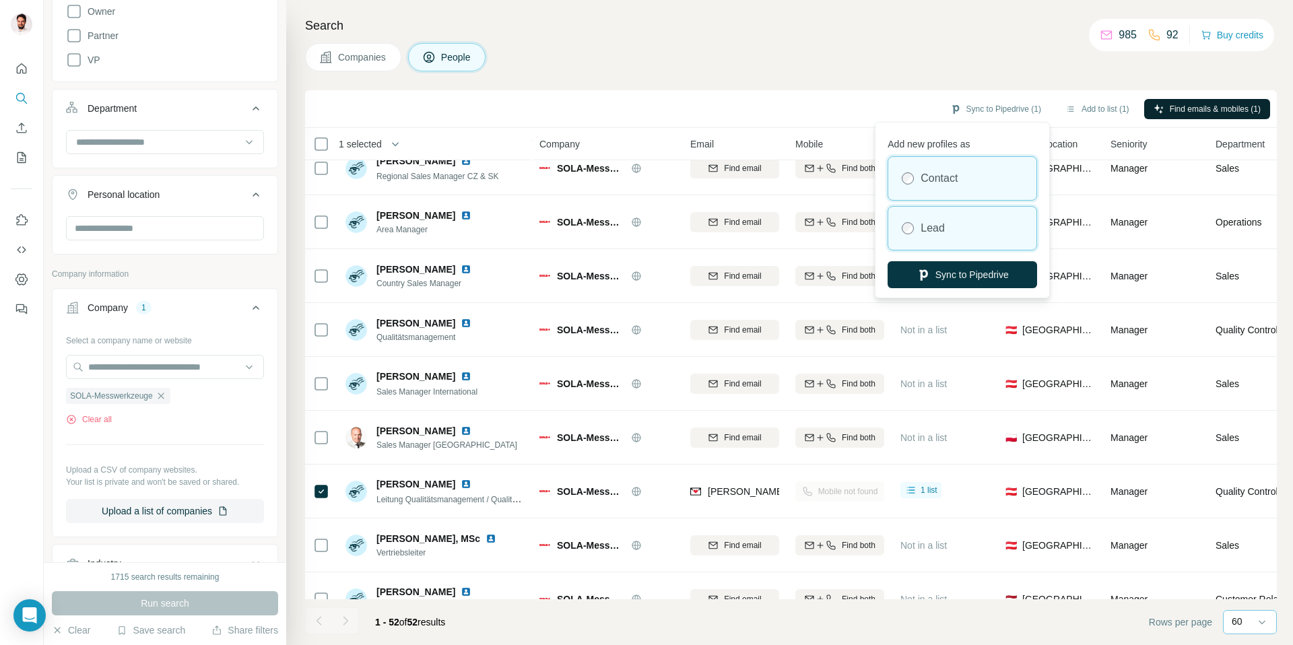
click at [917, 235] on div "Lead" at bounding box center [962, 228] width 148 height 43
click at [919, 160] on div "Contact" at bounding box center [962, 178] width 148 height 43
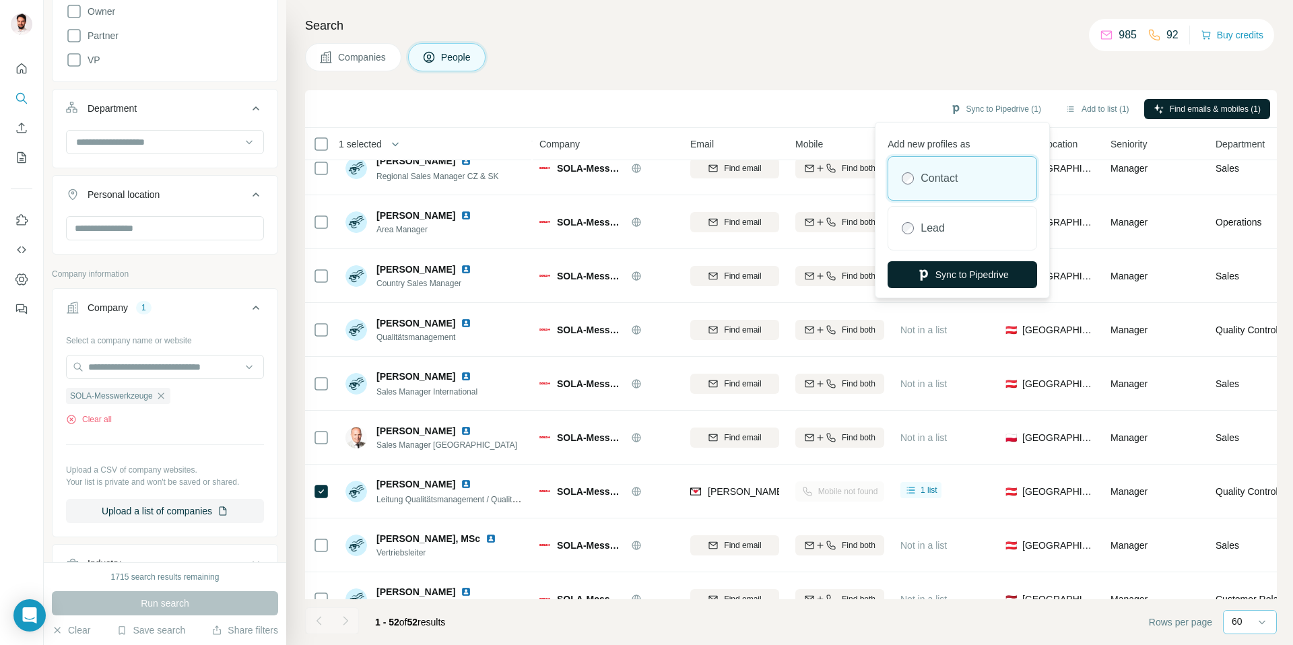
click at [941, 274] on button "Sync to Pipedrive" at bounding box center [963, 274] width 150 height 27
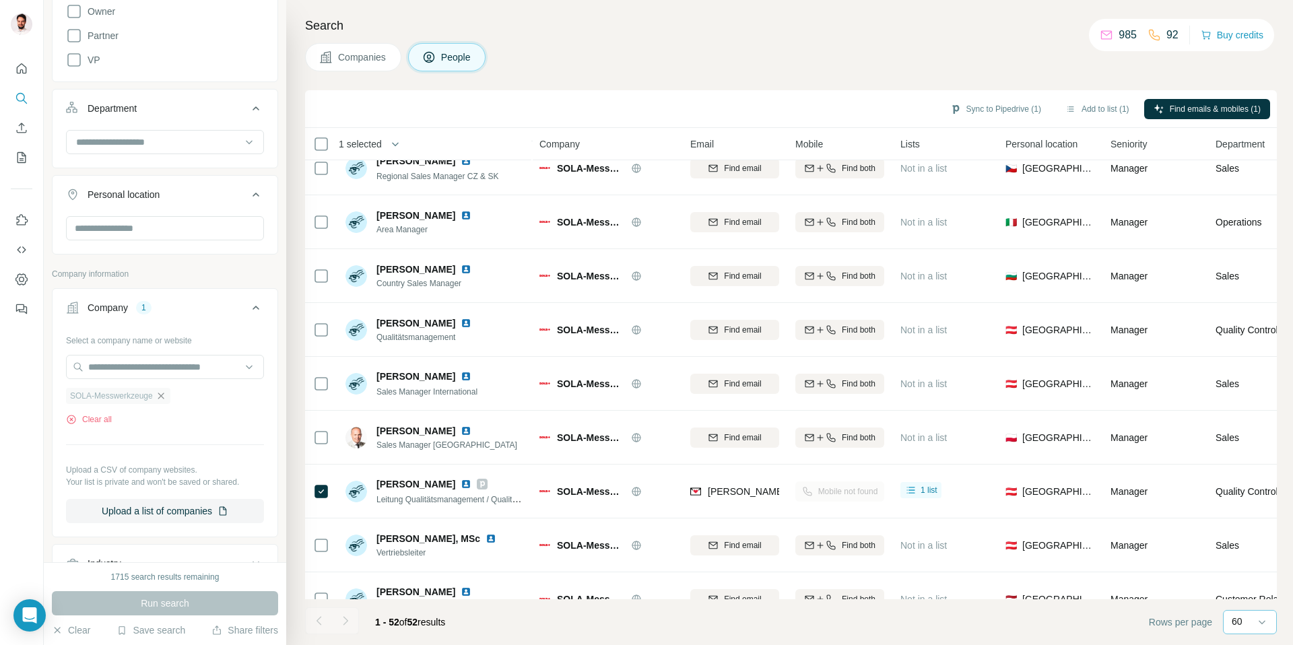
click at [164, 396] on icon "button" at bounding box center [161, 396] width 11 height 11
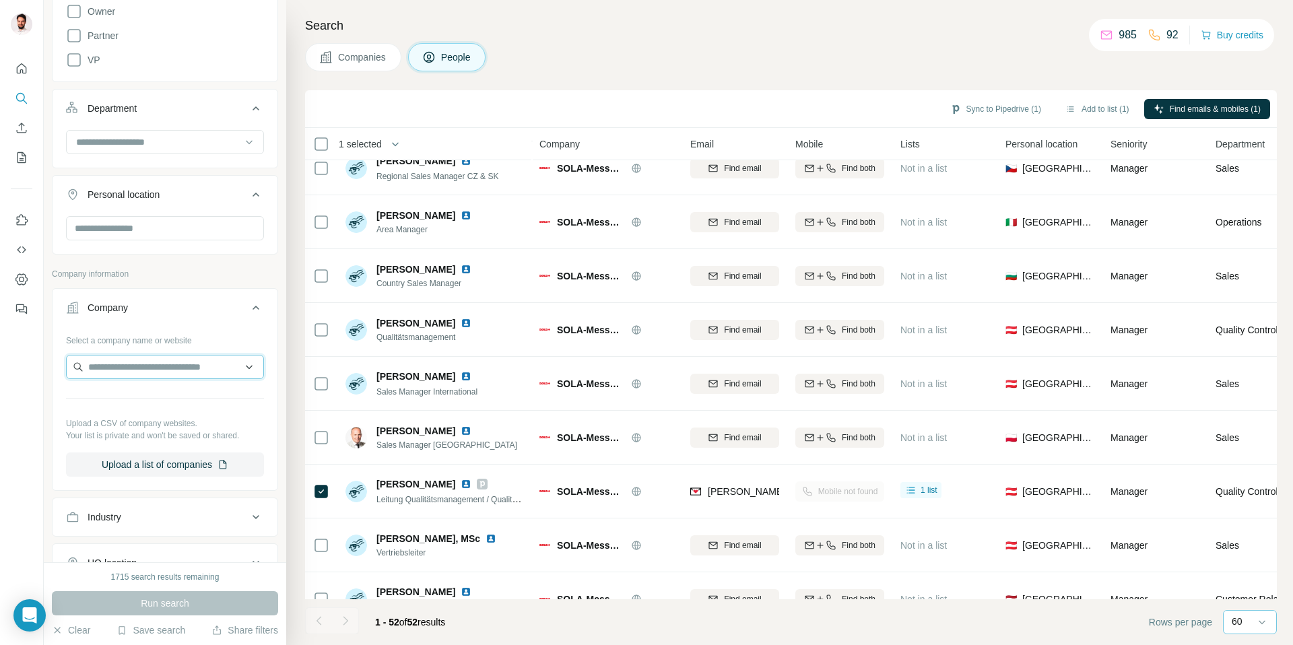
click at [170, 369] on input "text" at bounding box center [165, 367] width 198 height 24
paste input "**********"
type input "**********"
click at [172, 418] on p "[DOMAIN_NAME]" at bounding box center [172, 424] width 141 height 12
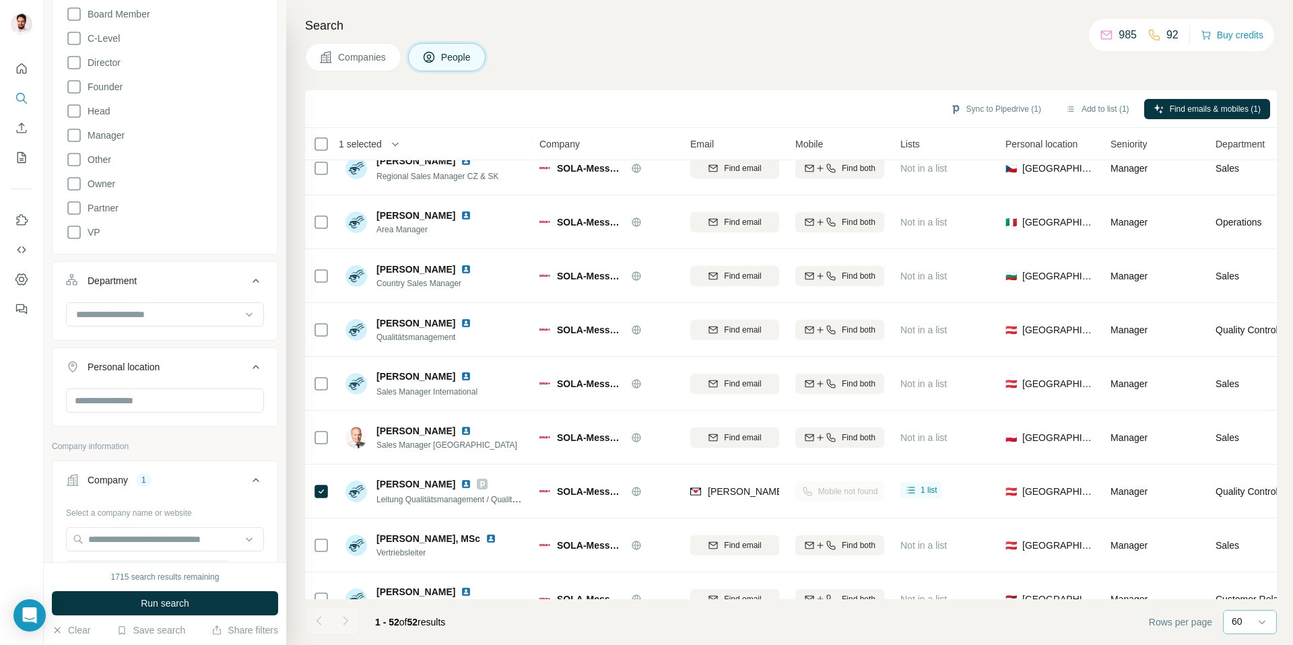
scroll to position [64, 0]
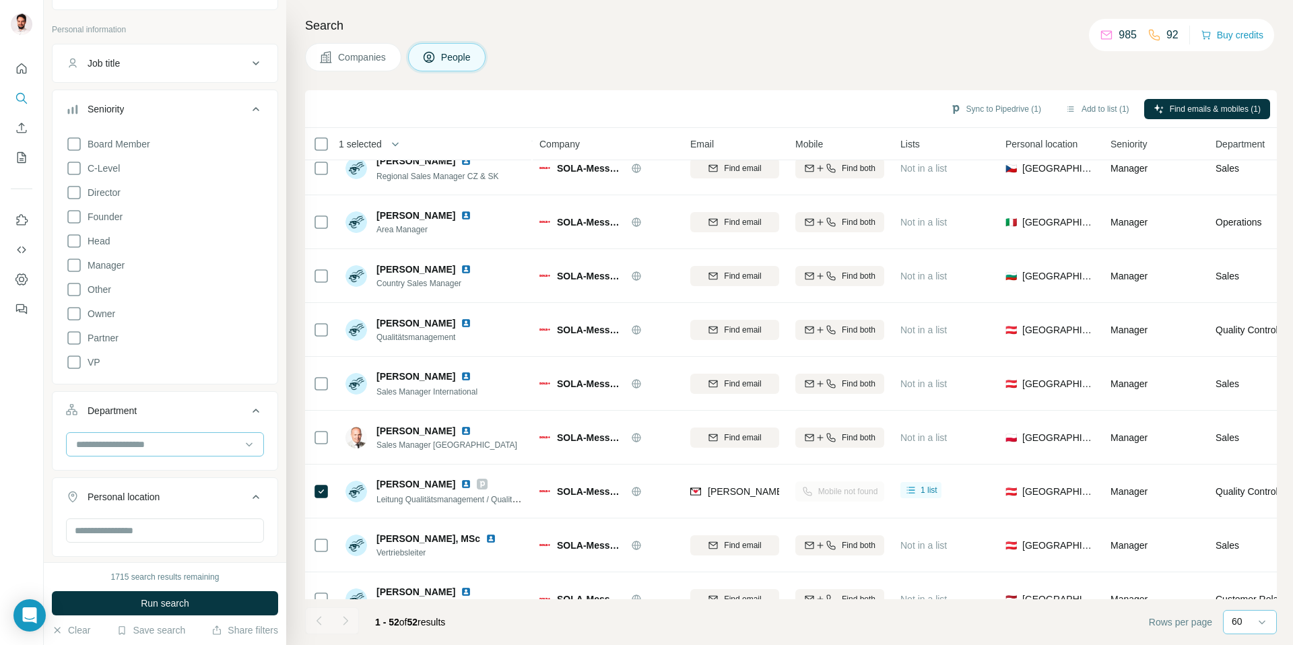
click at [145, 444] on input at bounding box center [158, 444] width 166 height 15
type input "**"
click at [112, 469] on p "Quality Control" at bounding box center [108, 474] width 63 height 13
click at [183, 446] on input at bounding box center [158, 444] width 166 height 15
type input "****"
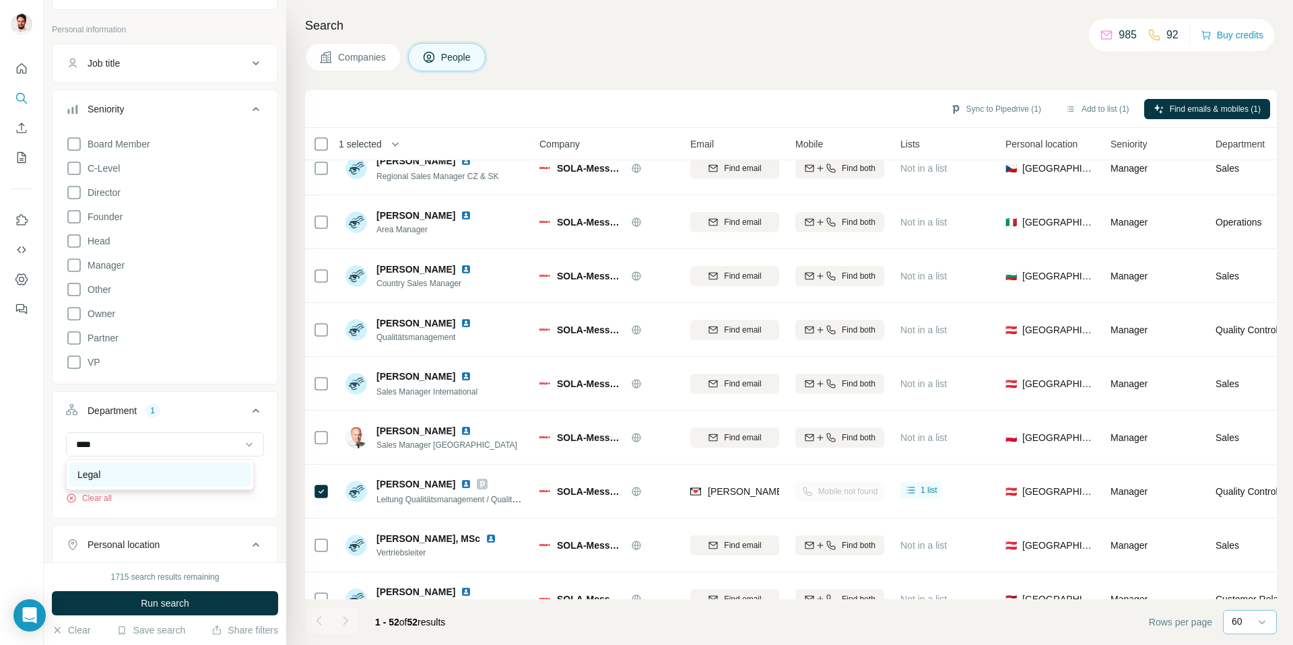
click at [137, 477] on div "Legal" at bounding box center [159, 474] width 165 height 13
click at [94, 138] on span "Board Member" at bounding box center [116, 143] width 68 height 13
click at [87, 176] on label "C-Level" at bounding box center [93, 168] width 54 height 16
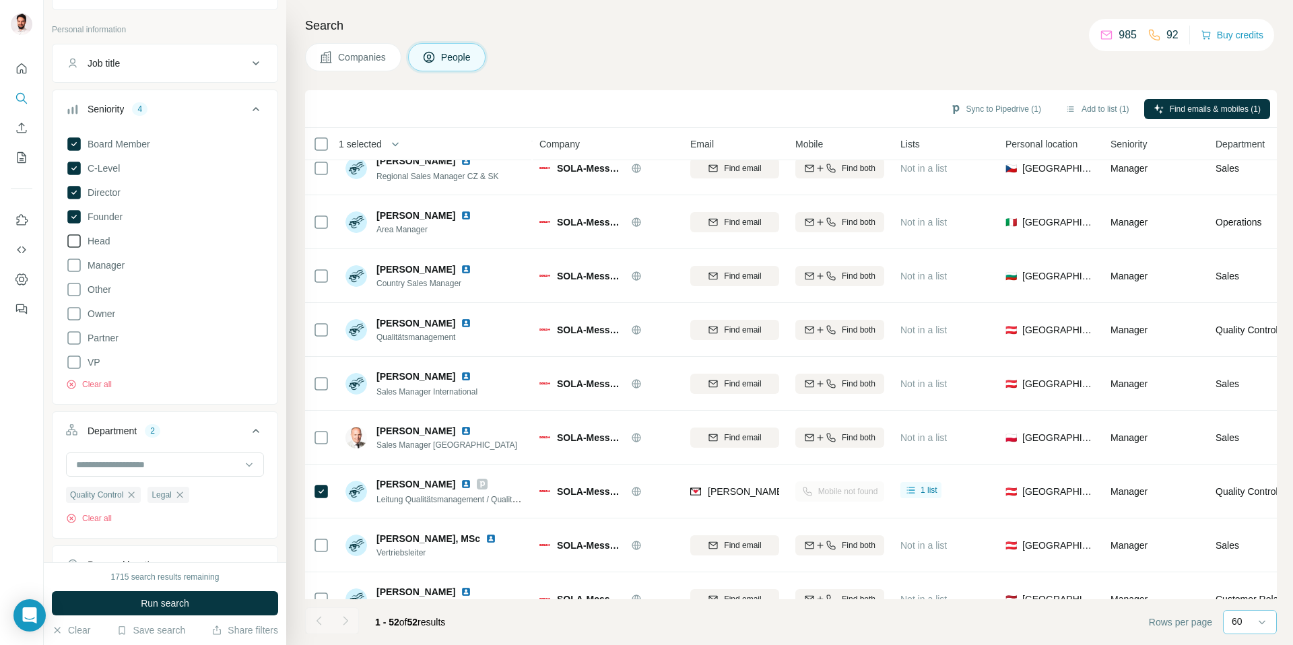
click at [99, 238] on span "Head" at bounding box center [96, 240] width 28 height 13
click at [171, 598] on span "Run search" at bounding box center [165, 603] width 48 height 13
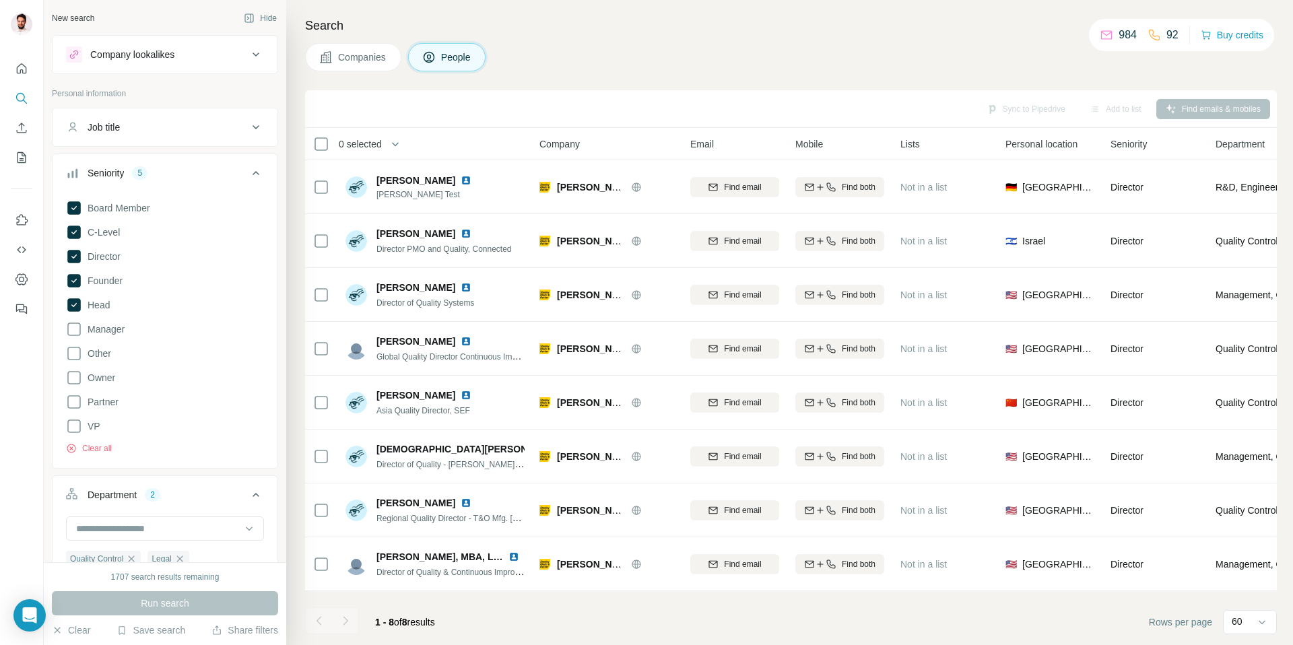
scroll to position [64, 0]
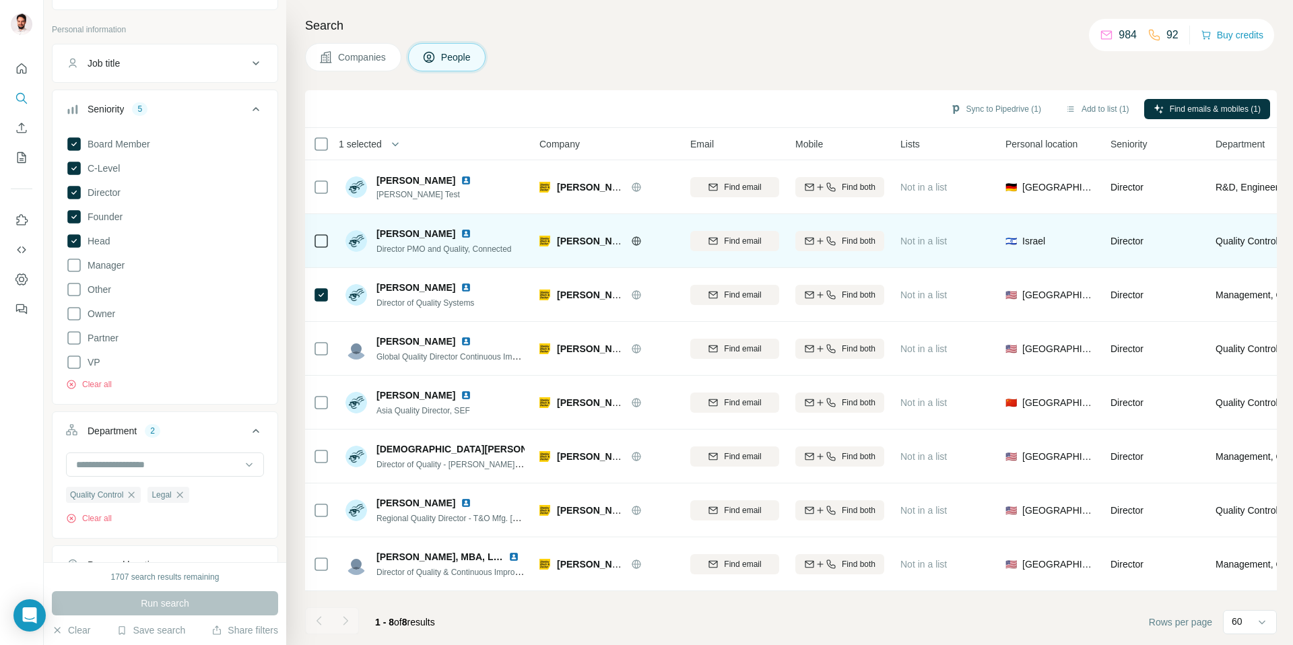
click at [322, 248] on icon at bounding box center [321, 241] width 16 height 16
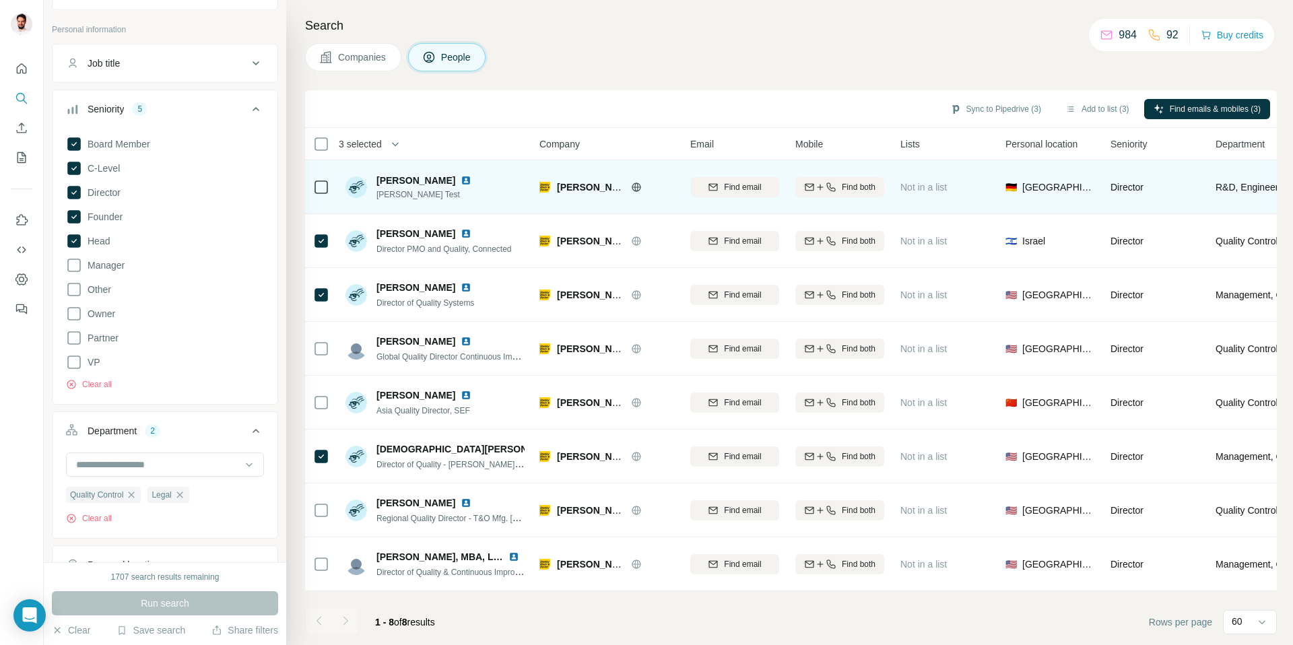
click at [328, 189] on td at bounding box center [321, 187] width 32 height 54
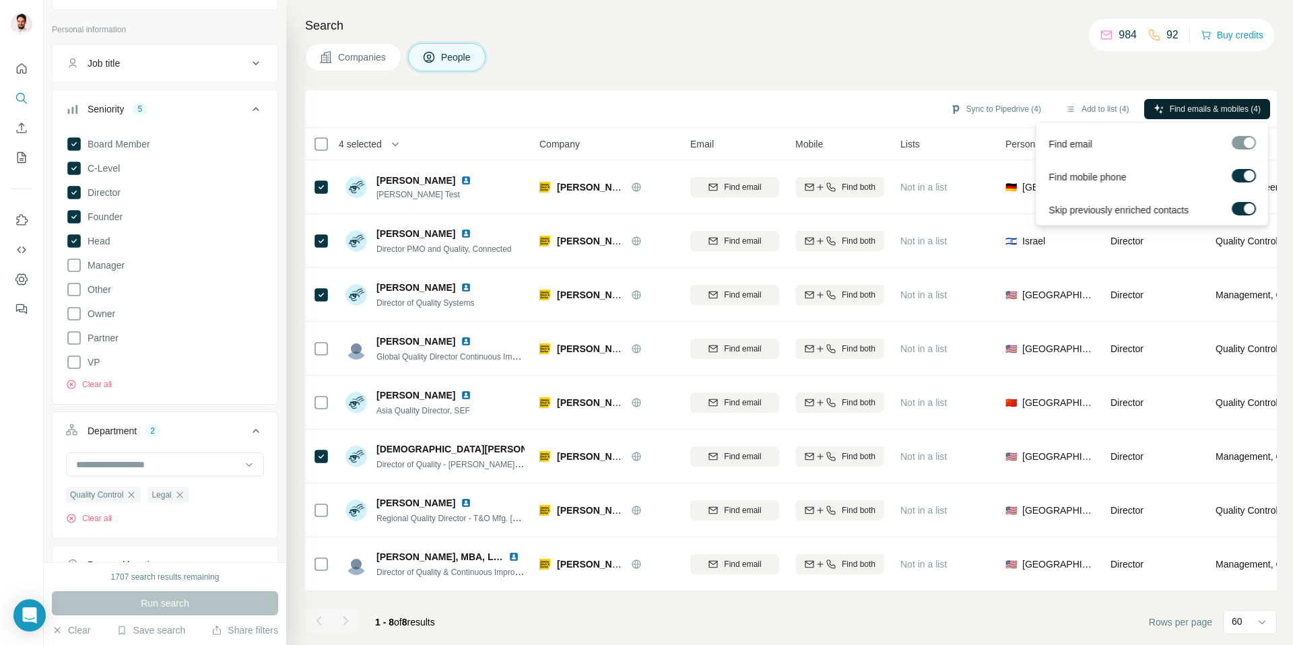
click at [1158, 106] on icon "button" at bounding box center [1159, 109] width 11 height 11
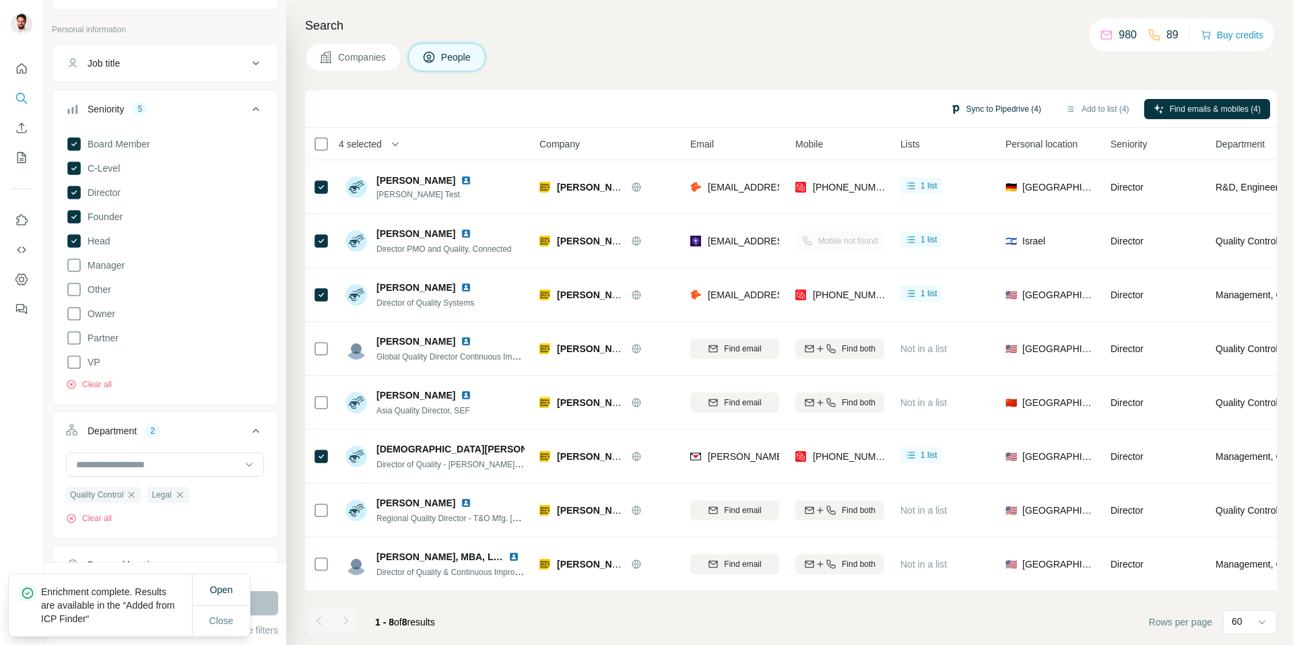
click at [987, 104] on button "Sync to Pipedrive (4)" at bounding box center [996, 109] width 110 height 20
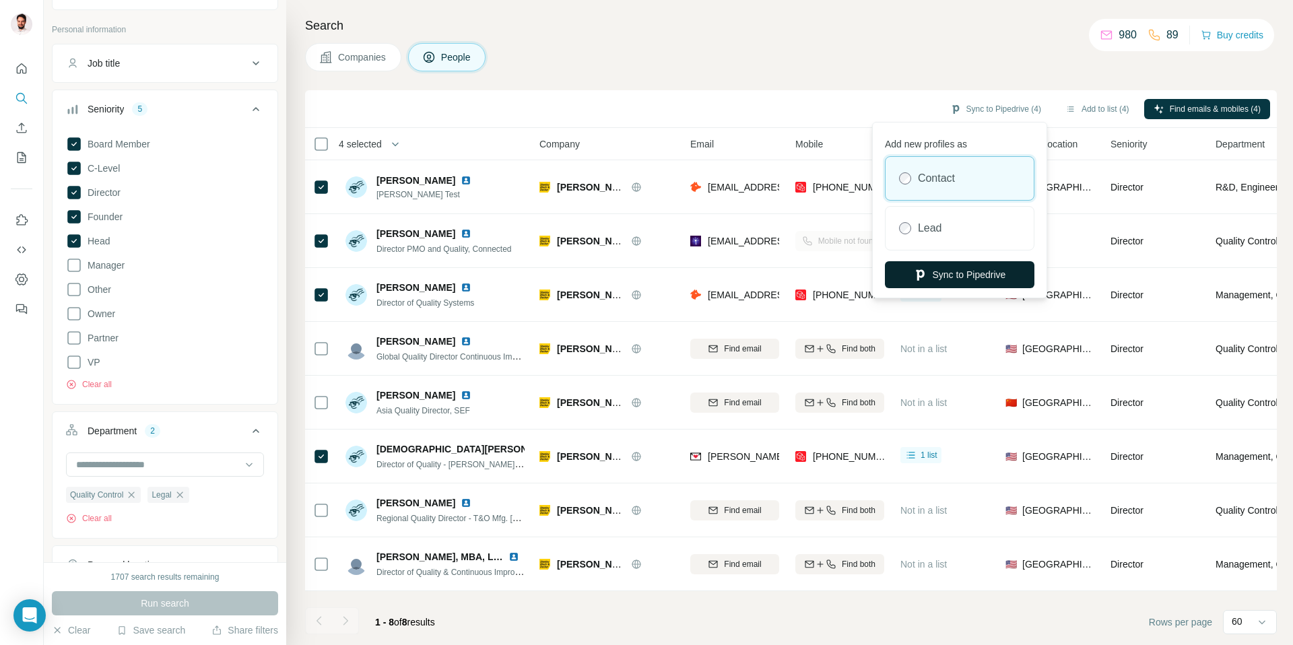
click at [980, 276] on button "Sync to Pipedrive" at bounding box center [960, 274] width 150 height 27
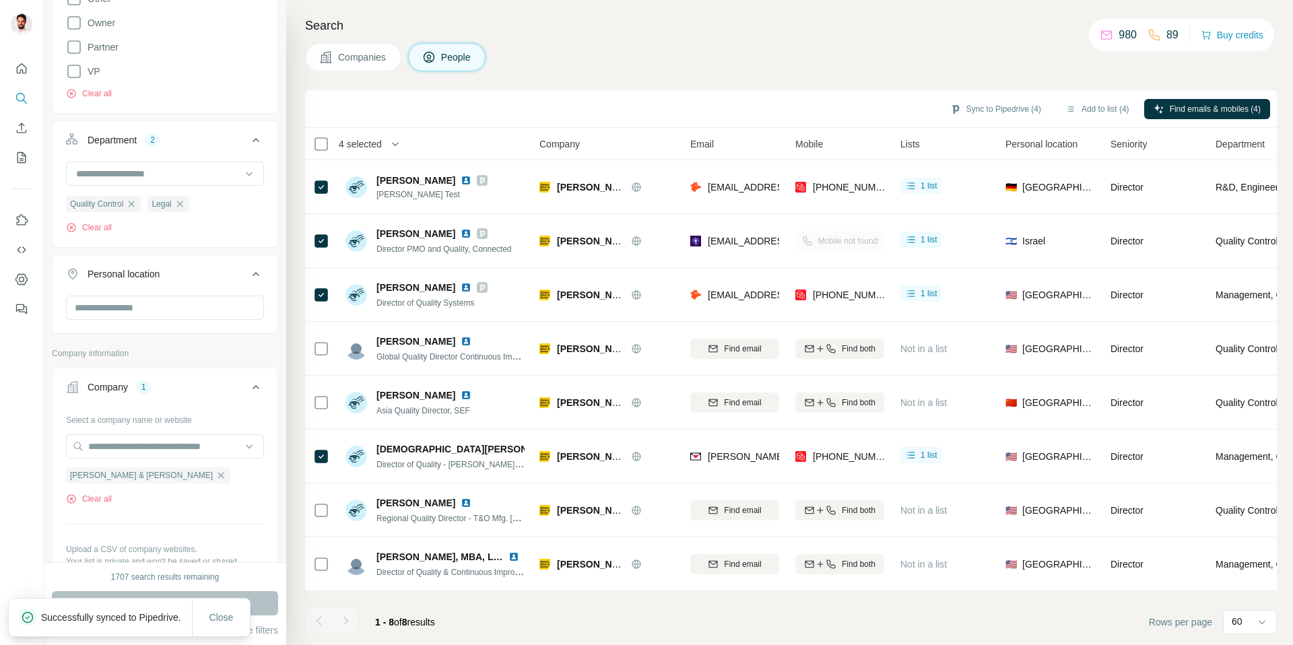
scroll to position [356, 0]
click at [216, 476] on icon "button" at bounding box center [221, 474] width 11 height 11
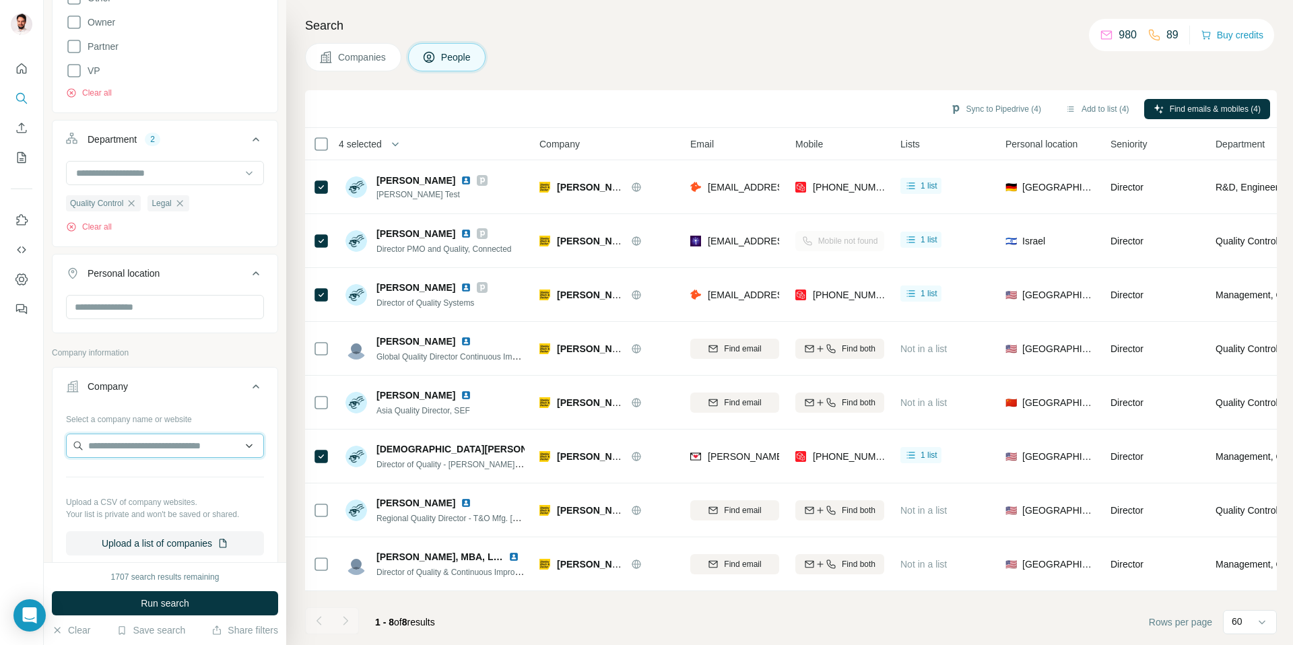
click at [133, 448] on input "text" at bounding box center [165, 446] width 198 height 24
paste input "**********"
type input "**********"
click at [131, 488] on p "rothenberger-industrial.com" at bounding box center [169, 490] width 131 height 12
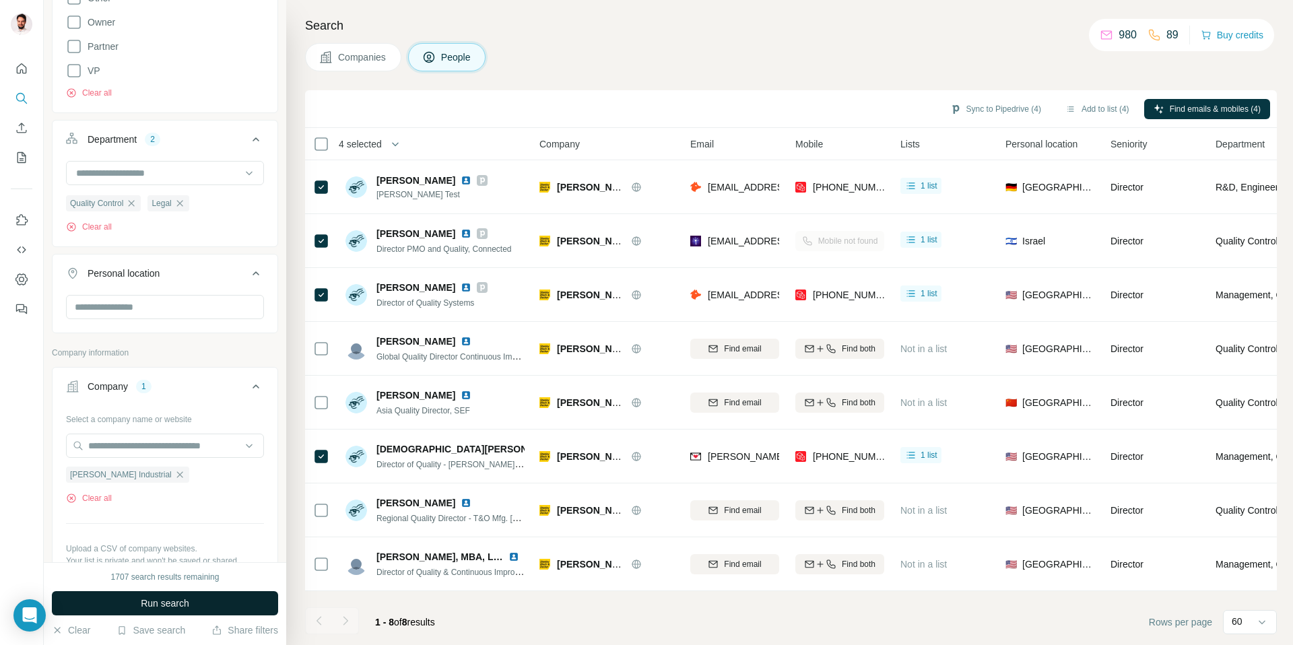
click at [173, 597] on span "Run search" at bounding box center [165, 603] width 48 height 13
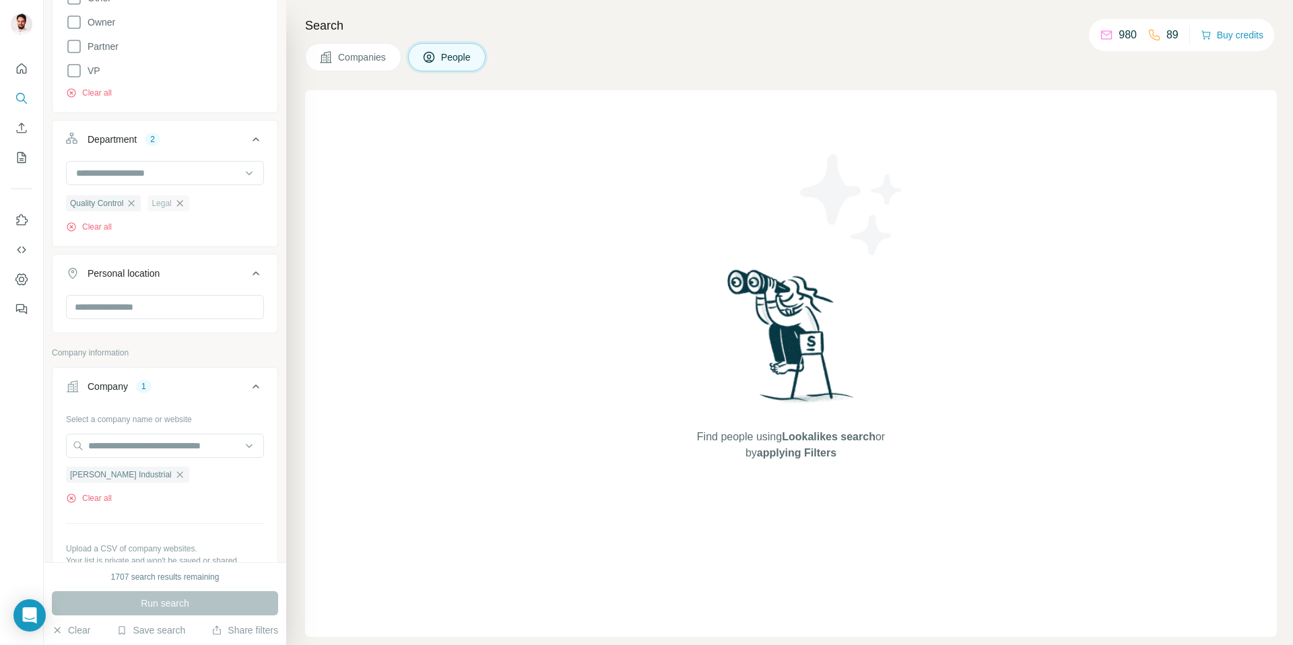
click at [183, 204] on icon "button" at bounding box center [179, 203] width 6 height 6
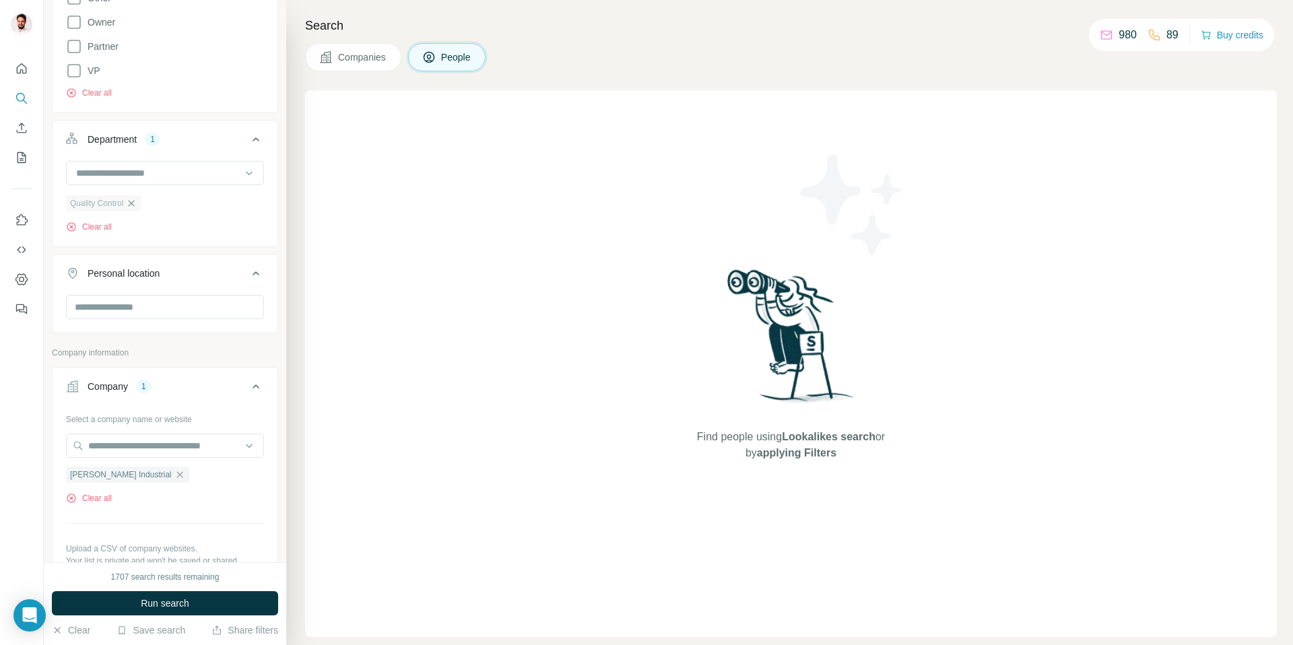
click at [137, 201] on icon "button" at bounding box center [131, 203] width 11 height 11
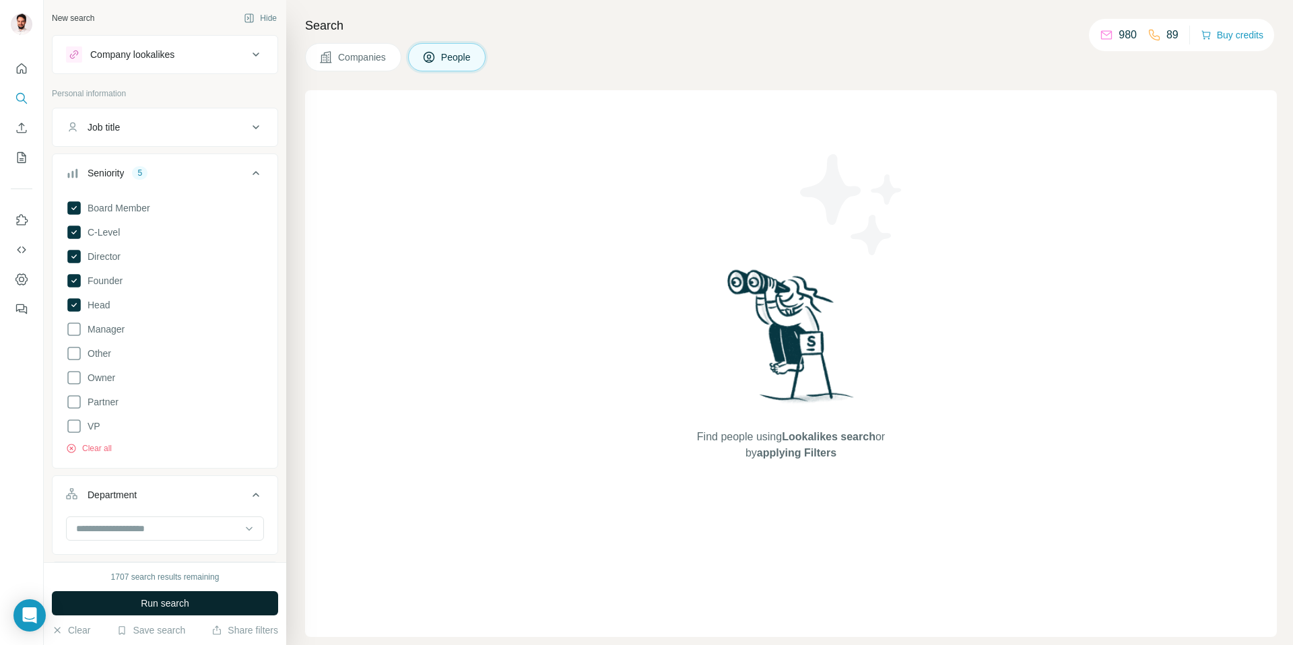
click at [174, 604] on span "Run search" at bounding box center [165, 603] width 48 height 13
click at [112, 451] on div "Board Member C-Level Director Founder Head Manager Other Owner Partner VP Clear…" at bounding box center [165, 325] width 198 height 260
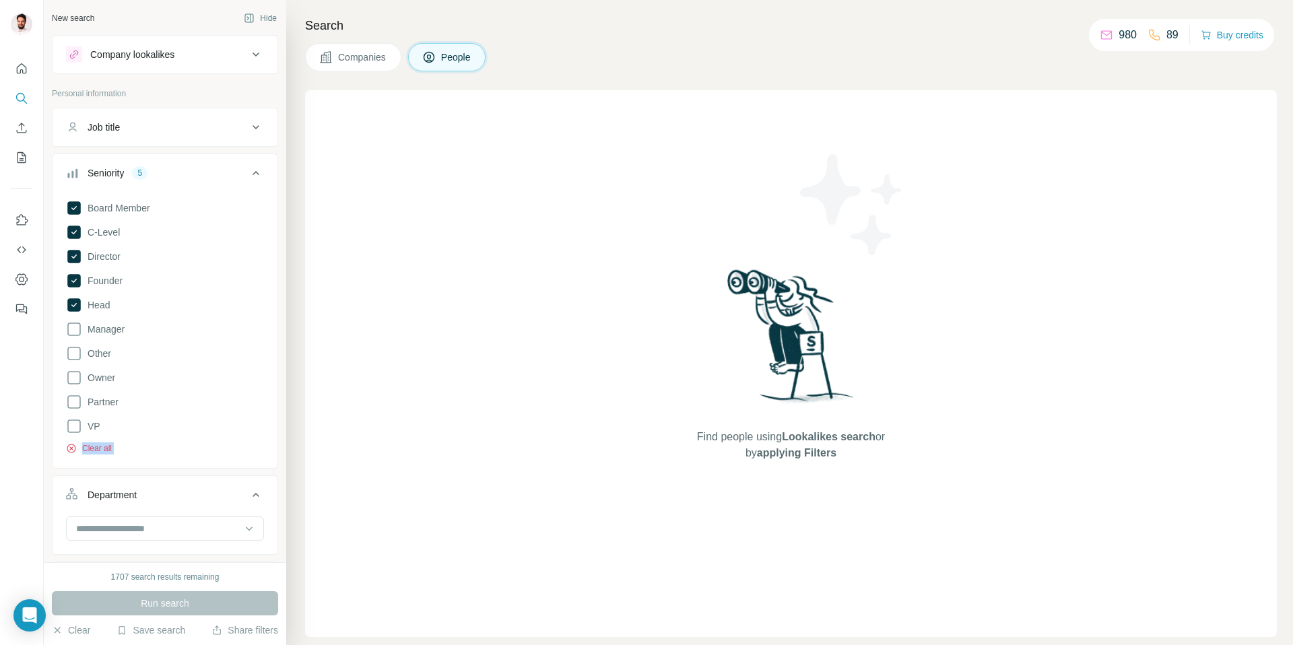
click at [110, 450] on button "Clear all" at bounding box center [89, 448] width 46 height 12
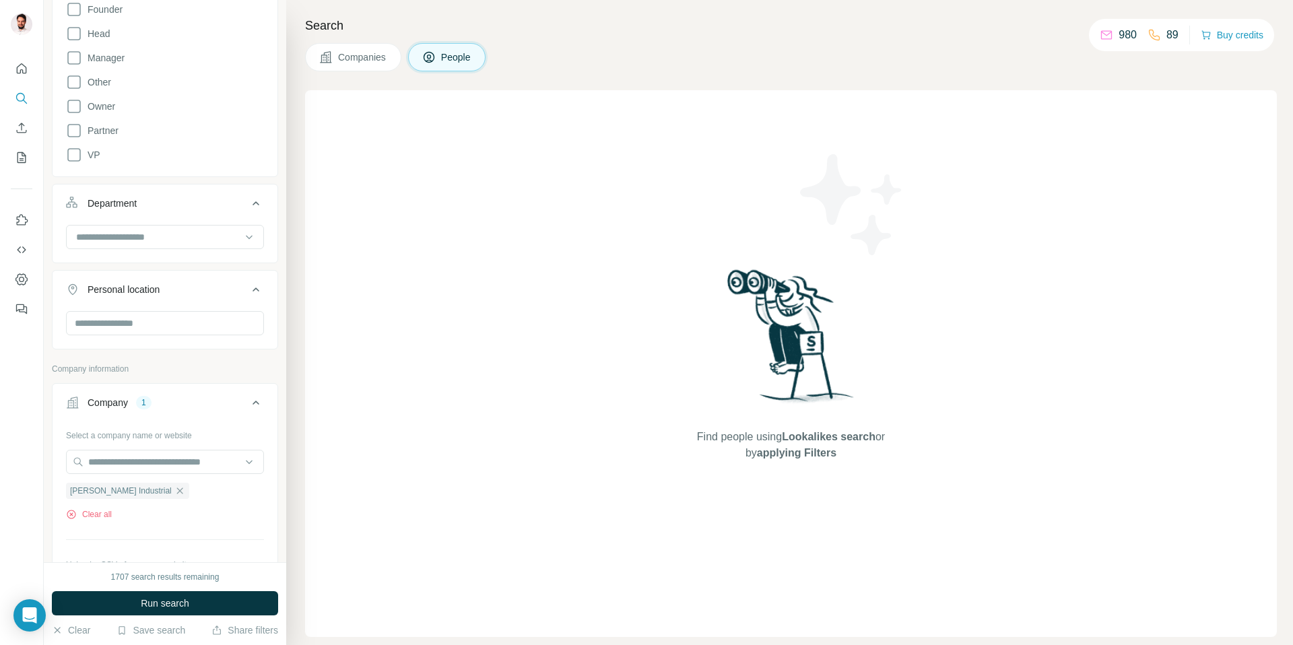
scroll to position [273, 0]
click at [172, 600] on span "Run search" at bounding box center [165, 603] width 48 height 13
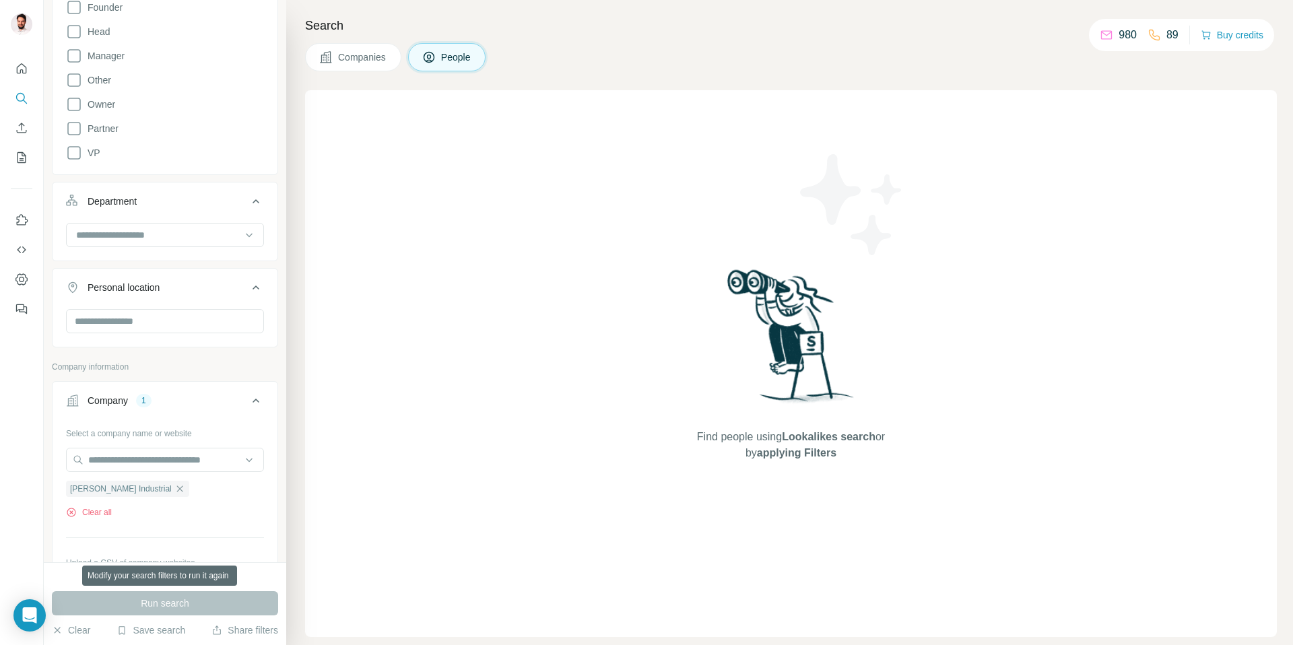
click at [172, 600] on div "Run search" at bounding box center [165, 603] width 226 height 24
click at [174, 488] on icon "button" at bounding box center [179, 489] width 11 height 11
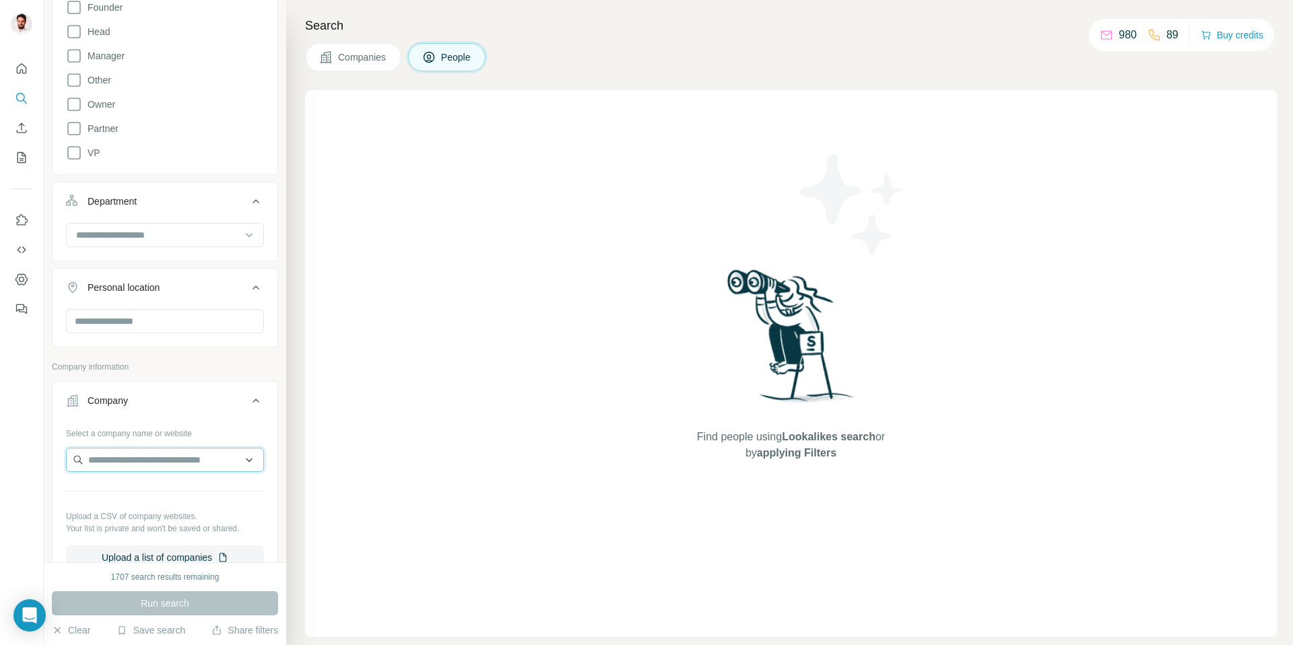
click at [159, 461] on input "text" at bounding box center [165, 460] width 198 height 24
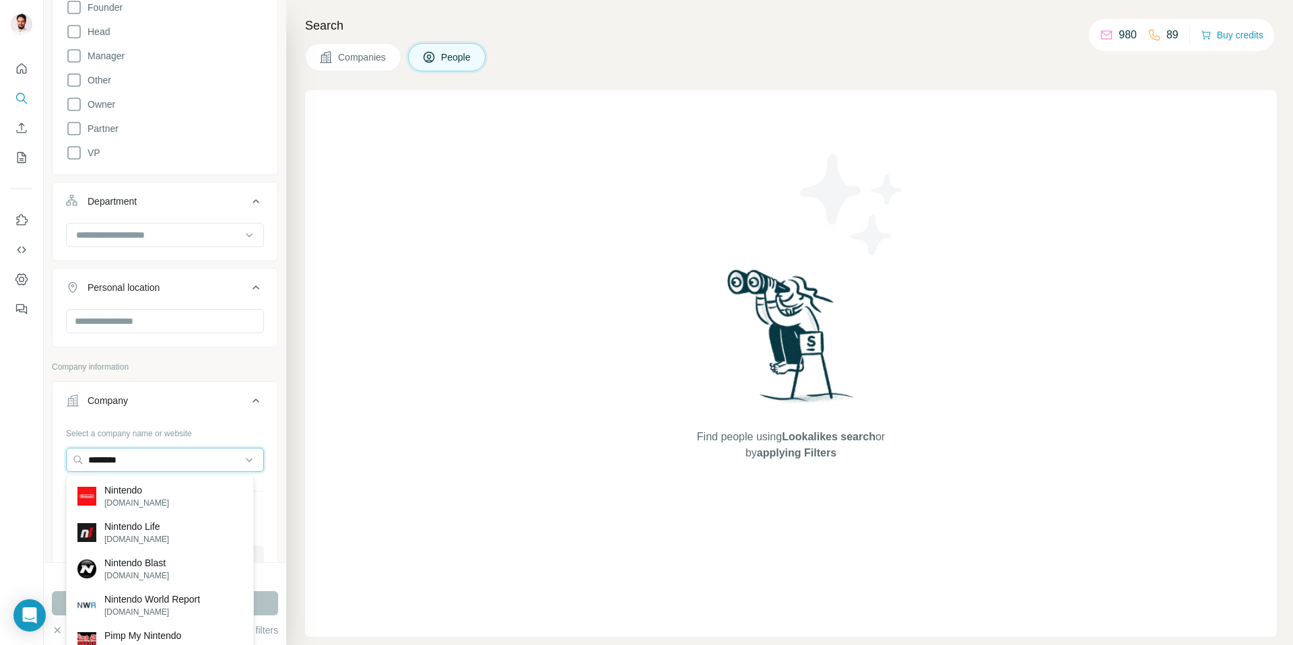
type input "********"
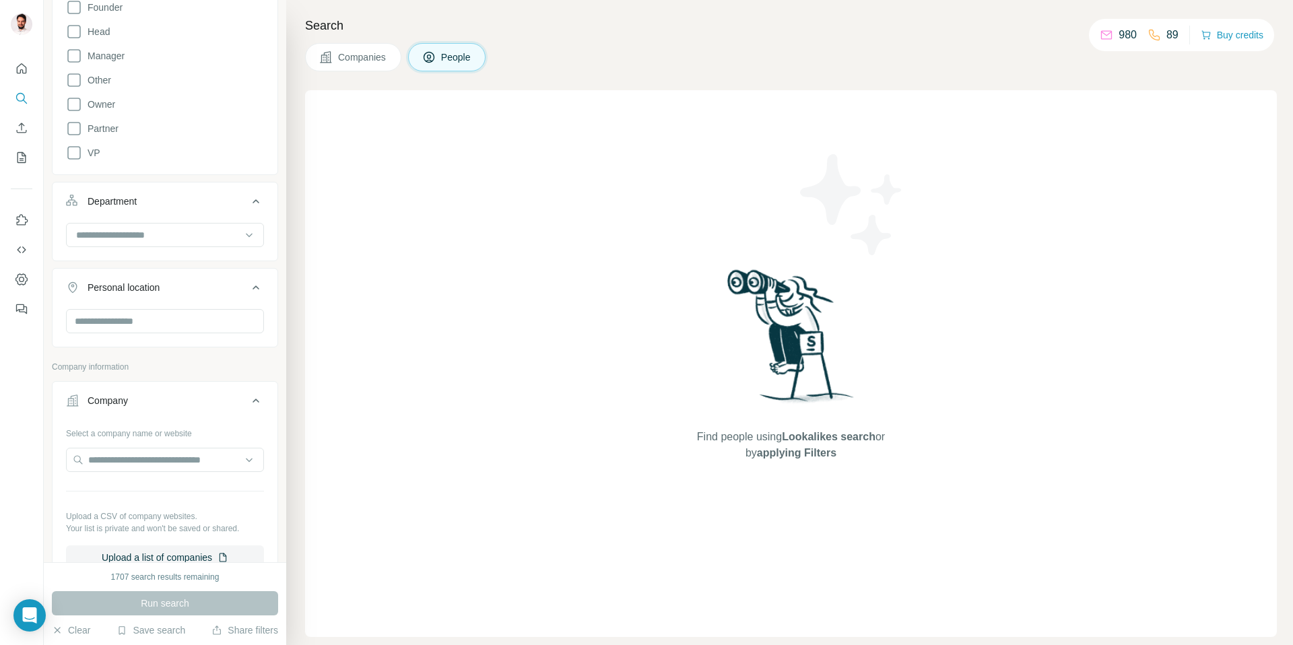
click at [434, 459] on div "Find people using Lookalikes search or by applying Filters" at bounding box center [791, 363] width 972 height 547
click at [166, 466] on input "text" at bounding box center [165, 460] width 198 height 24
type input "**********"
click at [125, 494] on p "Nintendo" at bounding box center [136, 490] width 65 height 13
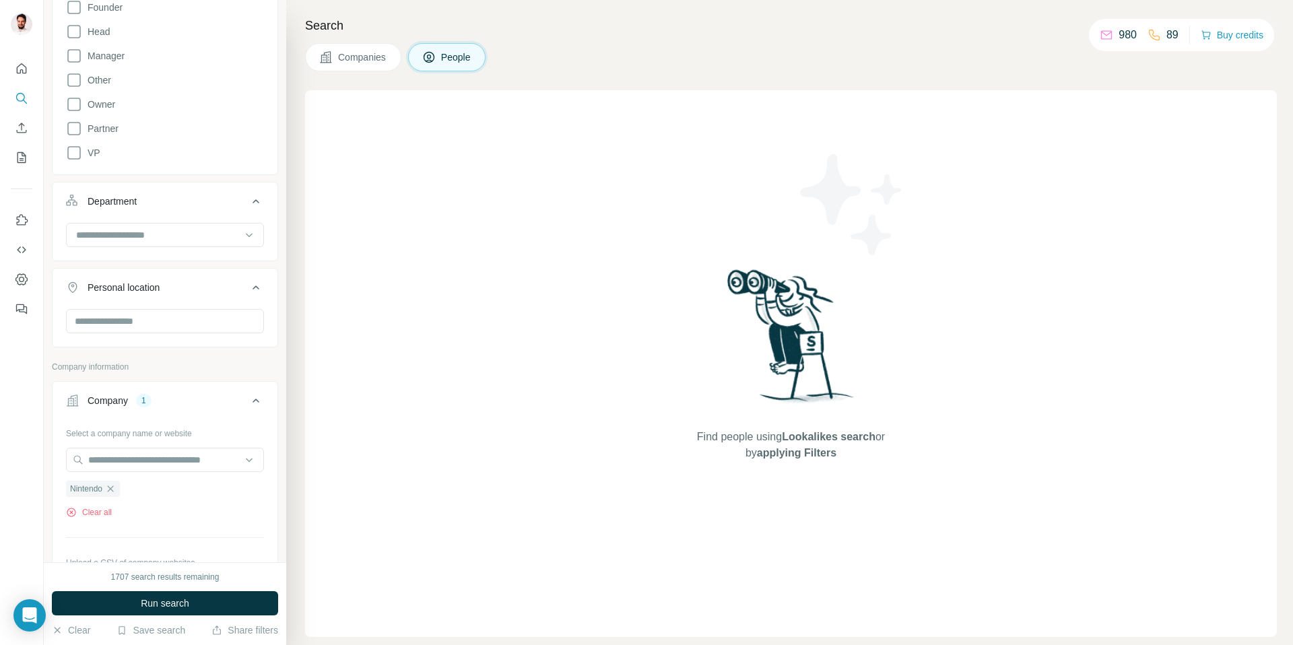
click at [171, 247] on div at bounding box center [165, 236] width 198 height 27
click at [105, 225] on div at bounding box center [158, 235] width 166 height 23
click at [109, 232] on input at bounding box center [158, 235] width 166 height 15
type input "*"
click at [107, 260] on p "Quality Control" at bounding box center [108, 265] width 63 height 13
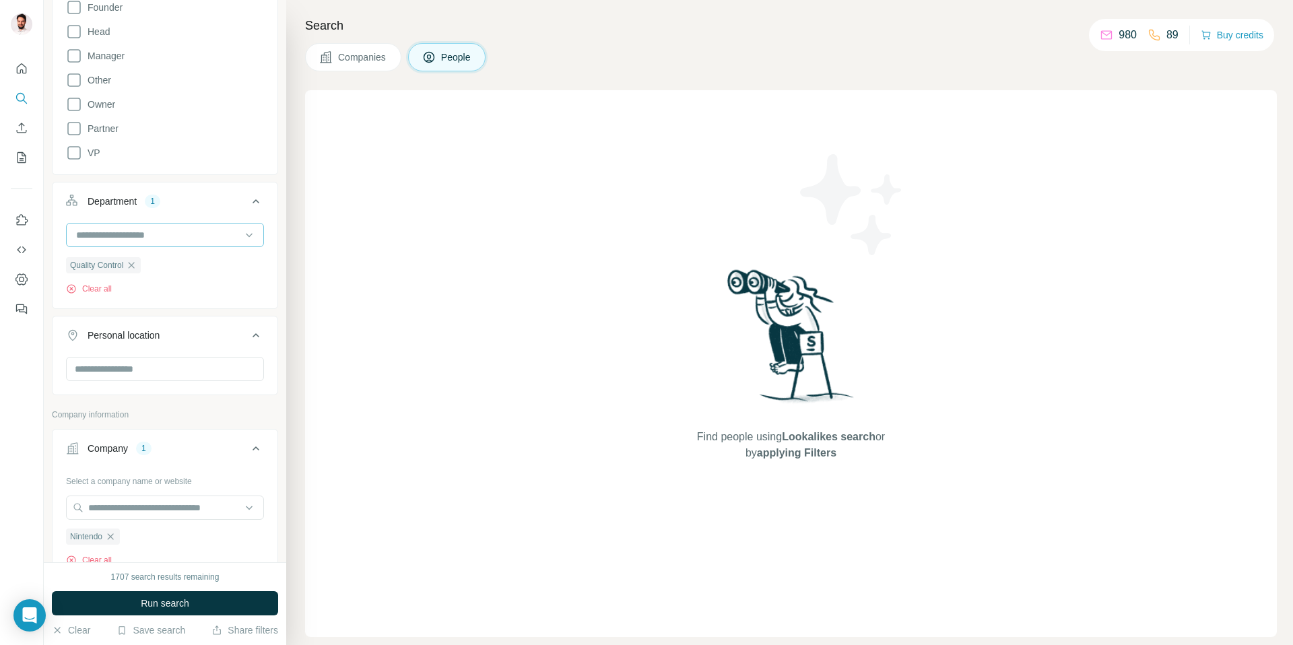
click at [176, 238] on input at bounding box center [158, 235] width 166 height 15
type input "****"
click at [129, 267] on div "Legal" at bounding box center [159, 265] width 165 height 13
click at [125, 377] on input "text" at bounding box center [165, 369] width 198 height 24
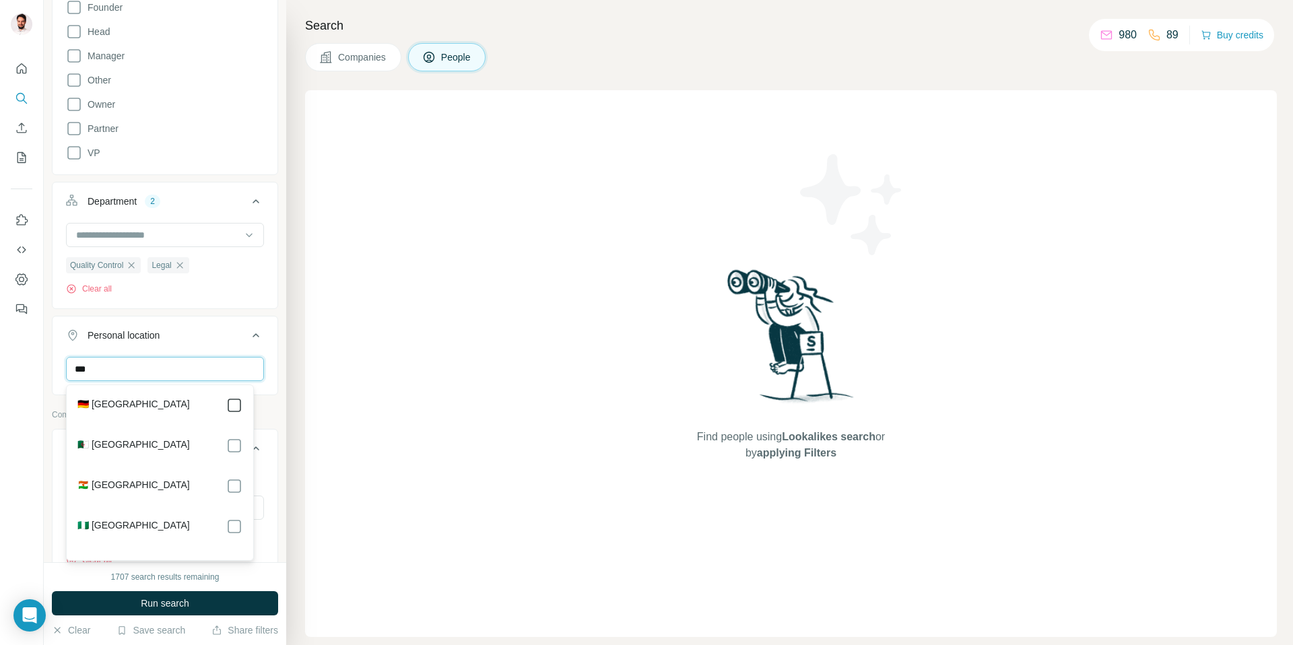
type input "***"
click at [420, 387] on div "Find people using Lookalikes search or by applying Filters" at bounding box center [791, 363] width 972 height 547
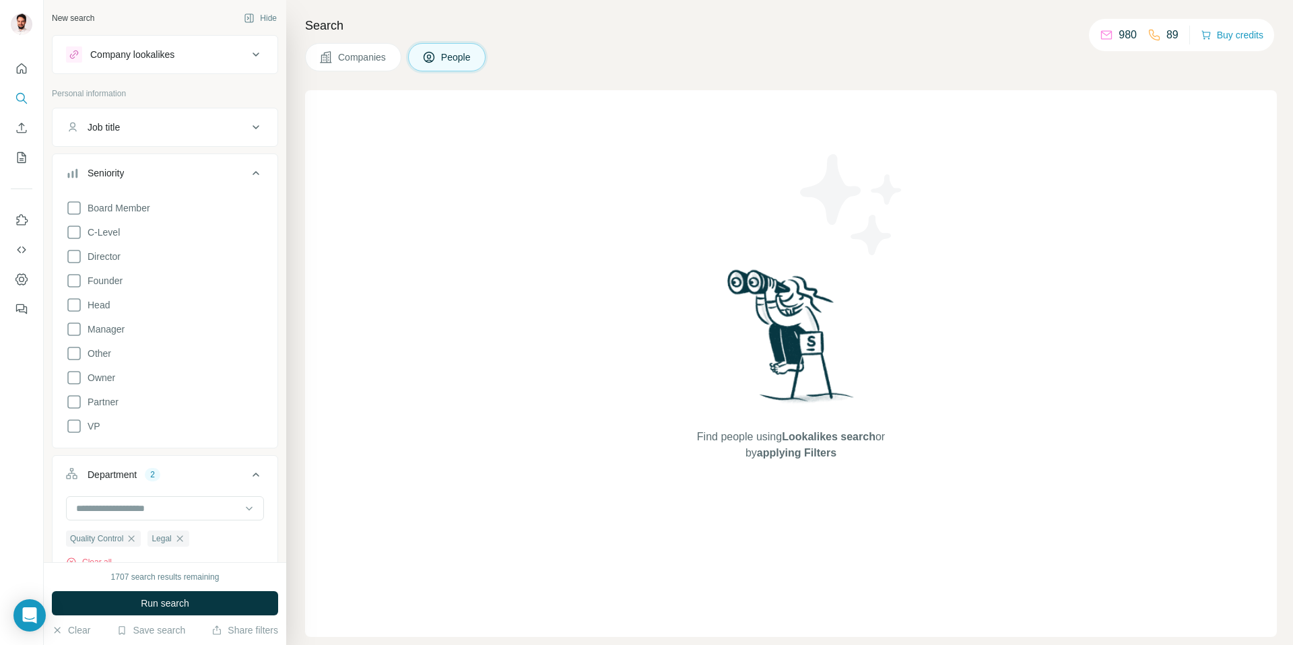
click at [96, 206] on span "Board Member" at bounding box center [116, 207] width 68 height 13
click at [98, 298] on span "Head" at bounding box center [96, 304] width 28 height 13
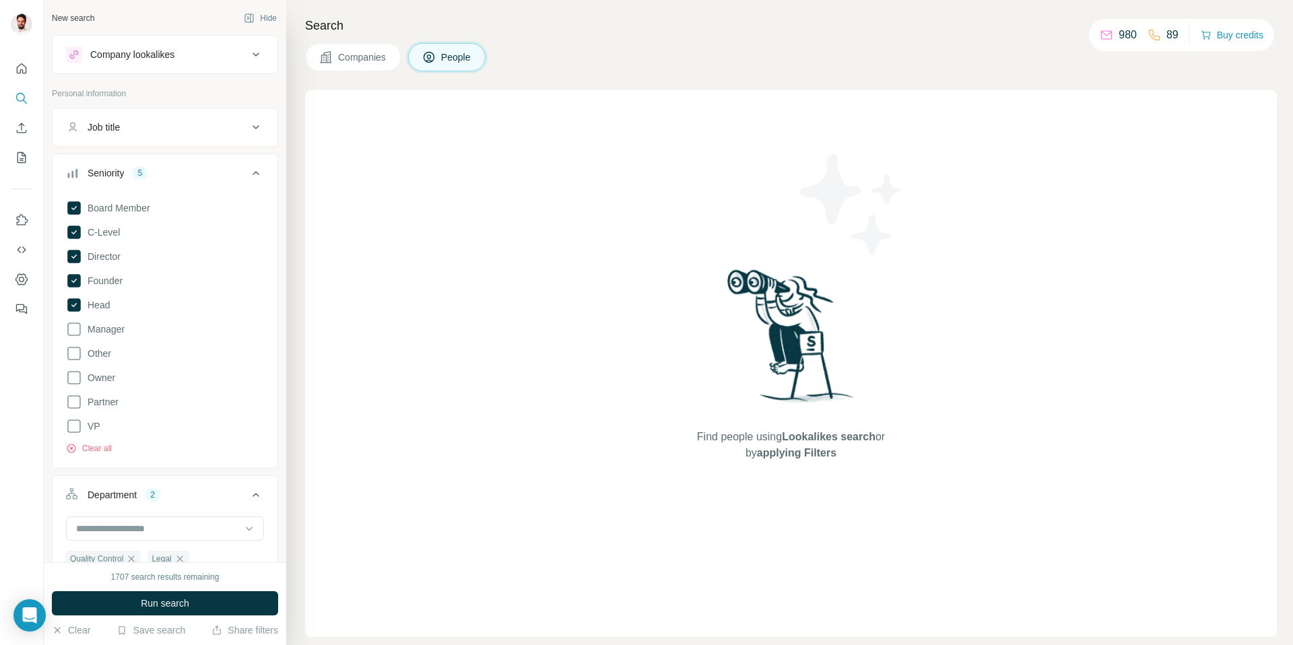
scroll to position [93, 0]
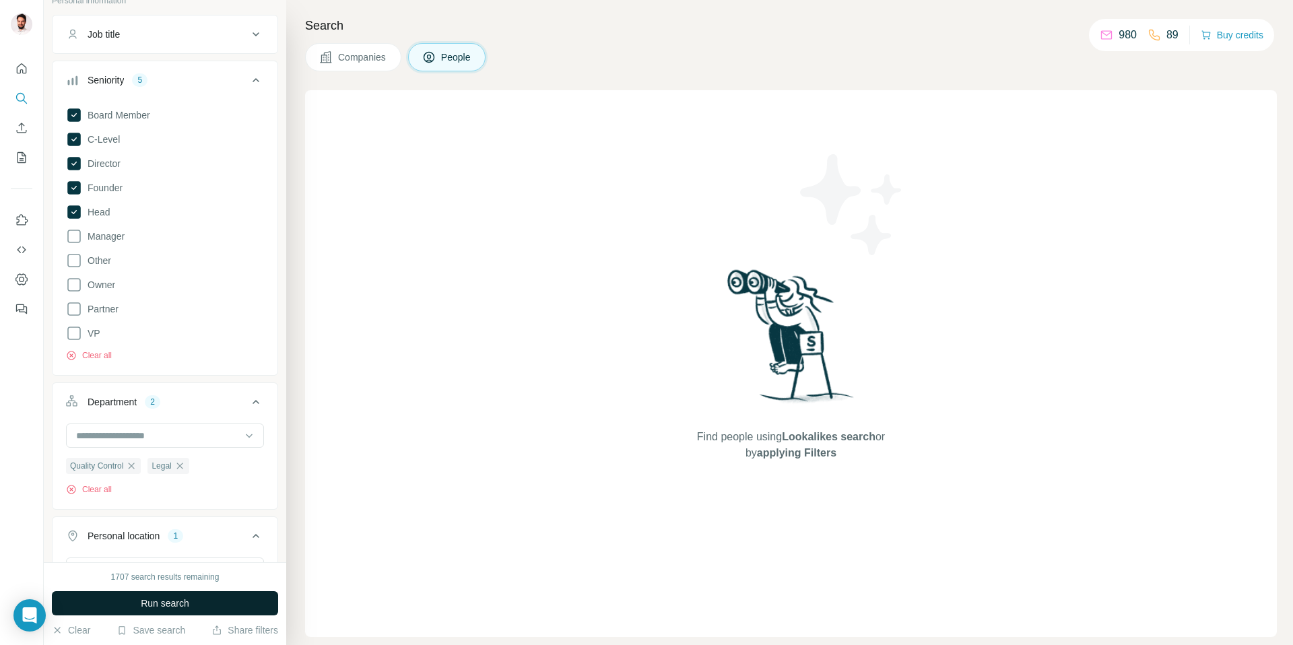
click at [188, 609] on span "Run search" at bounding box center [165, 603] width 48 height 13
click at [200, 601] on button "Run search" at bounding box center [165, 603] width 226 height 24
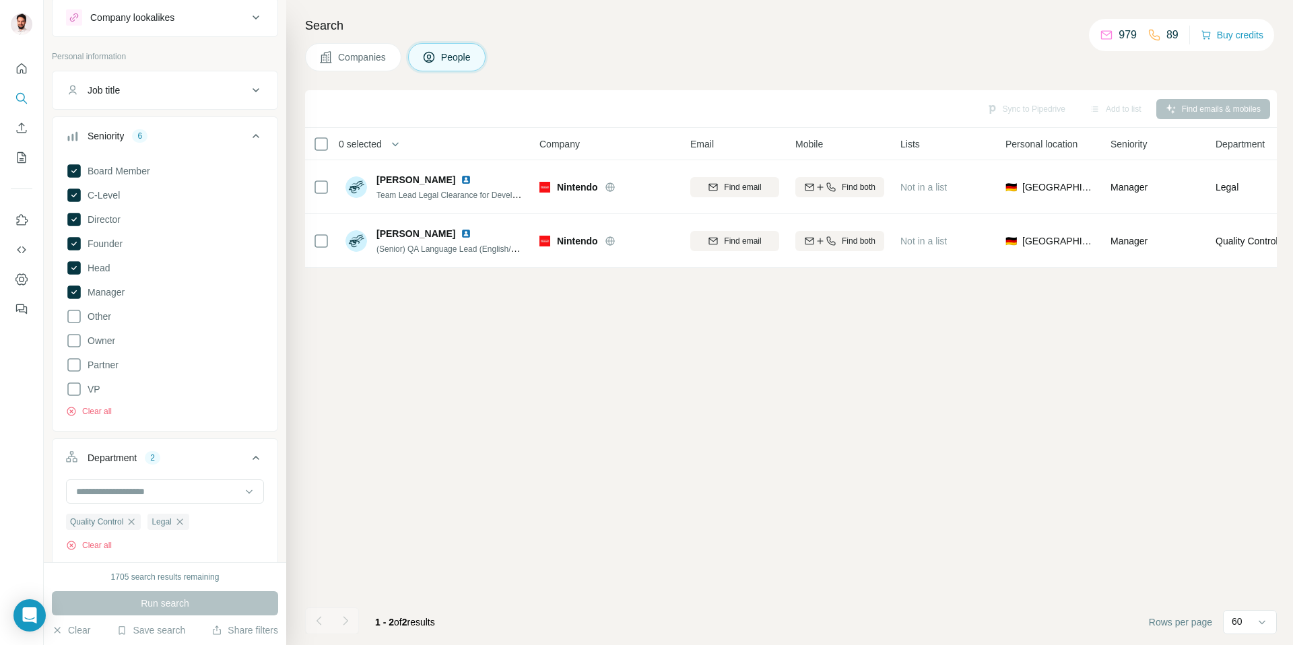
scroll to position [45, 0]
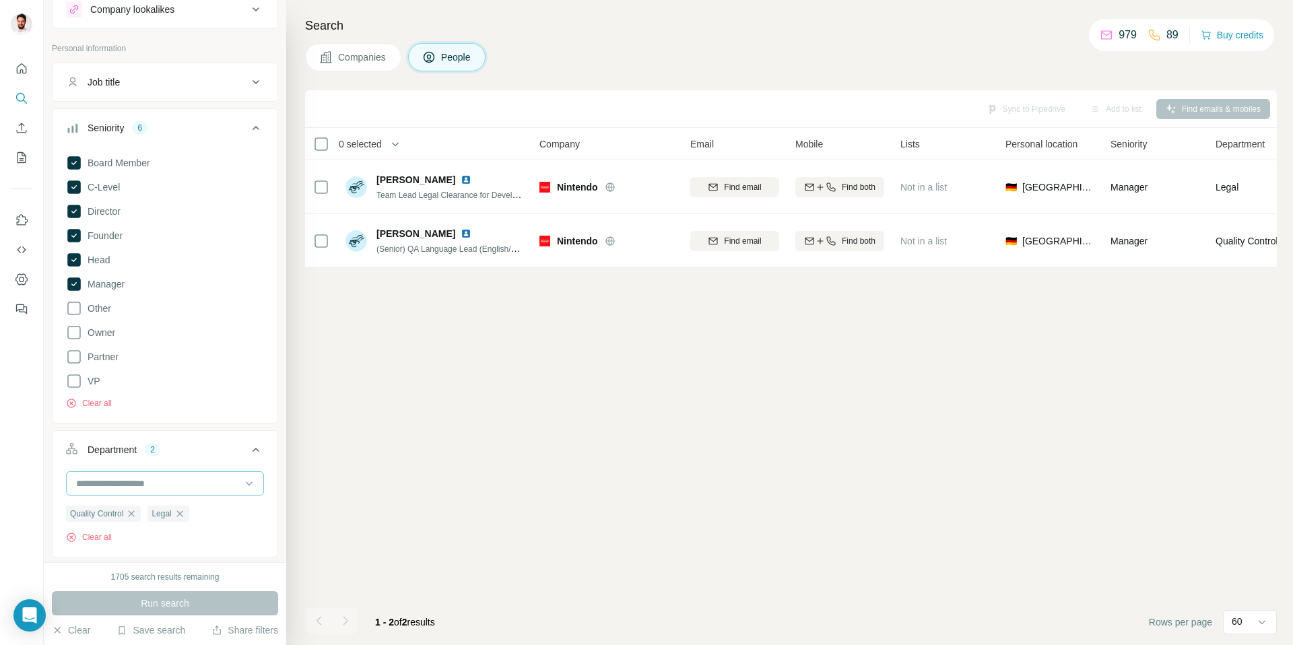
click at [195, 488] on input at bounding box center [158, 483] width 166 height 15
type input "*"
type input "***"
click at [162, 517] on div "Procurement" at bounding box center [159, 513] width 165 height 13
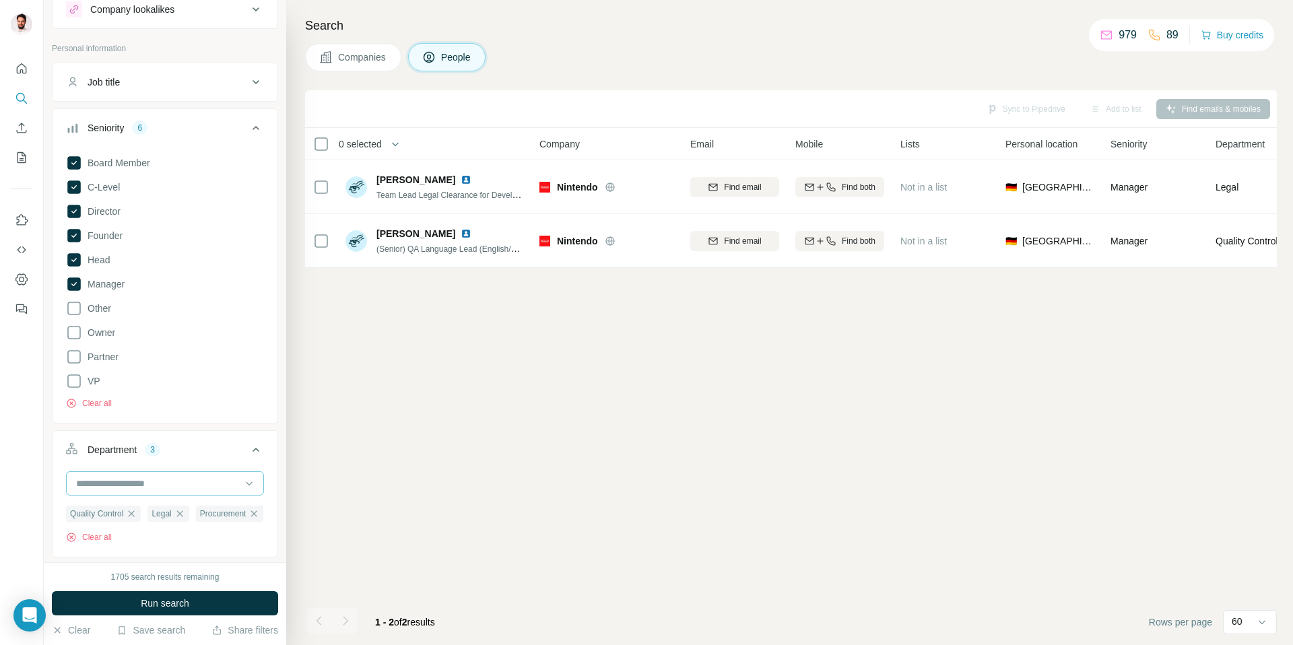
click at [164, 486] on input at bounding box center [158, 483] width 166 height 15
type input "***"
click at [84, 534] on p "Product" at bounding box center [93, 537] width 32 height 13
click at [160, 599] on span "Run search" at bounding box center [165, 603] width 48 height 13
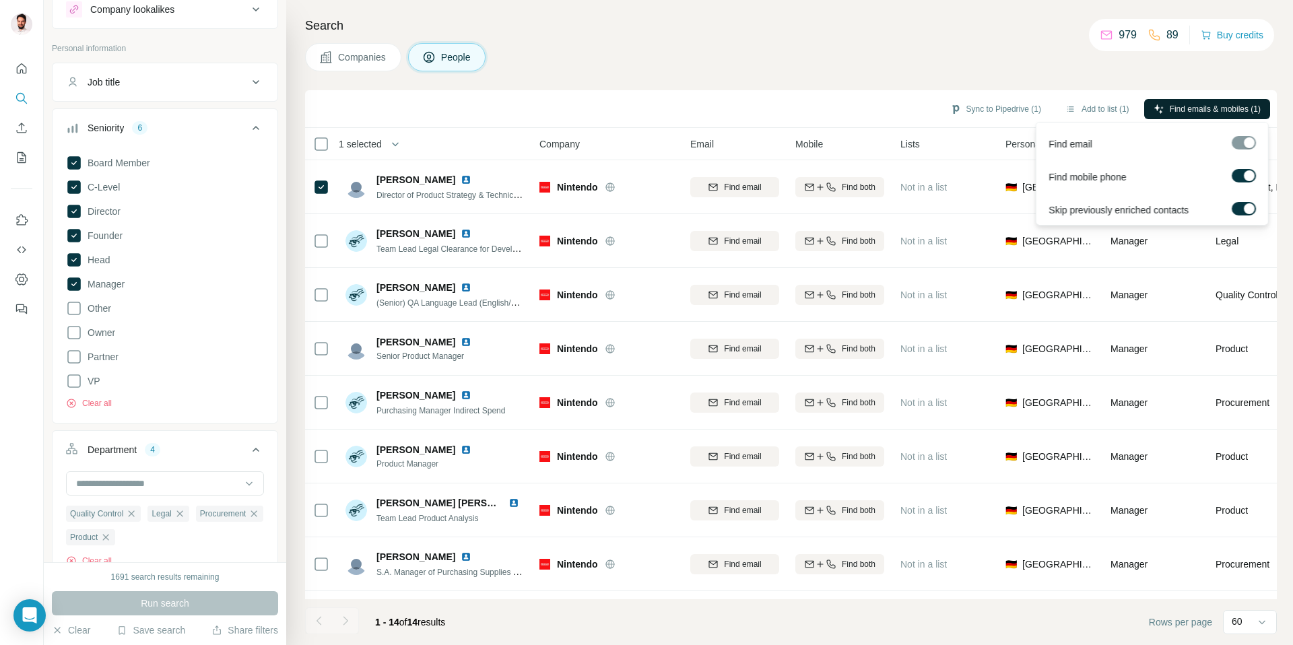
click at [1190, 109] on span "Find emails & mobiles (1)" at bounding box center [1215, 109] width 91 height 12
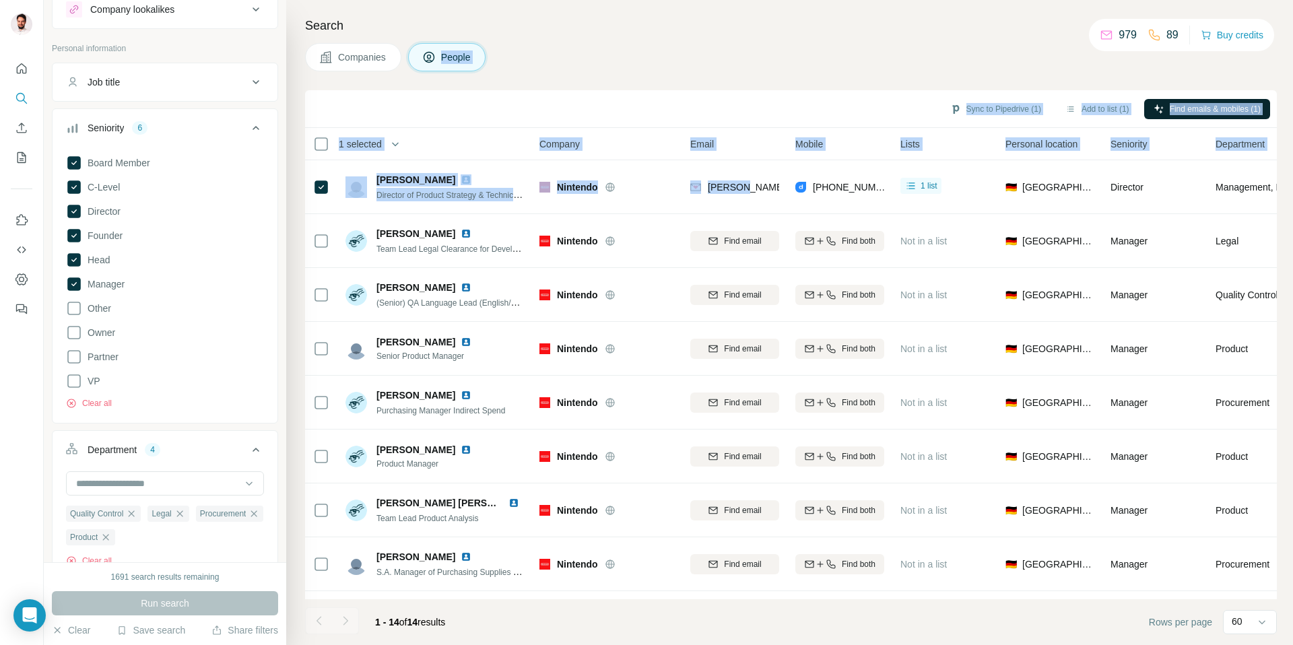
drag, startPoint x: 746, startPoint y: 186, endPoint x: 748, endPoint y: 43, distance: 142.8
click at [748, 43] on div "Search Companies People Sync to Pipedrive (1) Add to list (1) Find emails & mob…" at bounding box center [789, 322] width 1007 height 645
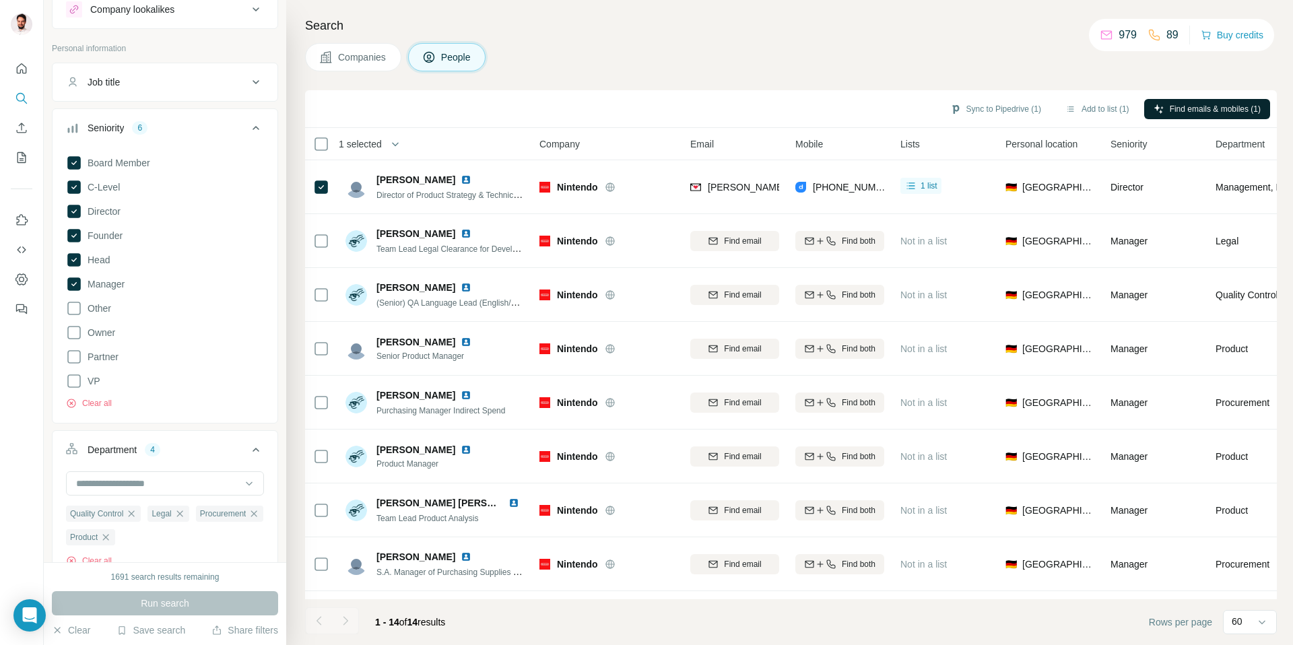
click at [746, 49] on div "Companies People" at bounding box center [791, 57] width 972 height 28
click at [989, 110] on button "Sync to Pipedrive (1)" at bounding box center [996, 109] width 110 height 20
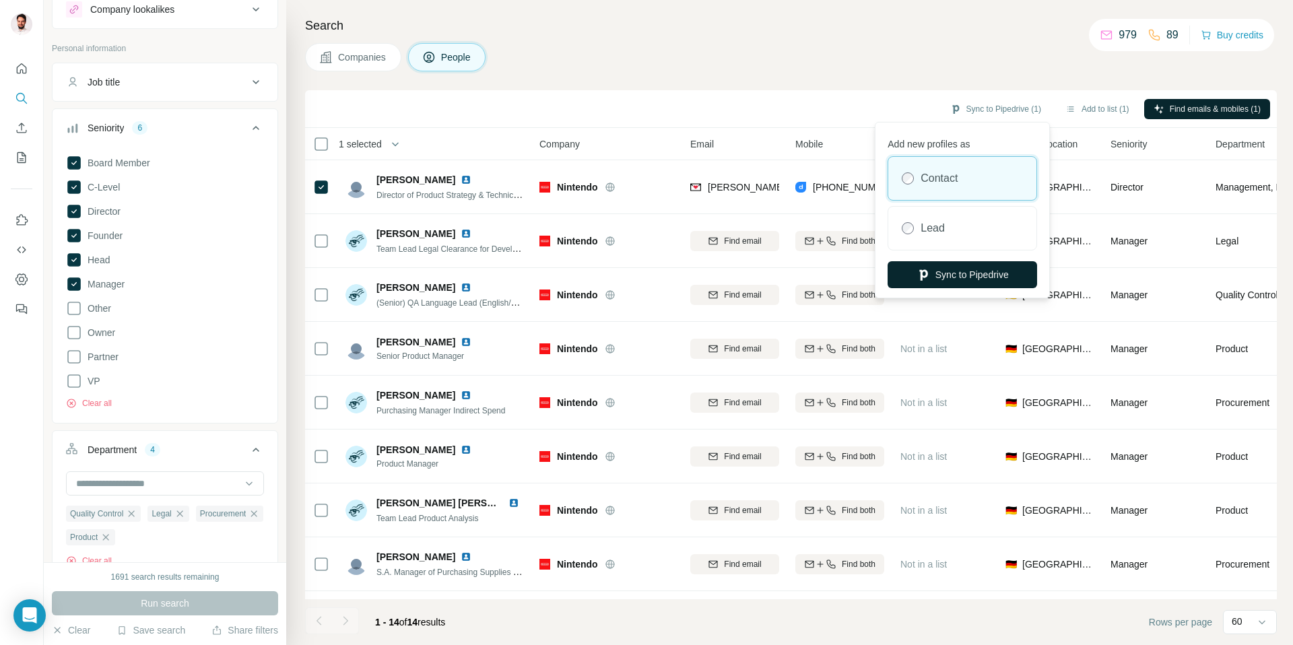
click at [968, 271] on button "Sync to Pipedrive" at bounding box center [963, 274] width 150 height 27
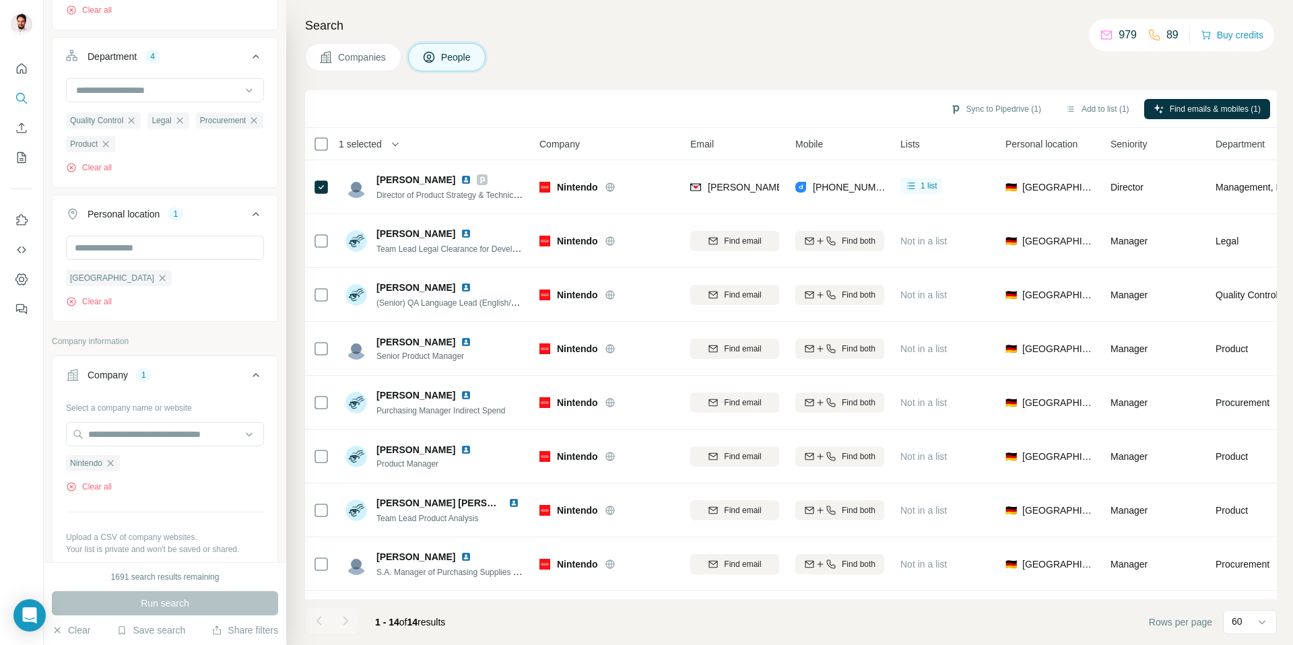
scroll to position [439, 0]
click at [110, 464] on icon "button" at bounding box center [110, 462] width 11 height 11
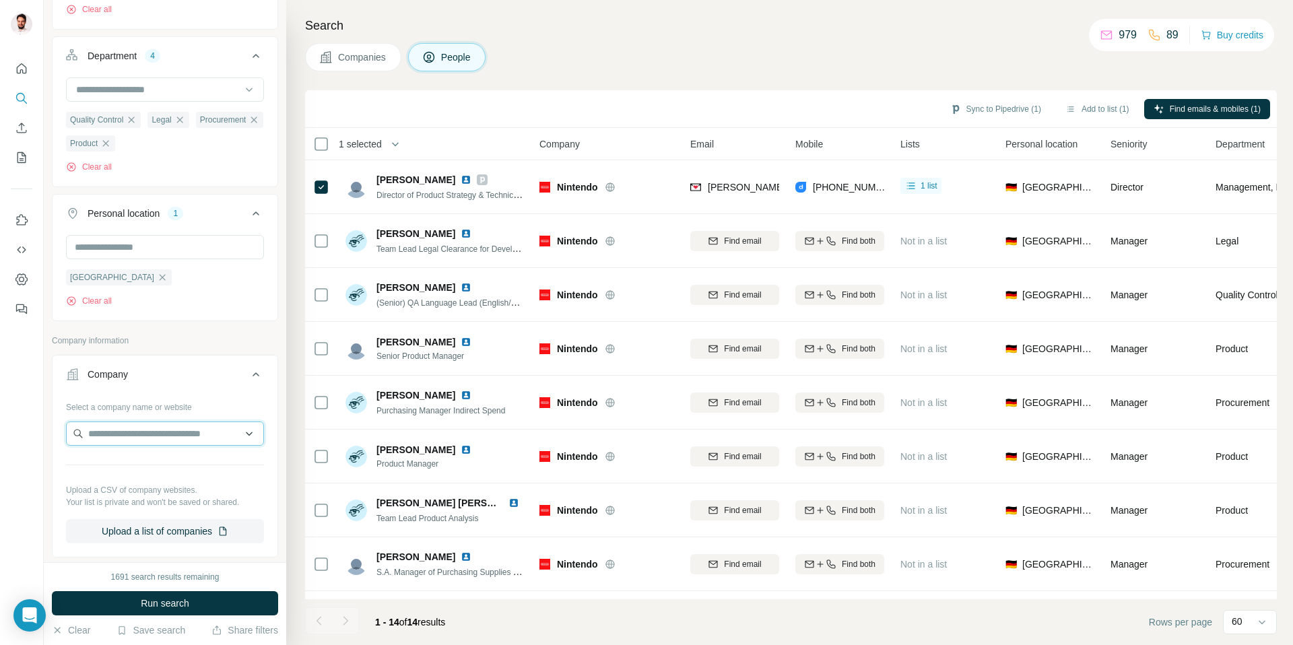
click at [140, 442] on input "text" at bounding box center [165, 434] width 198 height 24
type input "**********"
click at [136, 476] on p "oregontools.us" at bounding box center [141, 479] width 75 height 12
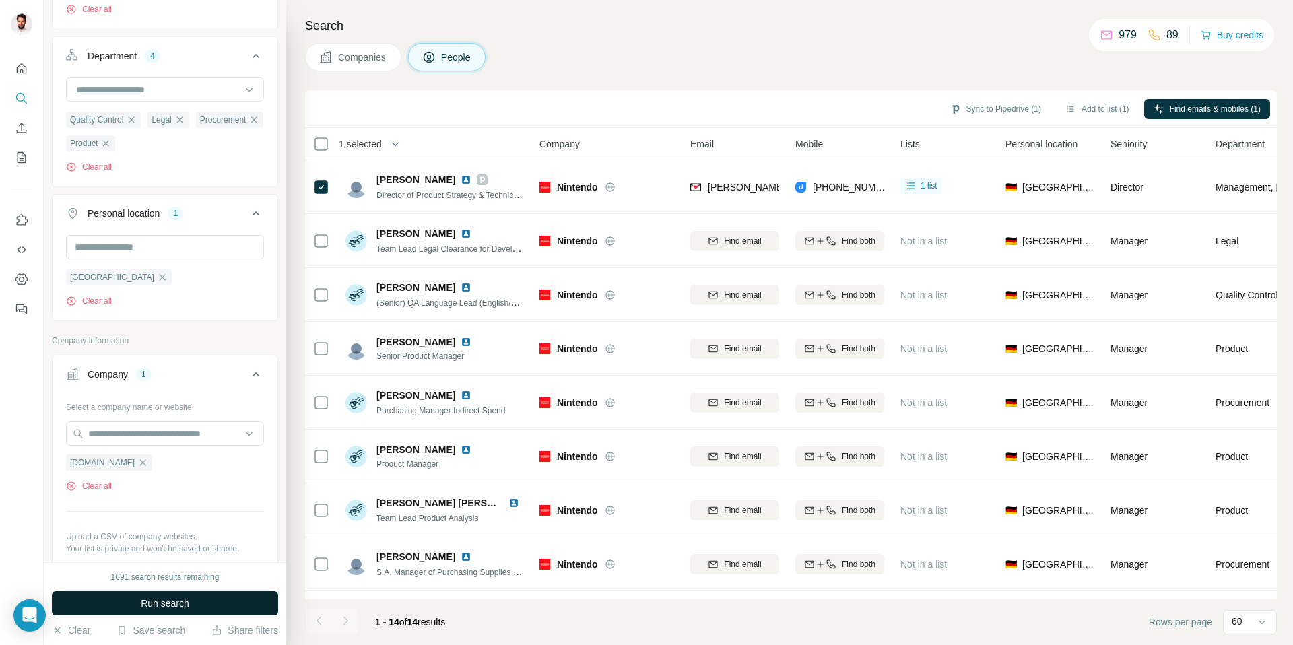
click at [185, 599] on span "Run search" at bounding box center [165, 603] width 48 height 13
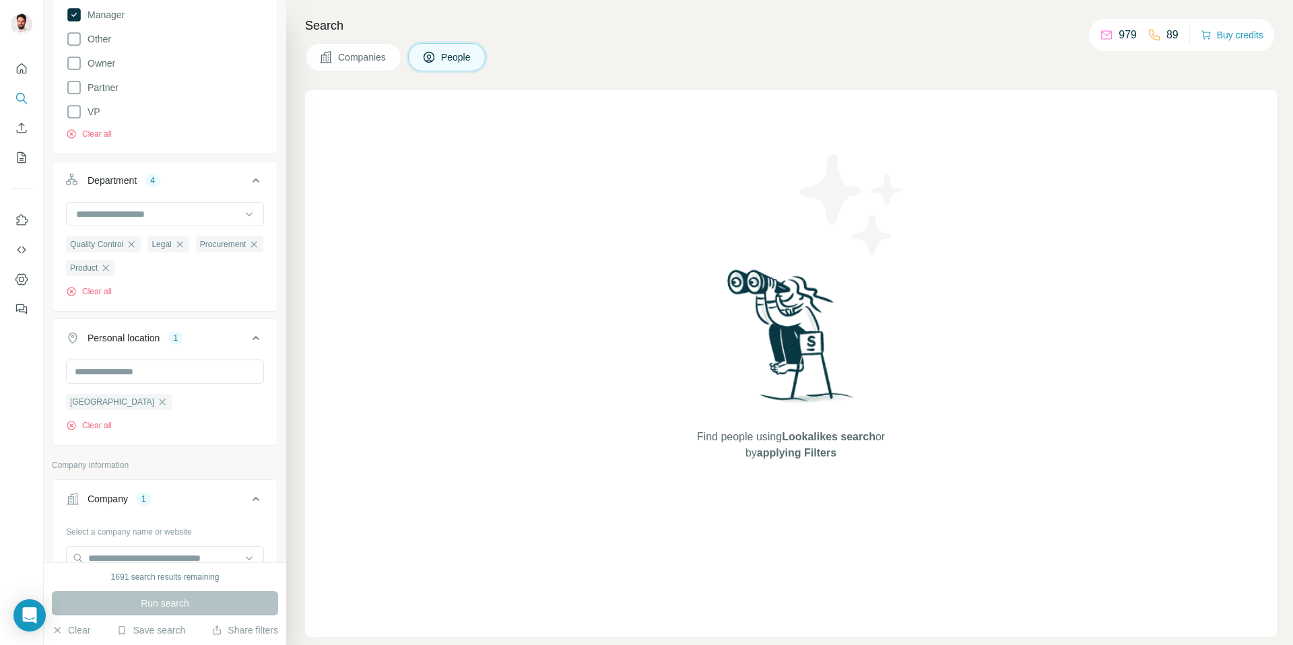
scroll to position [194, 0]
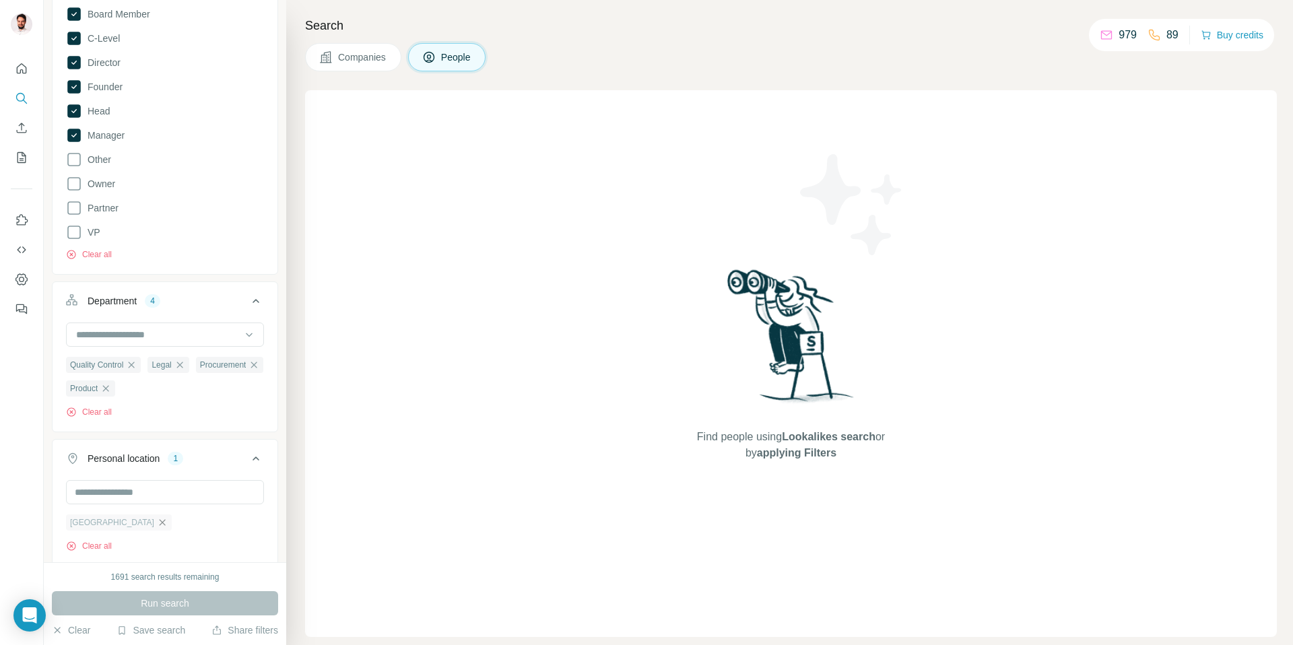
click at [157, 528] on icon "button" at bounding box center [162, 522] width 11 height 11
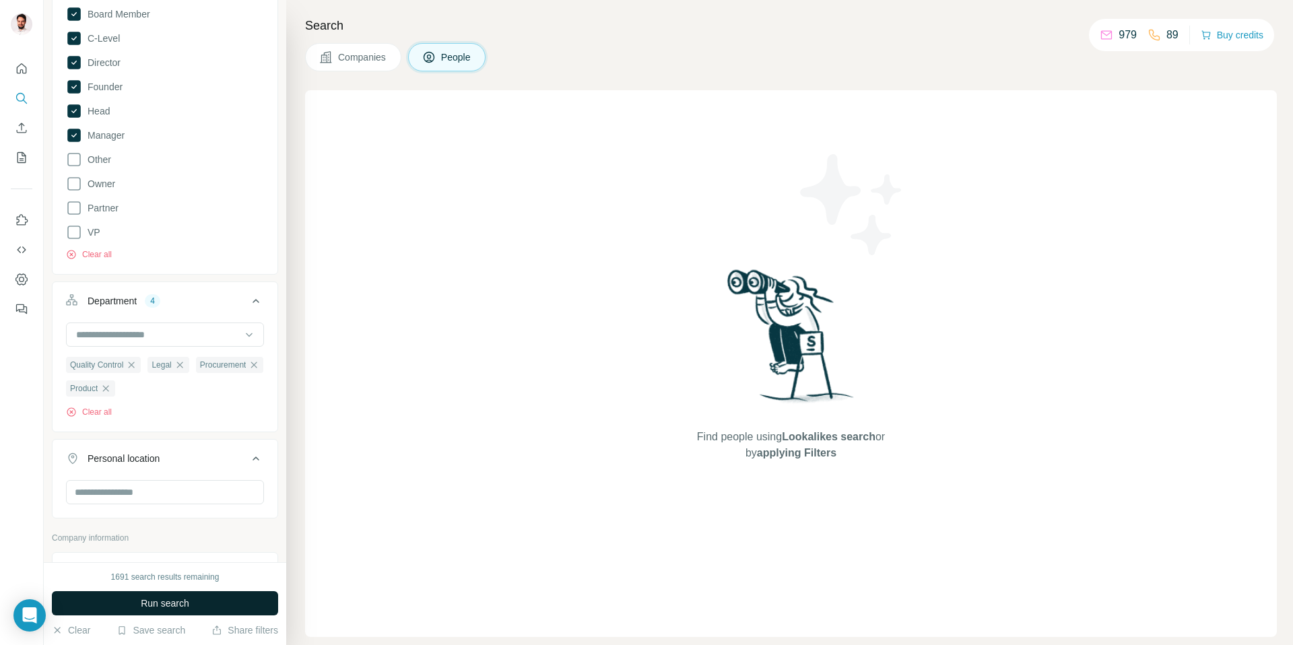
click at [175, 600] on span "Run search" at bounding box center [165, 603] width 48 height 13
click at [103, 255] on button "Clear all" at bounding box center [89, 255] width 46 height 12
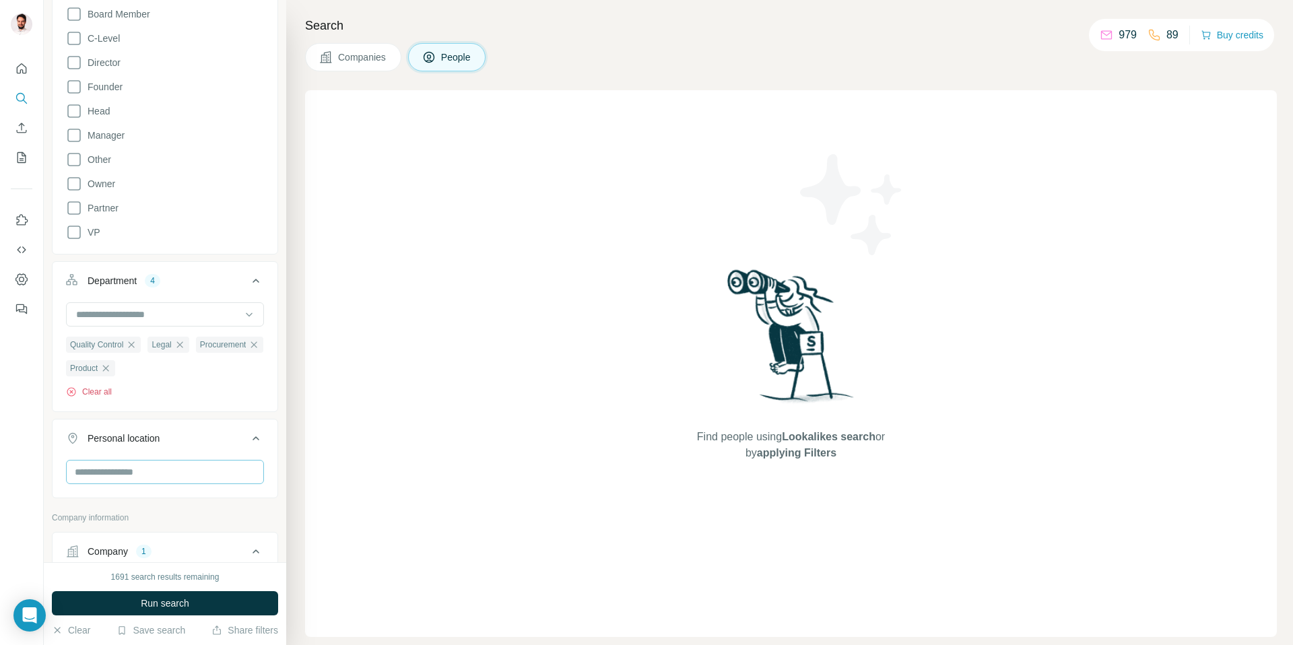
click at [104, 395] on button "Clear all" at bounding box center [89, 392] width 46 height 12
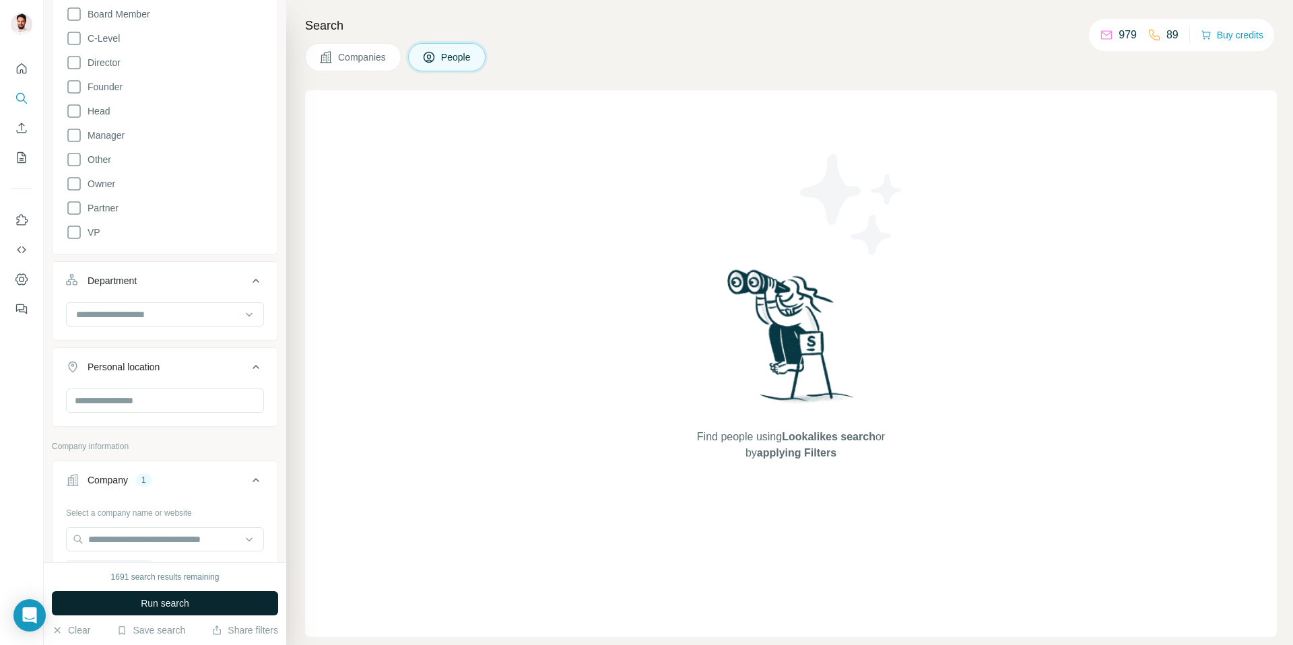
click at [172, 602] on span "Run search" at bounding box center [165, 603] width 48 height 13
click at [356, 73] on div "Search Companies People Find people using Lookalikes search or by applying Filt…" at bounding box center [789, 322] width 1007 height 645
click at [357, 65] on button "Companies" at bounding box center [353, 57] width 96 height 28
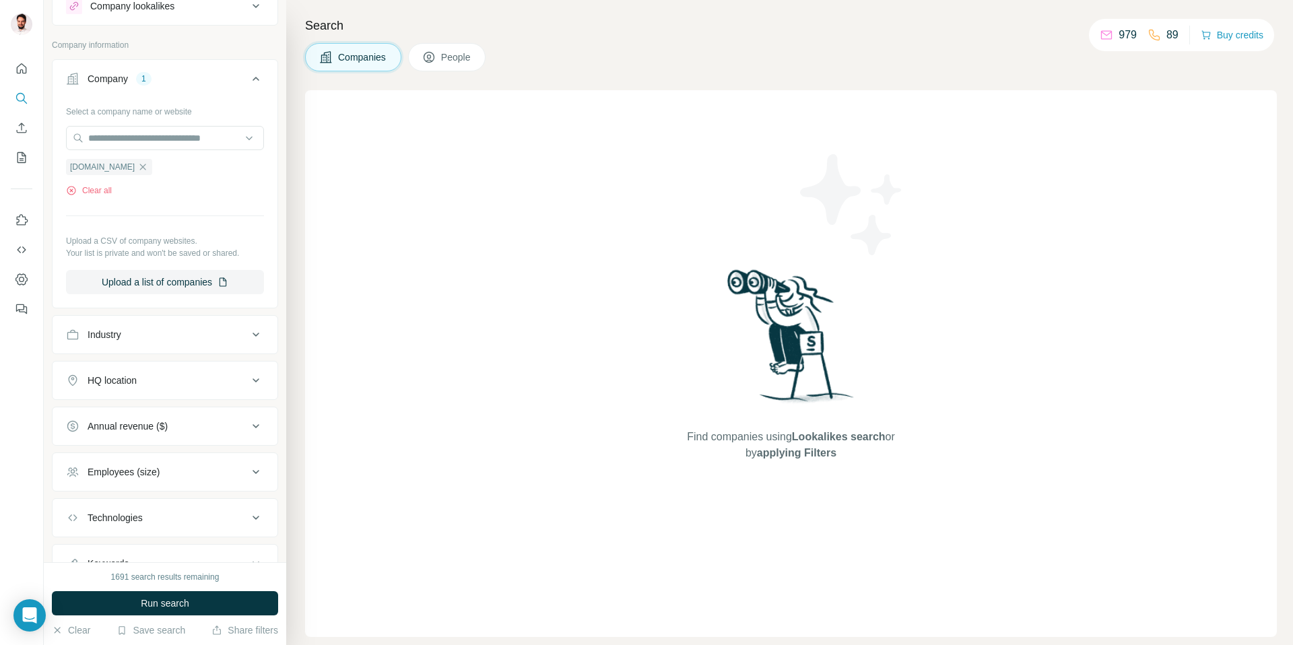
scroll to position [46, 0]
click at [154, 598] on span "Run search" at bounding box center [165, 603] width 48 height 13
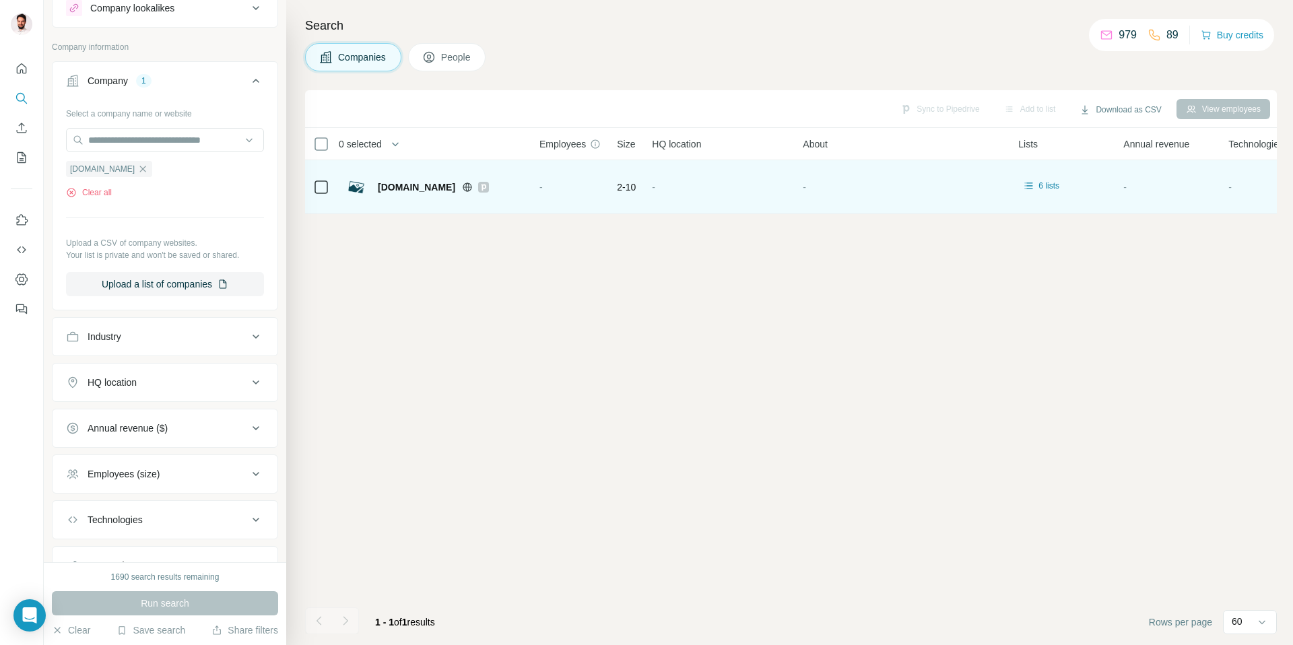
click at [418, 187] on span "oregontools.us" at bounding box center [416, 186] width 77 height 13
click at [355, 187] on img at bounding box center [356, 187] width 22 height 22
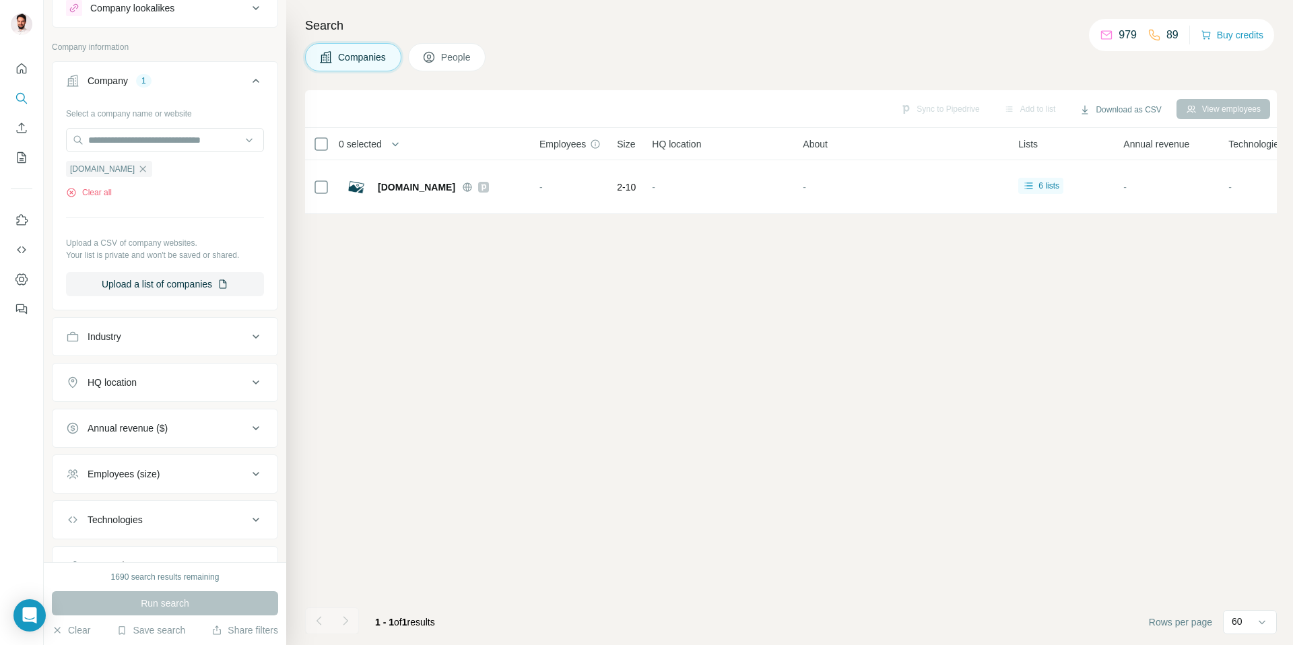
click at [448, 54] on span "People" at bounding box center [456, 57] width 31 height 13
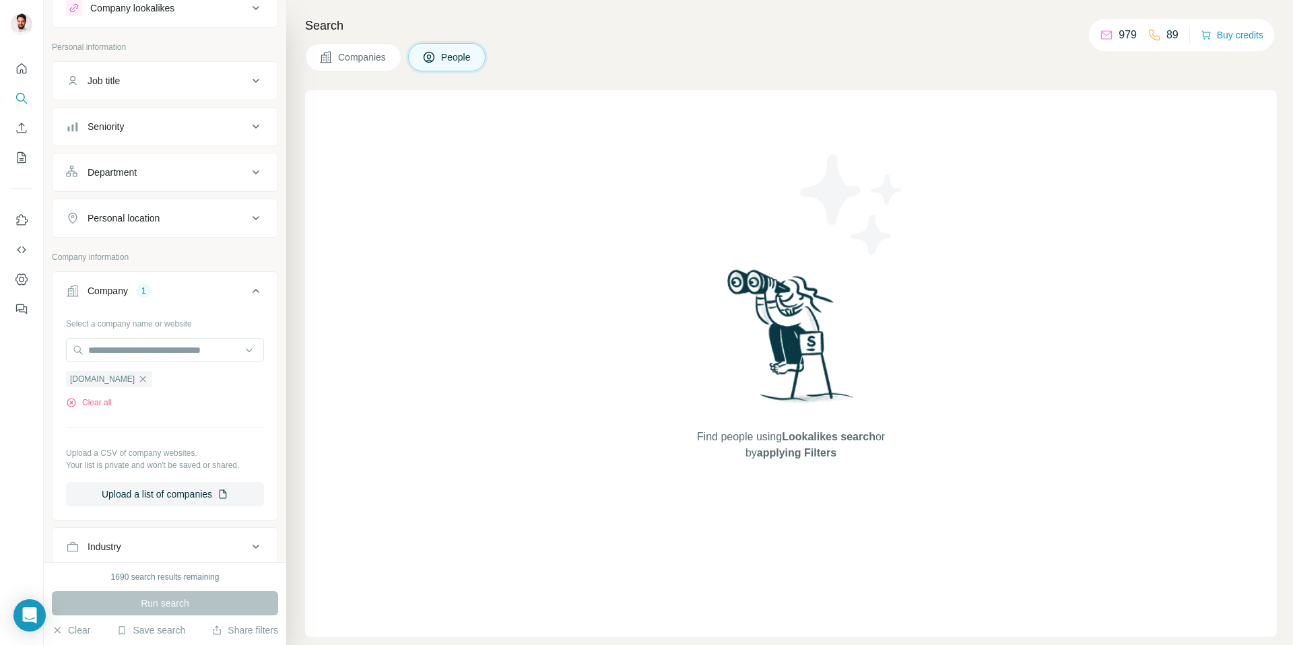
click at [137, 376] on icon "button" at bounding box center [142, 379] width 11 height 11
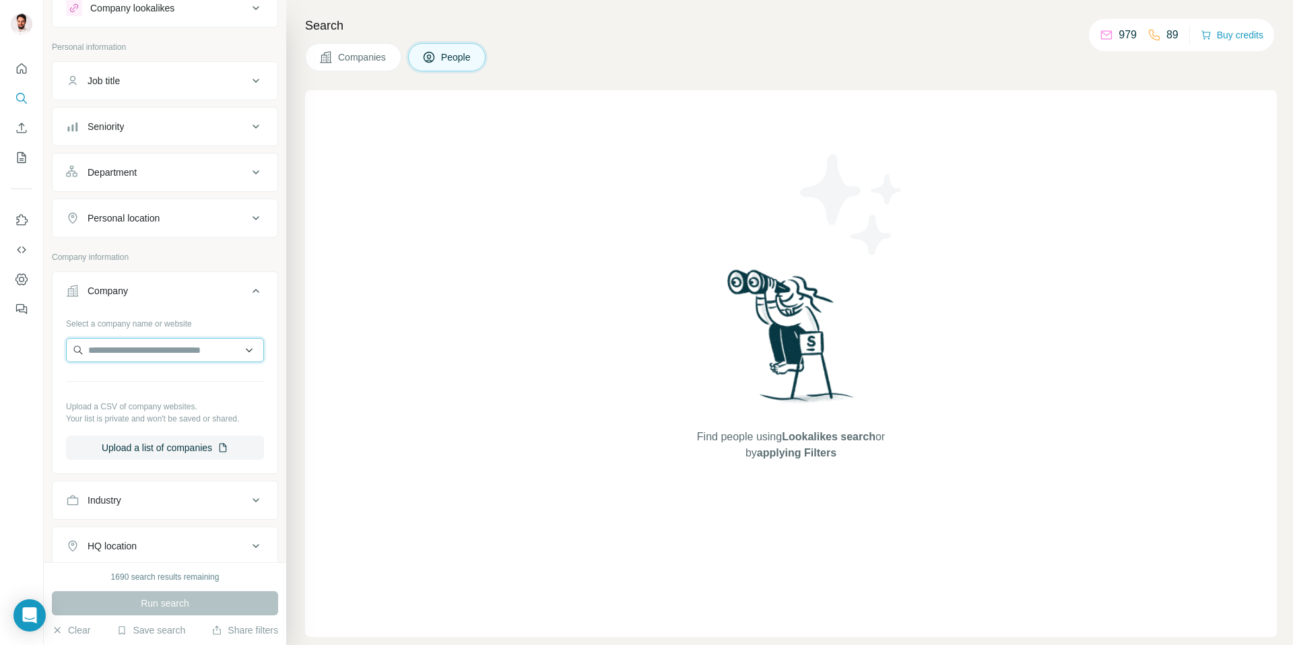
click at [139, 358] on input "text" at bounding box center [165, 350] width 198 height 24
type input "**********"
click at [168, 397] on div "Oregon Tool oregontool.com" at bounding box center [159, 386] width 181 height 36
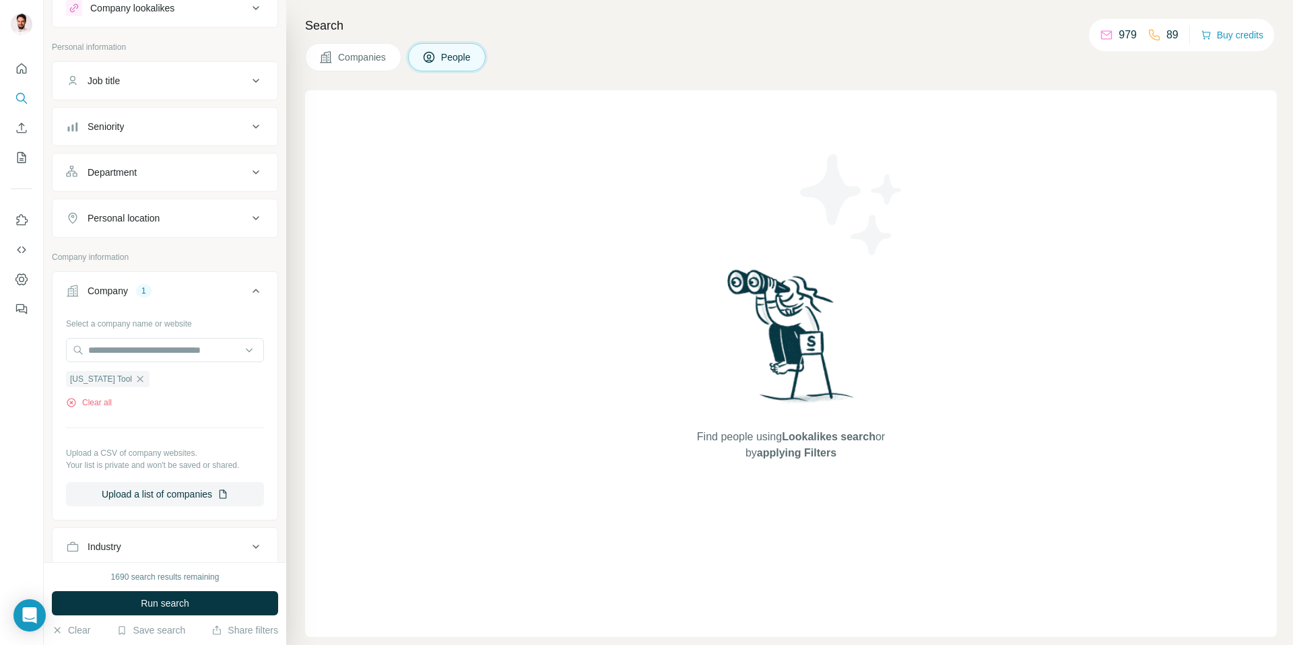
click at [131, 168] on div "Department" at bounding box center [112, 172] width 49 height 13
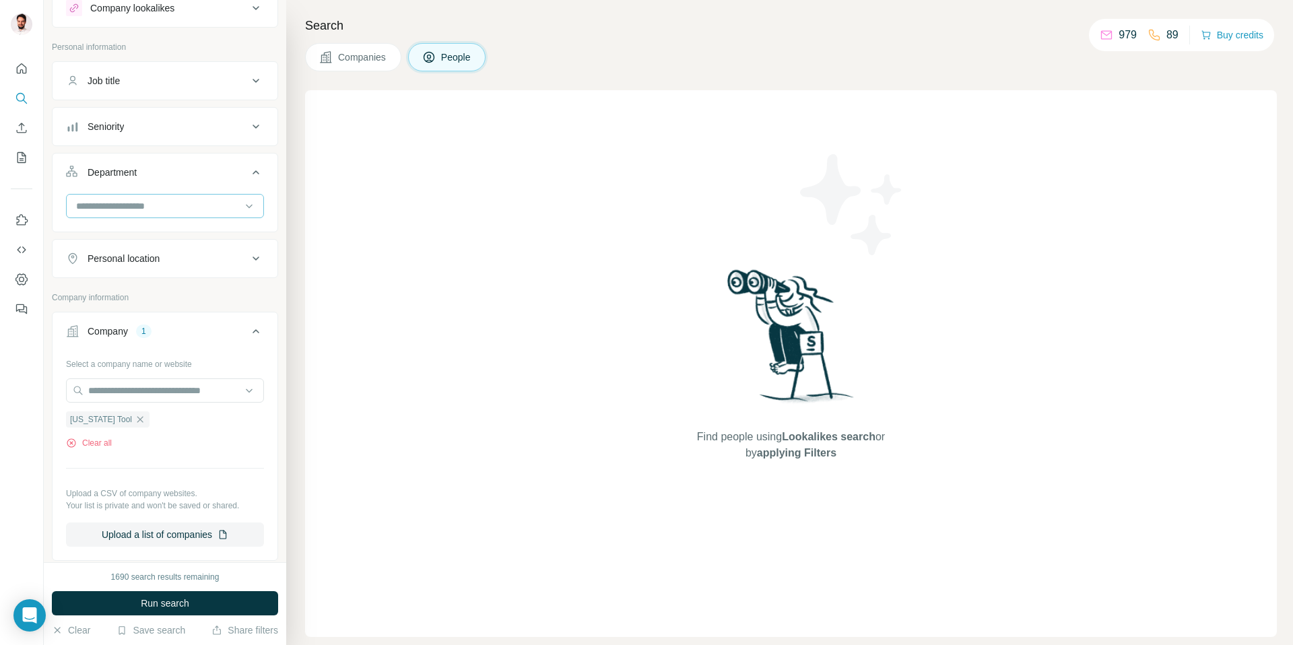
click at [128, 211] on input at bounding box center [158, 206] width 166 height 15
type input "*"
click at [118, 243] on div "Quality Control" at bounding box center [159, 236] width 181 height 24
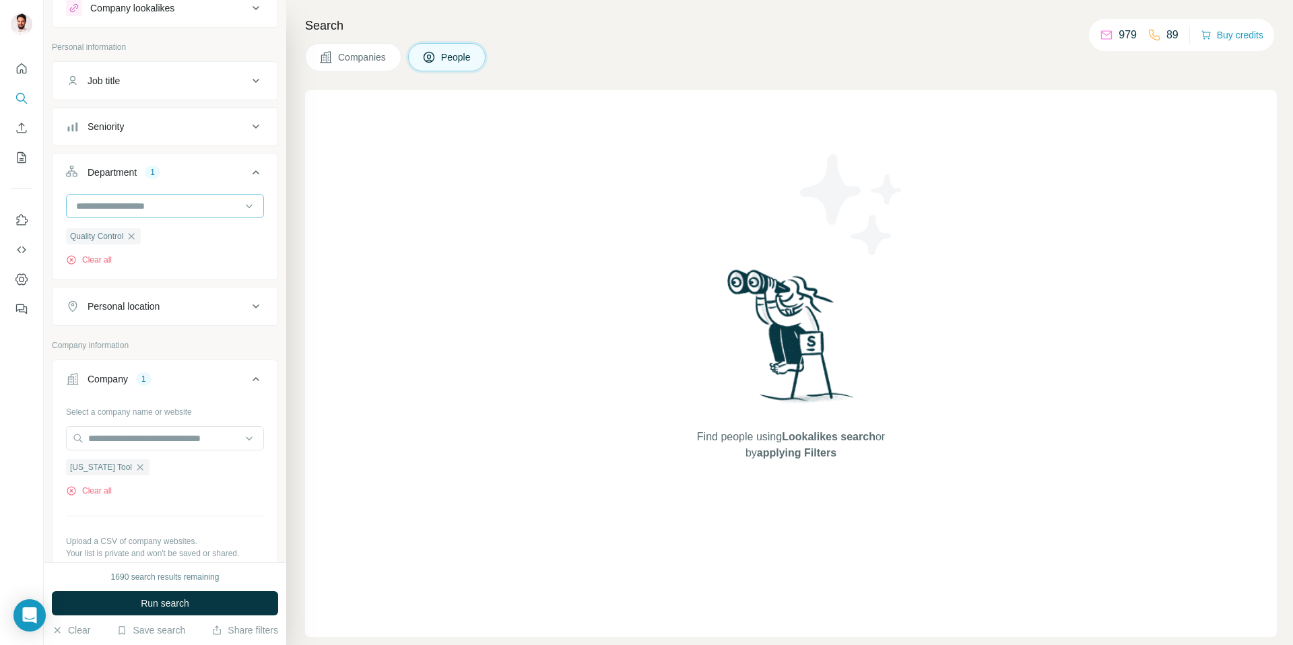
click at [138, 206] on input at bounding box center [158, 206] width 166 height 15
type input "***"
click at [118, 240] on div "Legal" at bounding box center [159, 236] width 165 height 13
click at [181, 209] on input at bounding box center [158, 206] width 166 height 15
type input "****"
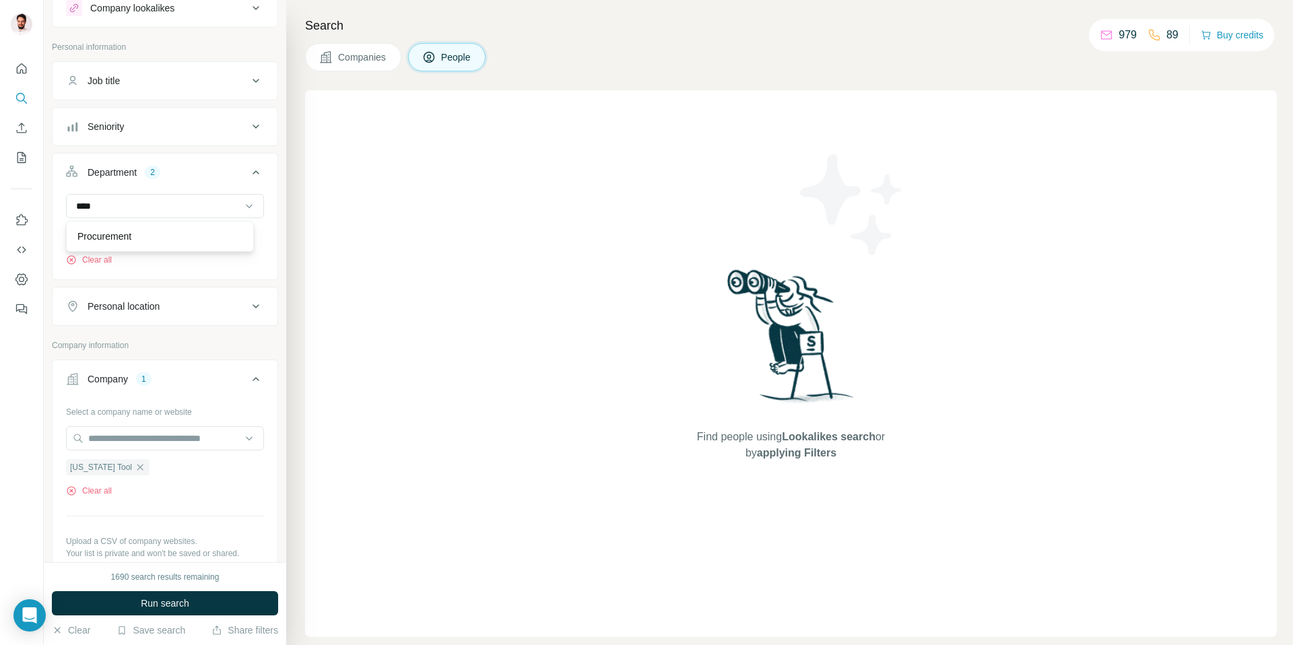
click at [167, 228] on div "Procurement" at bounding box center [159, 236] width 181 height 24
click at [178, 211] on input at bounding box center [158, 206] width 166 height 15
type input "****"
click at [161, 228] on div "Product" at bounding box center [159, 236] width 181 height 24
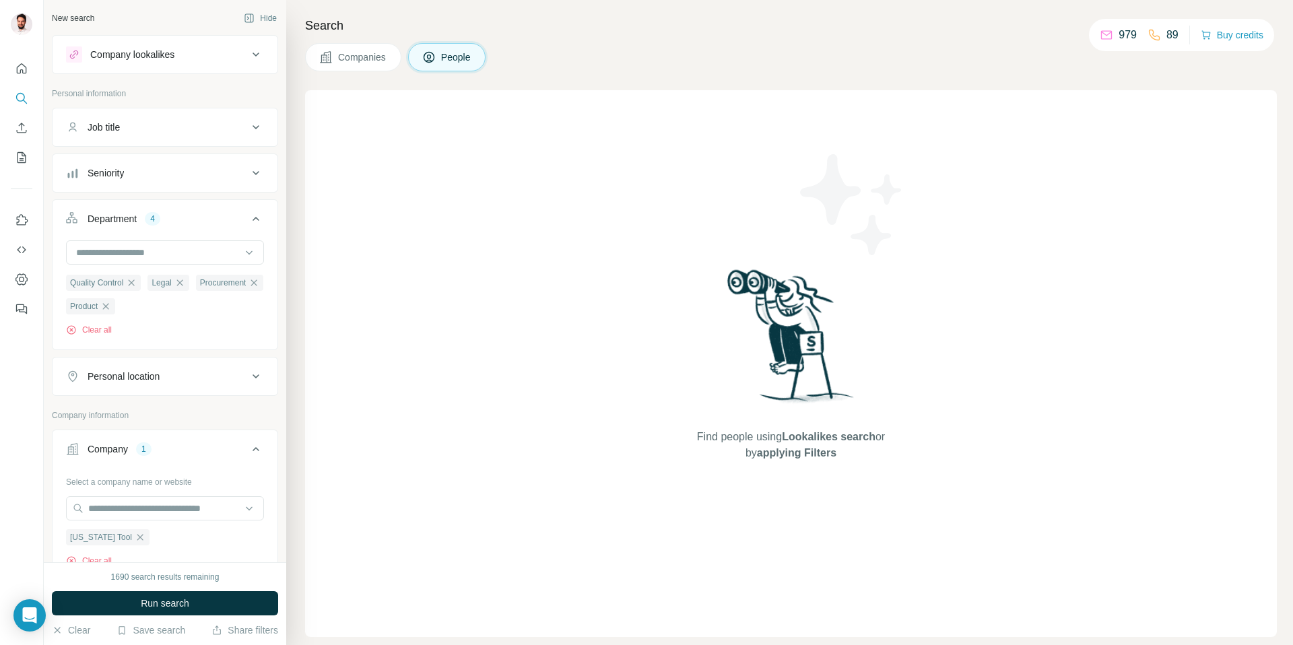
click at [104, 181] on button "Seniority" at bounding box center [165, 173] width 225 height 32
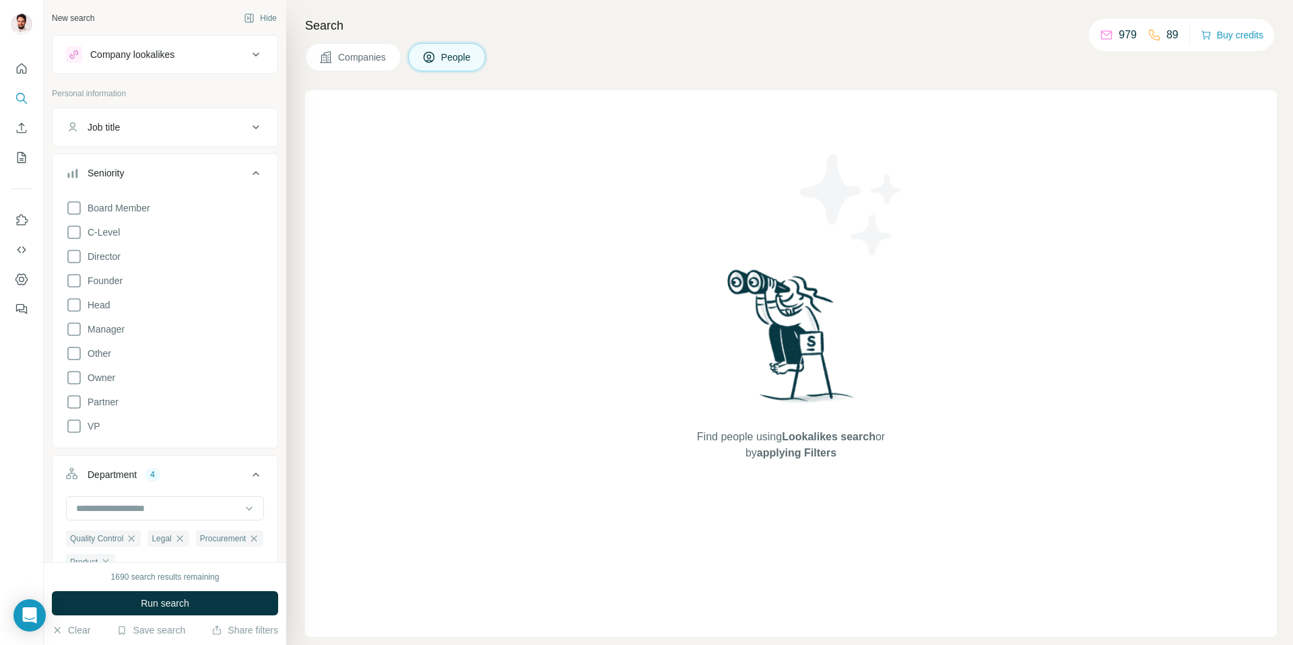
click at [90, 216] on label "Board Member" at bounding box center [108, 208] width 84 height 16
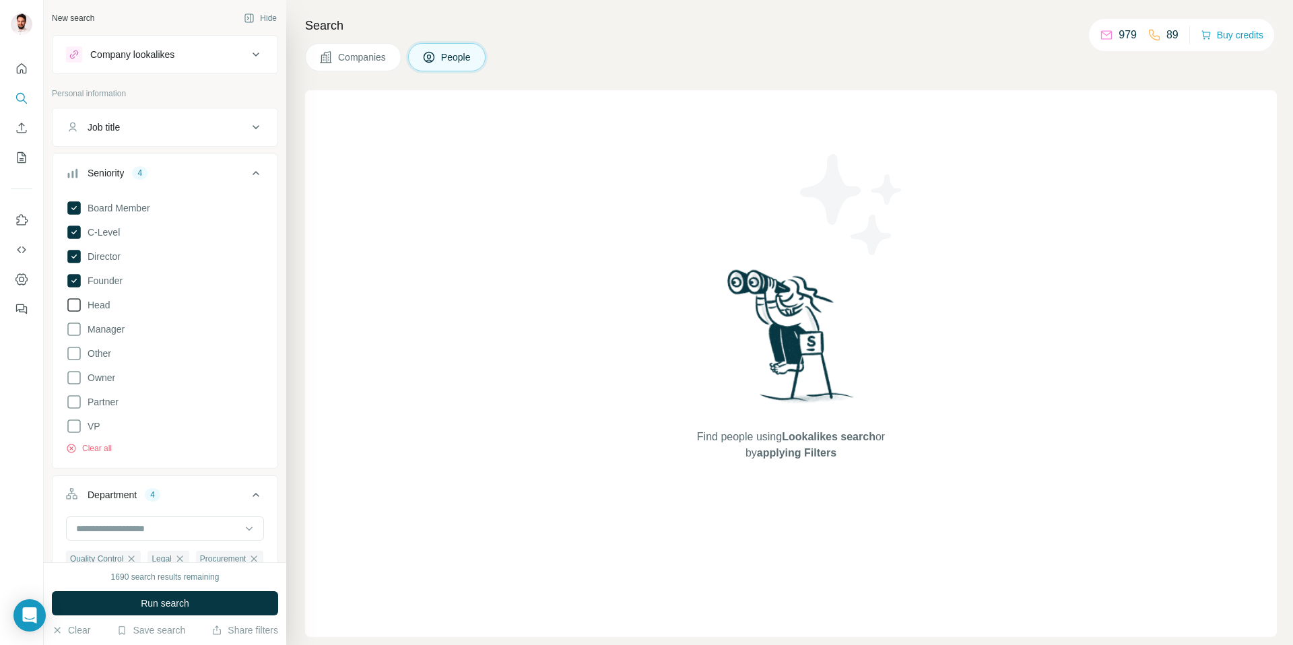
click at [106, 308] on span "Head" at bounding box center [96, 304] width 28 height 13
click at [170, 607] on span "Run search" at bounding box center [165, 603] width 48 height 13
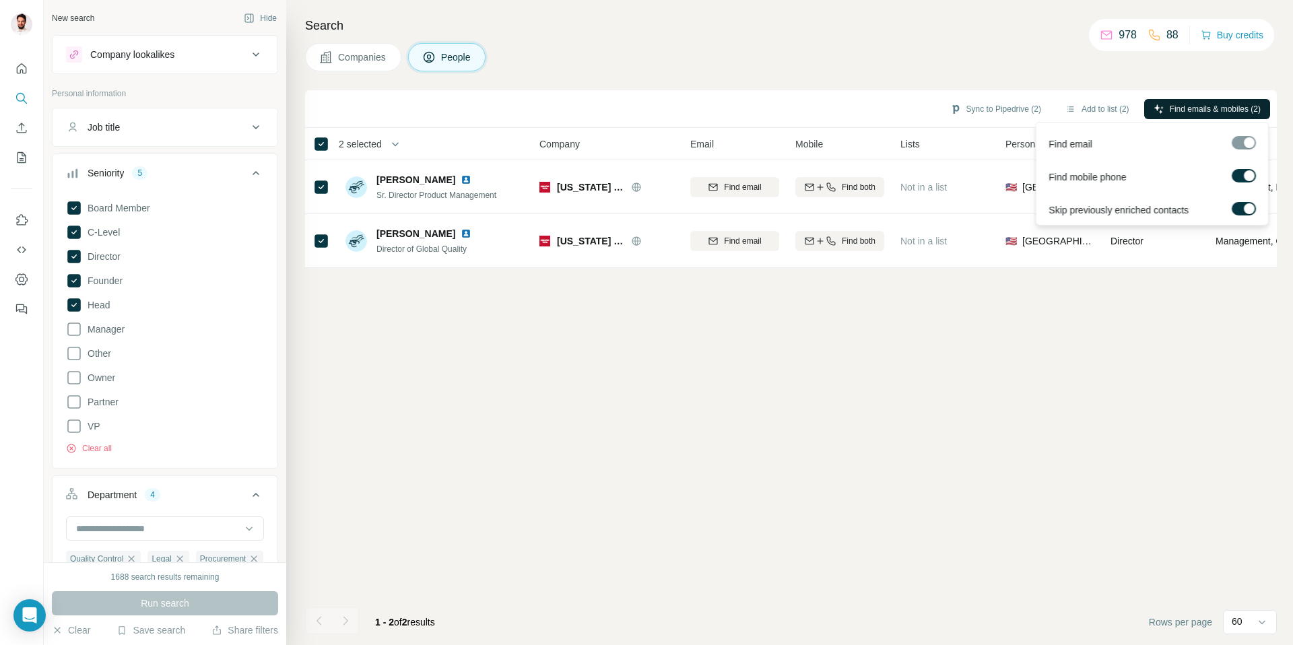
click at [1177, 110] on span "Find emails & mobiles (2)" at bounding box center [1215, 109] width 91 height 12
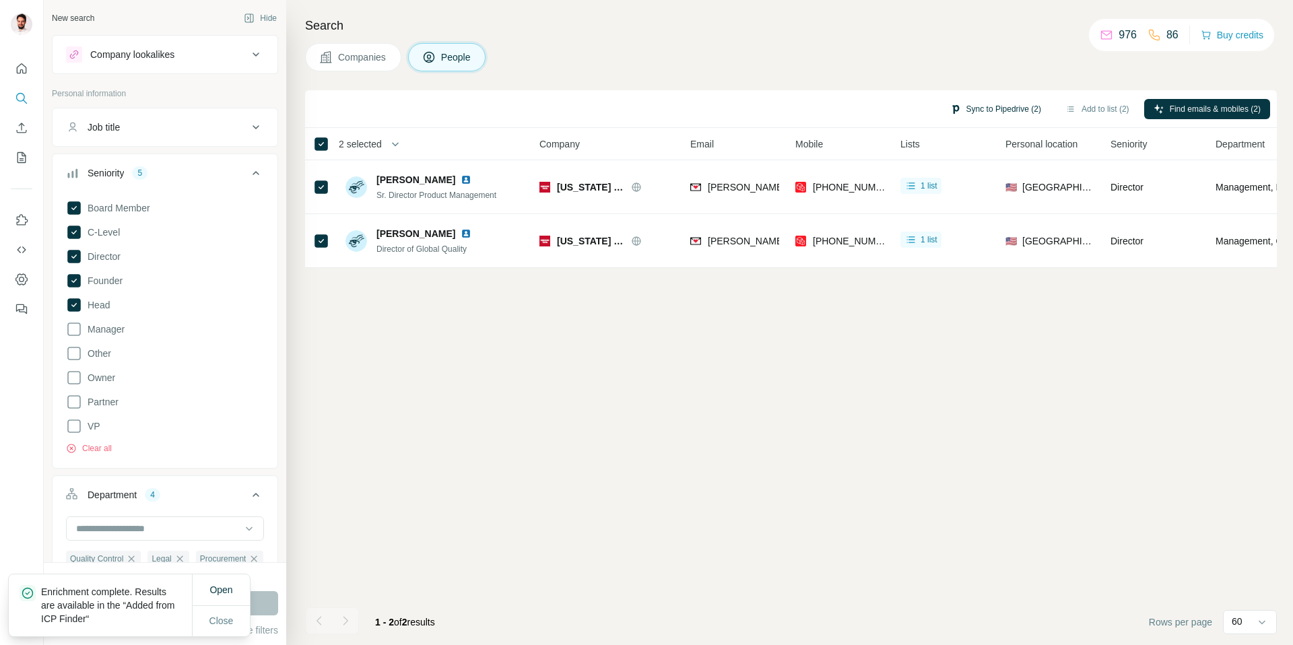
click at [989, 107] on button "Sync to Pipedrive (2)" at bounding box center [996, 109] width 110 height 20
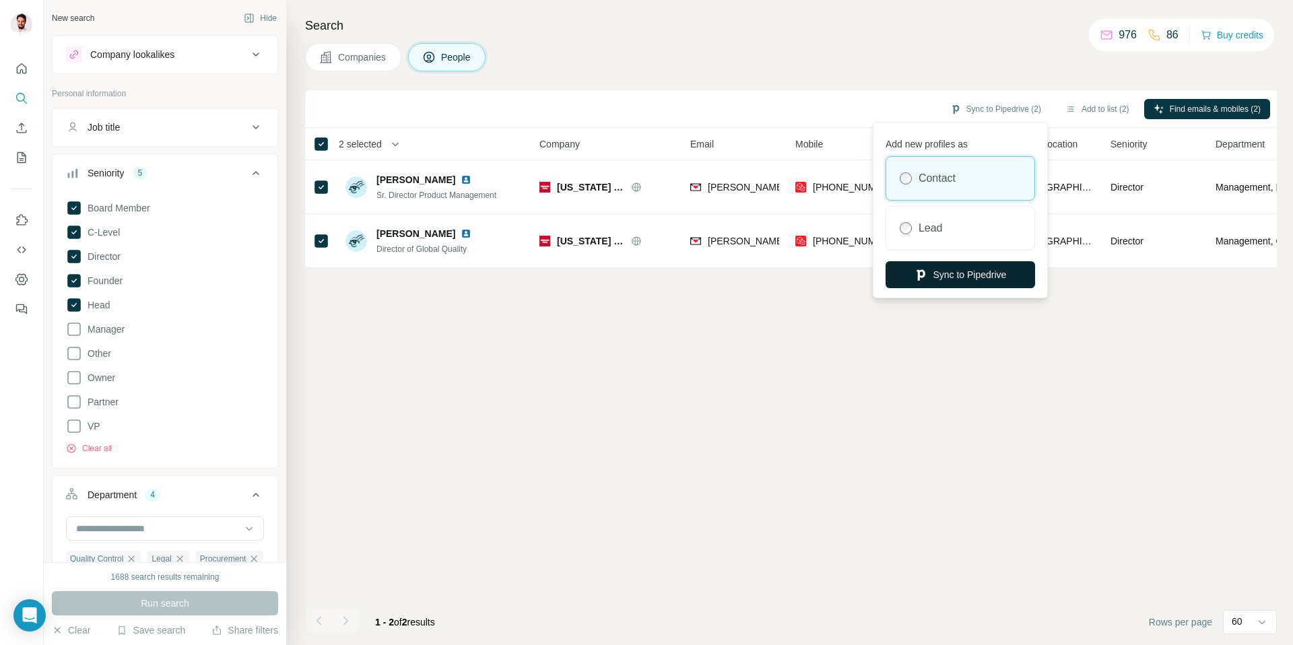
click at [950, 272] on button "Sync to Pipedrive" at bounding box center [961, 274] width 150 height 27
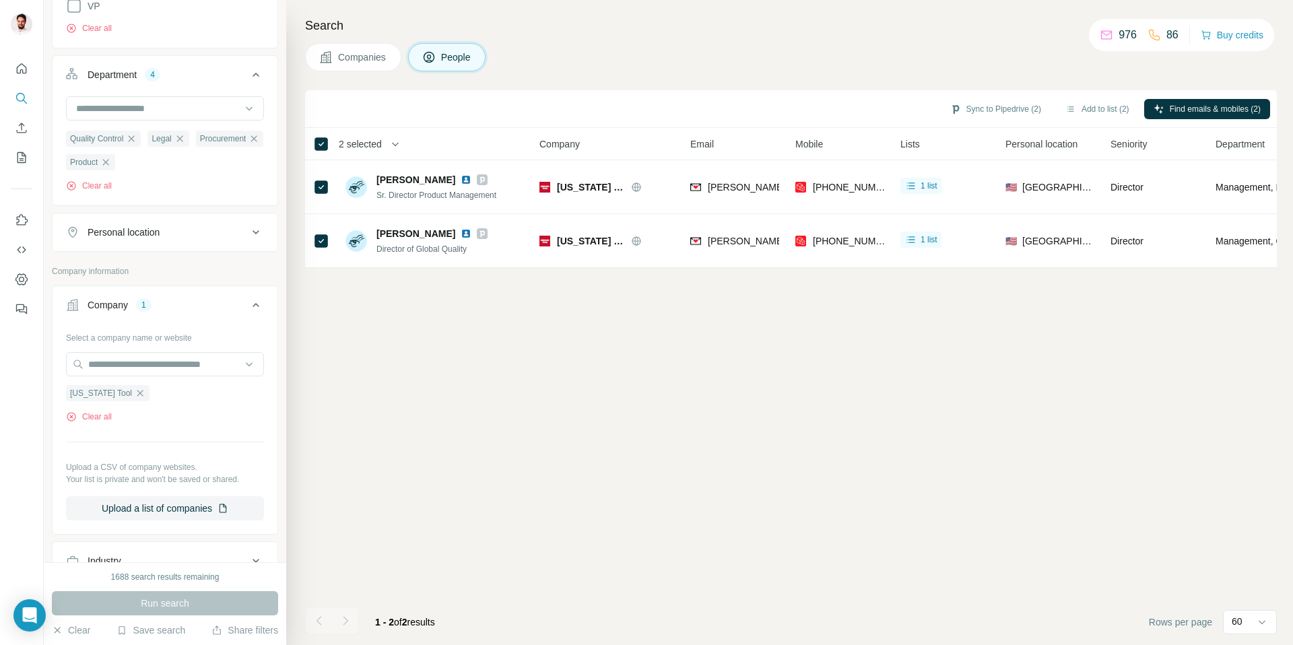
scroll to position [424, 0]
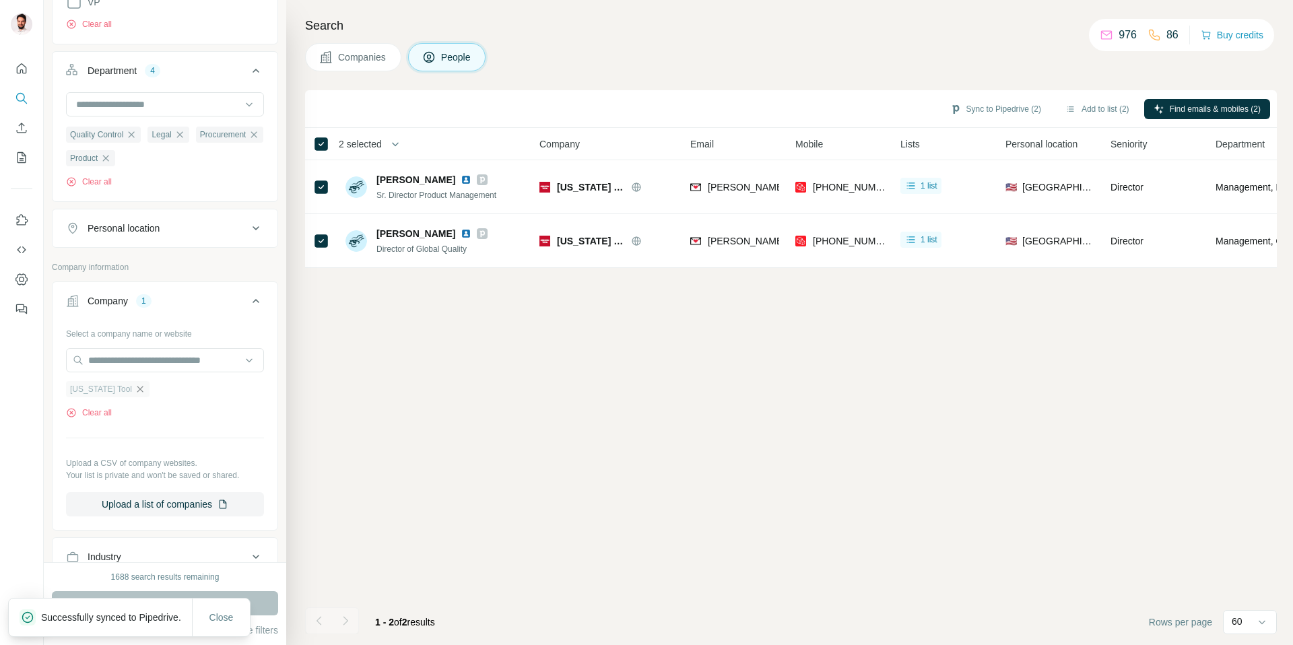
click at [135, 394] on icon "button" at bounding box center [140, 389] width 11 height 11
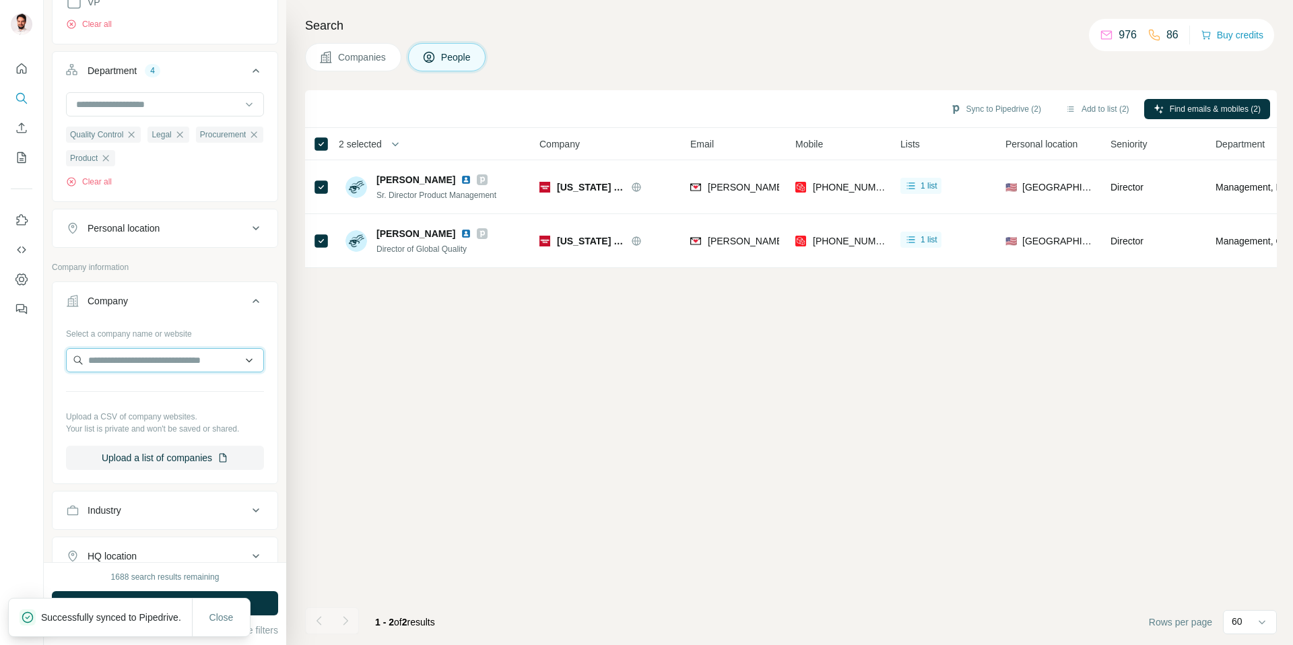
click at [139, 367] on input "text" at bounding box center [165, 360] width 198 height 24
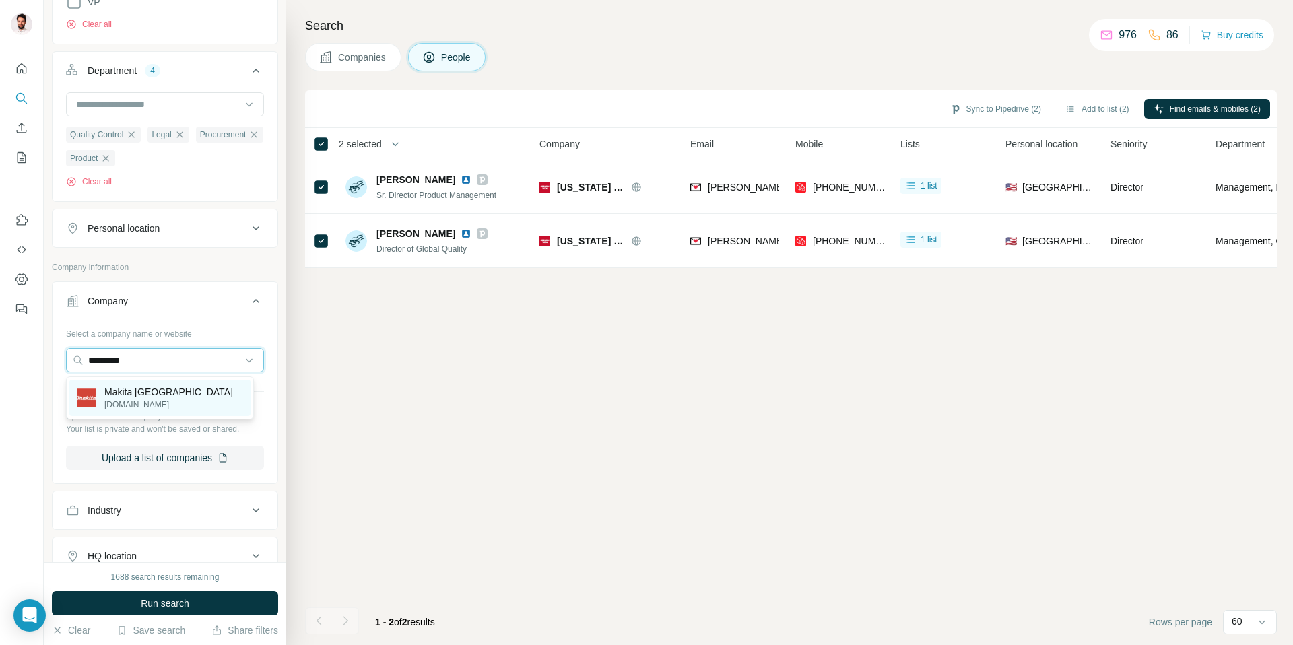
type input "*********"
click at [143, 385] on p "Makita Belgium" at bounding box center [168, 391] width 129 height 13
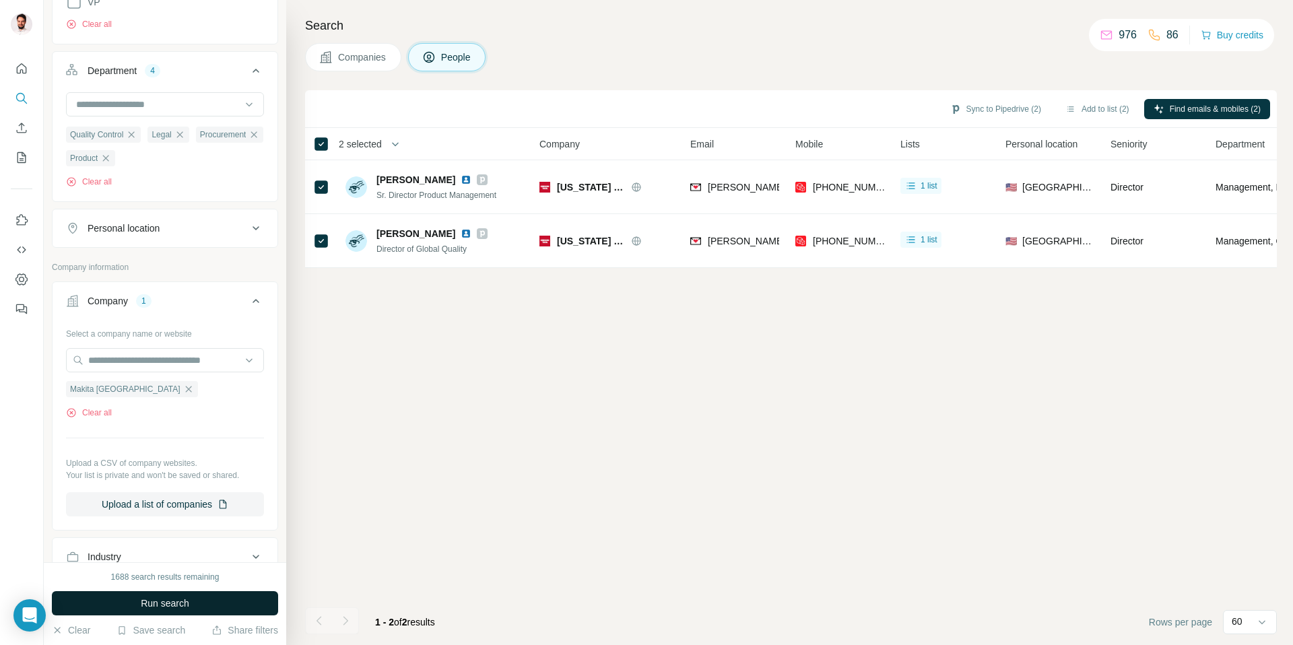
click at [199, 603] on button "Run search" at bounding box center [165, 603] width 226 height 24
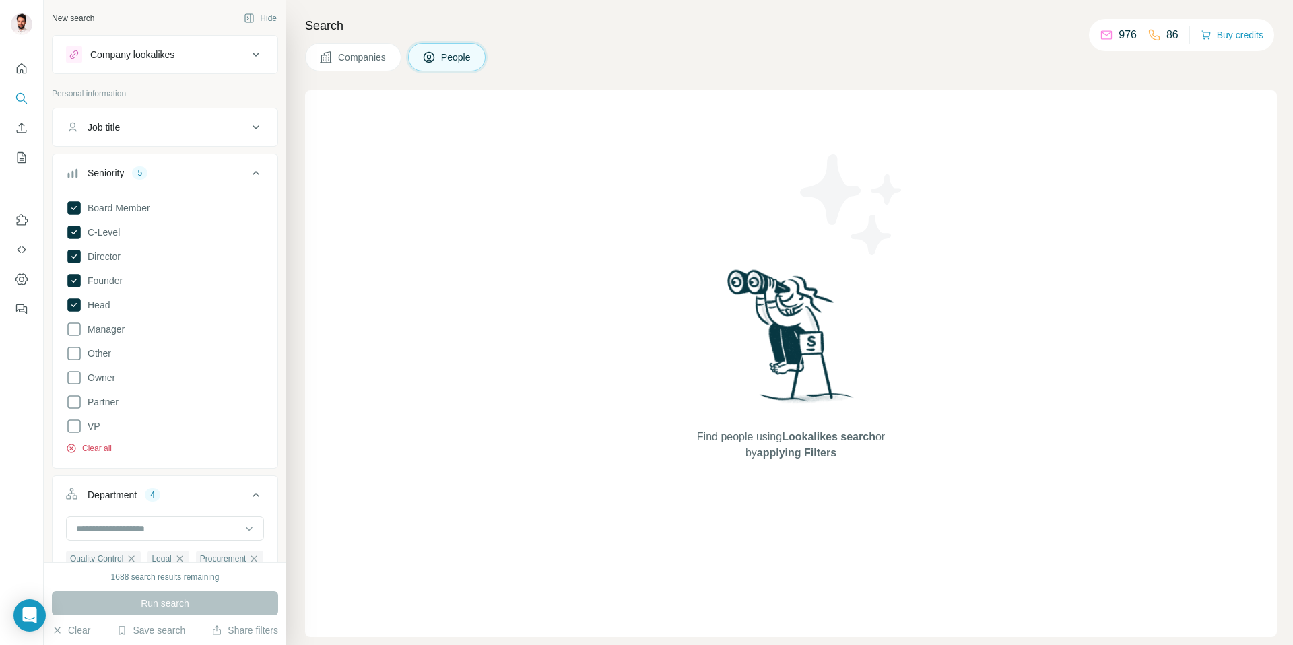
click at [95, 448] on button "Clear all" at bounding box center [89, 448] width 46 height 12
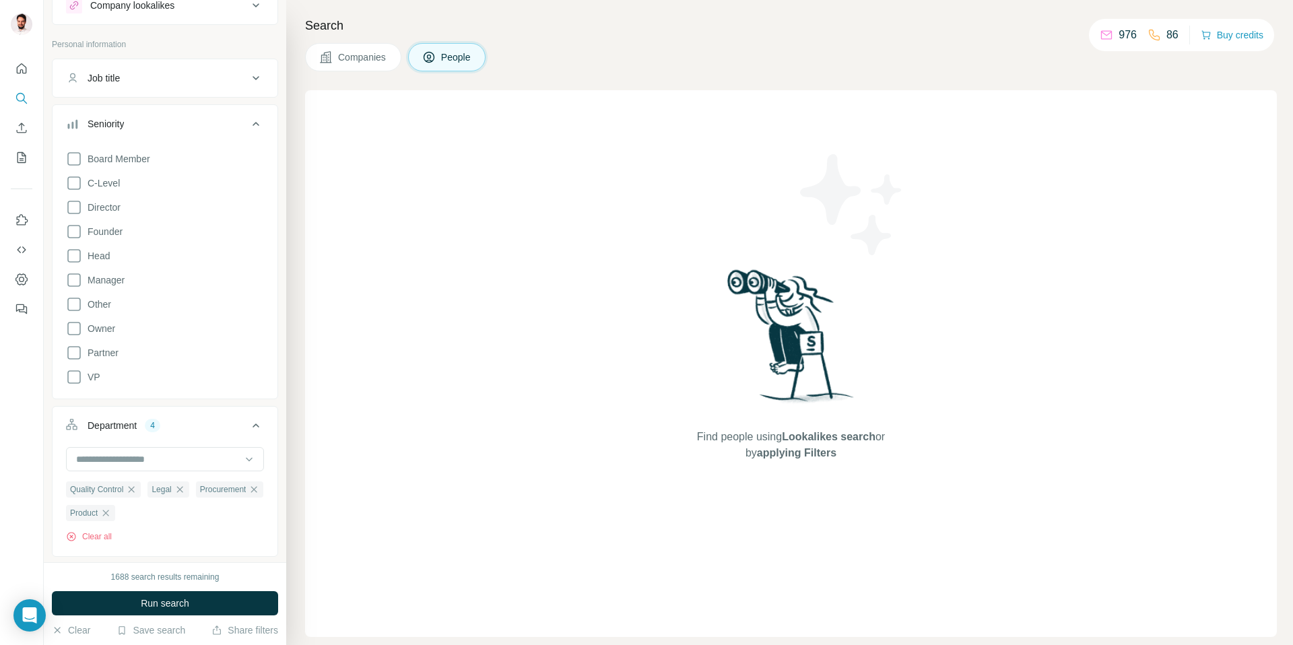
scroll to position [259, 0]
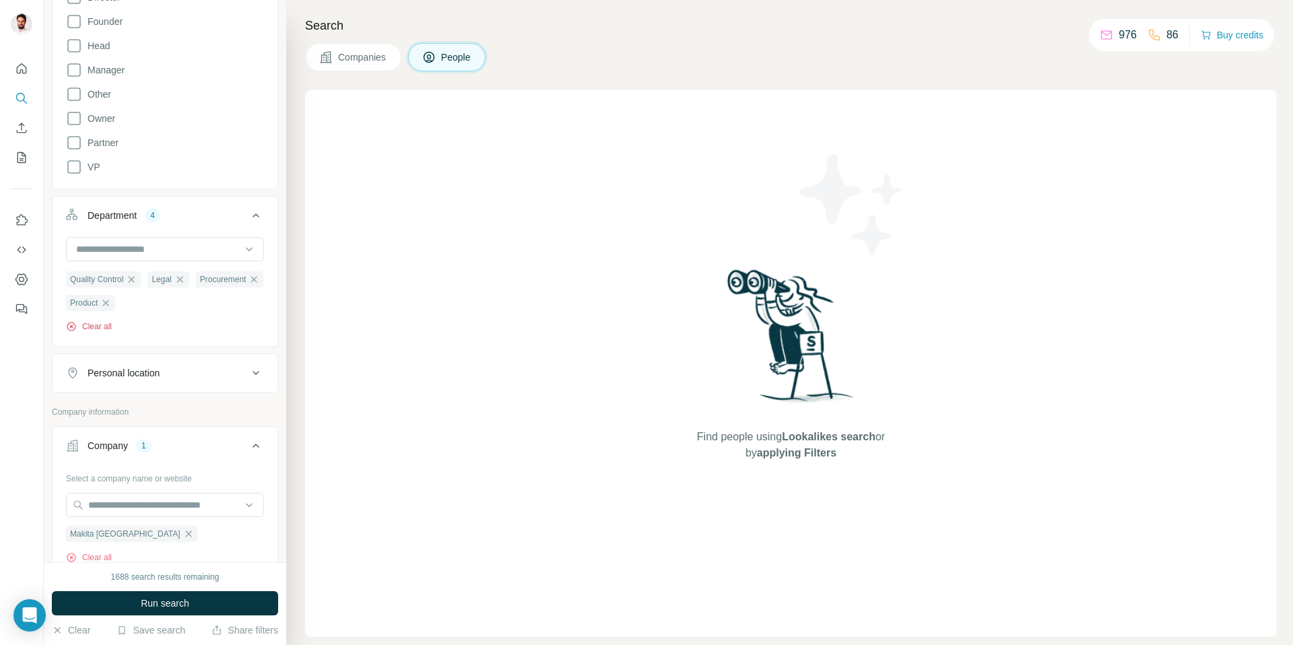
click at [96, 328] on button "Clear all" at bounding box center [89, 327] width 46 height 12
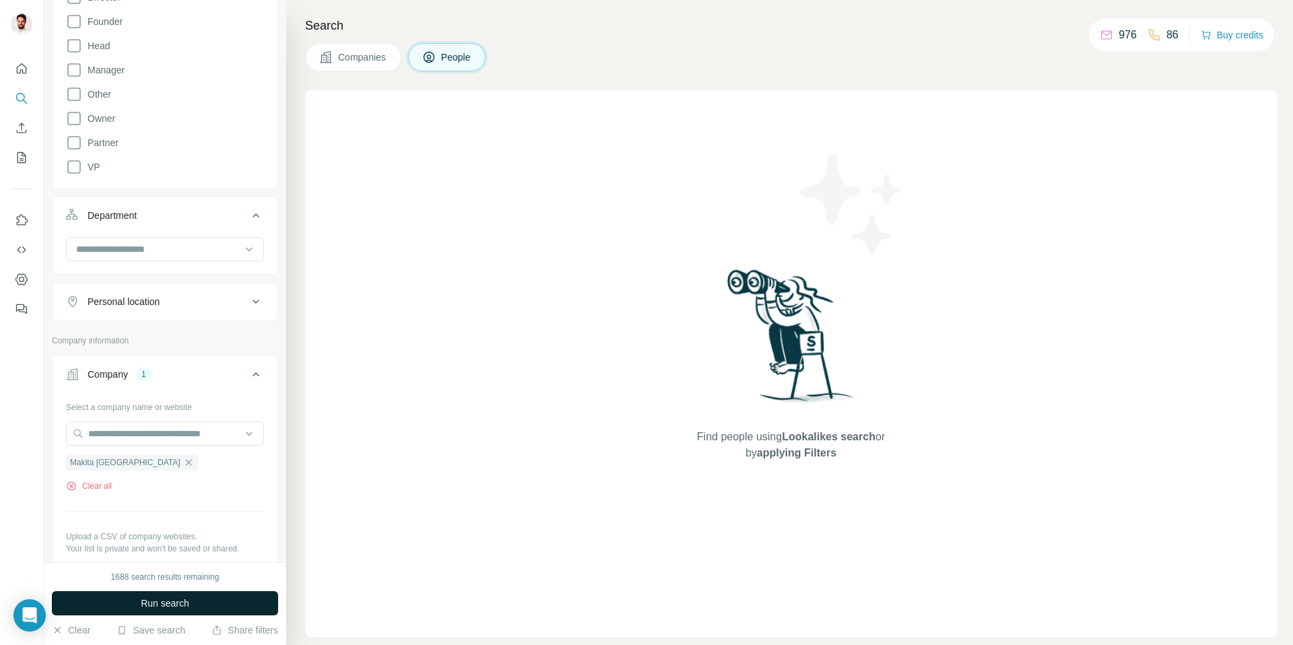
click at [135, 607] on button "Run search" at bounding box center [165, 603] width 226 height 24
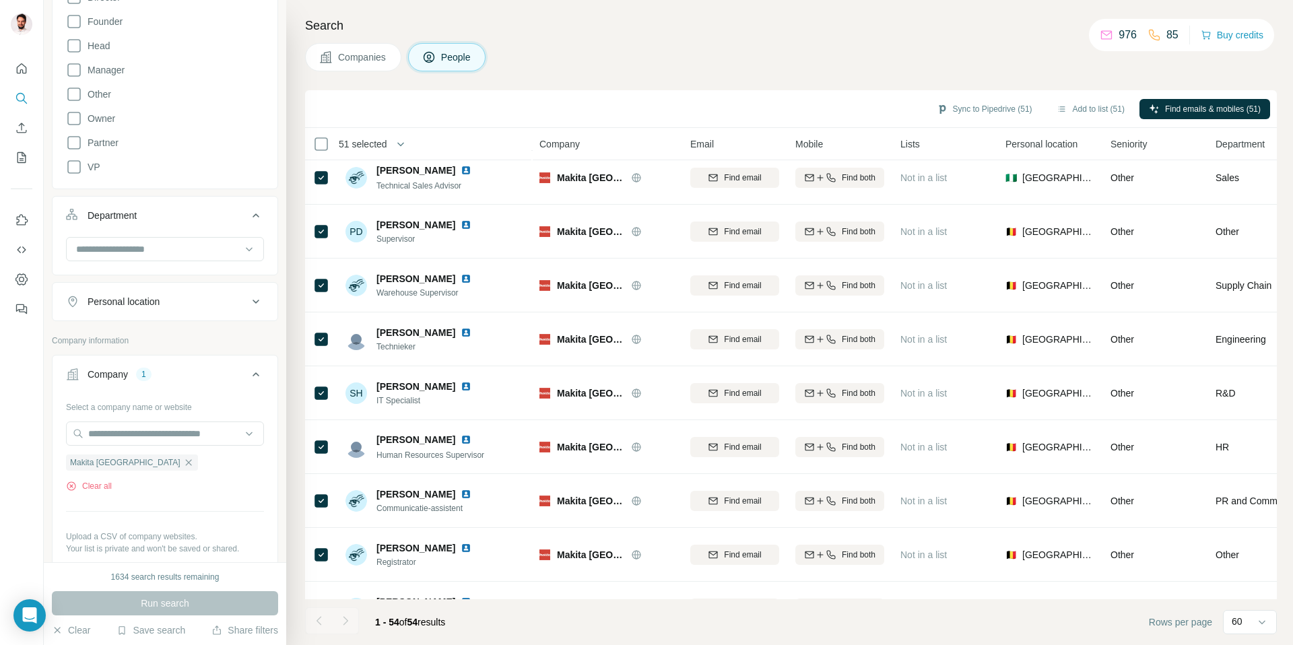
scroll to position [2478, 0]
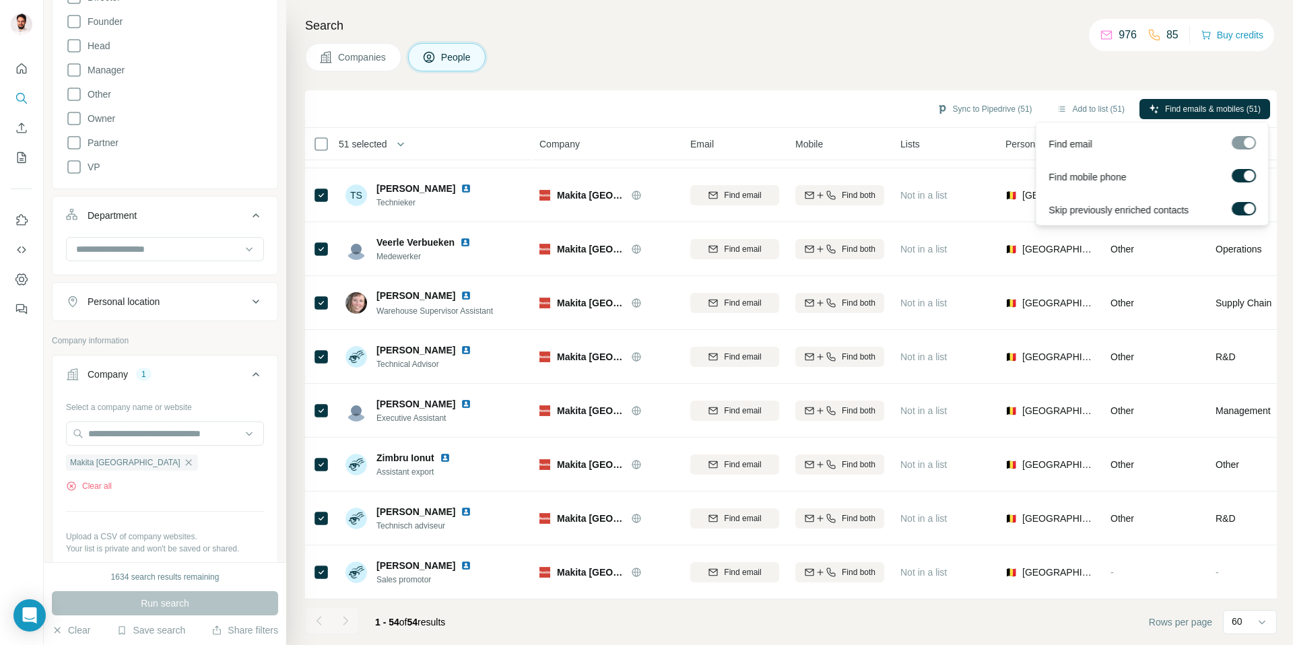
click at [1245, 170] on label at bounding box center [1244, 175] width 24 height 13
click at [1215, 105] on span "Find emails (51)" at bounding box center [1232, 109] width 58 height 12
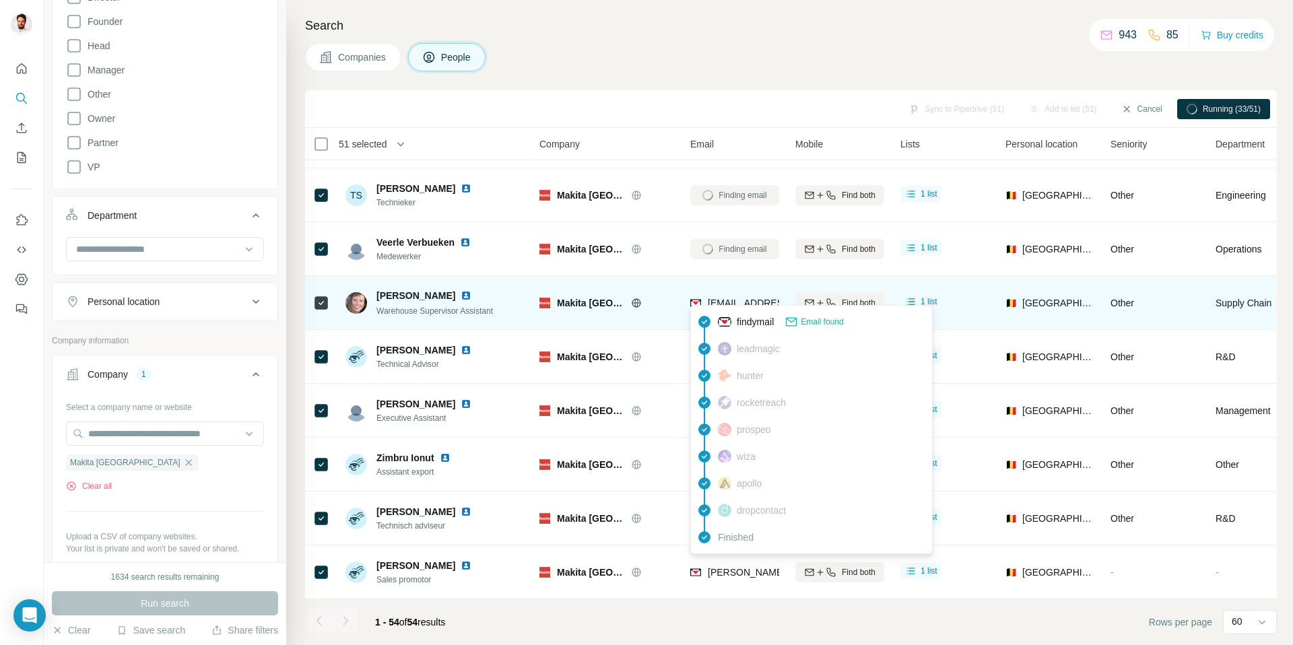
click at [752, 298] on span "viviane.desmecht@makita.be" at bounding box center [788, 303] width 160 height 11
drag, startPoint x: 731, startPoint y: 296, endPoint x: 807, endPoint y: 298, distance: 76.1
click at [0, 0] on tr "Viviane Desmecht Warehouse Supervisor Assistant Makita Belgium viviane.desmecht…" at bounding box center [0, 0] width 0 height 0
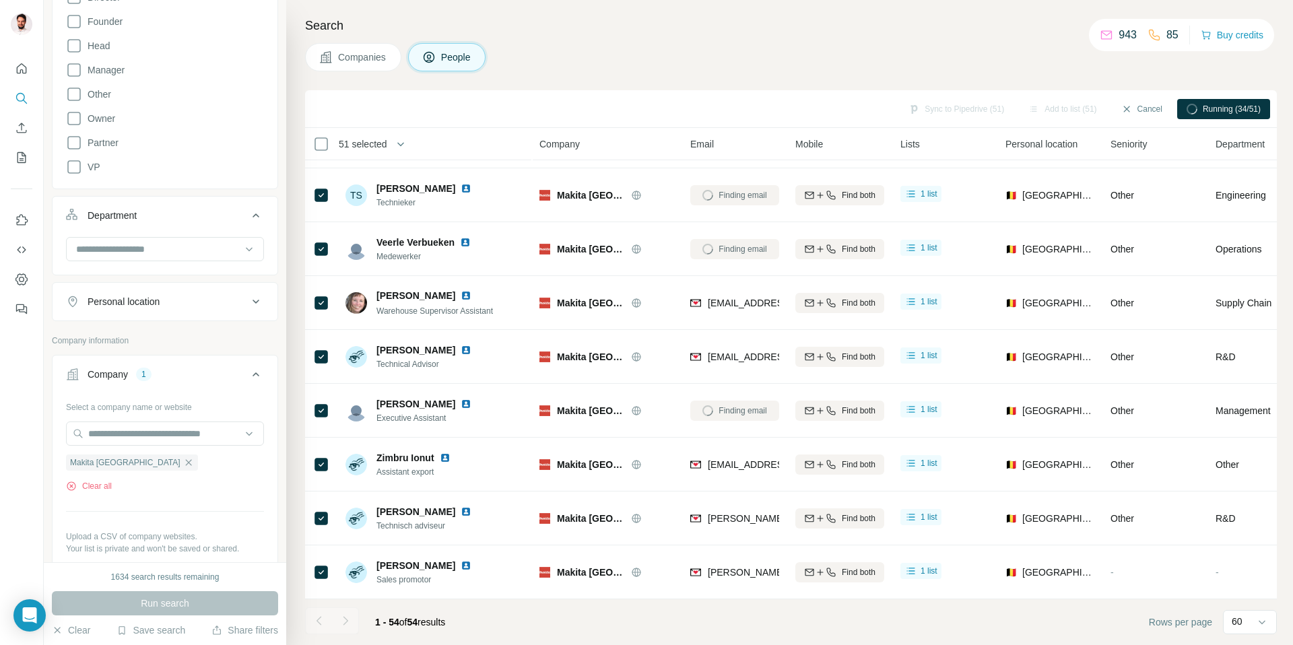
click at [733, 74] on div "Search Companies People Sync to Pipedrive (51) Add to list (51) Cancel Running …" at bounding box center [789, 322] width 1007 height 645
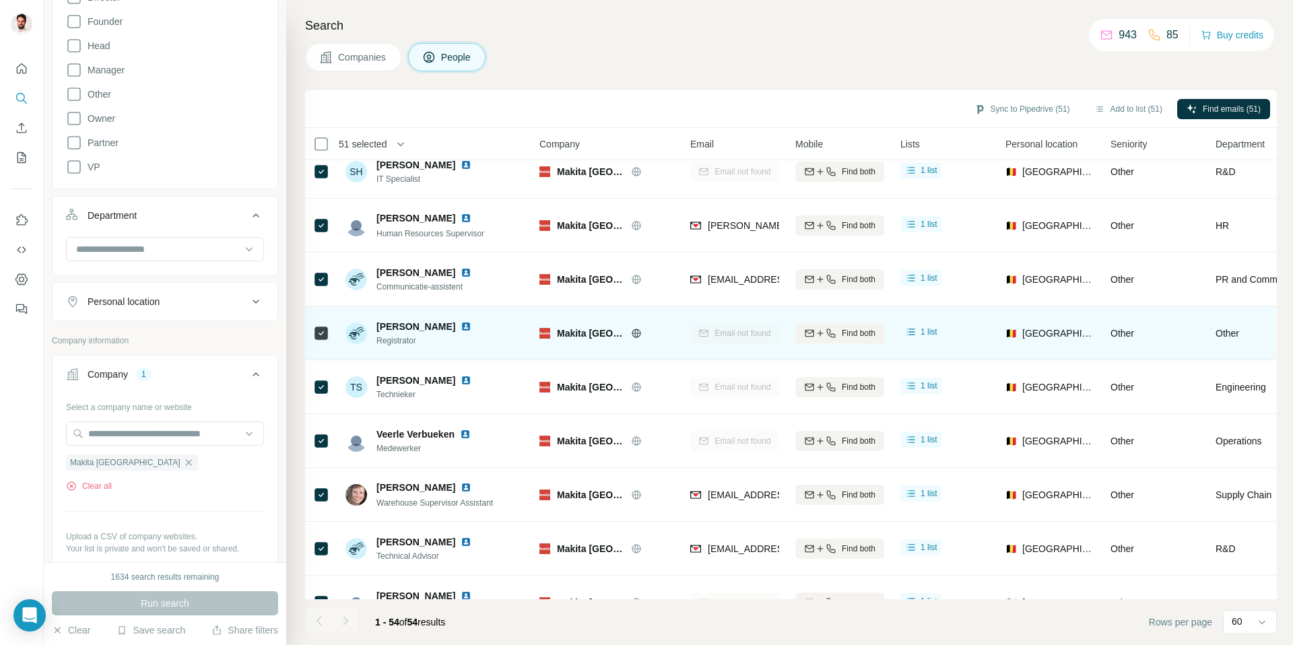
scroll to position [94, 0]
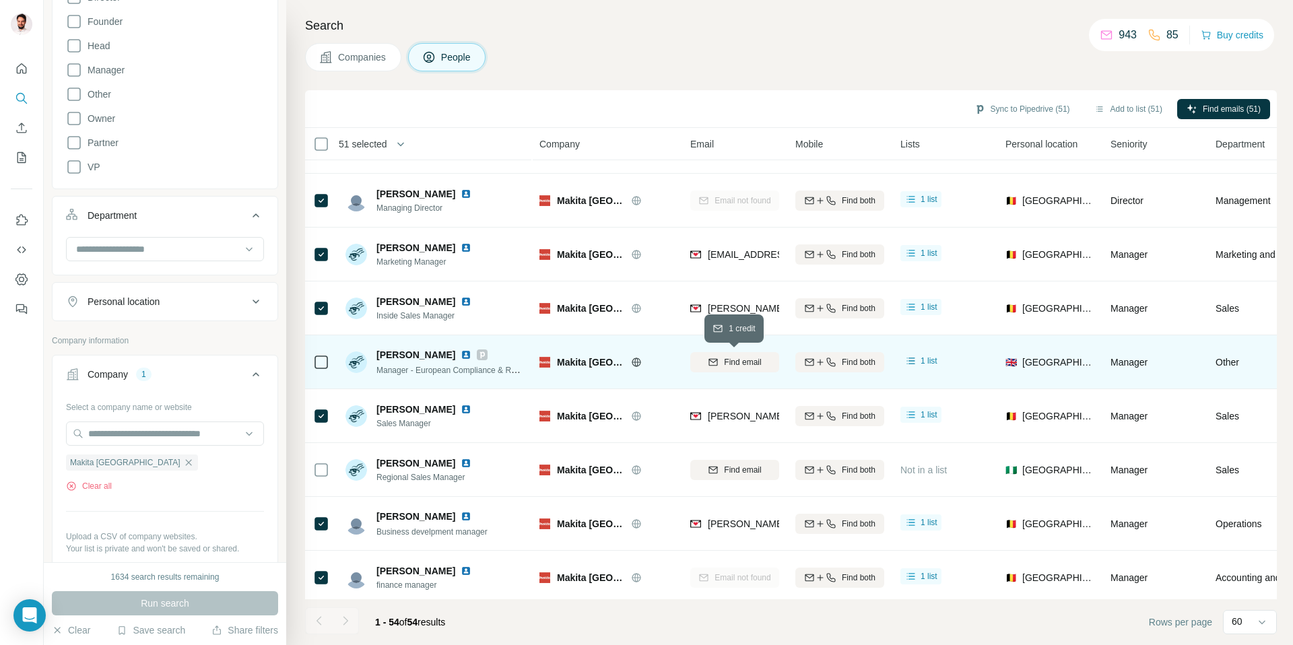
click at [714, 362] on icon "button" at bounding box center [713, 362] width 11 height 11
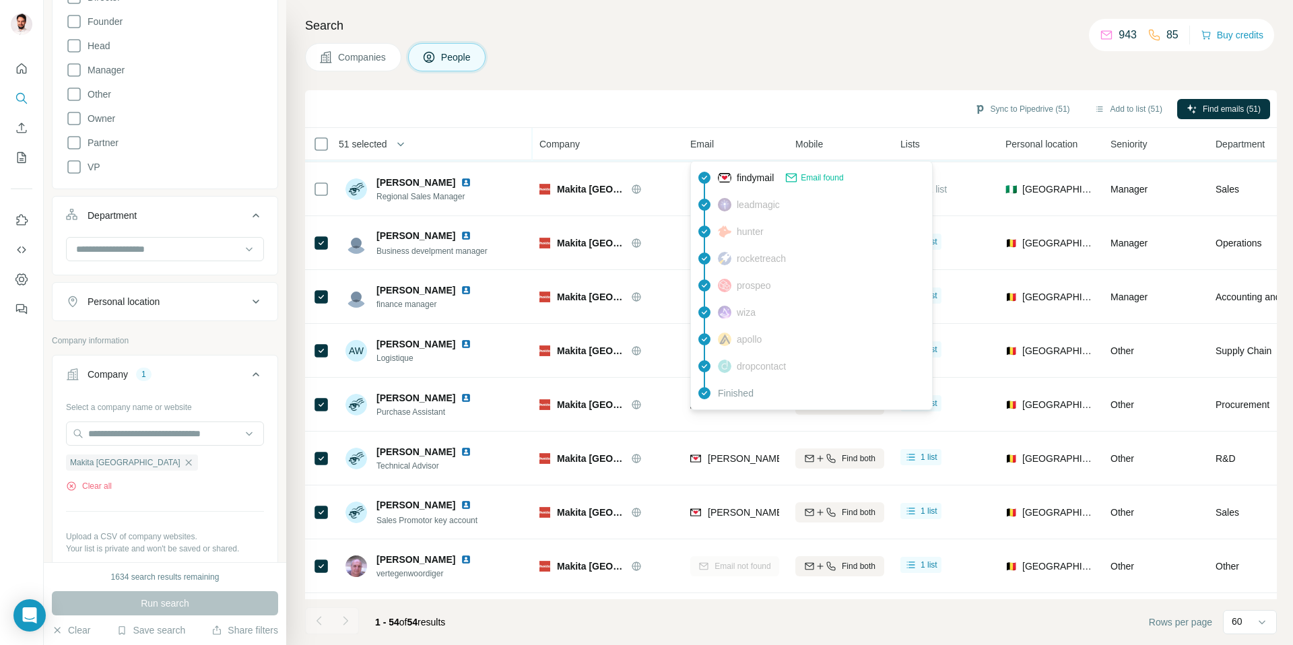
scroll to position [378, 0]
